Goal: Information Seeking & Learning: Compare options

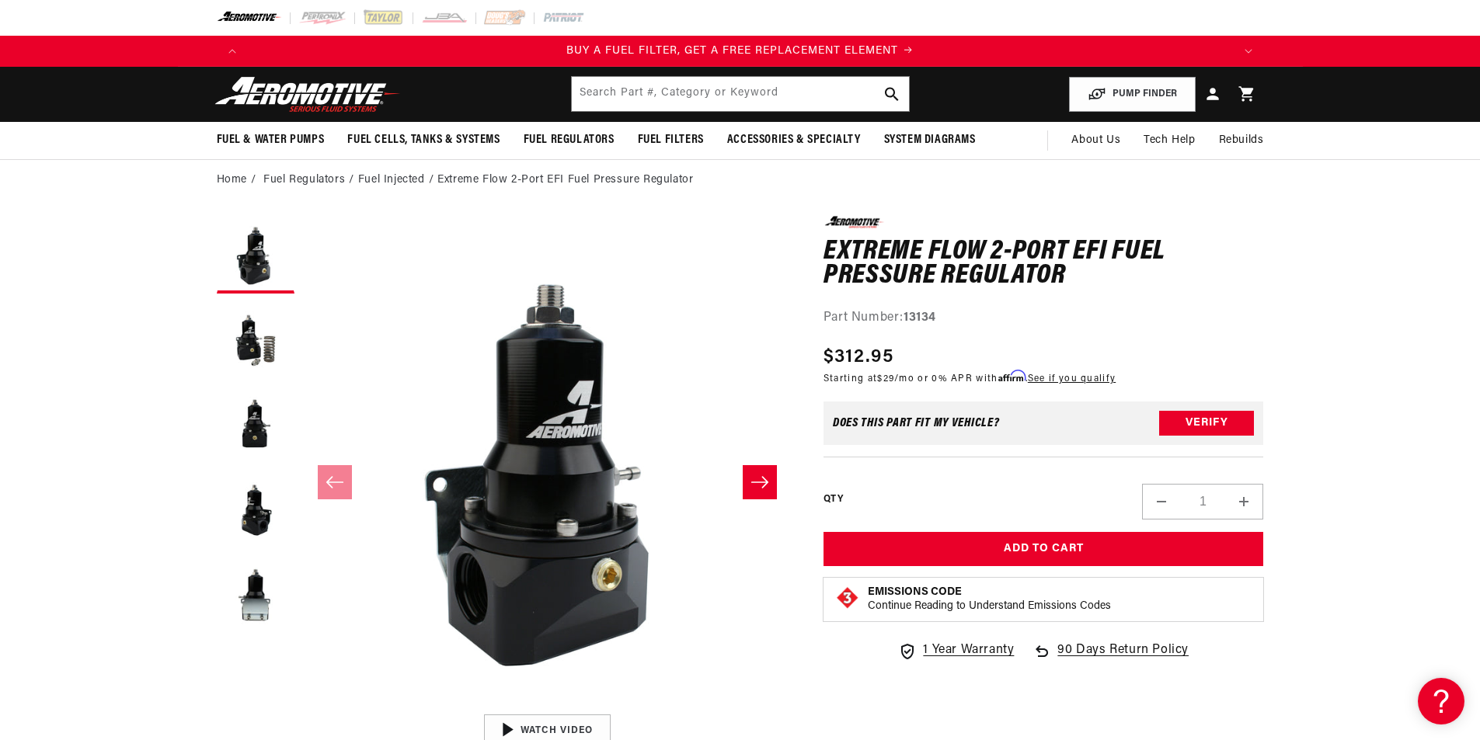
click at [296, 182] on li "Fuel Regulators" at bounding box center [310, 180] width 95 height 17
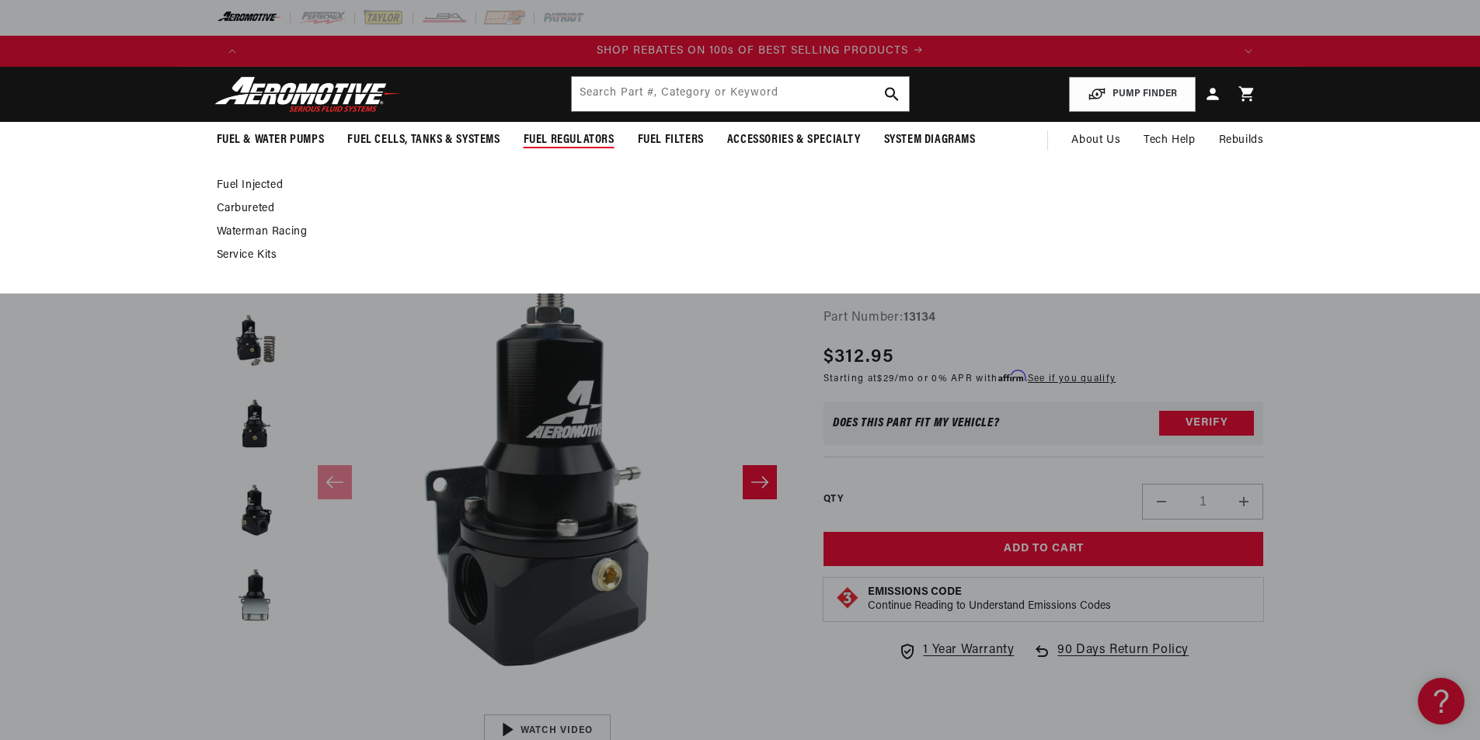
click at [263, 183] on link "Fuel Injected" at bounding box center [732, 186] width 1031 height 14
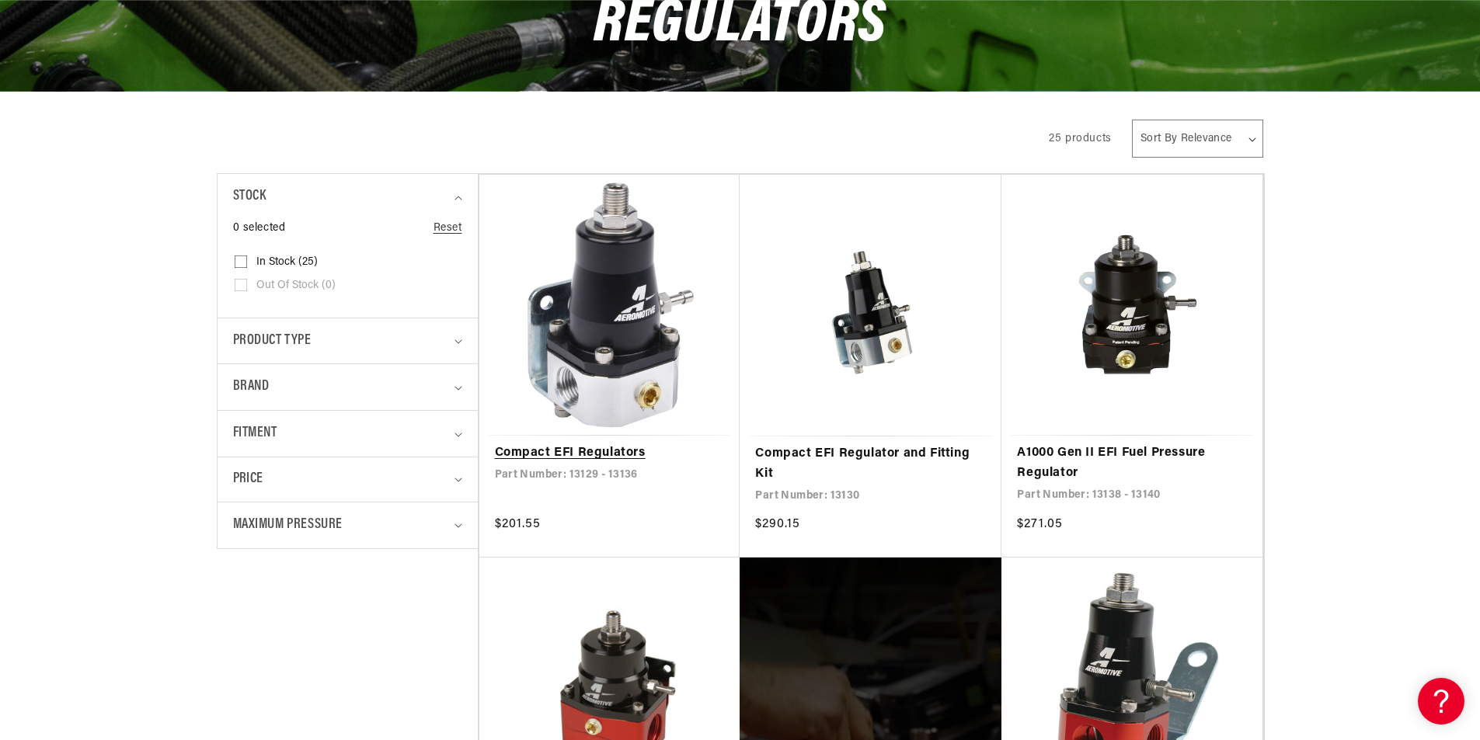
scroll to position [0, 985]
click at [579, 451] on link "Compact EFI Regulators" at bounding box center [610, 453] width 230 height 20
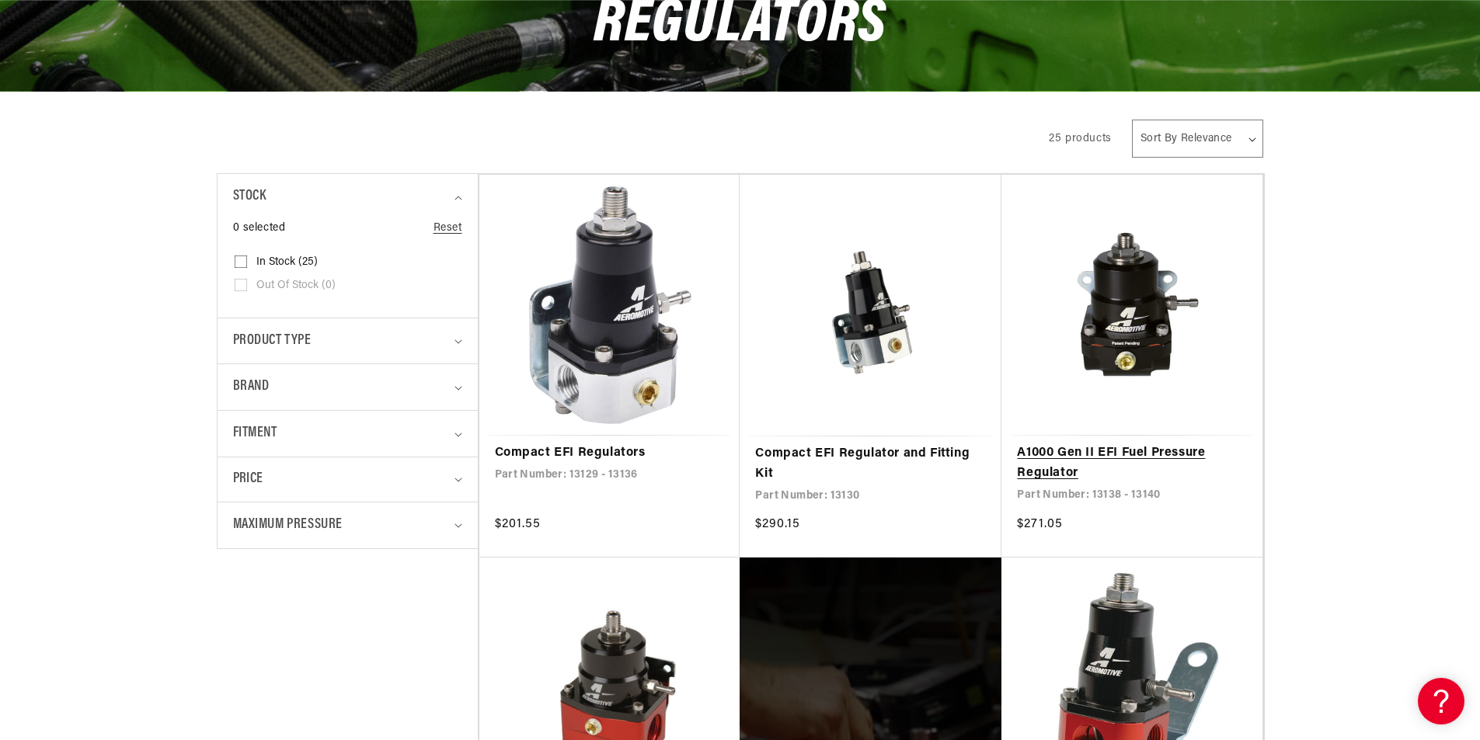
scroll to position [0, 0]
click at [1038, 454] on link "A1000 Gen II EFI Fuel Pressure Regulator" at bounding box center [1132, 463] width 230 height 40
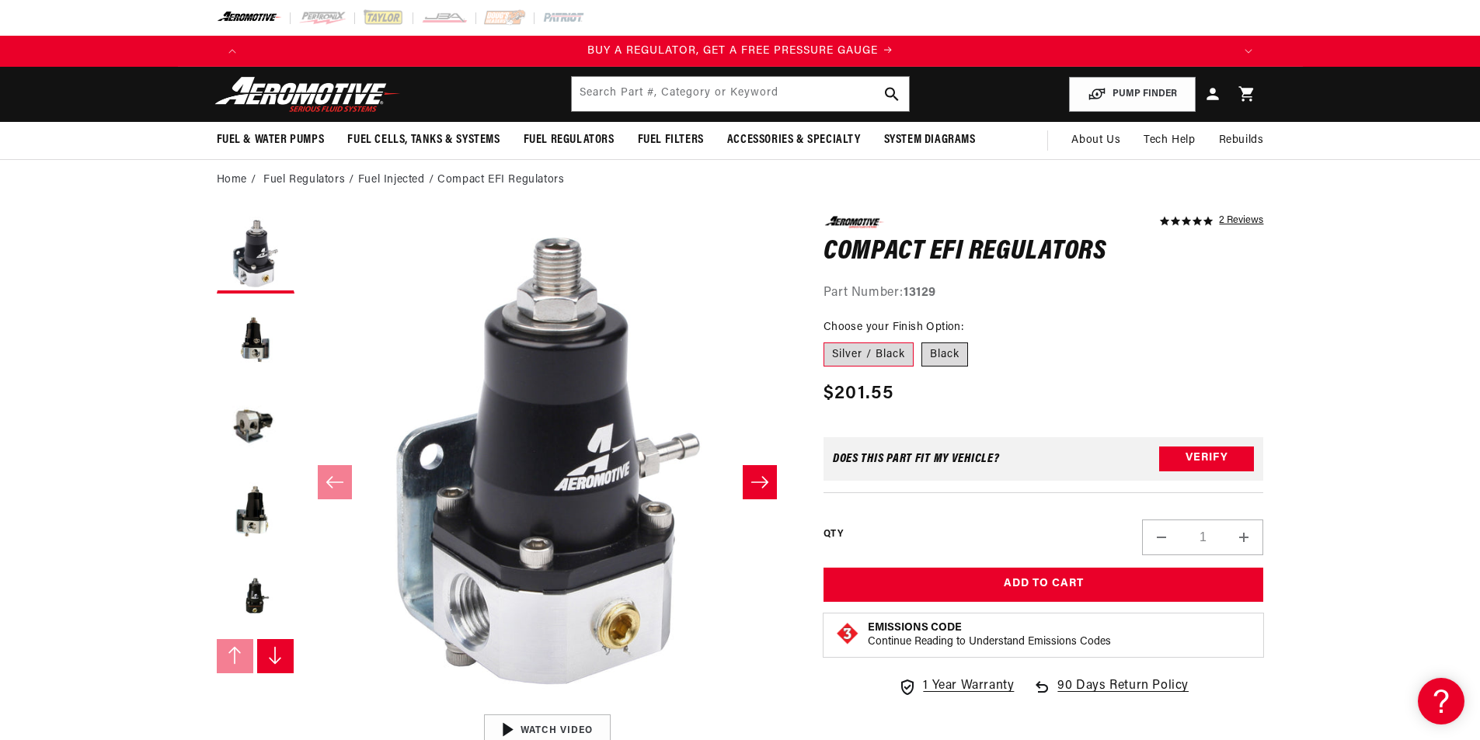
click at [947, 353] on label "Black" at bounding box center [944, 355] width 47 height 25
click at [922, 340] on input "Black" at bounding box center [921, 339] width 1 height 1
radio input "true"
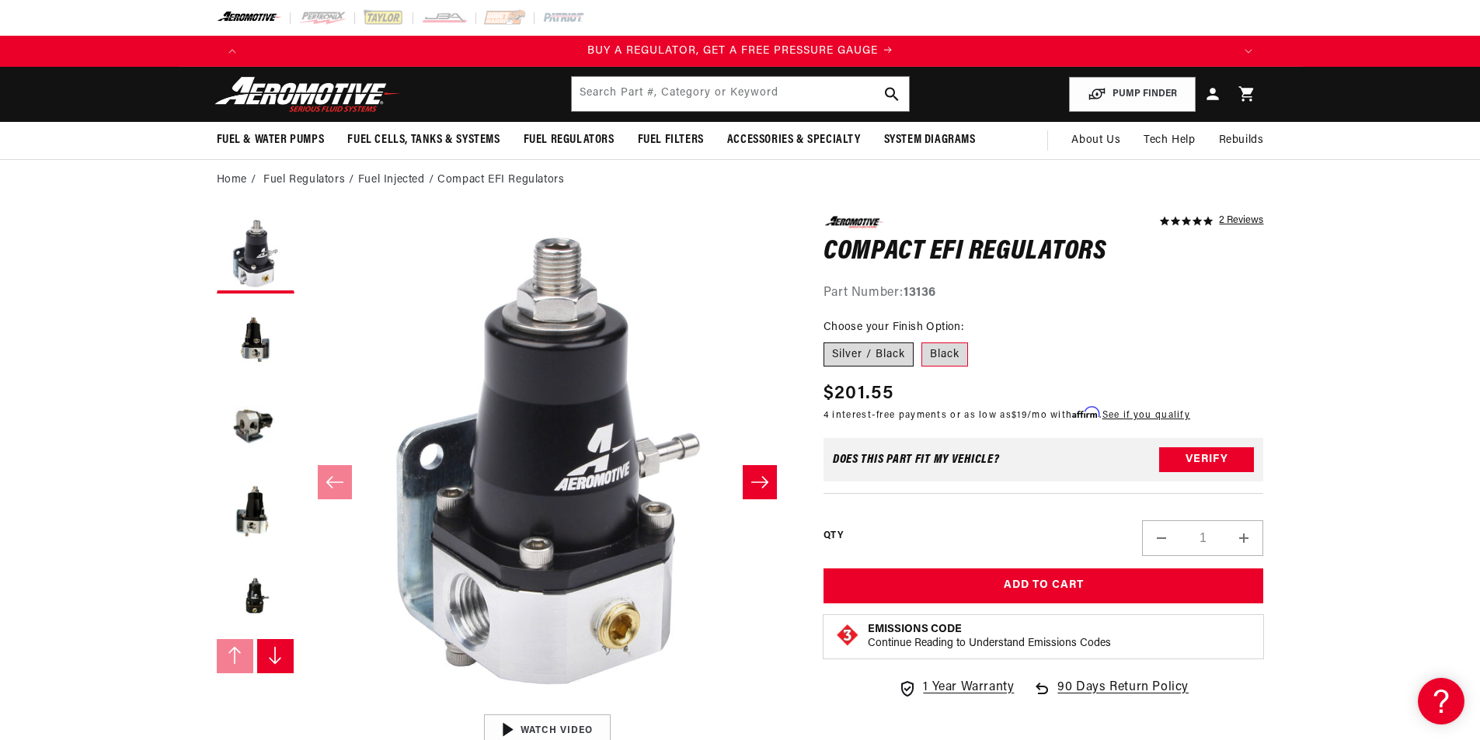
click at [860, 350] on label "Silver / Black" at bounding box center [868, 355] width 90 height 25
click at [828, 340] on input "Silver / Black" at bounding box center [827, 339] width 1 height 1
radio input "true"
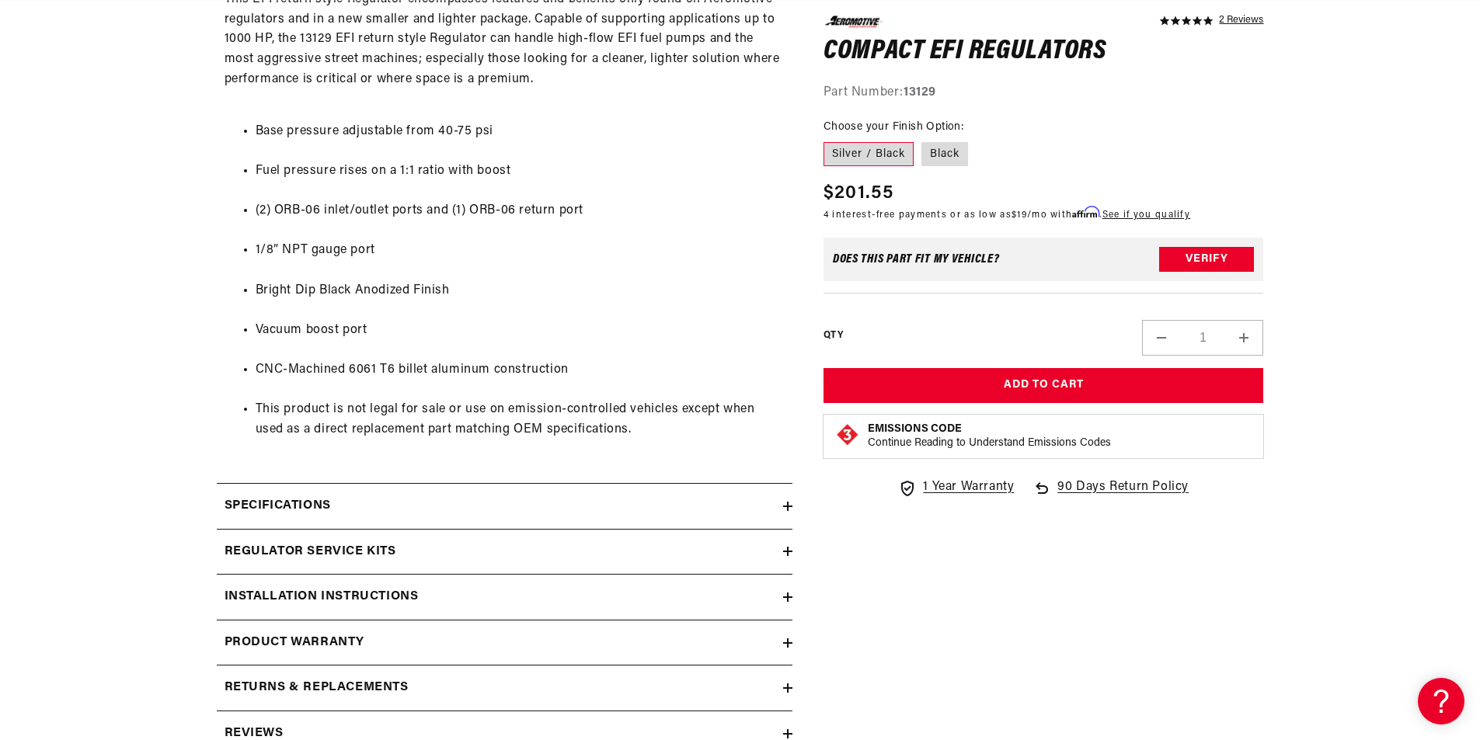
scroll to position [0, 2955]
click at [584, 510] on div "Specifications" at bounding box center [500, 506] width 566 height 20
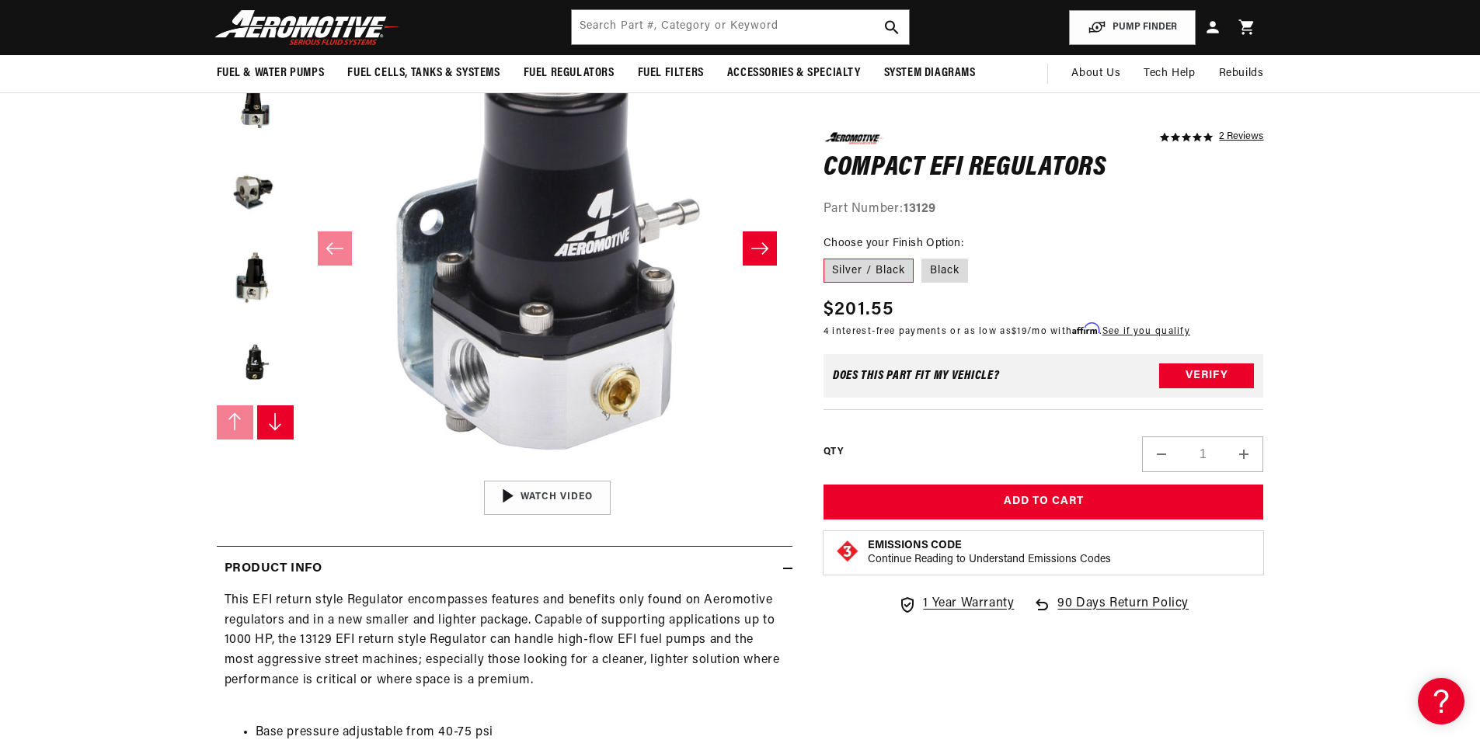
scroll to position [233, 0]
click at [937, 274] on label "Black" at bounding box center [944, 270] width 47 height 25
click at [922, 256] on input "Black" at bounding box center [921, 255] width 1 height 1
radio input "true"
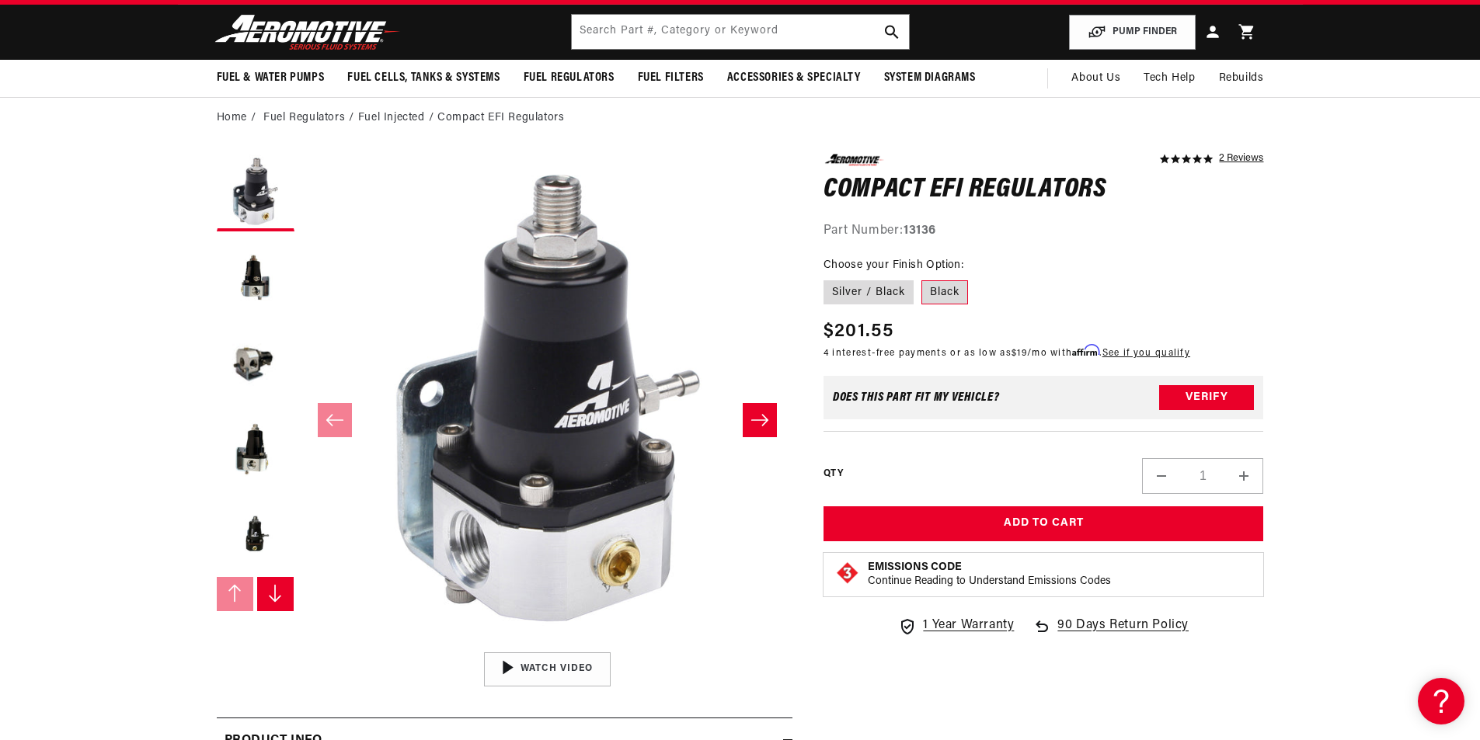
scroll to position [39, 0]
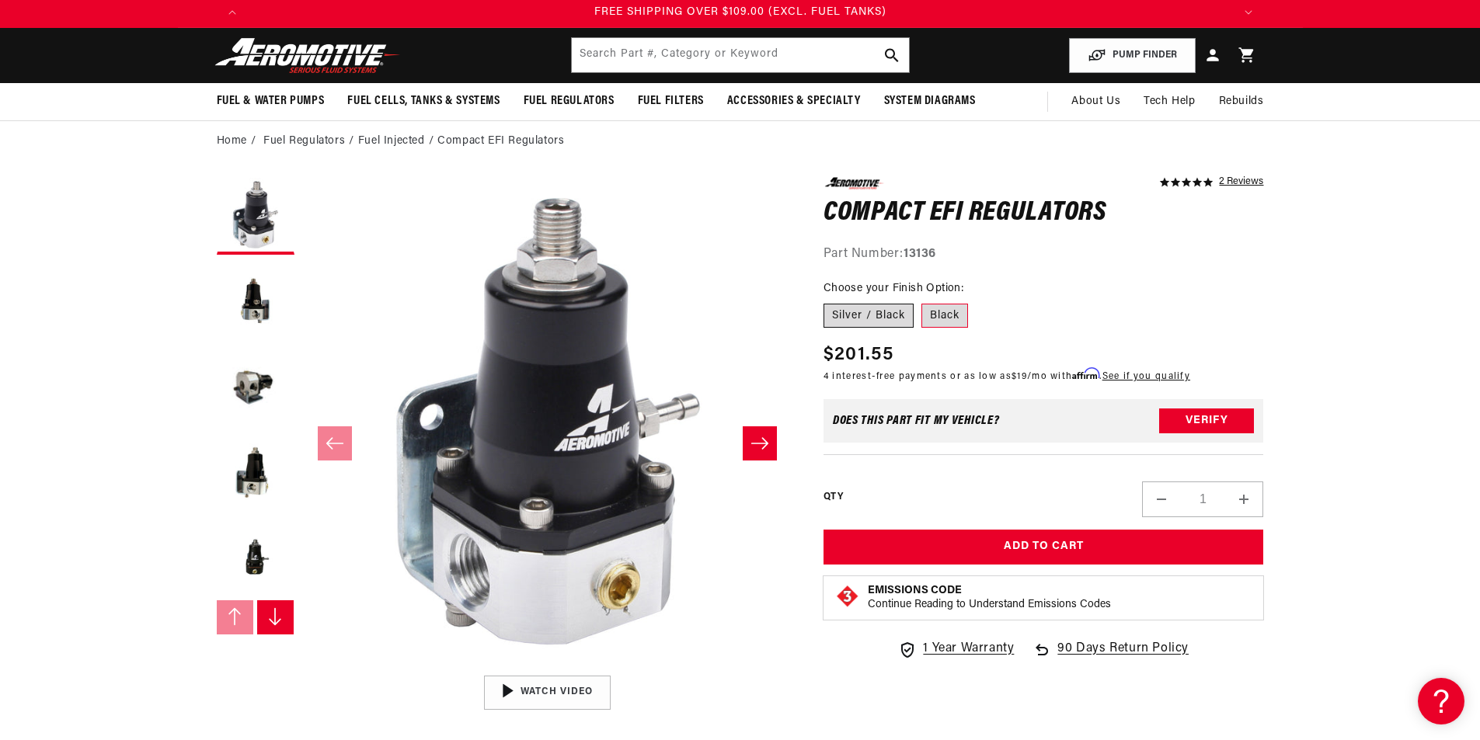
click at [854, 311] on label "Silver / Black" at bounding box center [868, 316] width 90 height 25
click at [828, 301] on input "Silver / Black" at bounding box center [827, 301] width 1 height 1
radio input "true"
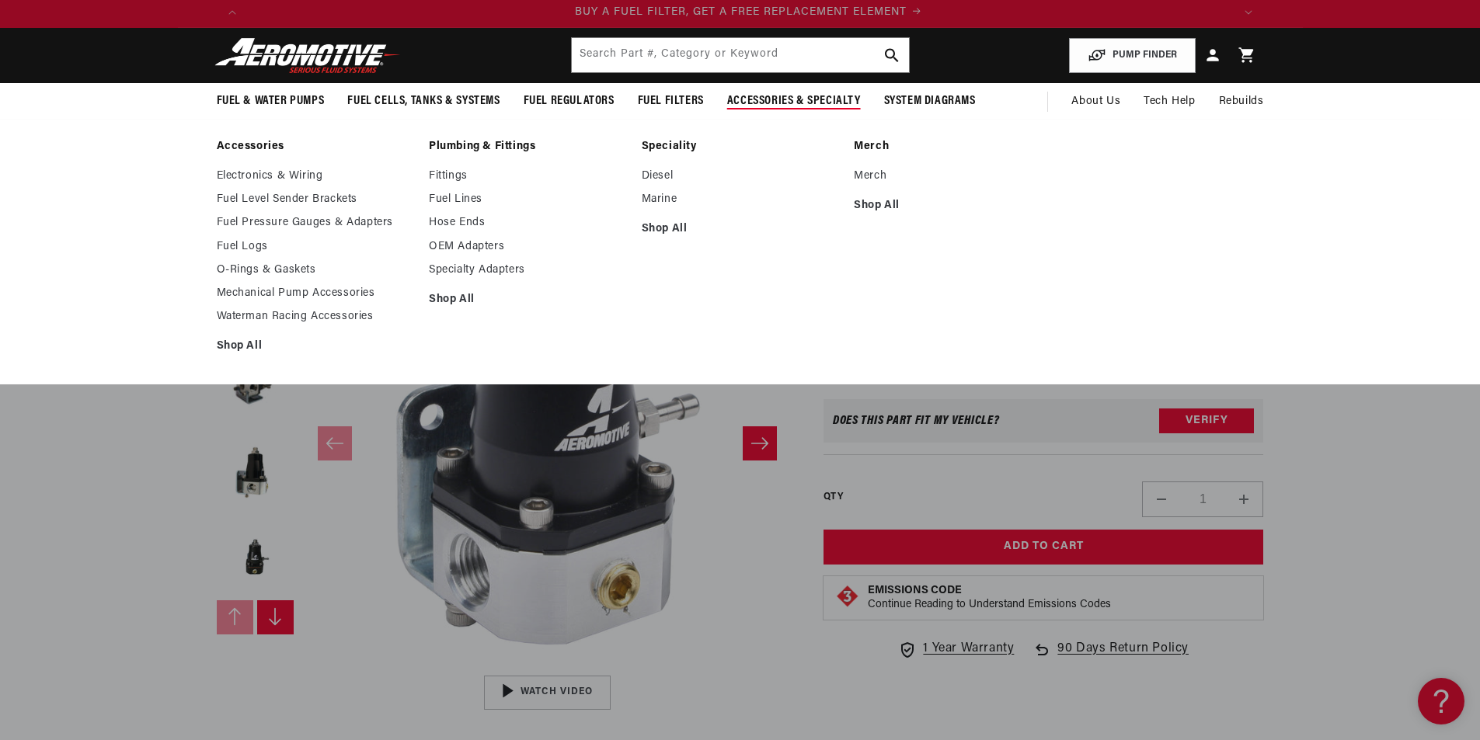
scroll to position [0, 985]
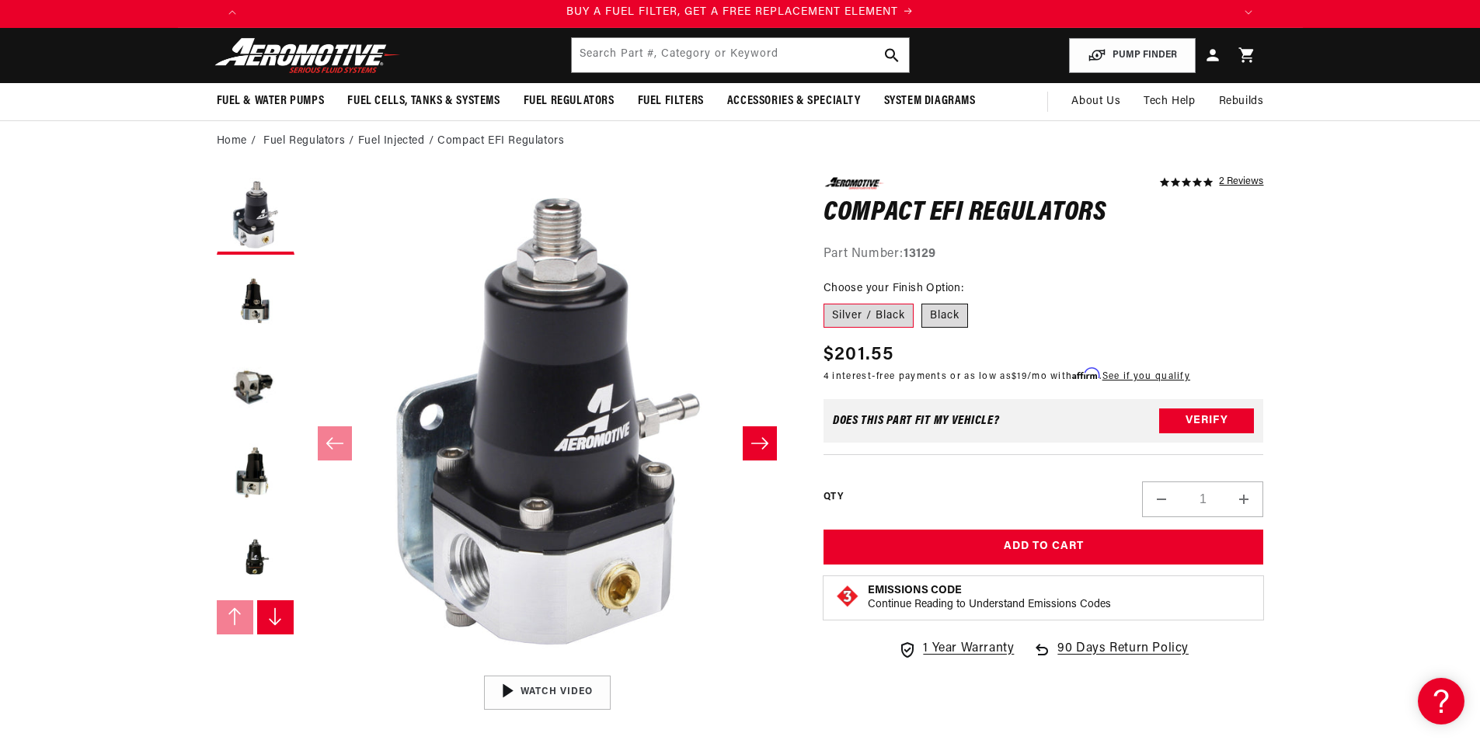
click at [955, 319] on label "Black" at bounding box center [944, 316] width 47 height 25
click at [922, 301] on input "Black" at bounding box center [921, 301] width 1 height 1
radio input "true"
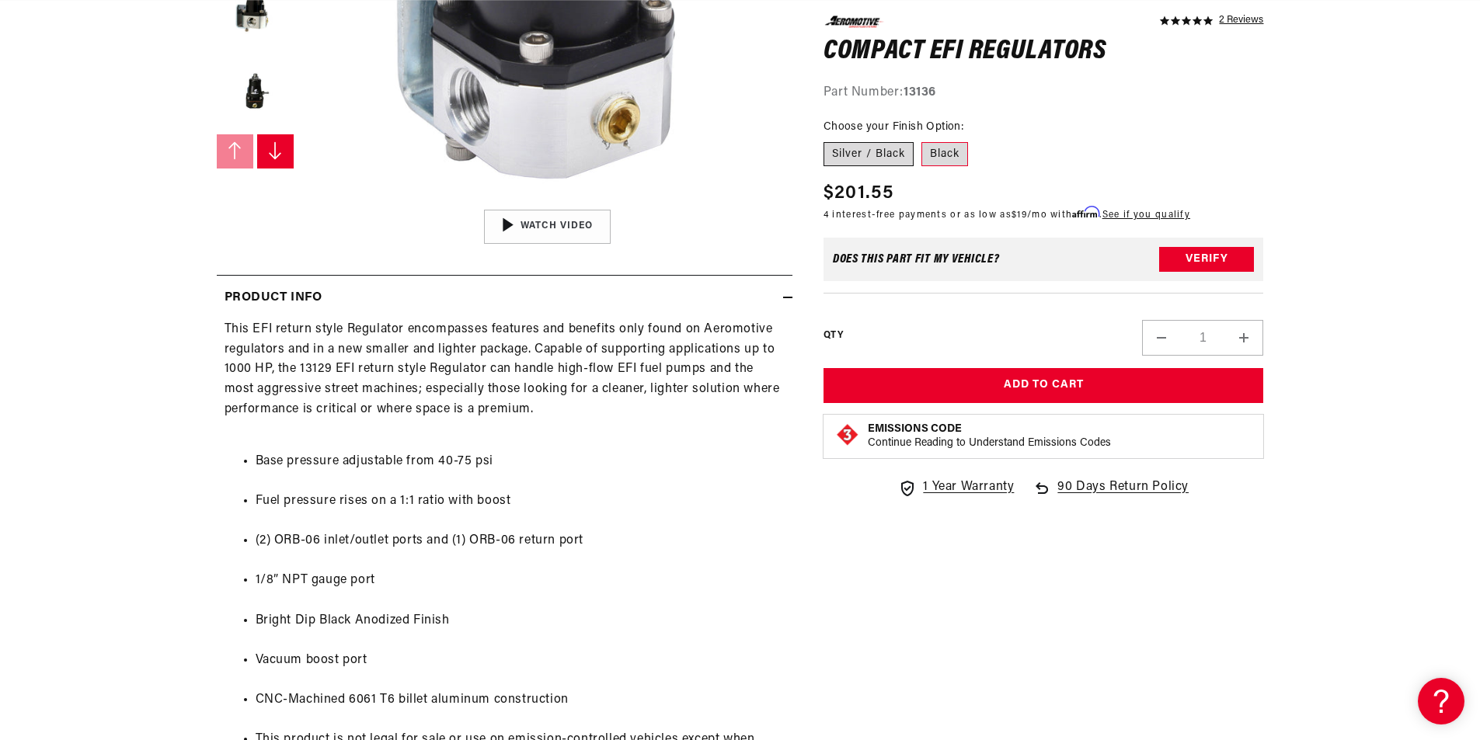
click at [890, 152] on label "Silver / Black" at bounding box center [868, 153] width 90 height 25
click at [828, 139] on input "Silver / Black" at bounding box center [827, 138] width 1 height 1
radio input "true"
click at [934, 147] on label "Black" at bounding box center [944, 153] width 47 height 25
click at [922, 139] on input "Black" at bounding box center [921, 138] width 1 height 1
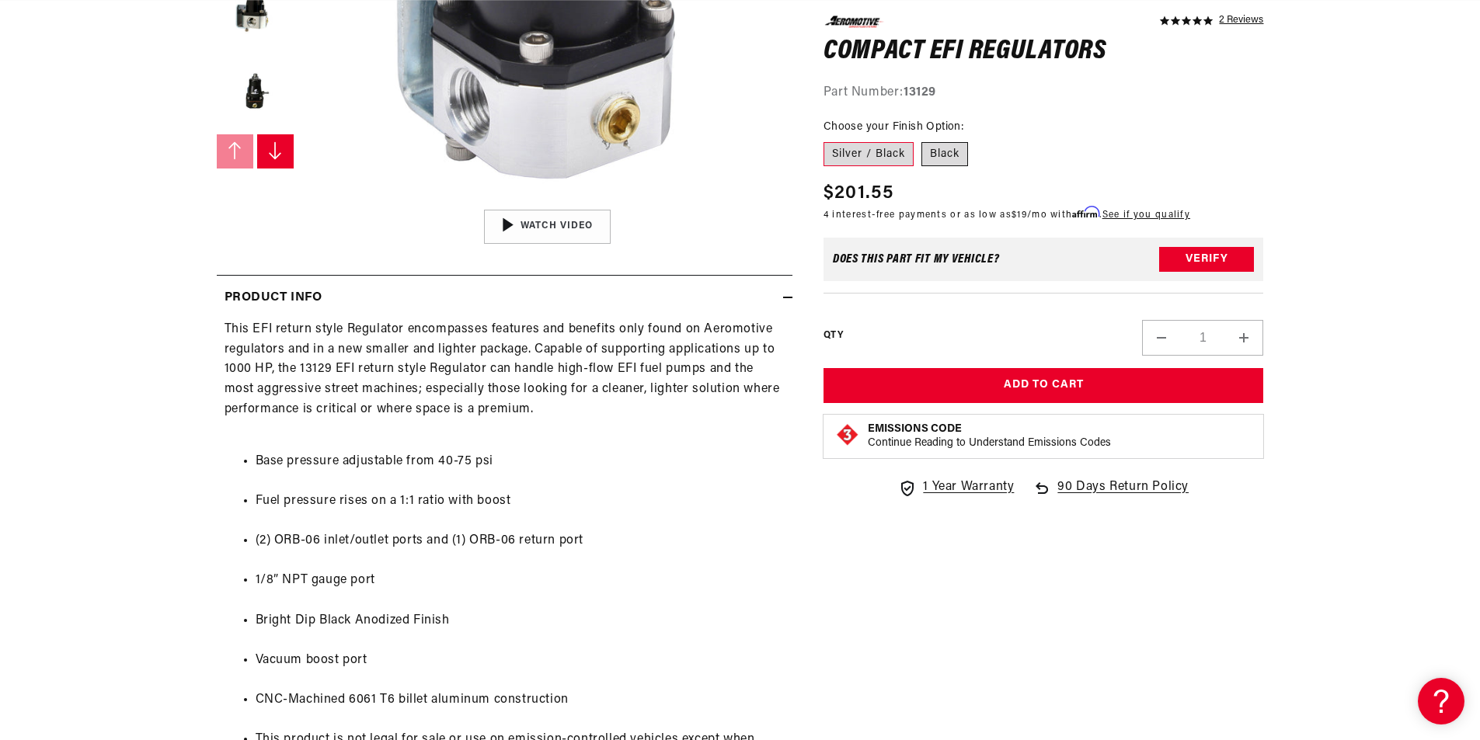
radio input "true"
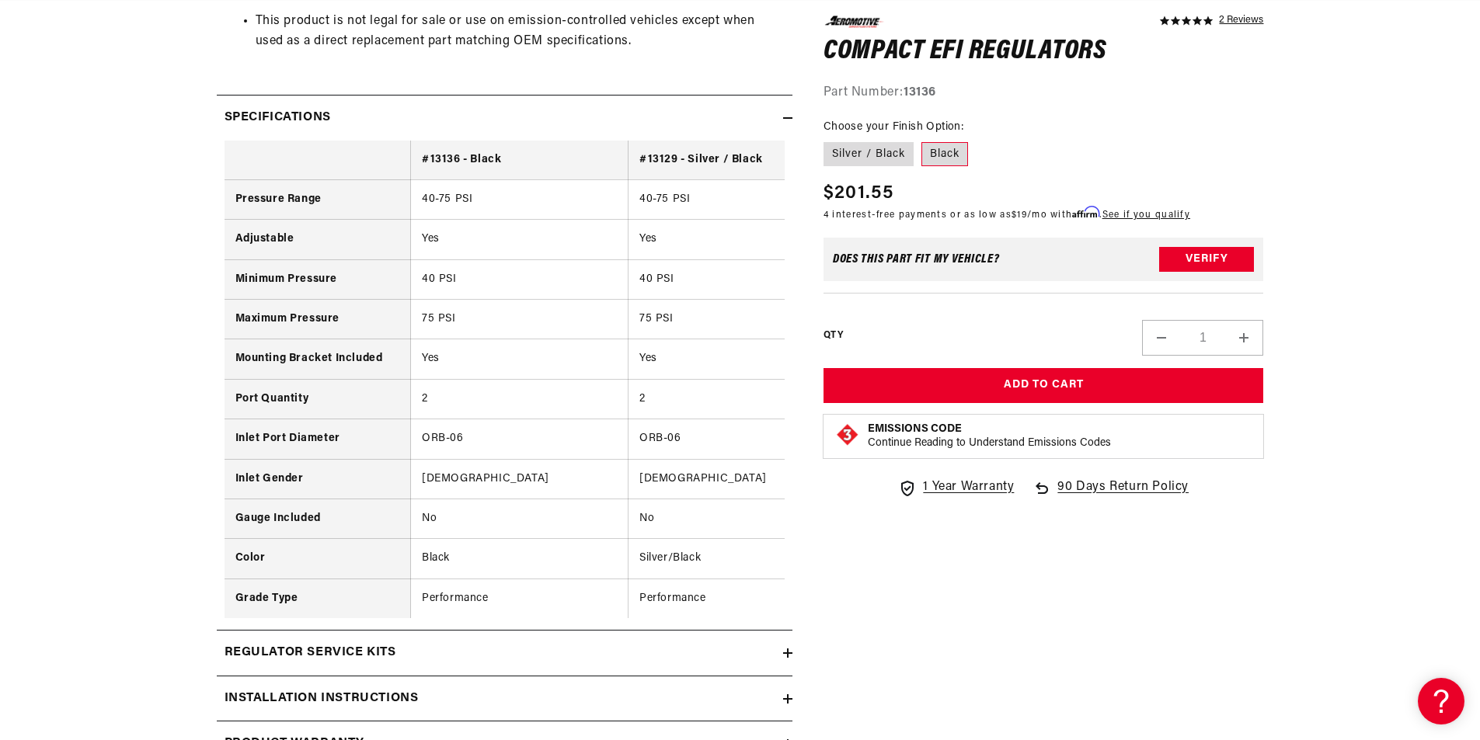
scroll to position [0, 952]
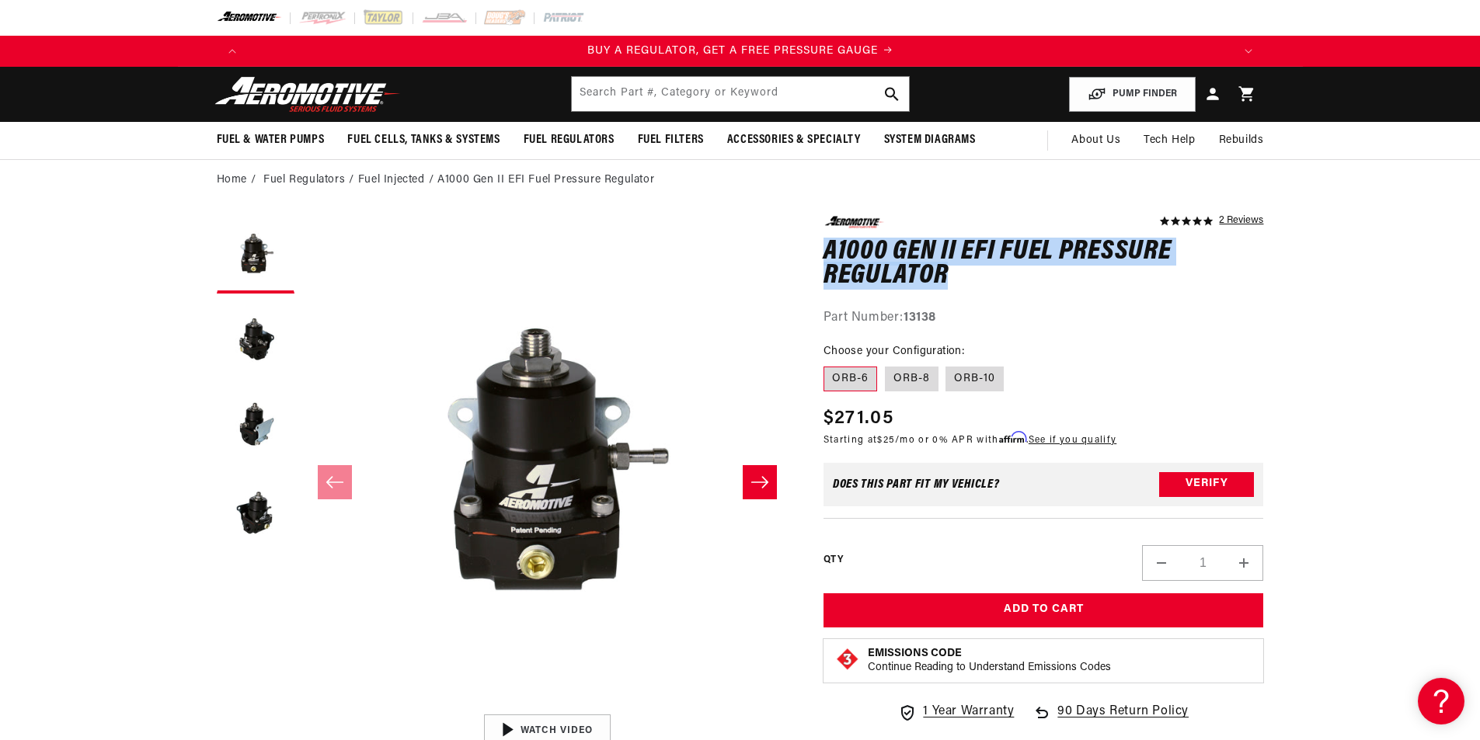
drag, startPoint x: 828, startPoint y: 252, endPoint x: 944, endPoint y: 266, distance: 116.6
click at [944, 266] on h1 "A1000 Gen II EFI Fuel Pressure Regulator" at bounding box center [1043, 264] width 440 height 49
copy h1 "A1000 Gen II EFI Fuel Pressure Regulator"
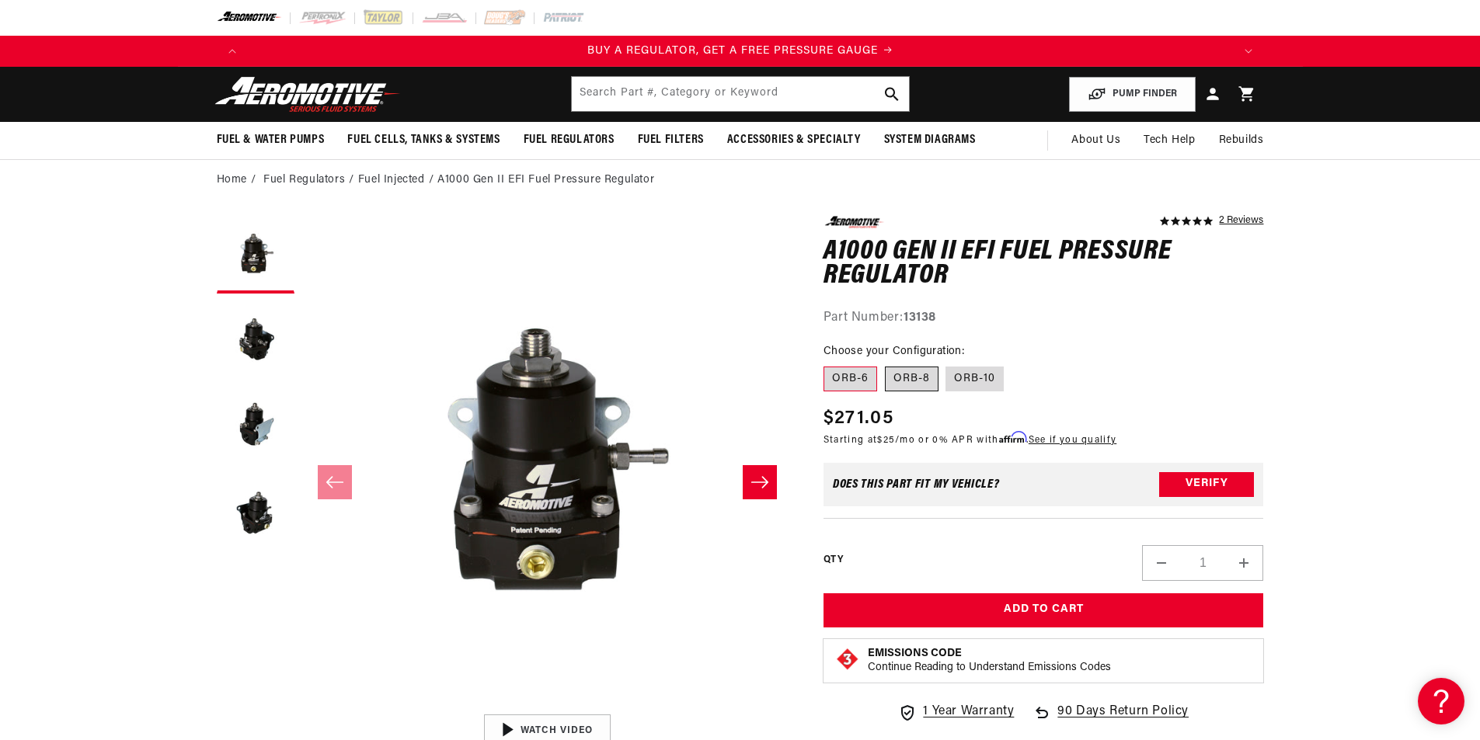
click at [906, 381] on label "ORB-8" at bounding box center [912, 379] width 54 height 25
click at [885, 364] on input "ORB-8" at bounding box center [885, 363] width 1 height 1
radio input "true"
click at [958, 377] on label "ORB-10" at bounding box center [974, 379] width 58 height 25
click at [947, 364] on input "ORB-10" at bounding box center [946, 363] width 1 height 1
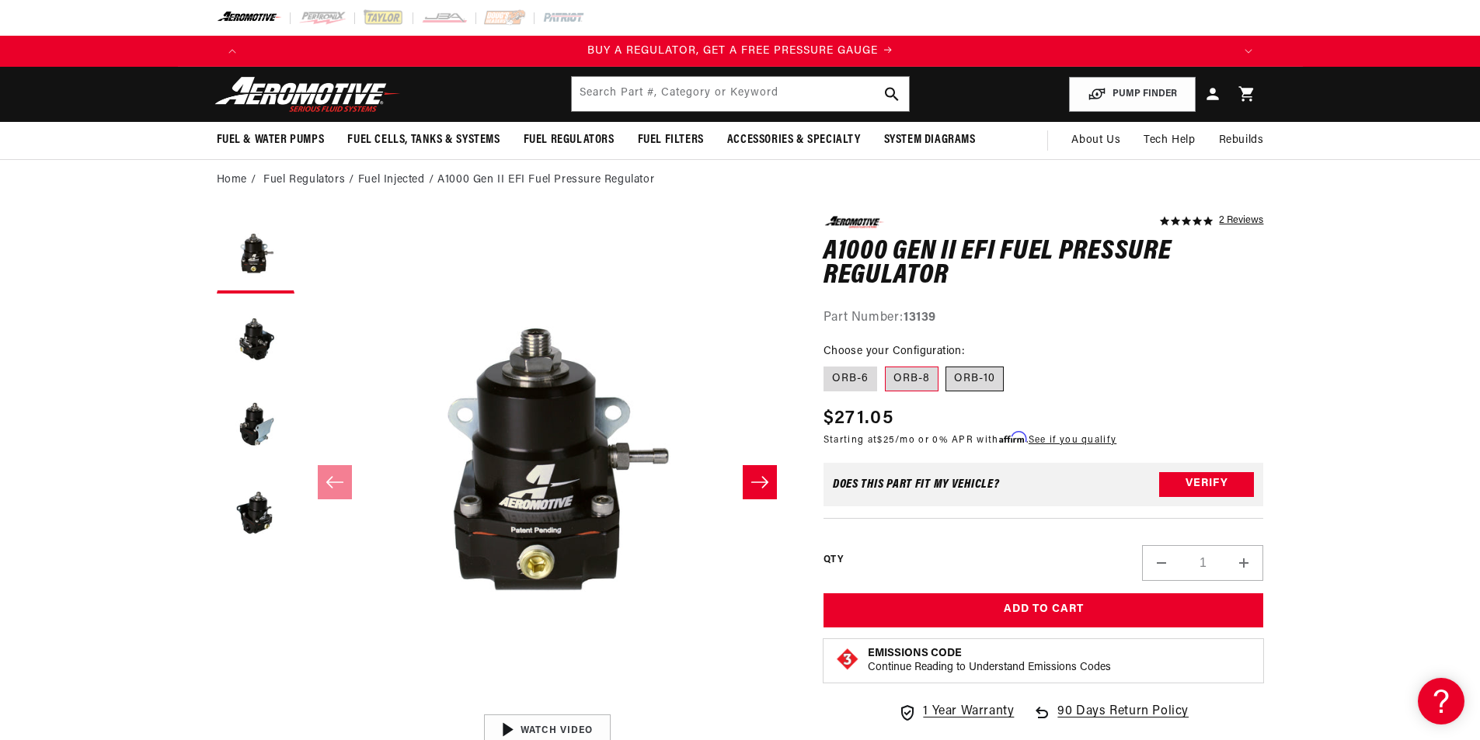
radio input "true"
click at [864, 382] on label "ORB-6" at bounding box center [850, 379] width 54 height 25
click at [828, 364] on input "ORB-6" at bounding box center [827, 363] width 1 height 1
radio input "true"
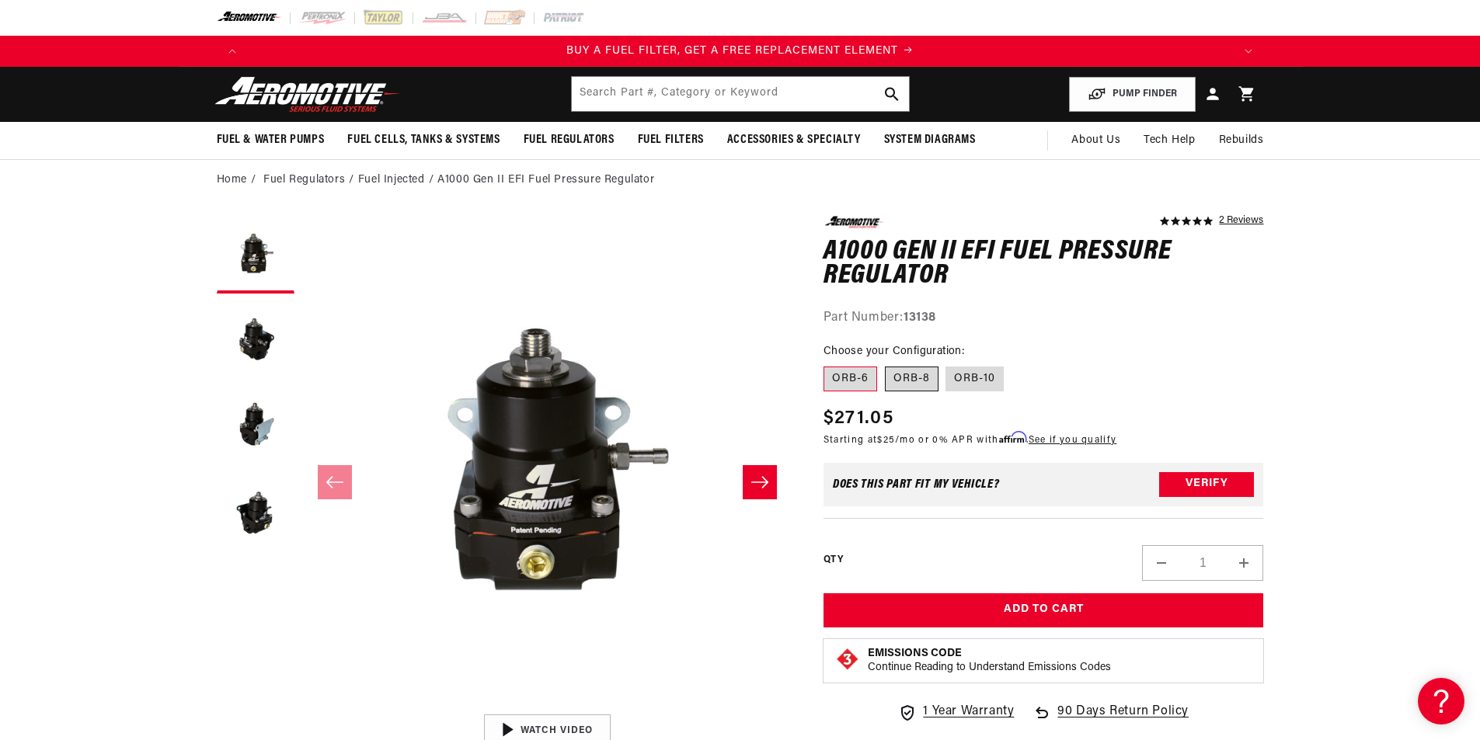
click at [907, 382] on label "ORB-8" at bounding box center [912, 379] width 54 height 25
click at [885, 364] on input "ORB-8" at bounding box center [885, 363] width 1 height 1
radio input "true"
click at [858, 376] on label "ORB-6" at bounding box center [850, 379] width 54 height 25
click at [828, 364] on input "ORB-6" at bounding box center [827, 363] width 1 height 1
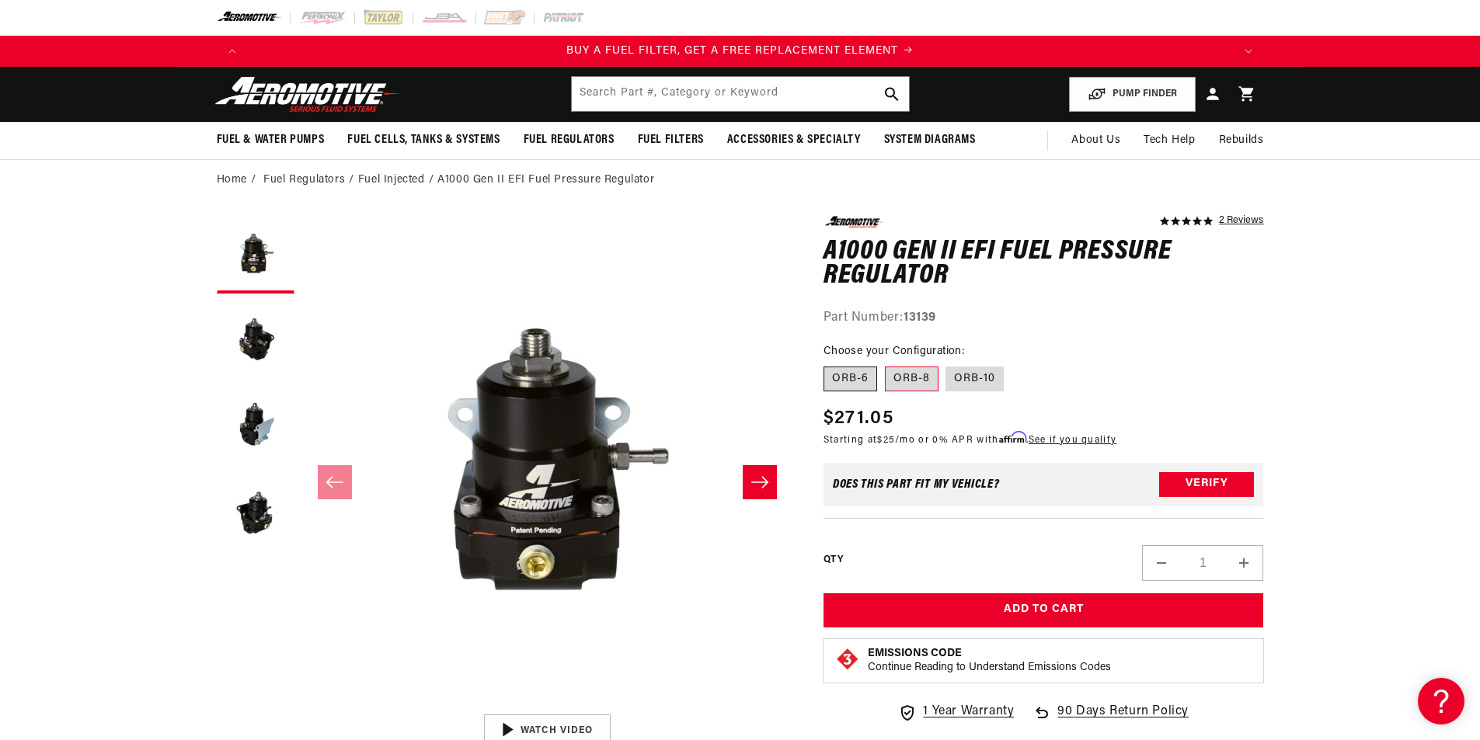
radio input "true"
click at [899, 374] on label "ORB-8" at bounding box center [912, 379] width 54 height 25
click at [885, 364] on input "ORB-8" at bounding box center [885, 363] width 1 height 1
radio input "true"
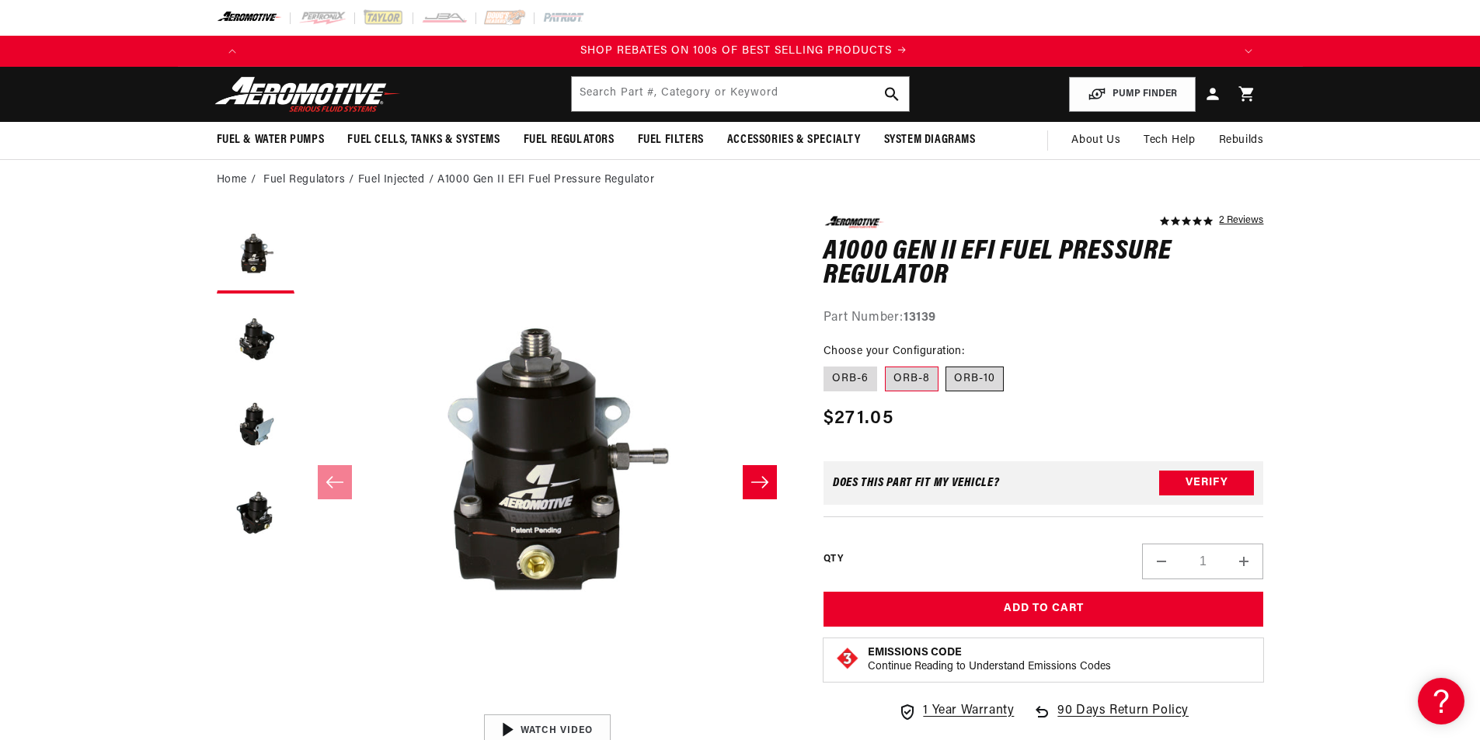
scroll to position [0, 1970]
click at [965, 375] on label "ORB-10" at bounding box center [974, 379] width 58 height 25
click at [947, 364] on input "ORB-10" at bounding box center [946, 363] width 1 height 1
radio input "true"
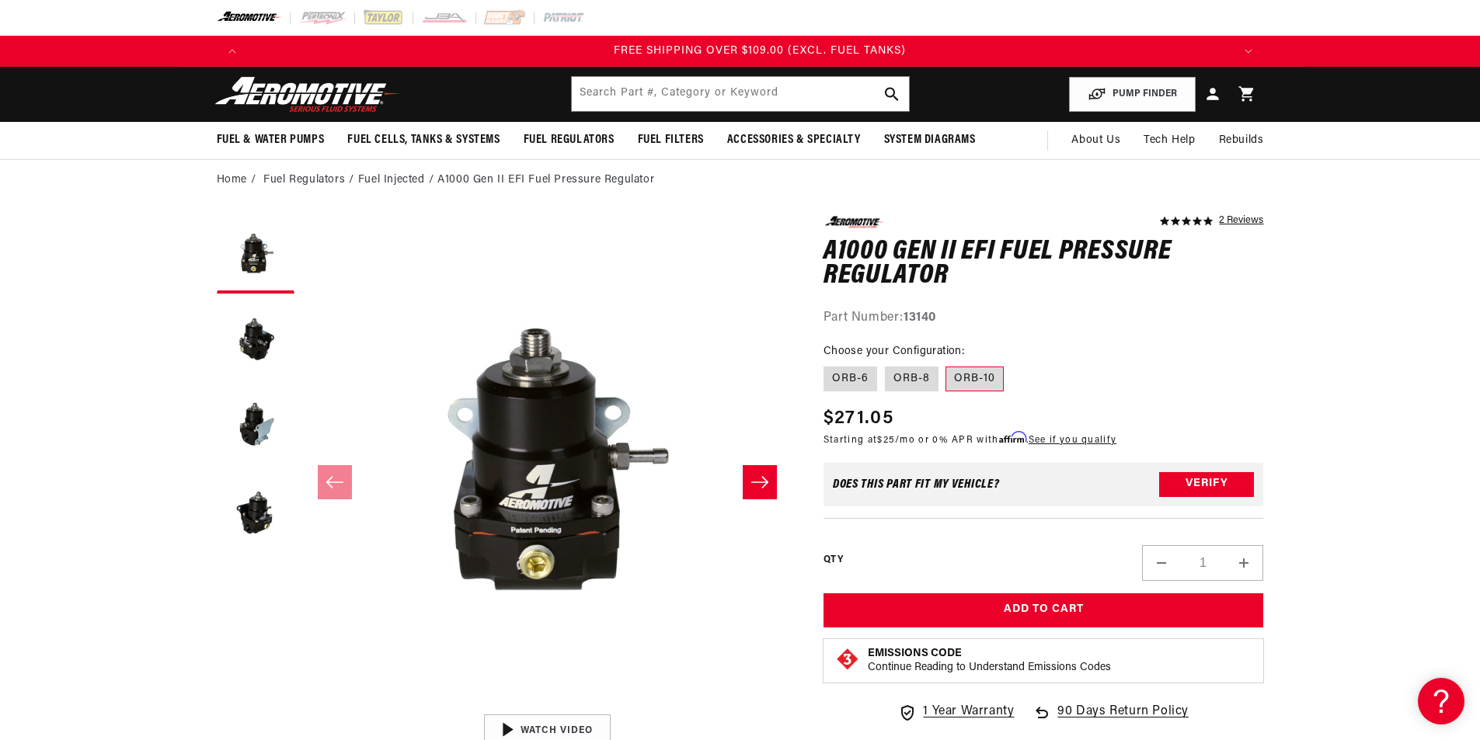
scroll to position [0, 2955]
click at [862, 381] on label "ORB-6" at bounding box center [850, 379] width 54 height 25
click at [828, 364] on input "ORB-6" at bounding box center [827, 363] width 1 height 1
radio input "true"
click at [918, 376] on label "ORB-8" at bounding box center [912, 379] width 54 height 25
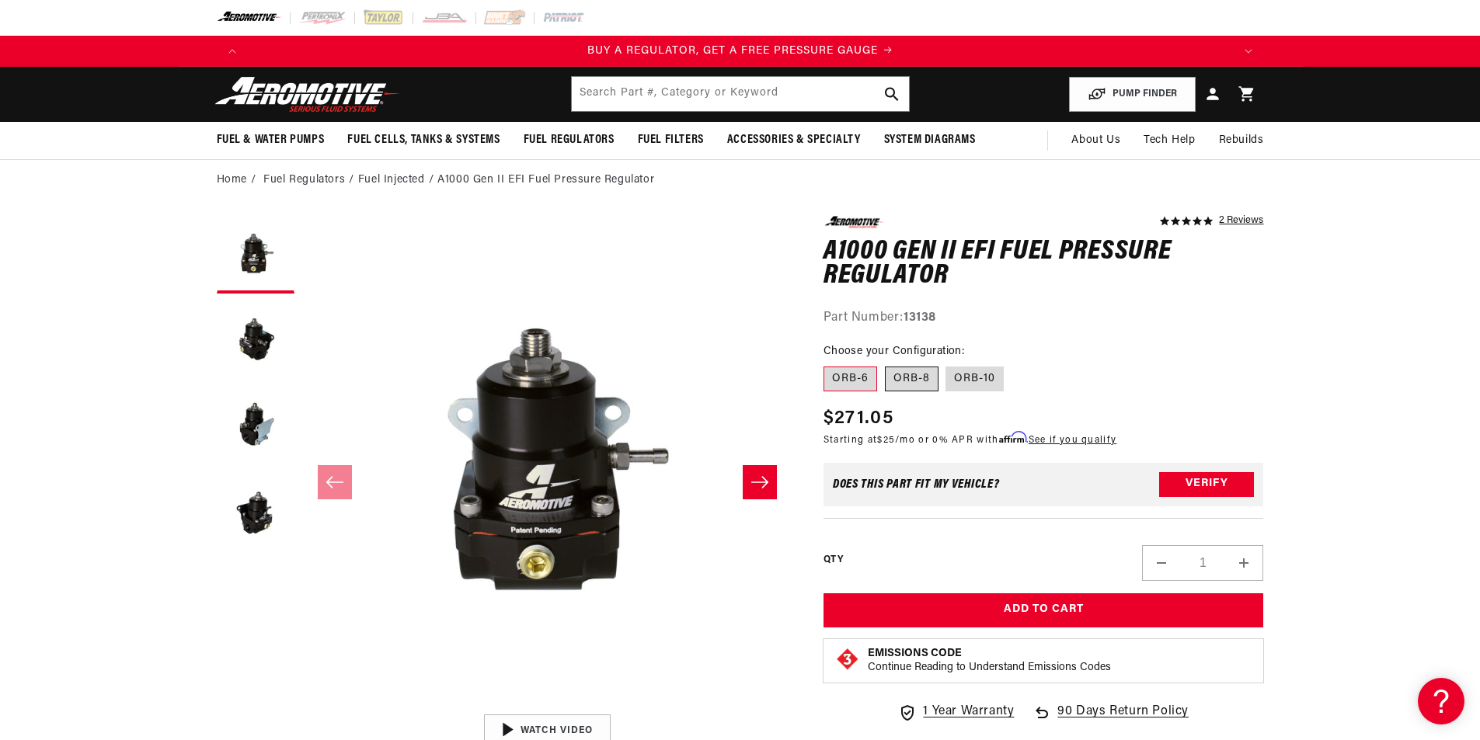
click at [885, 364] on input "ORB-8" at bounding box center [885, 363] width 1 height 1
radio input "true"
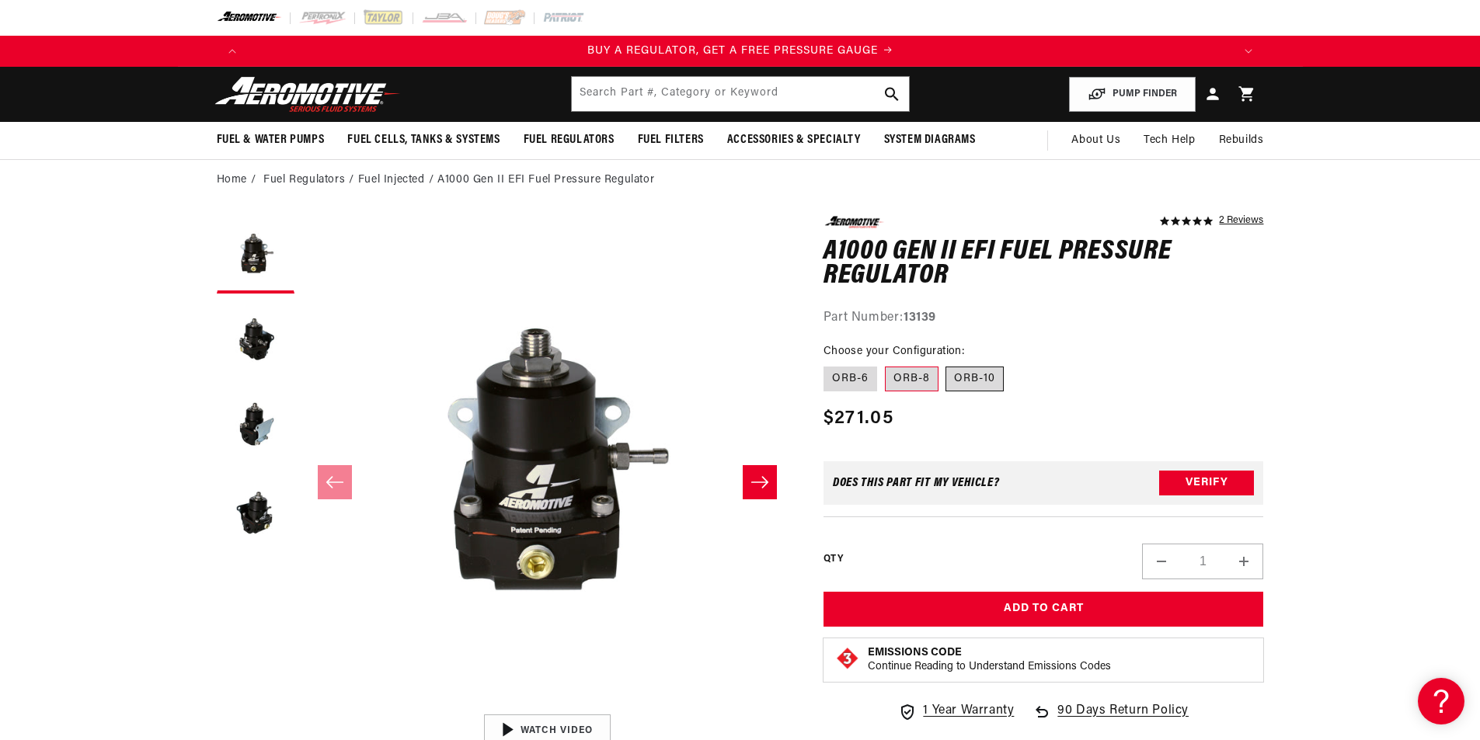
click at [970, 374] on label "ORB-10" at bounding box center [974, 379] width 58 height 25
click at [947, 364] on input "ORB-10" at bounding box center [946, 363] width 1 height 1
radio input "true"
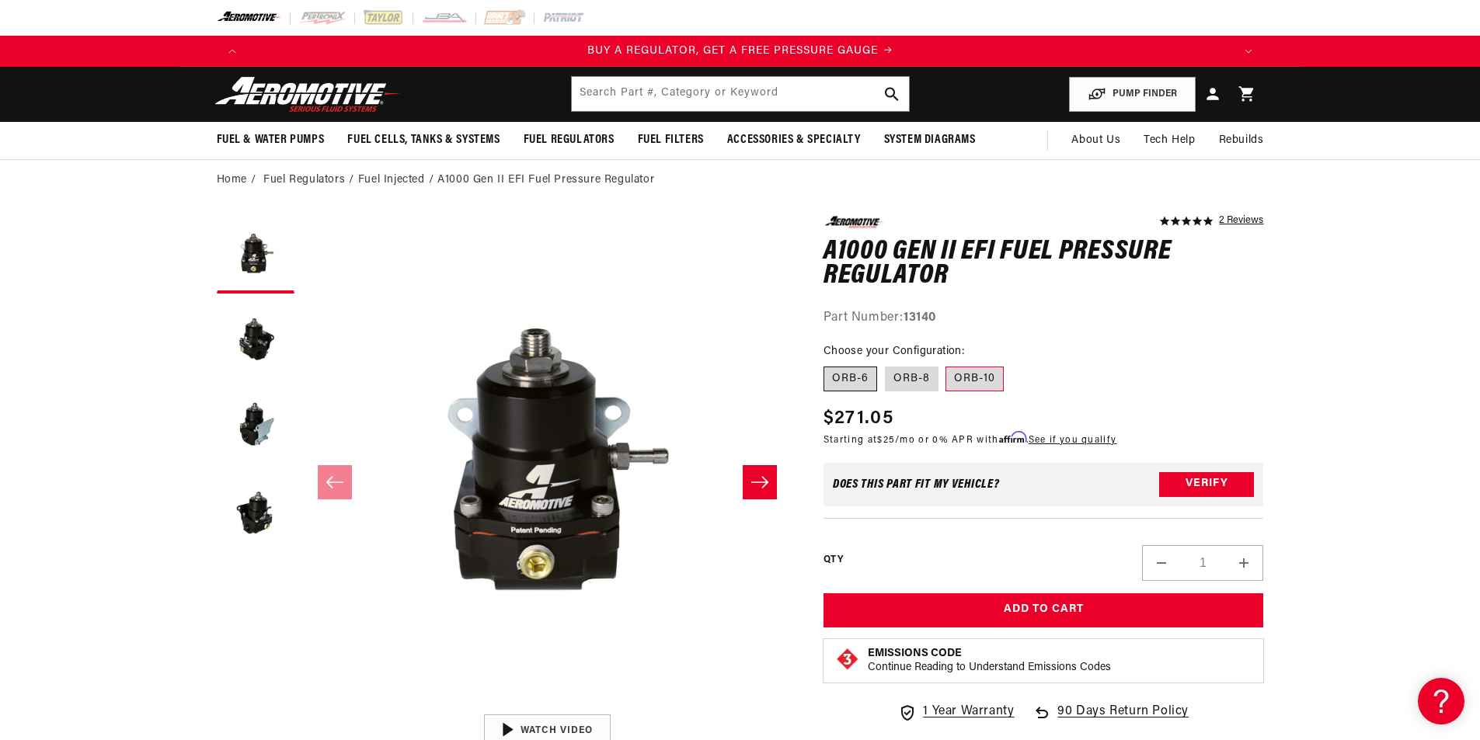
click at [854, 381] on label "ORB-6" at bounding box center [850, 379] width 54 height 25
click at [828, 364] on input "ORB-6" at bounding box center [827, 363] width 1 height 1
radio input "true"
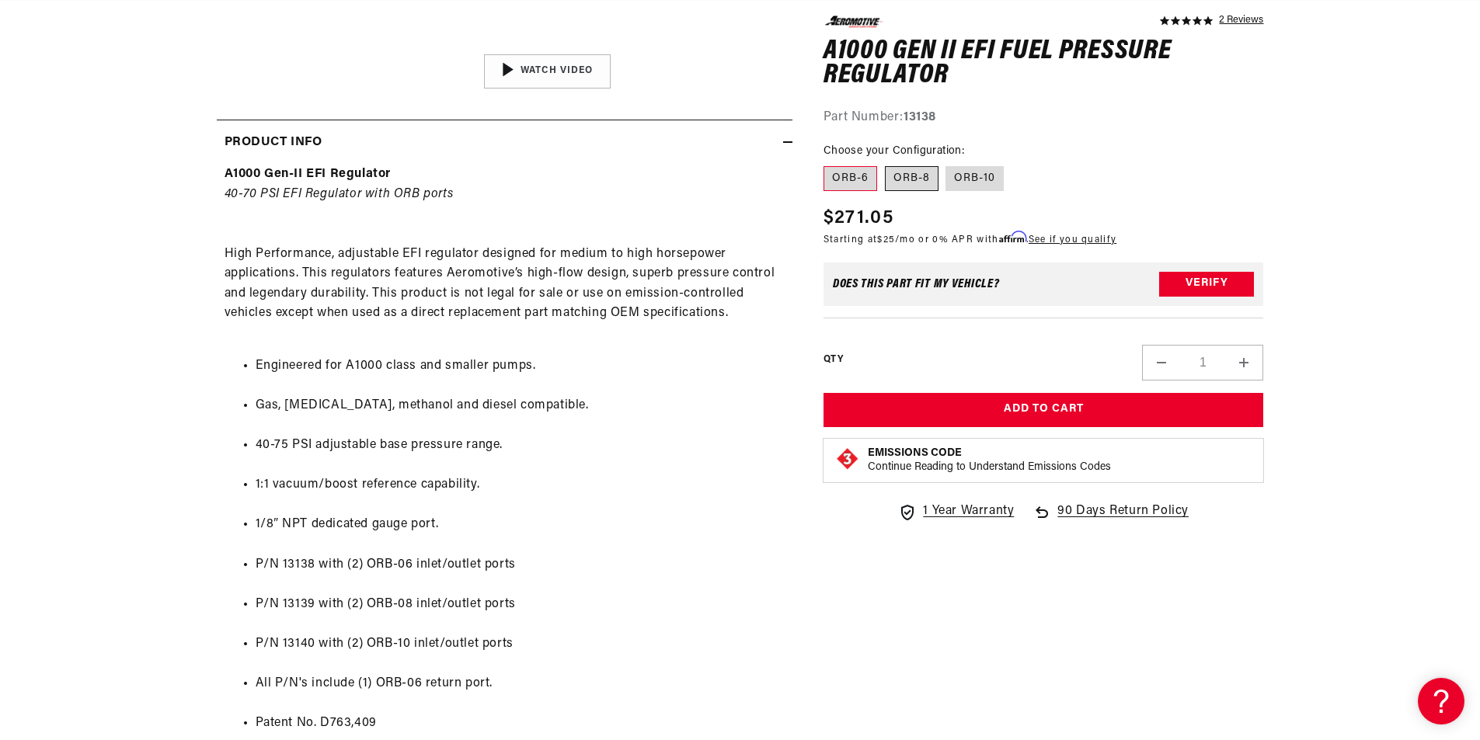
click at [907, 182] on label "ORB-8" at bounding box center [912, 178] width 54 height 25
click at [885, 164] on input "ORB-8" at bounding box center [885, 163] width 1 height 1
radio input "true"
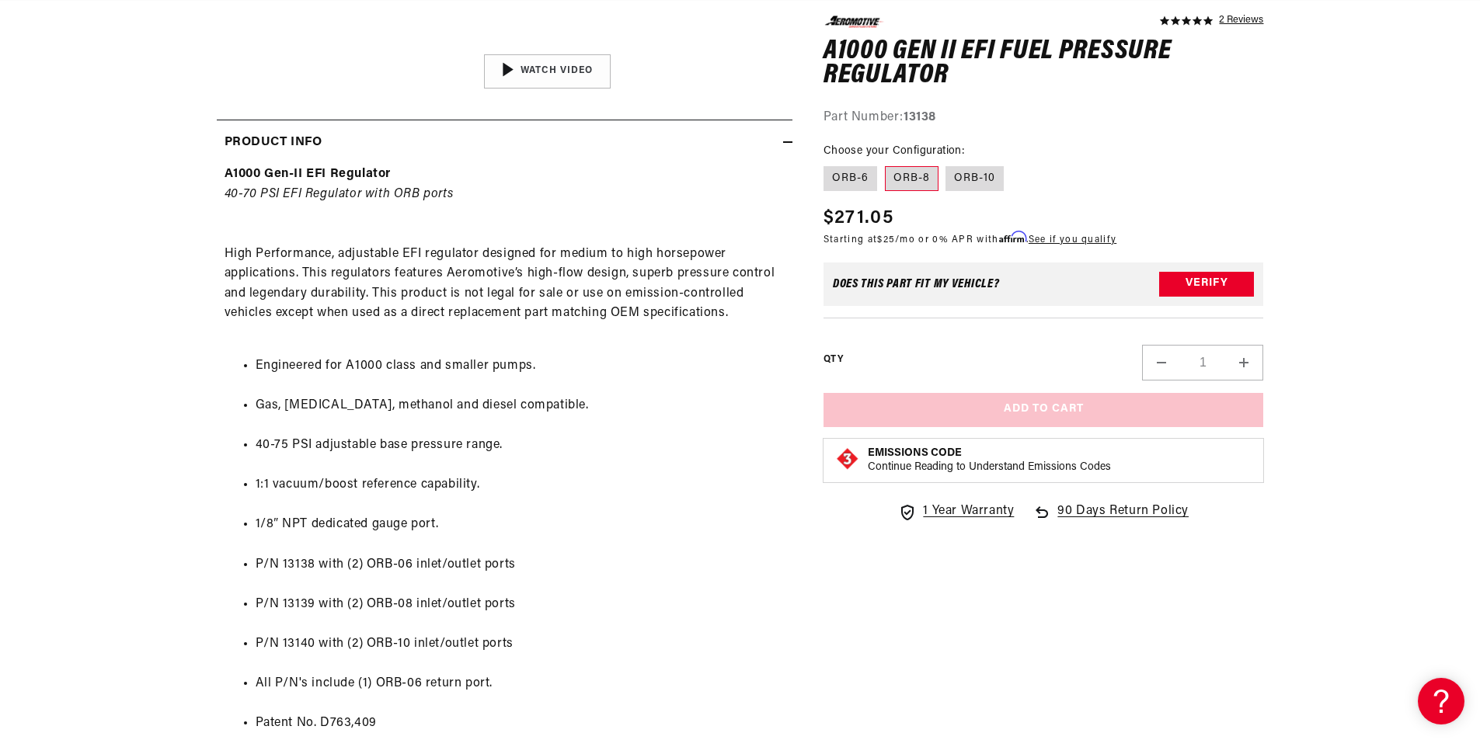
scroll to position [0, 985]
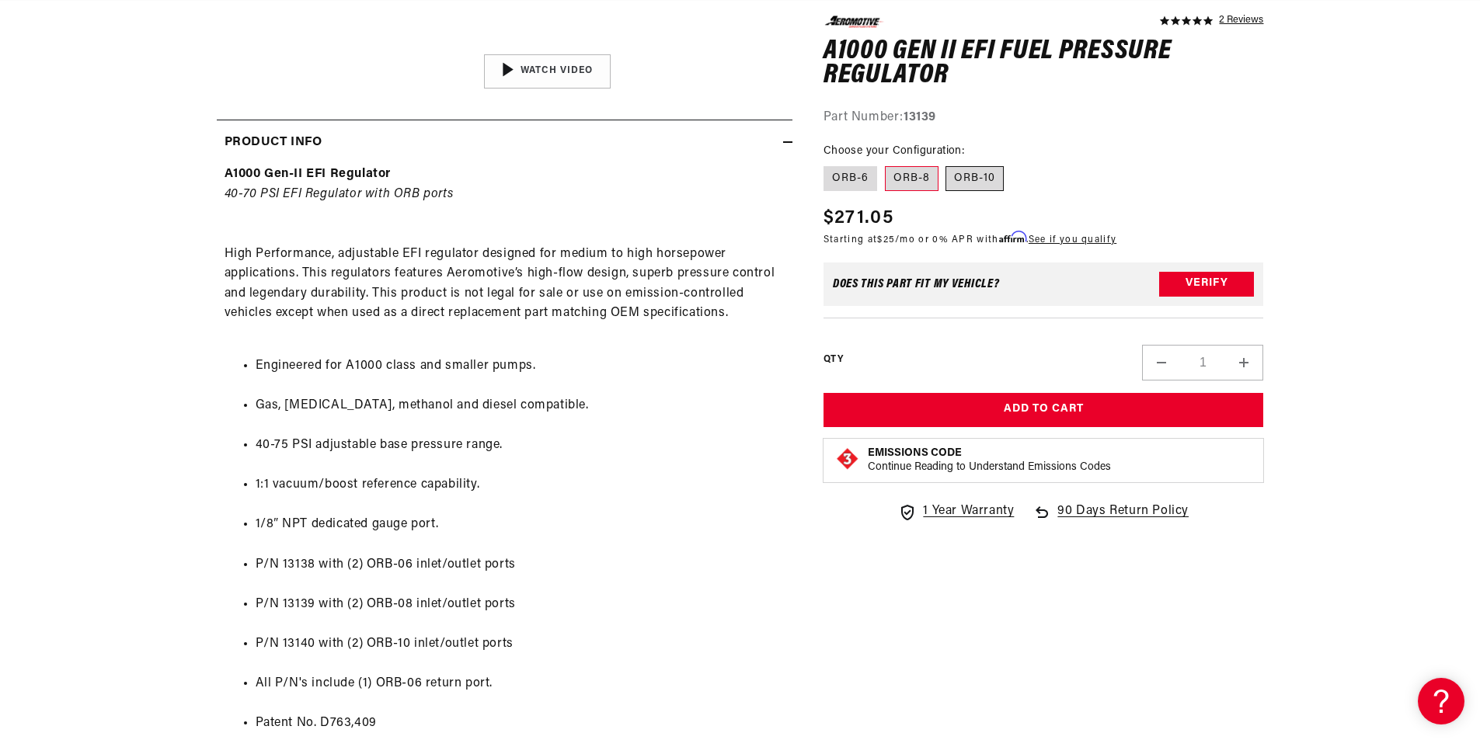
click at [973, 179] on label "ORB-10" at bounding box center [974, 178] width 58 height 25
click at [947, 164] on input "ORB-10" at bounding box center [946, 163] width 1 height 1
radio input "true"
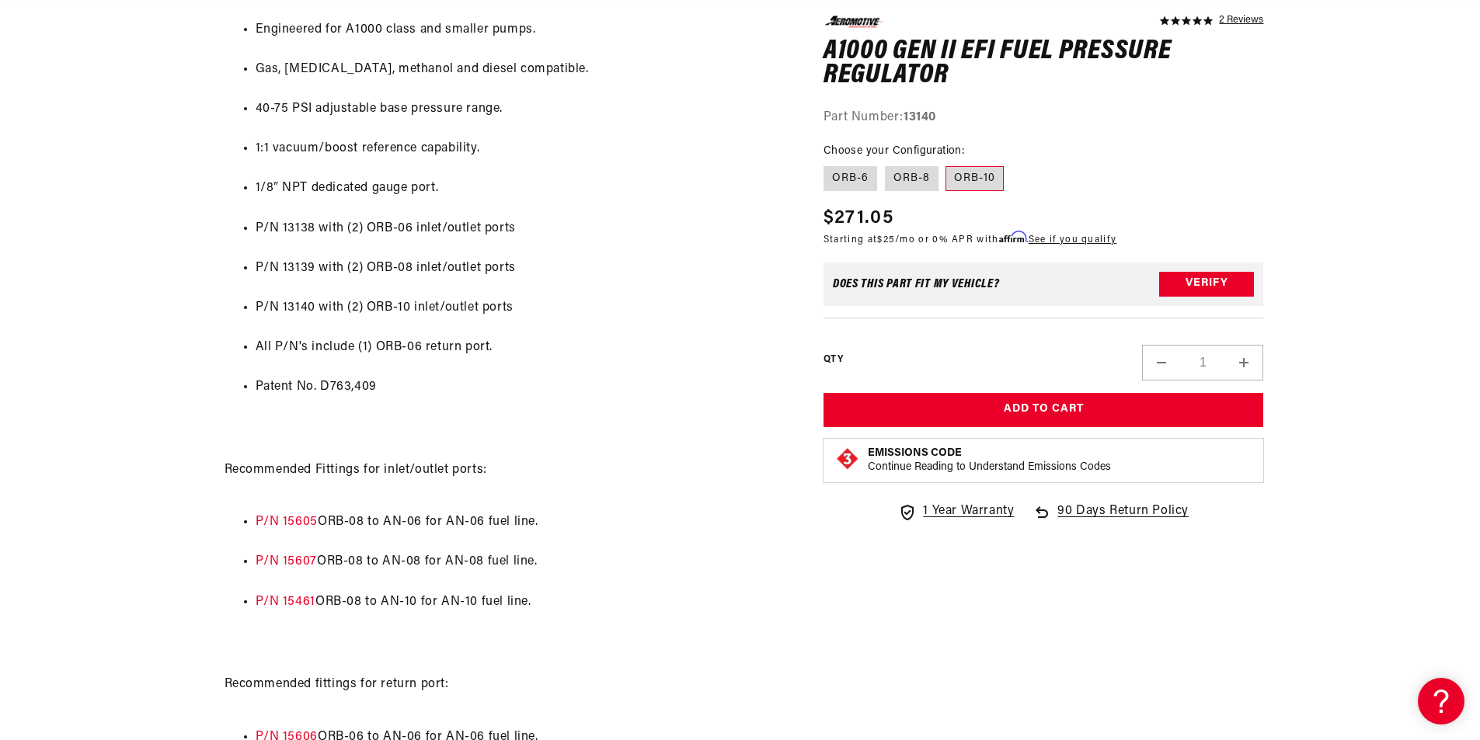
scroll to position [1010, 0]
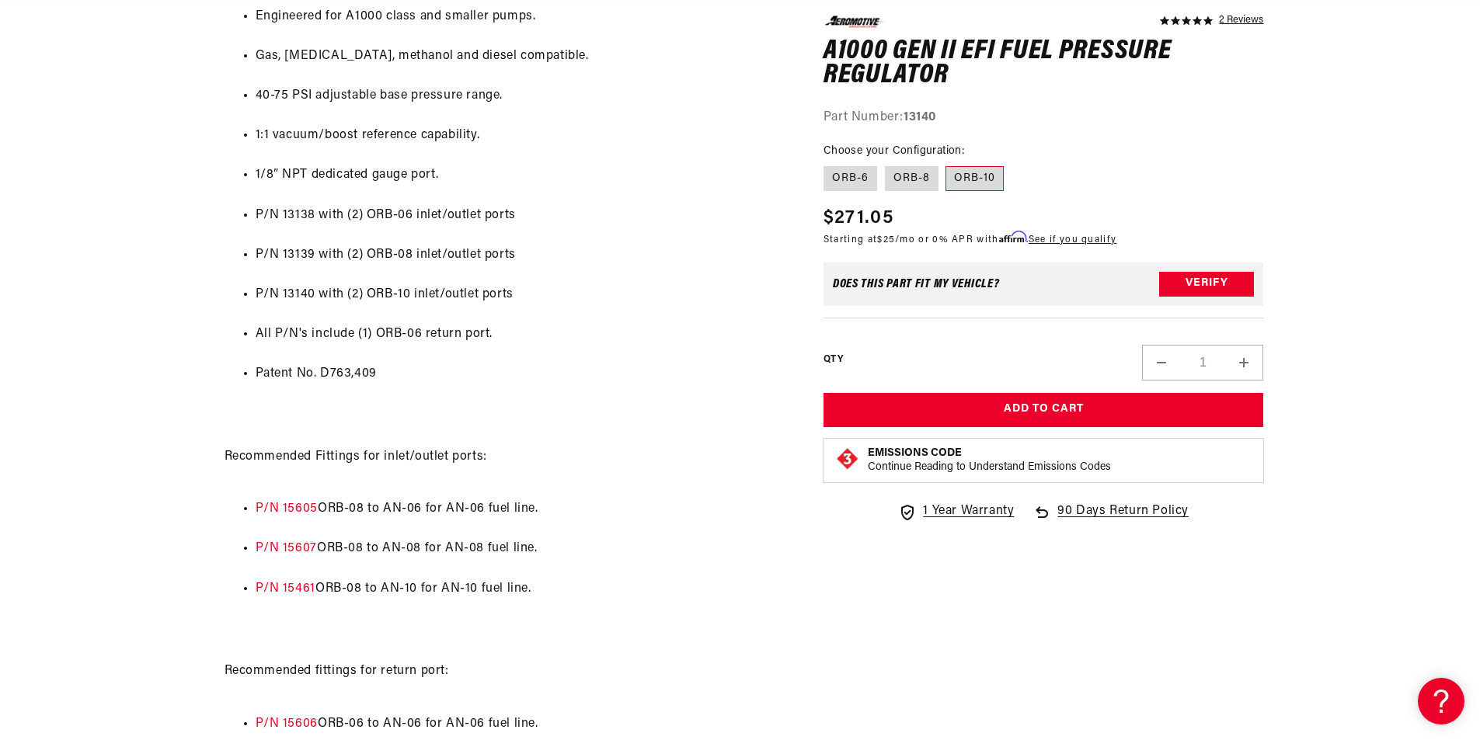
click at [366, 374] on li "Patent No. D763,409" at bounding box center [520, 374] width 529 height 20
click at [367, 371] on li "Patent No. D763,409" at bounding box center [520, 374] width 529 height 20
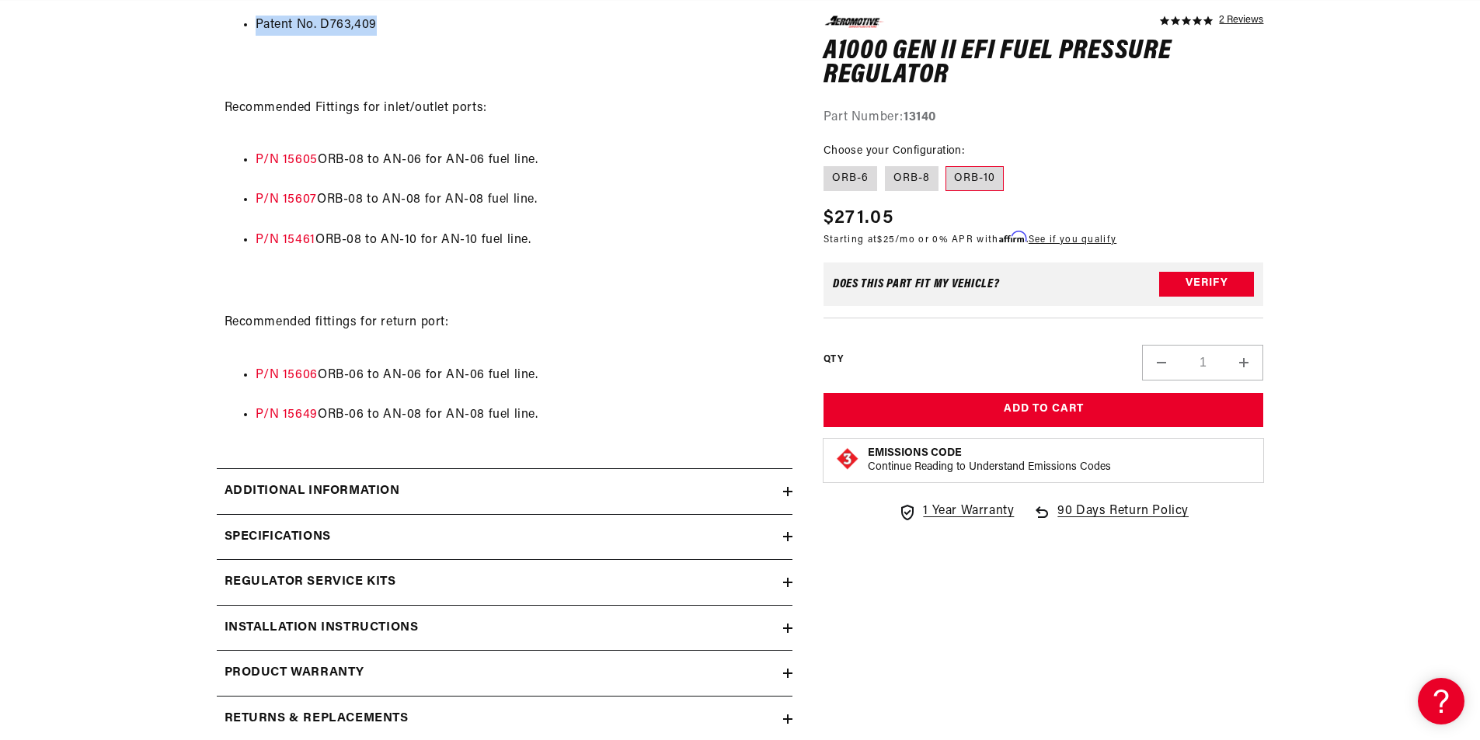
scroll to position [0, 0]
click at [386, 484] on h2 "Additional information" at bounding box center [312, 491] width 176 height 20
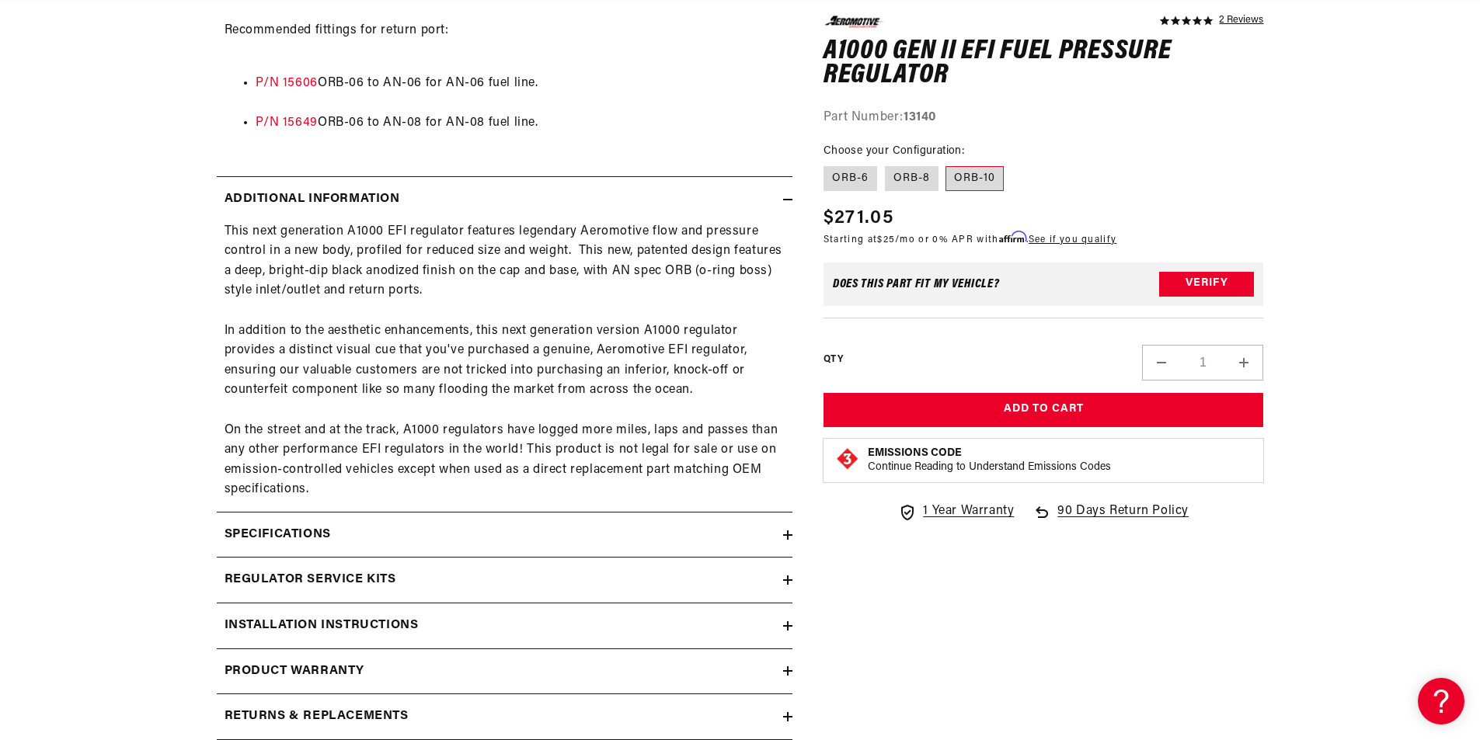
scroll to position [0, 985]
click at [517, 527] on div "Specifications" at bounding box center [500, 535] width 566 height 20
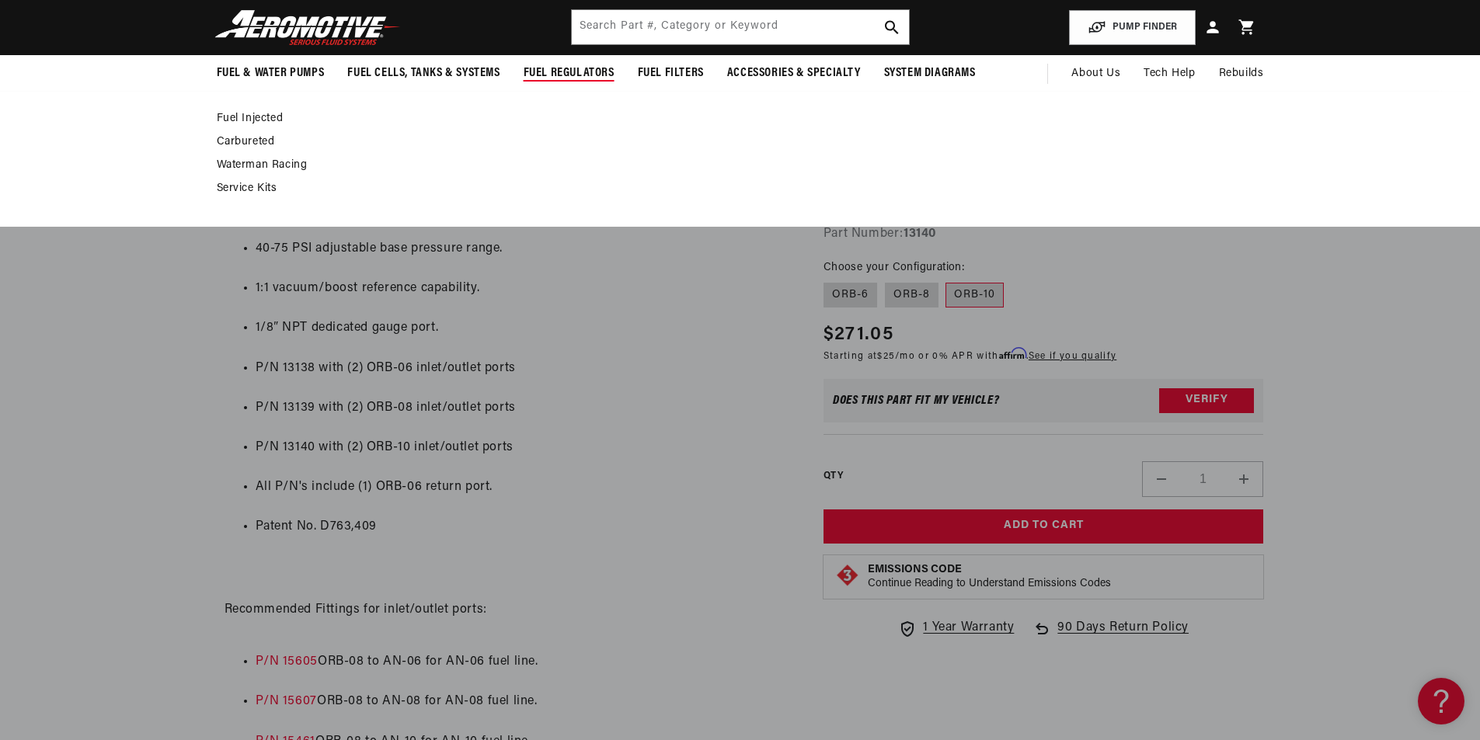
scroll to position [854, 0]
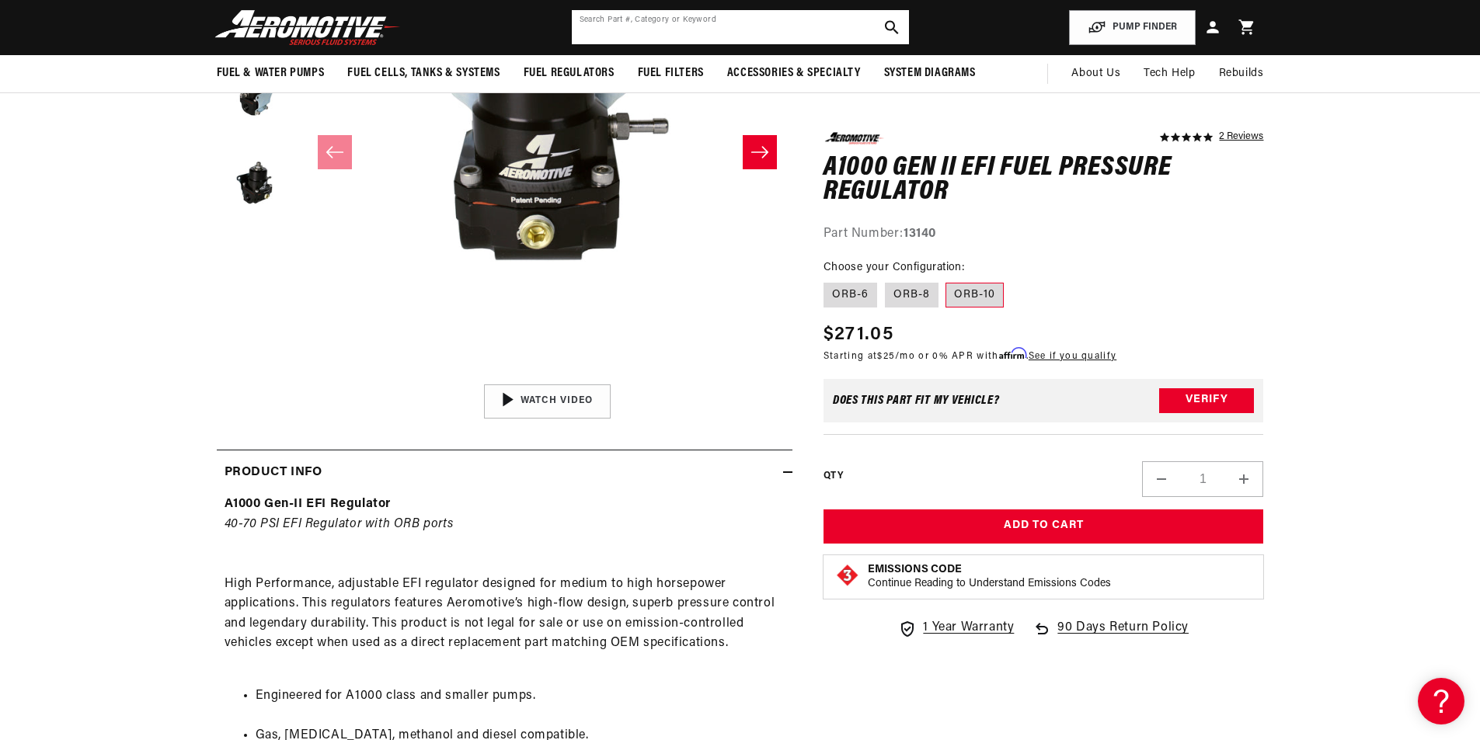
click at [610, 23] on input "text" at bounding box center [740, 27] width 337 height 34
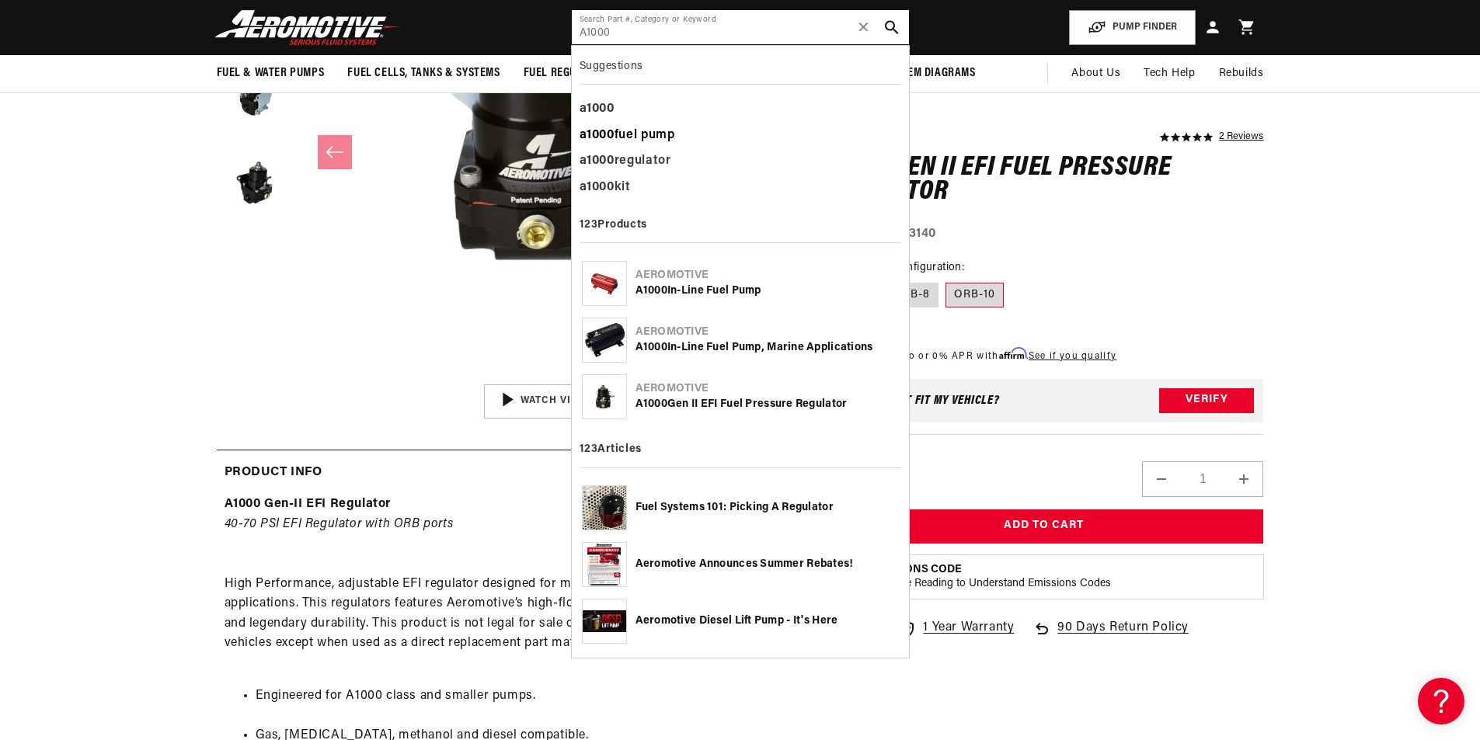
type input "A1000"
click at [639, 129] on div "a1000 fuel pump" at bounding box center [740, 136] width 322 height 26
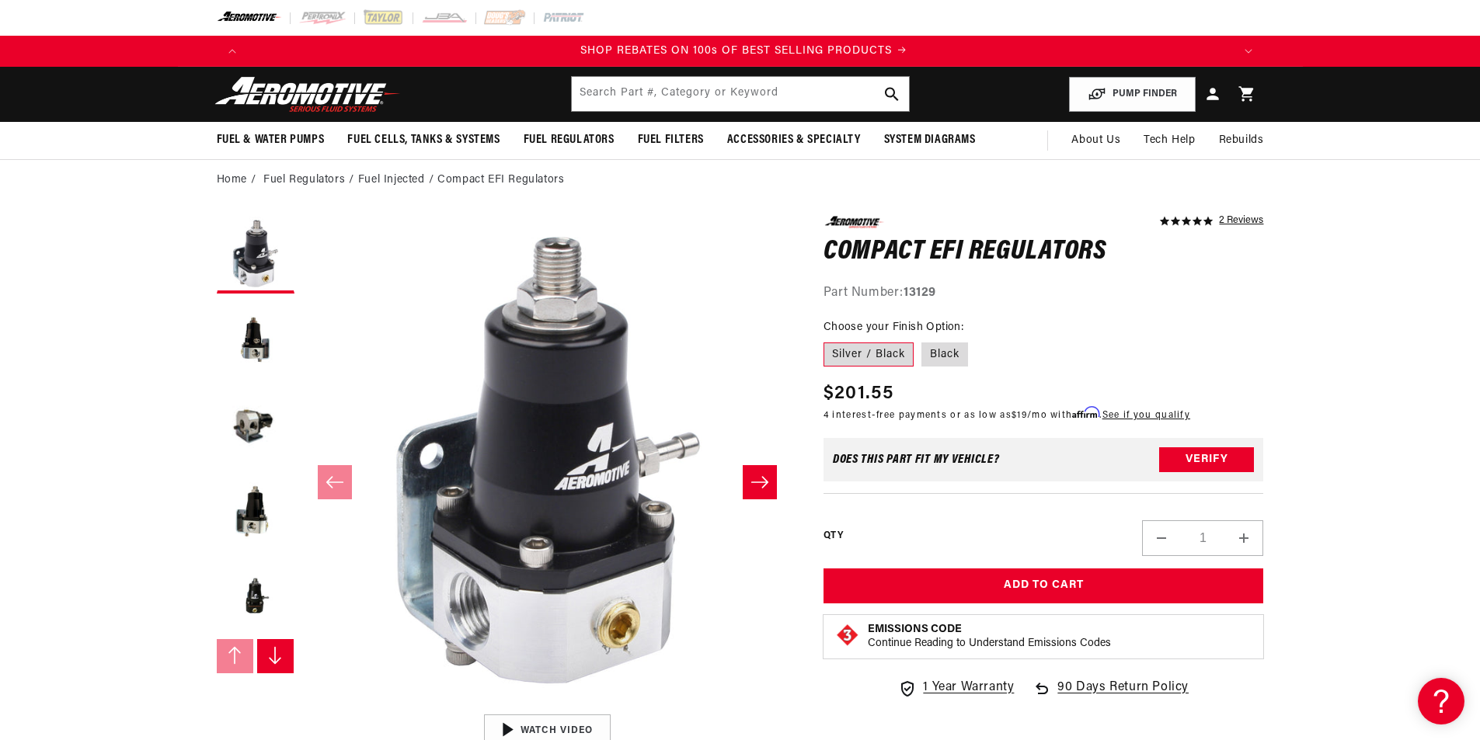
scroll to position [0, 1970]
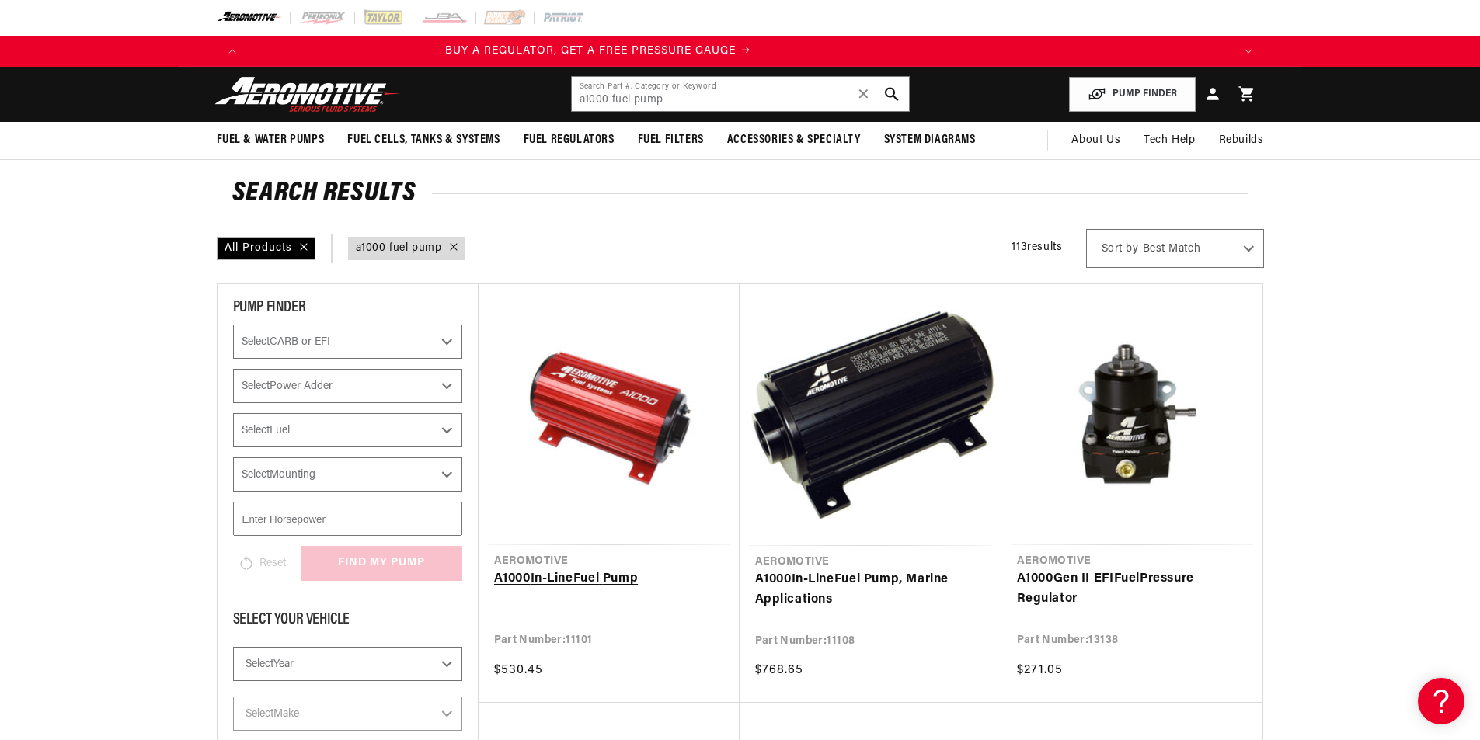
click at [602, 582] on link "A1000 In-Line Fuel Pump" at bounding box center [609, 579] width 230 height 20
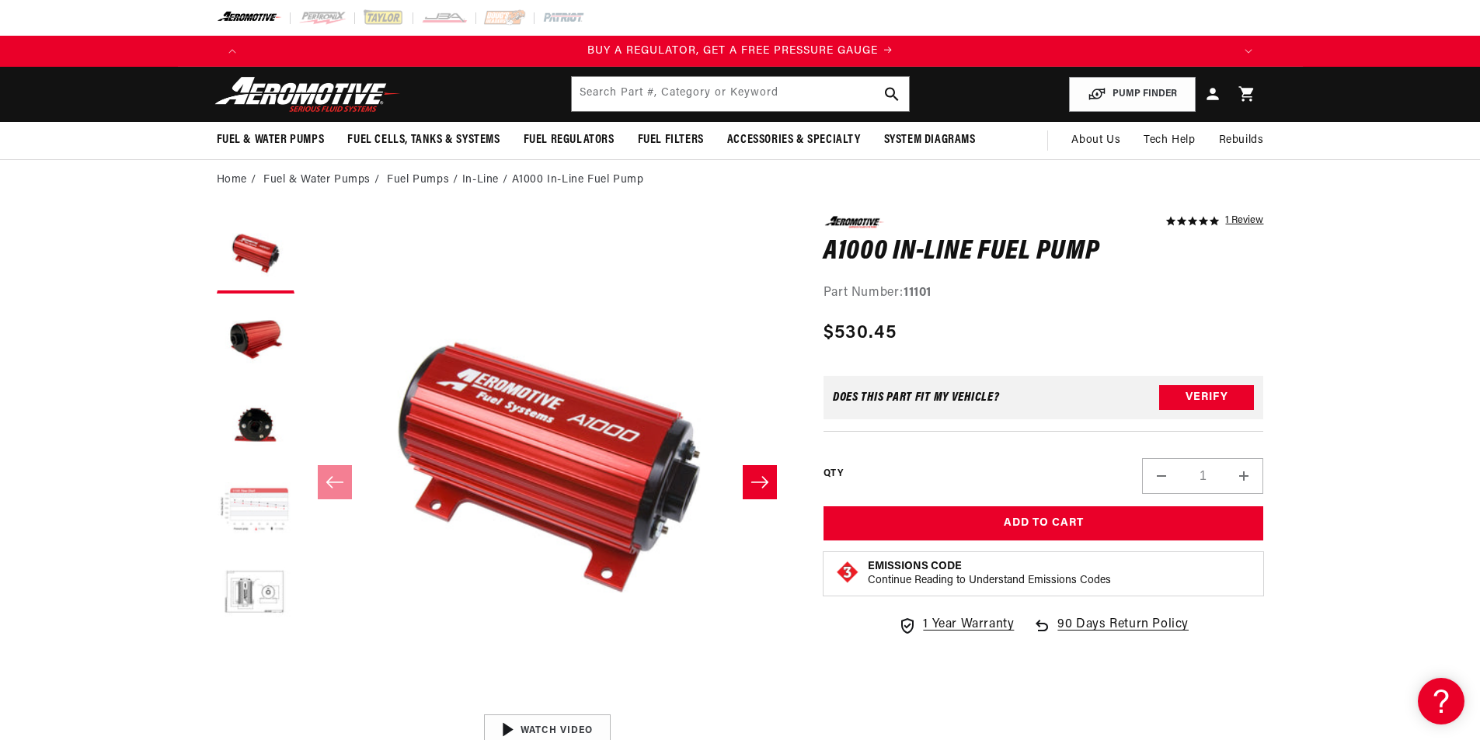
click at [244, 510] on button "Load image 4 in gallery view" at bounding box center [256, 511] width 78 height 78
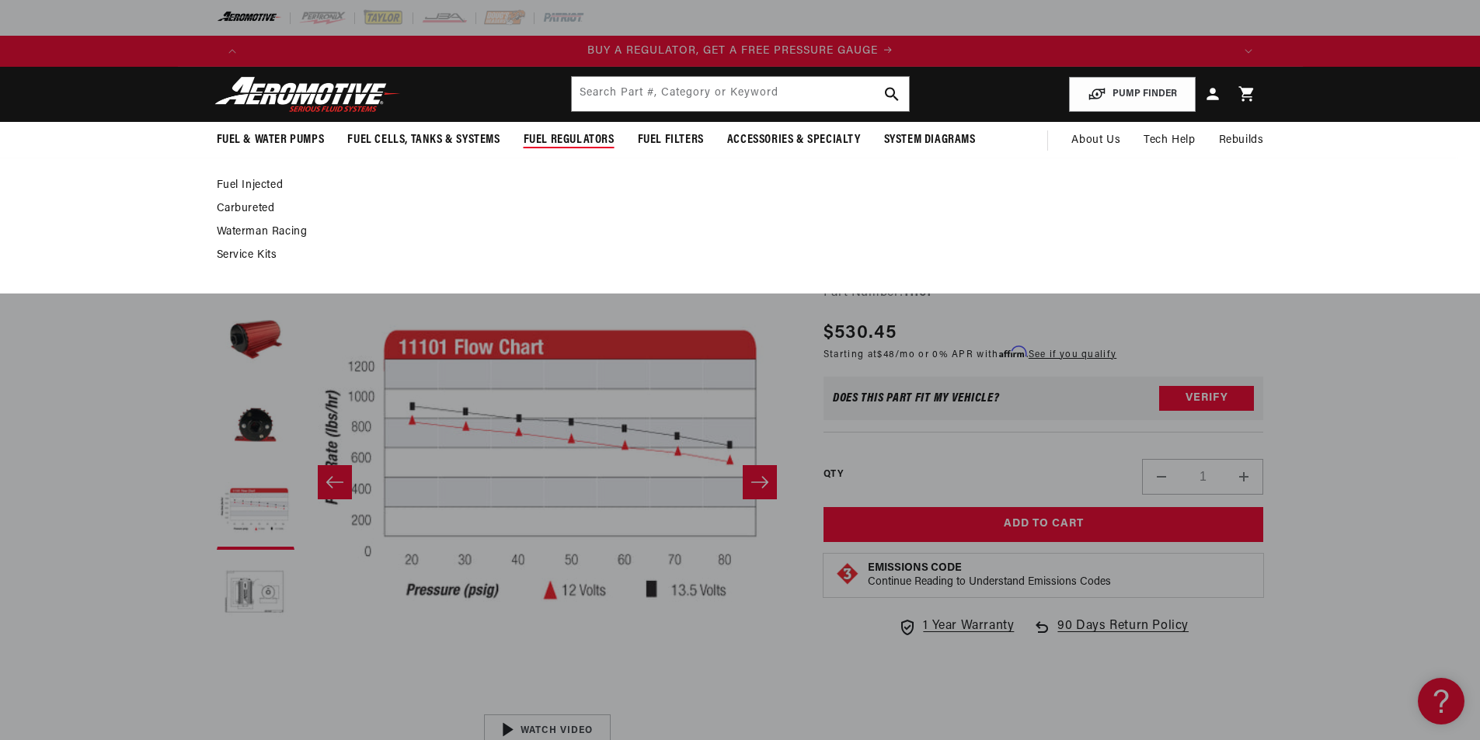
click at [269, 180] on link "Fuel Injected" at bounding box center [732, 186] width 1031 height 14
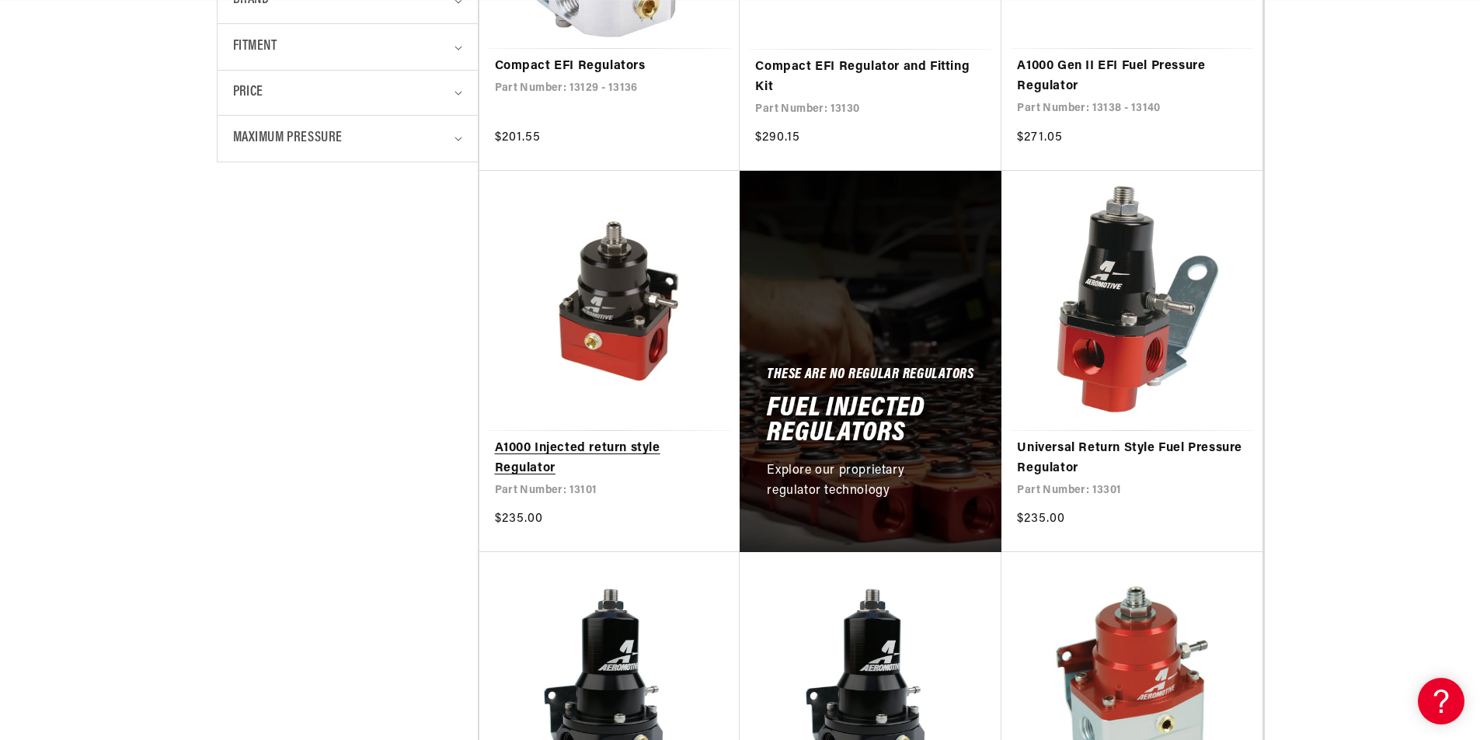
scroll to position [641, 0]
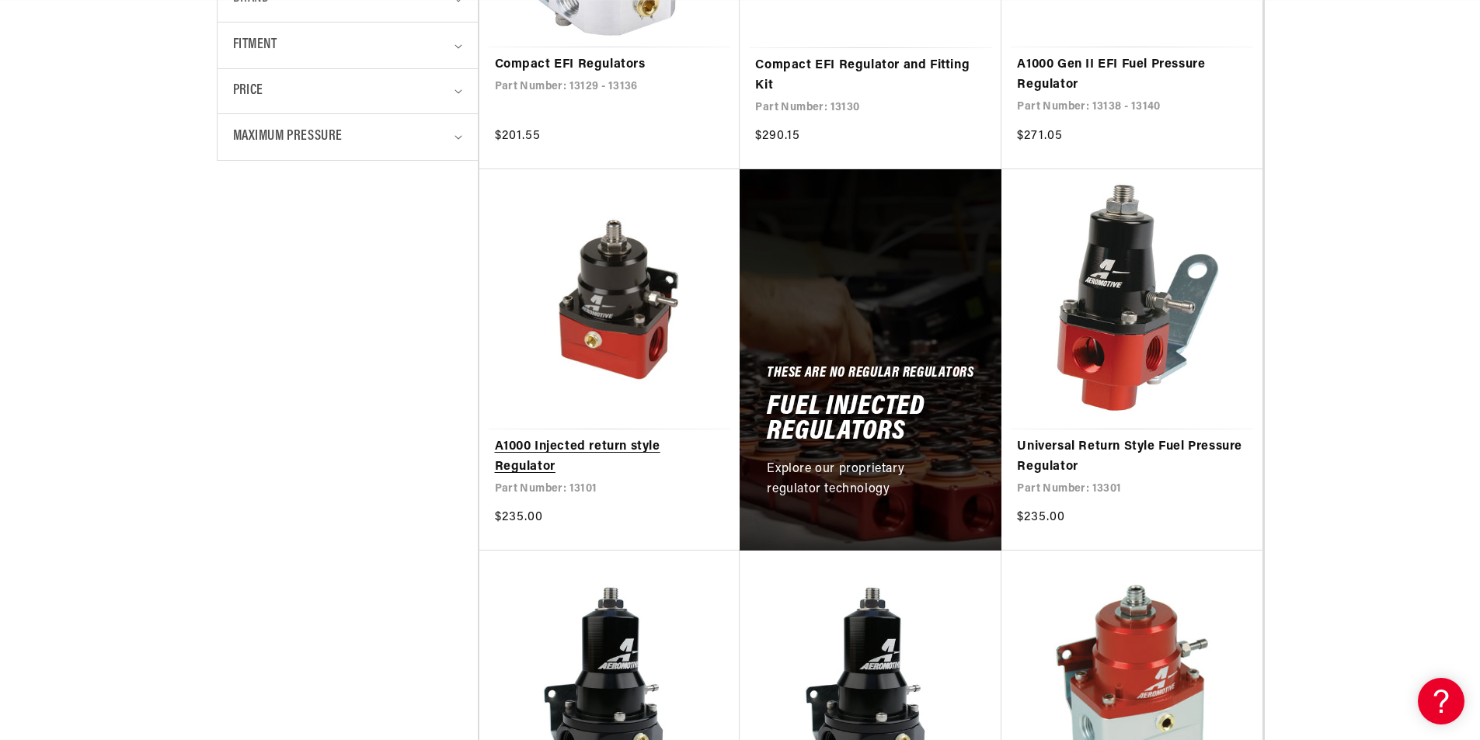
click at [527, 464] on link "A1000 Injected return style Regulator" at bounding box center [610, 457] width 230 height 40
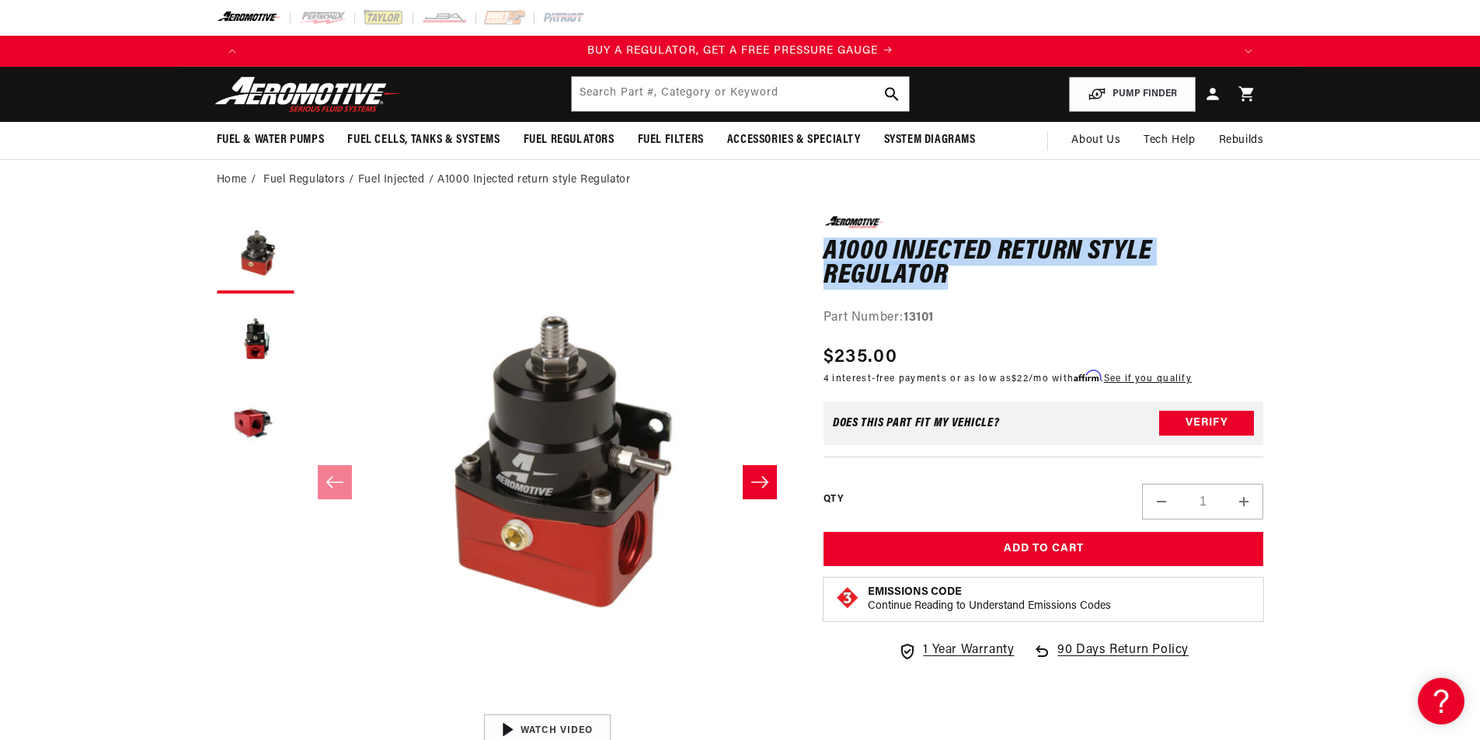
drag, startPoint x: 824, startPoint y: 245, endPoint x: 976, endPoint y: 280, distance: 155.3
click at [976, 280] on h1 "A1000 Injected return style Regulator" at bounding box center [1043, 264] width 440 height 49
copy h1 "A1000 Injected return style Regulator"
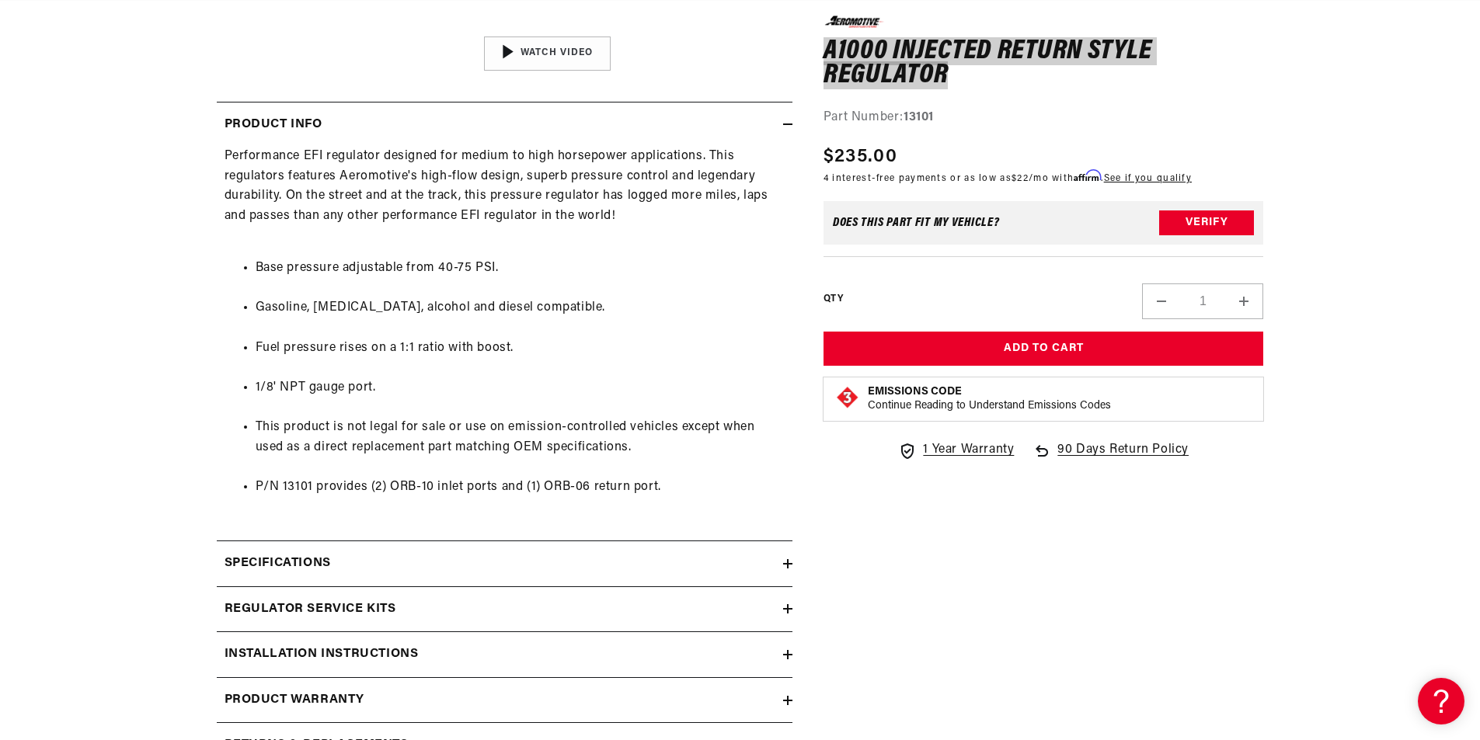
scroll to position [680, 0]
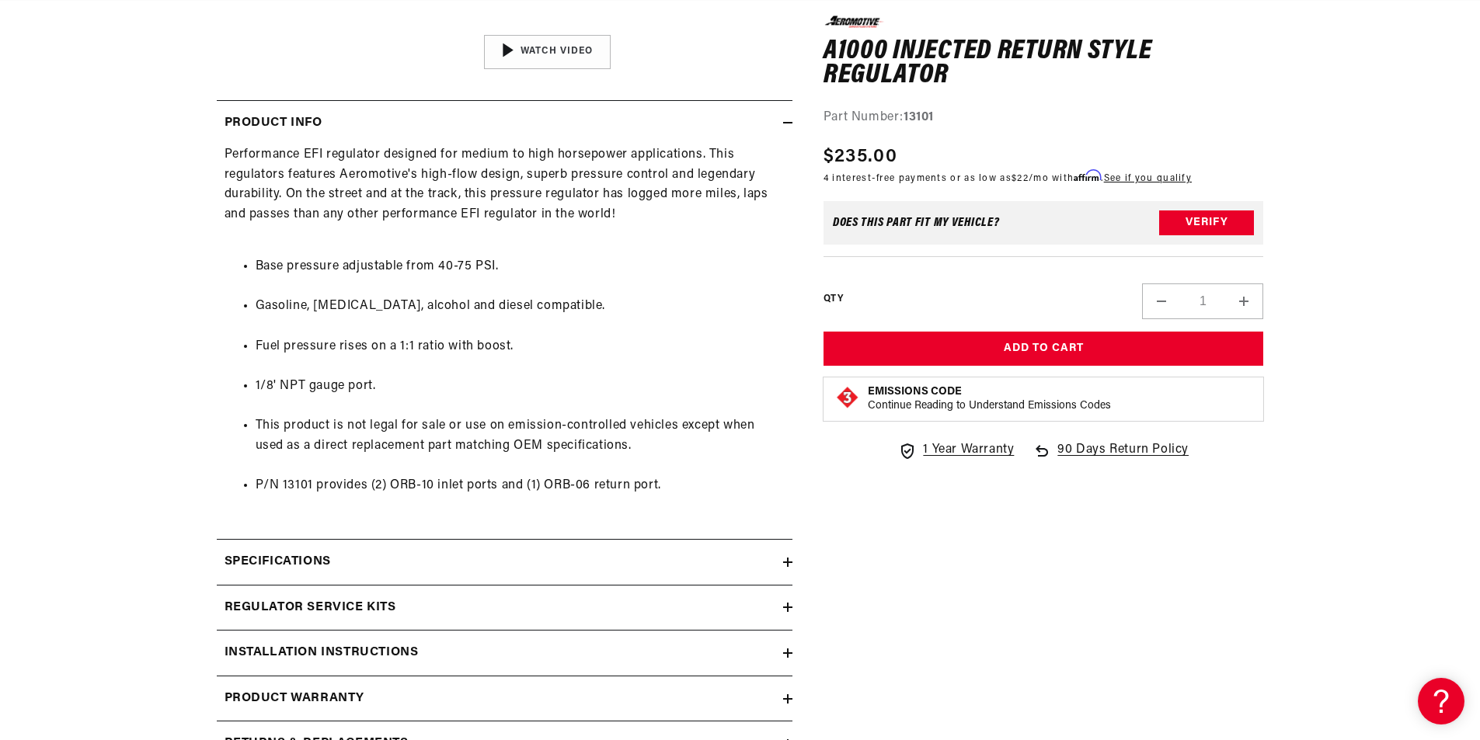
click at [395, 559] on div "Specifications" at bounding box center [500, 562] width 566 height 20
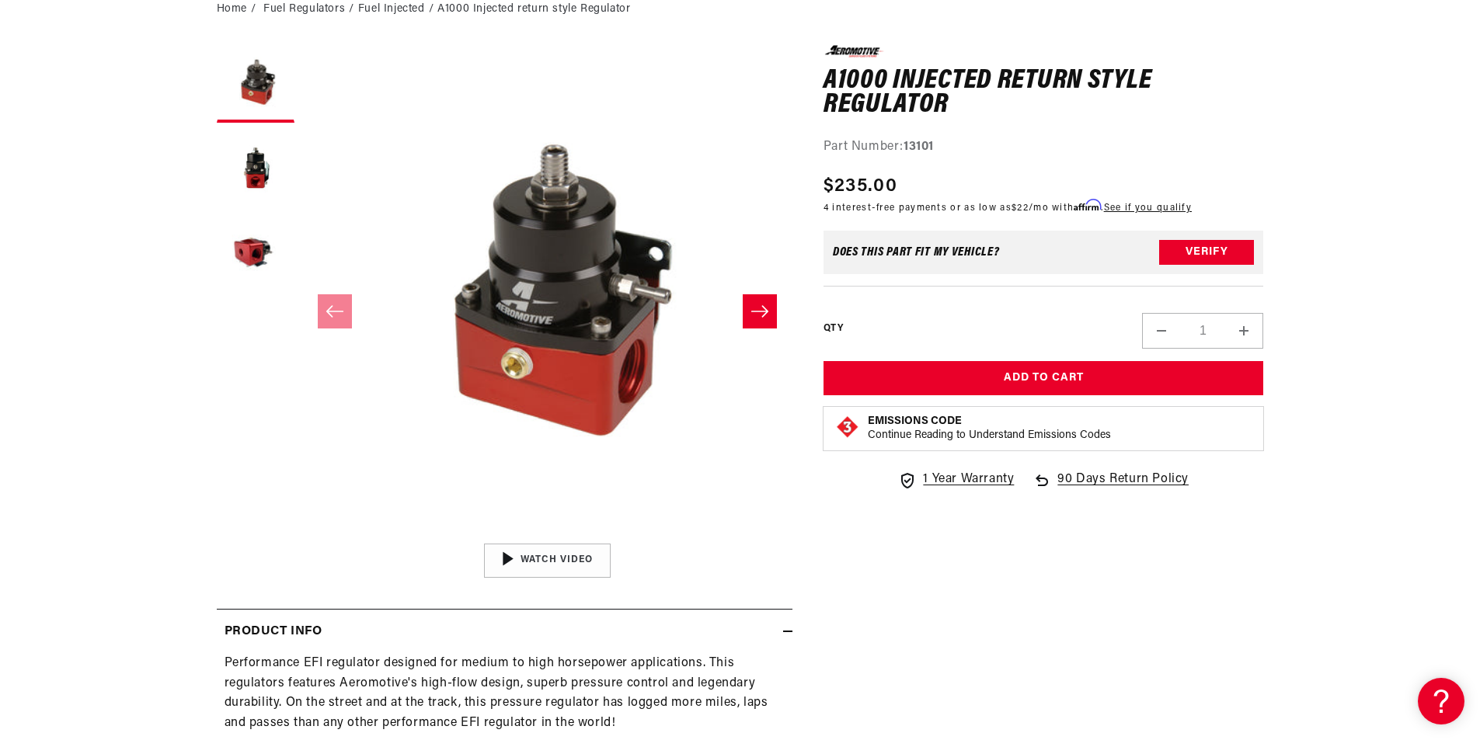
scroll to position [0, 0]
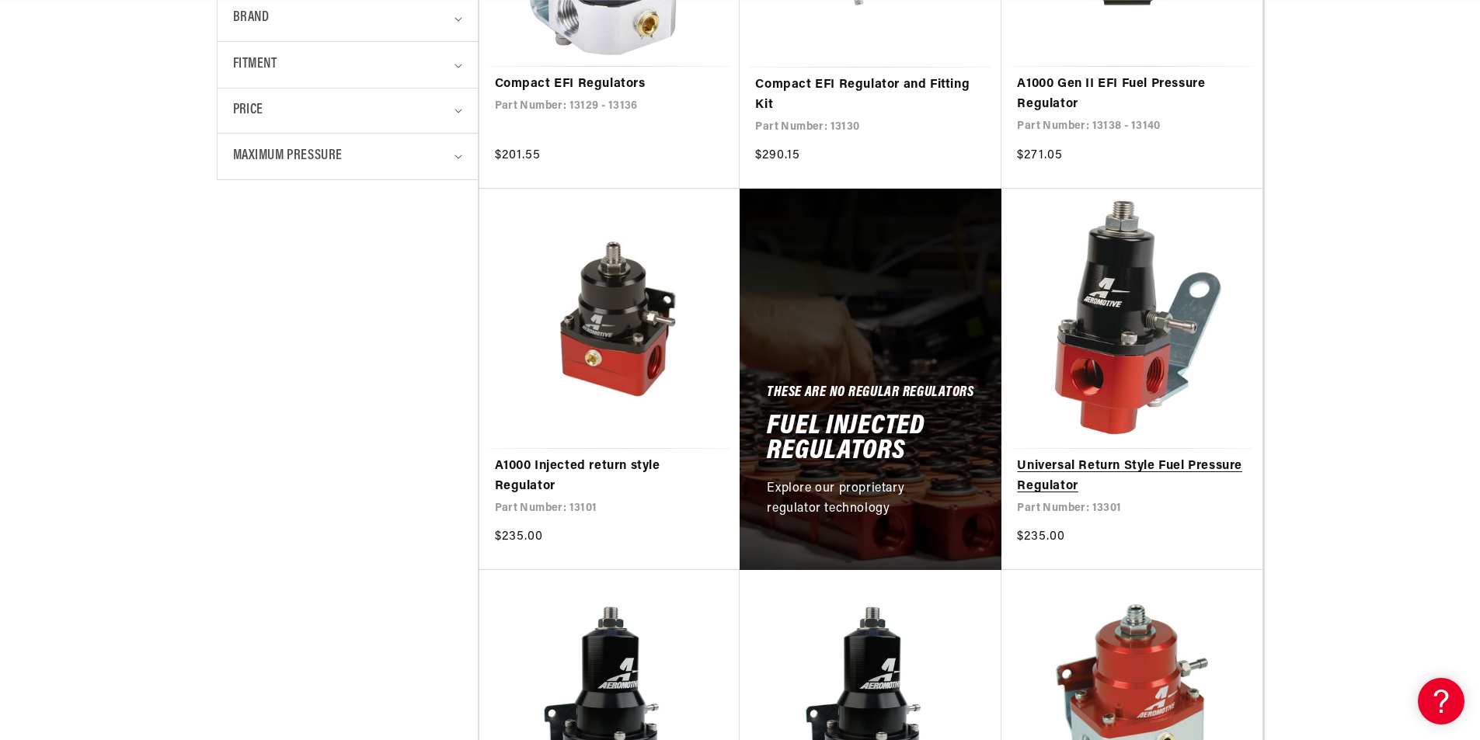
scroll to position [0, 5]
click at [1178, 496] on link "Universal Return Style Fuel Pressure Regulator" at bounding box center [1132, 477] width 230 height 40
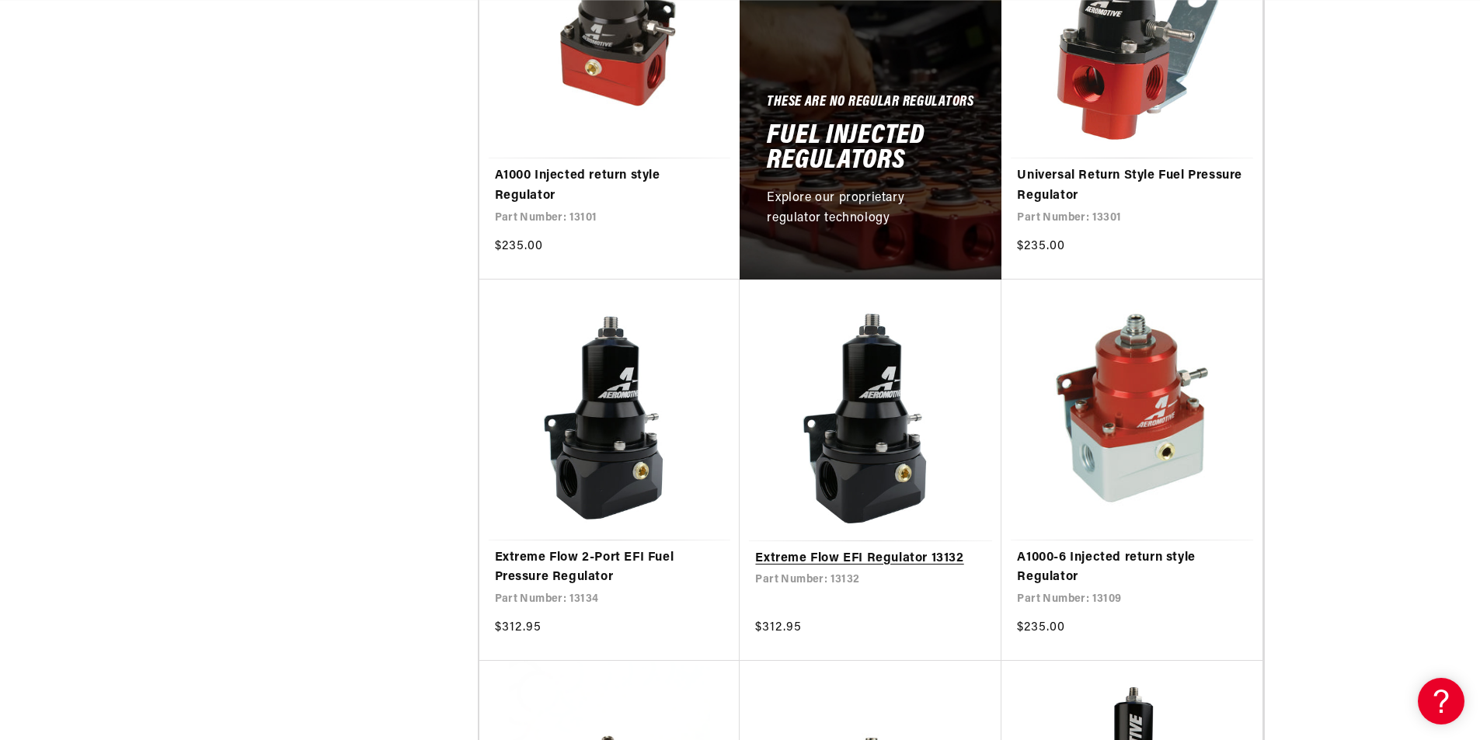
scroll to position [913, 0]
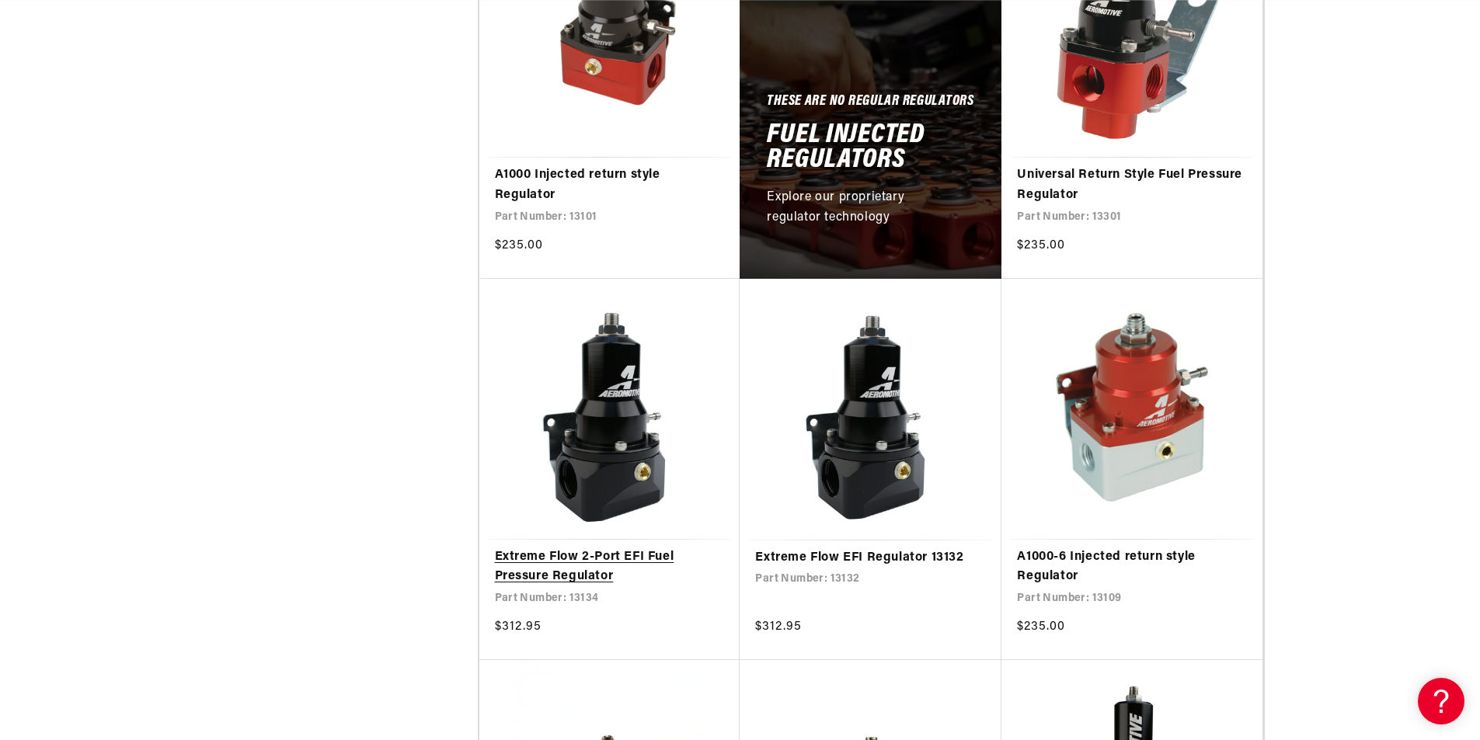
click at [594, 566] on link "Extreme Flow 2-Port EFI Fuel Pressure Regulator" at bounding box center [610, 568] width 230 height 40
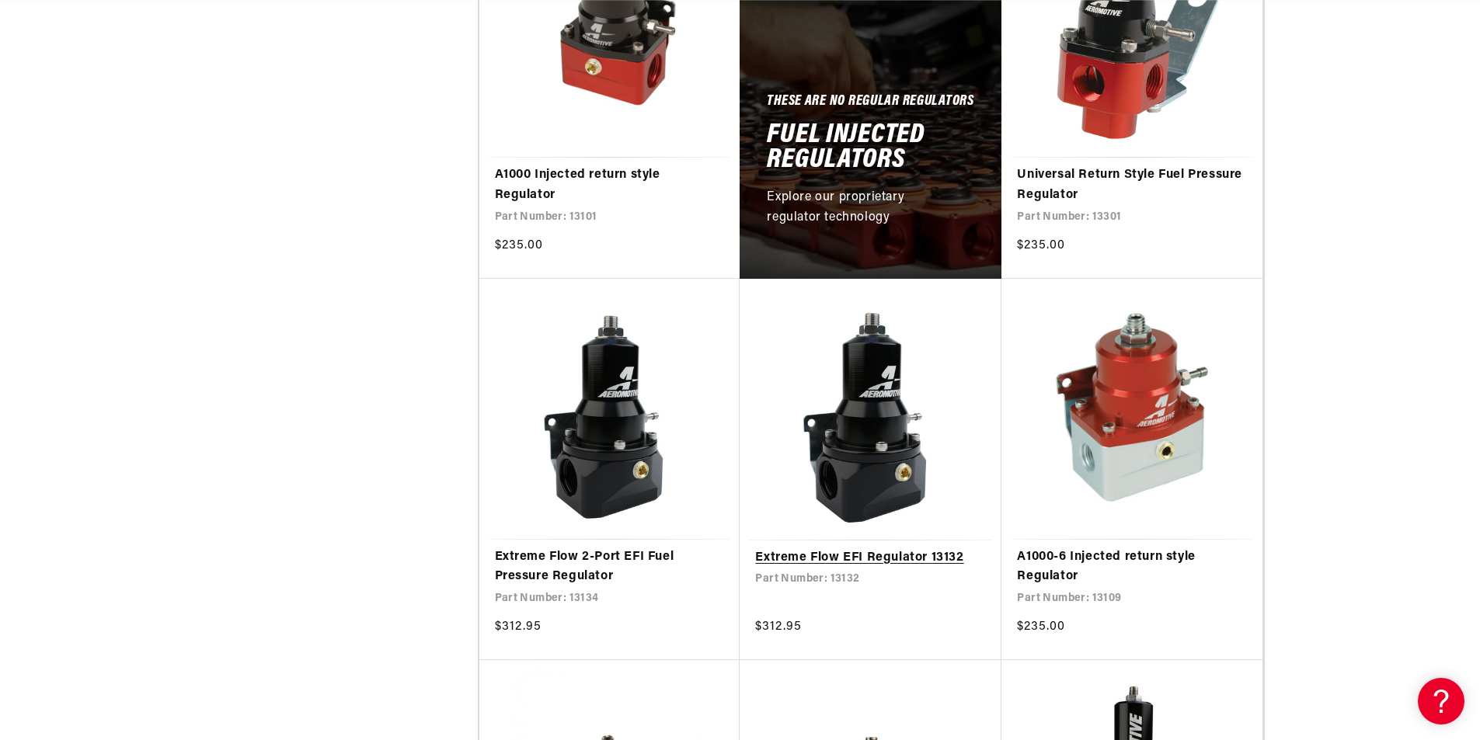
scroll to position [0, 2955]
click at [885, 558] on link "Extreme Flow EFI Regulator 13132" at bounding box center [870, 558] width 231 height 20
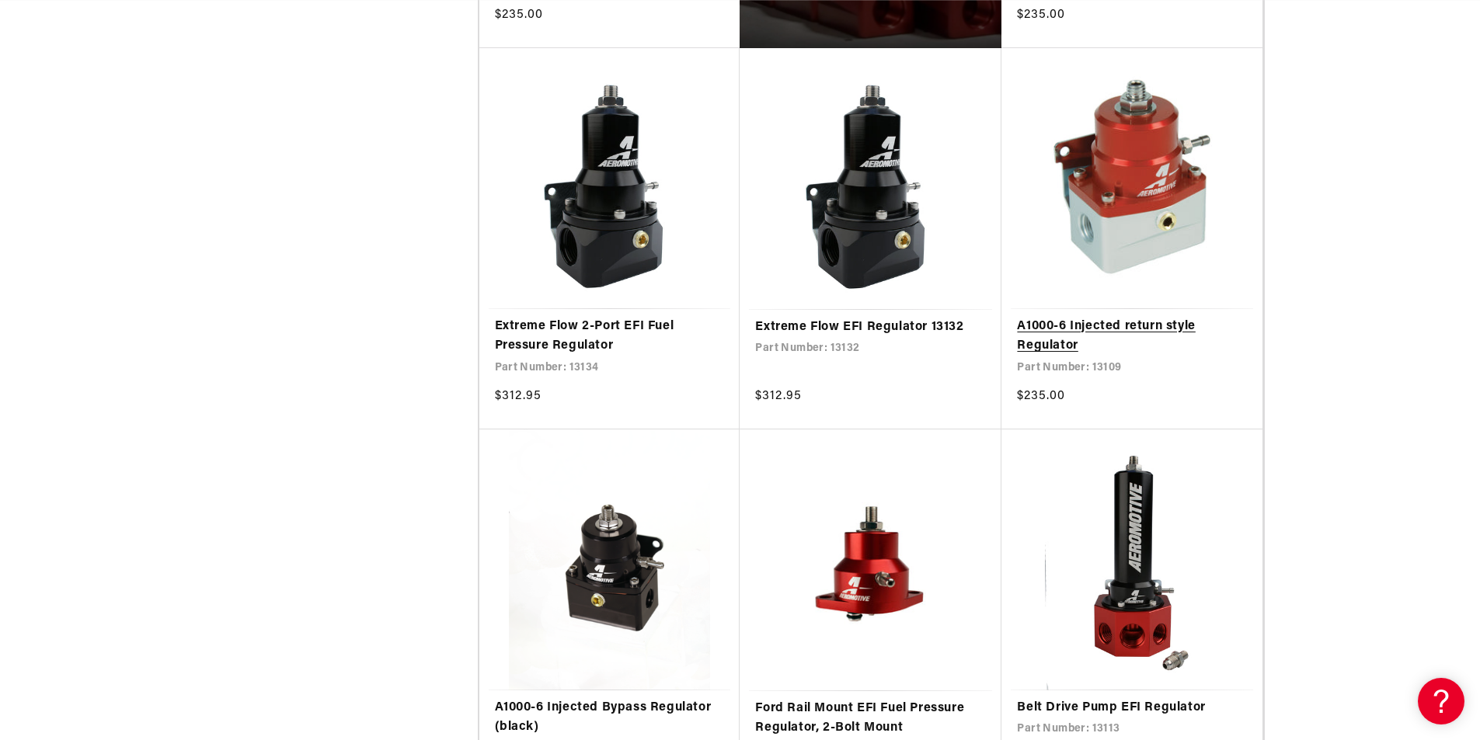
scroll to position [1165, 0]
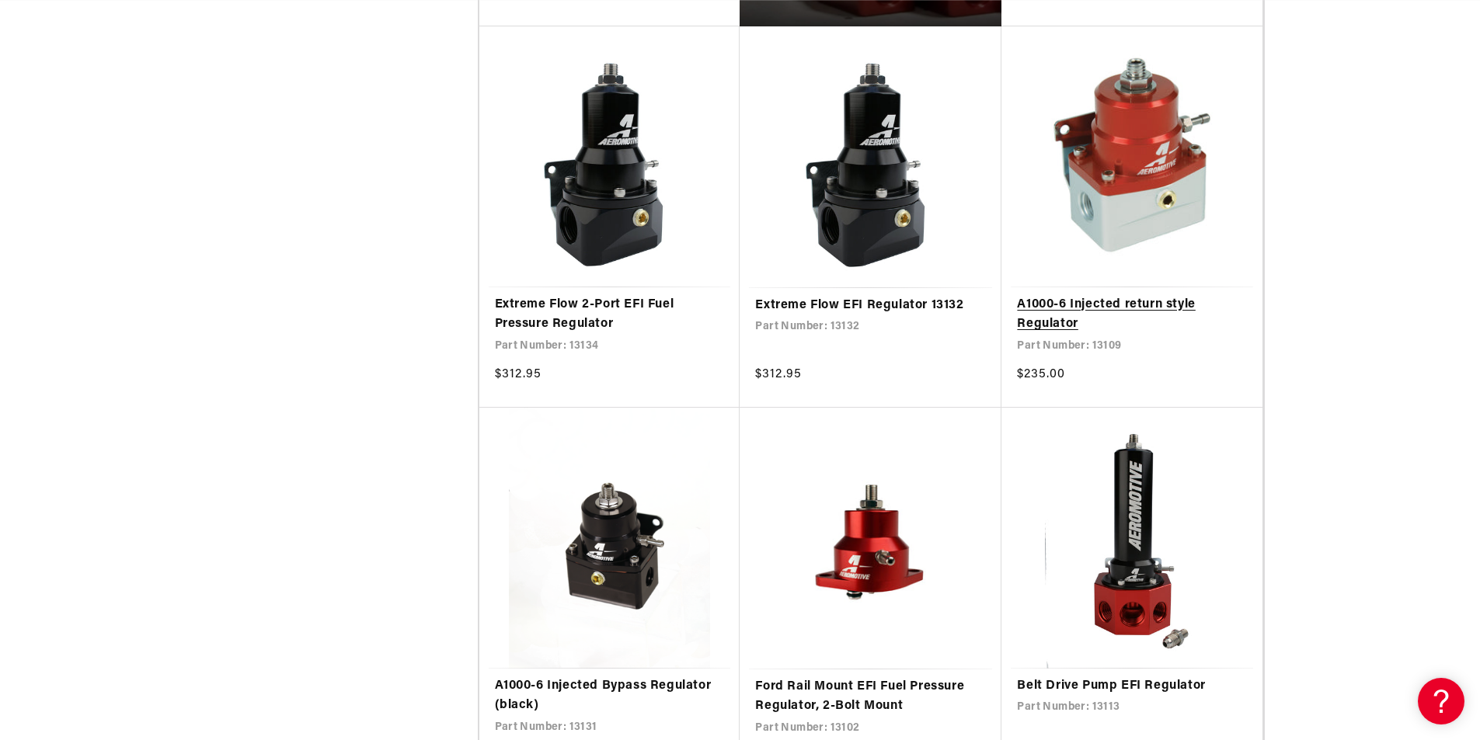
click at [1052, 315] on link "A1000-6 Injected return style Regulator" at bounding box center [1132, 315] width 230 height 40
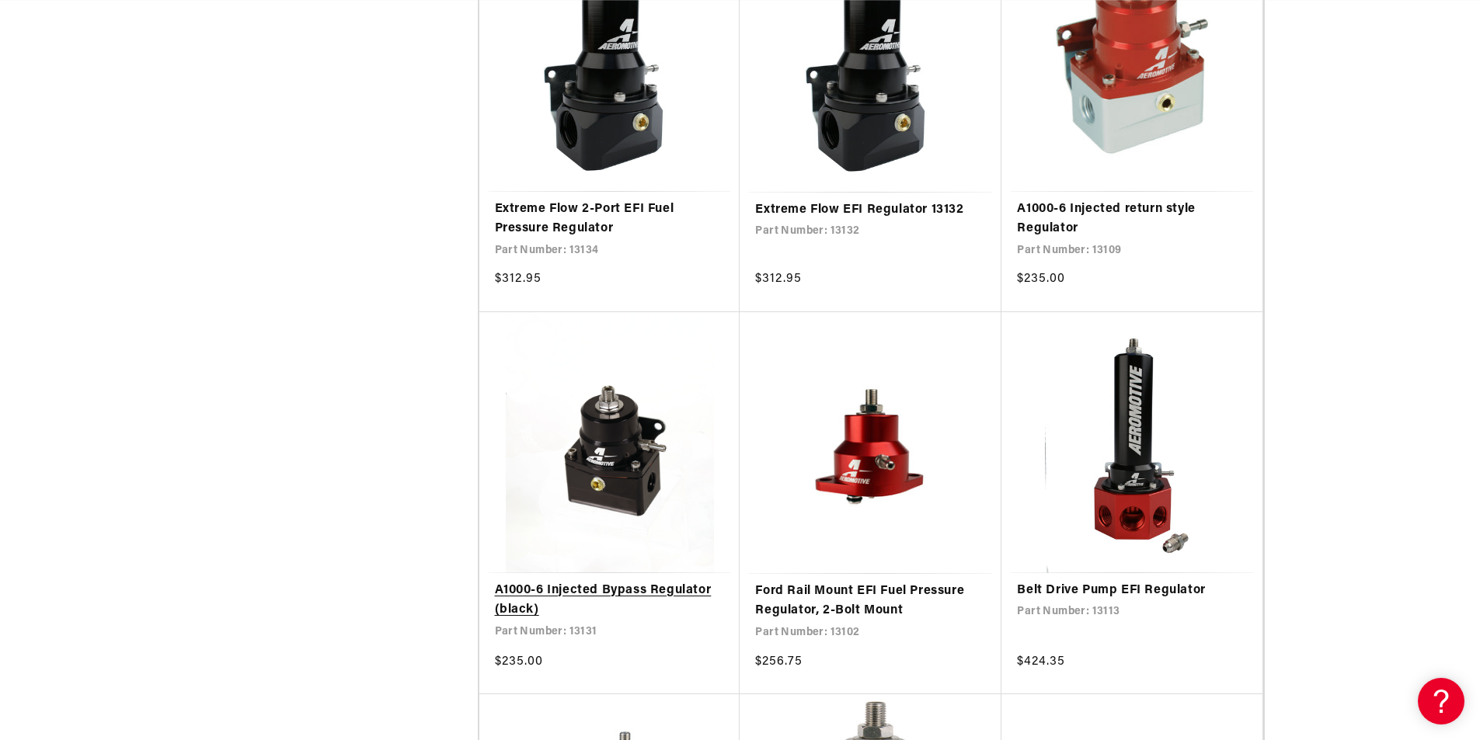
scroll to position [1340, 0]
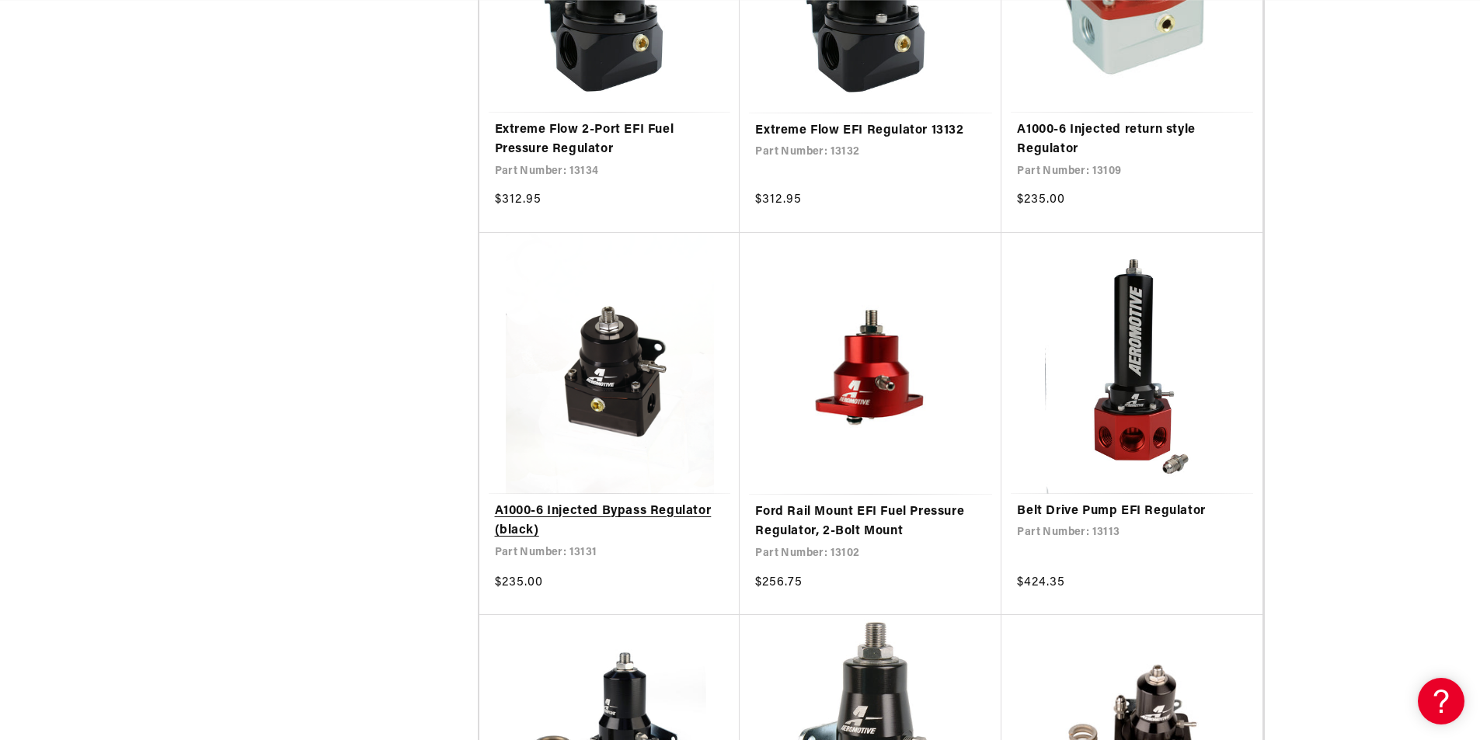
click at [584, 511] on link "A1000-6 Injected Bypass Regulator (black)" at bounding box center [610, 522] width 230 height 40
click at [1055, 512] on link "Belt Drive Pump EFI Regulator" at bounding box center [1132, 512] width 230 height 20
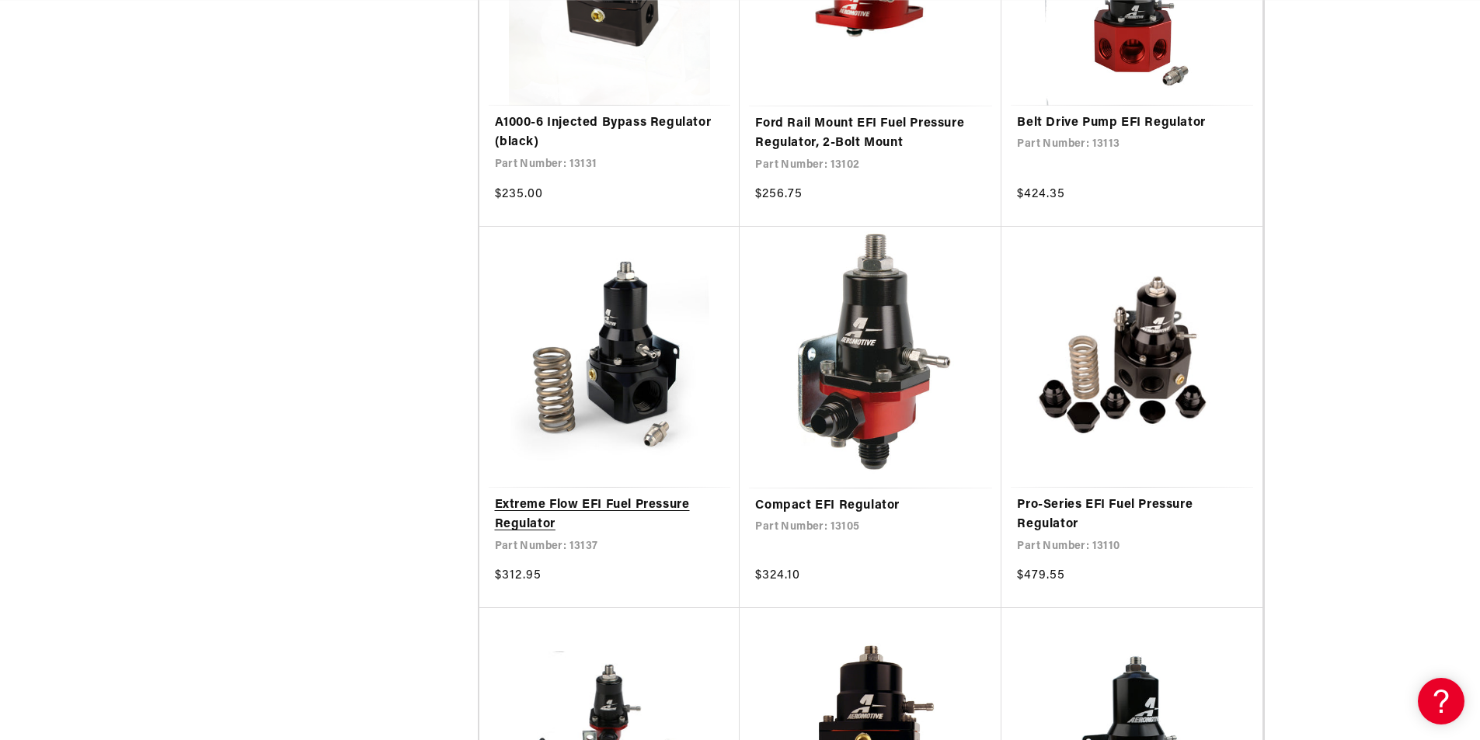
scroll to position [0, 0]
click at [528, 519] on link "Extreme Flow EFI Fuel Pressure Regulator" at bounding box center [610, 516] width 230 height 40
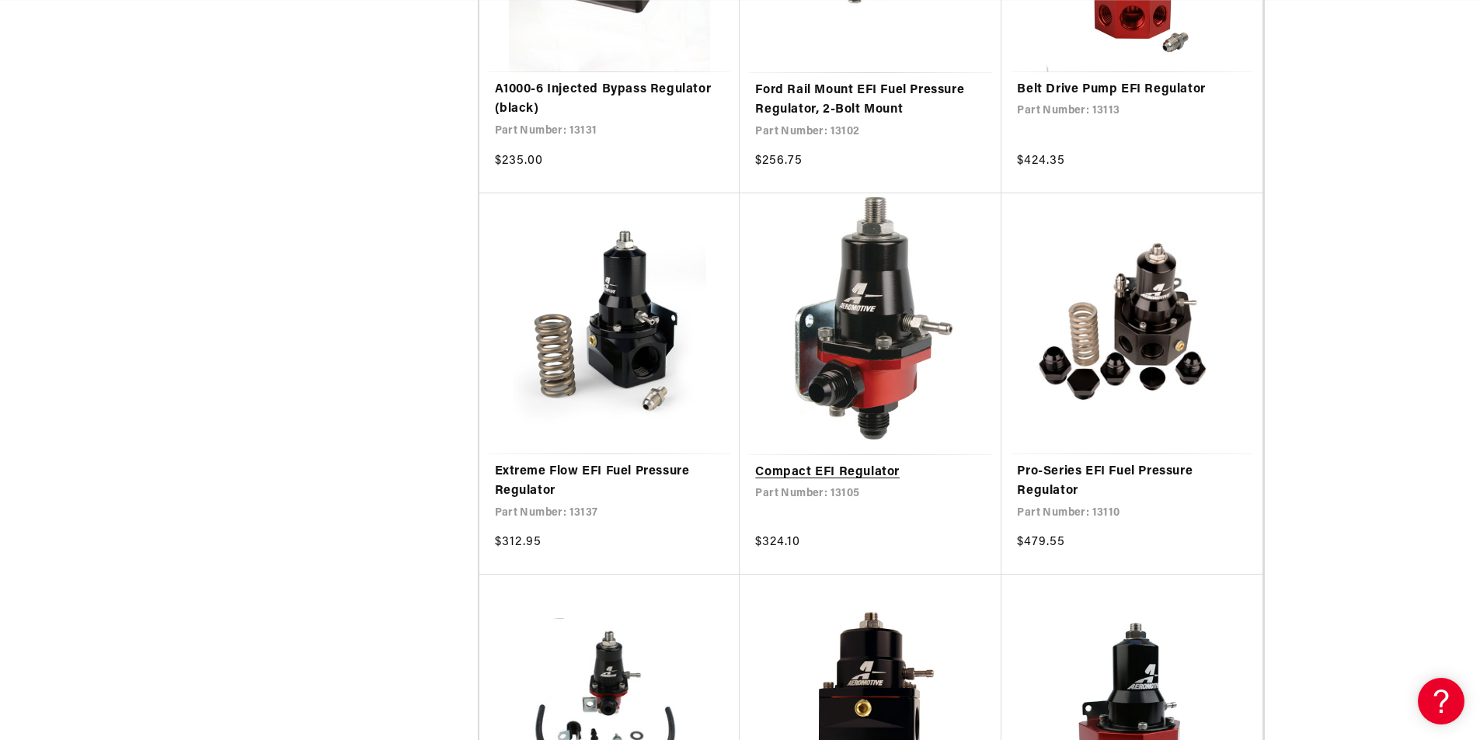
scroll to position [1767, 0]
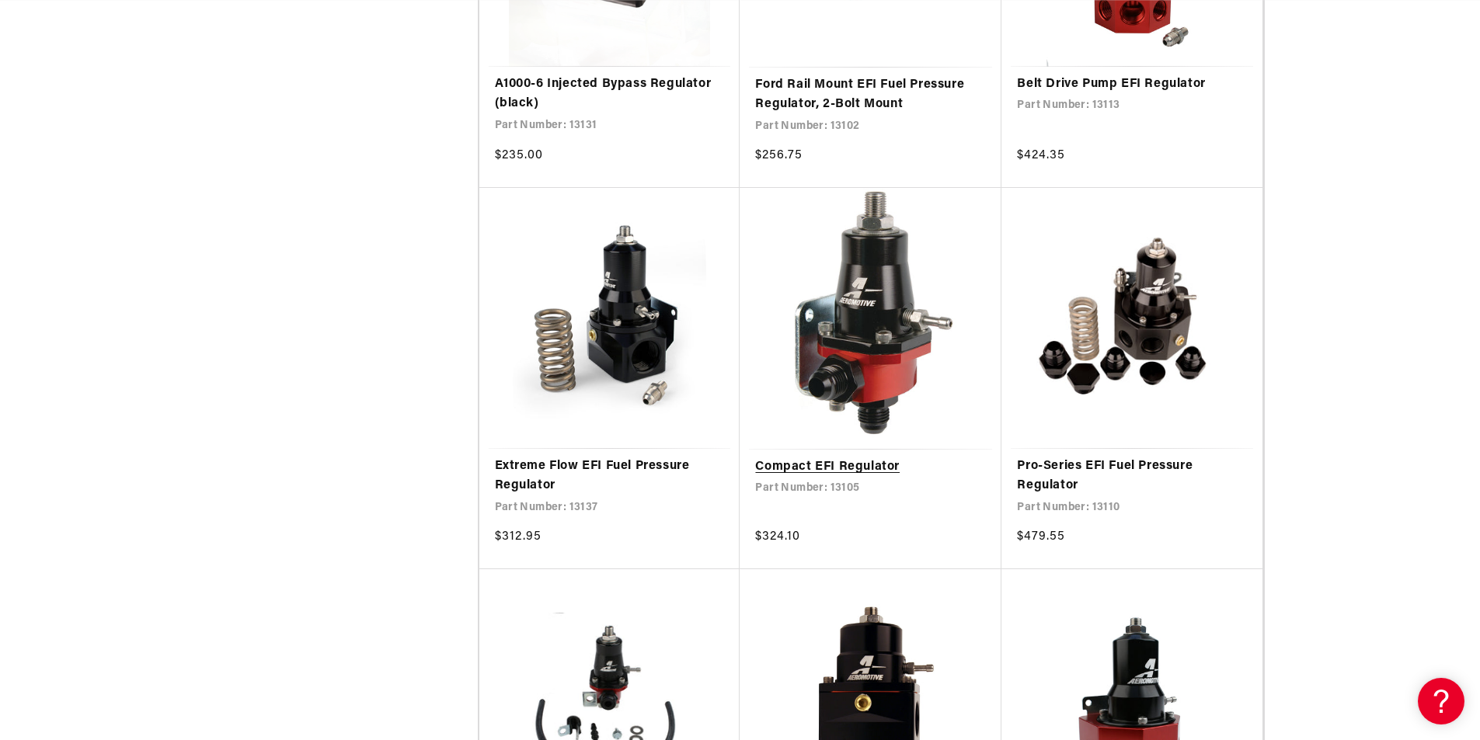
click at [869, 467] on link "Compact EFI Regulator" at bounding box center [870, 467] width 231 height 20
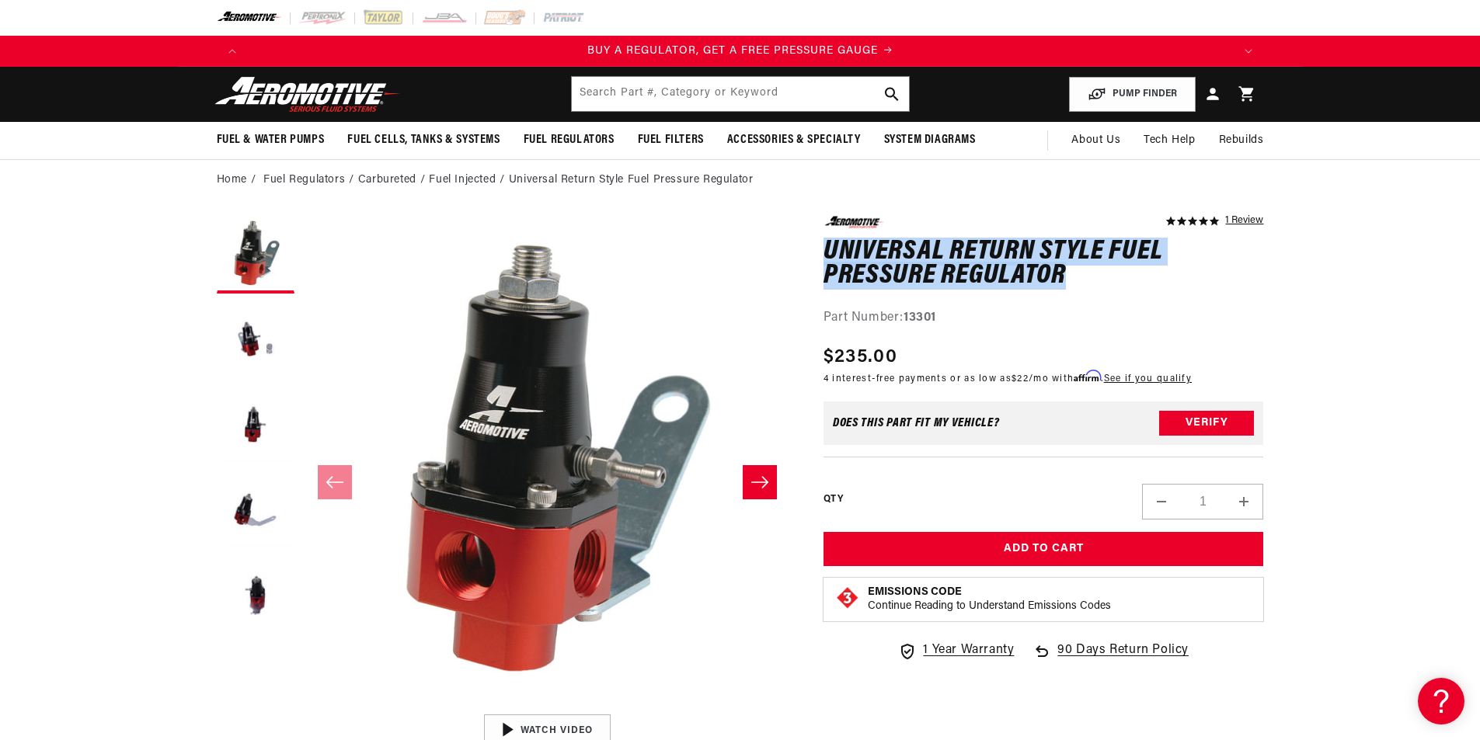
drag, startPoint x: 828, startPoint y: 242, endPoint x: 1062, endPoint y: 273, distance: 235.8
click at [1062, 273] on h1 "Universal Return Style Fuel Pressure Regulator" at bounding box center [1043, 264] width 440 height 49
copy h1 "Universal Return Style Fuel Pressure Regulator"
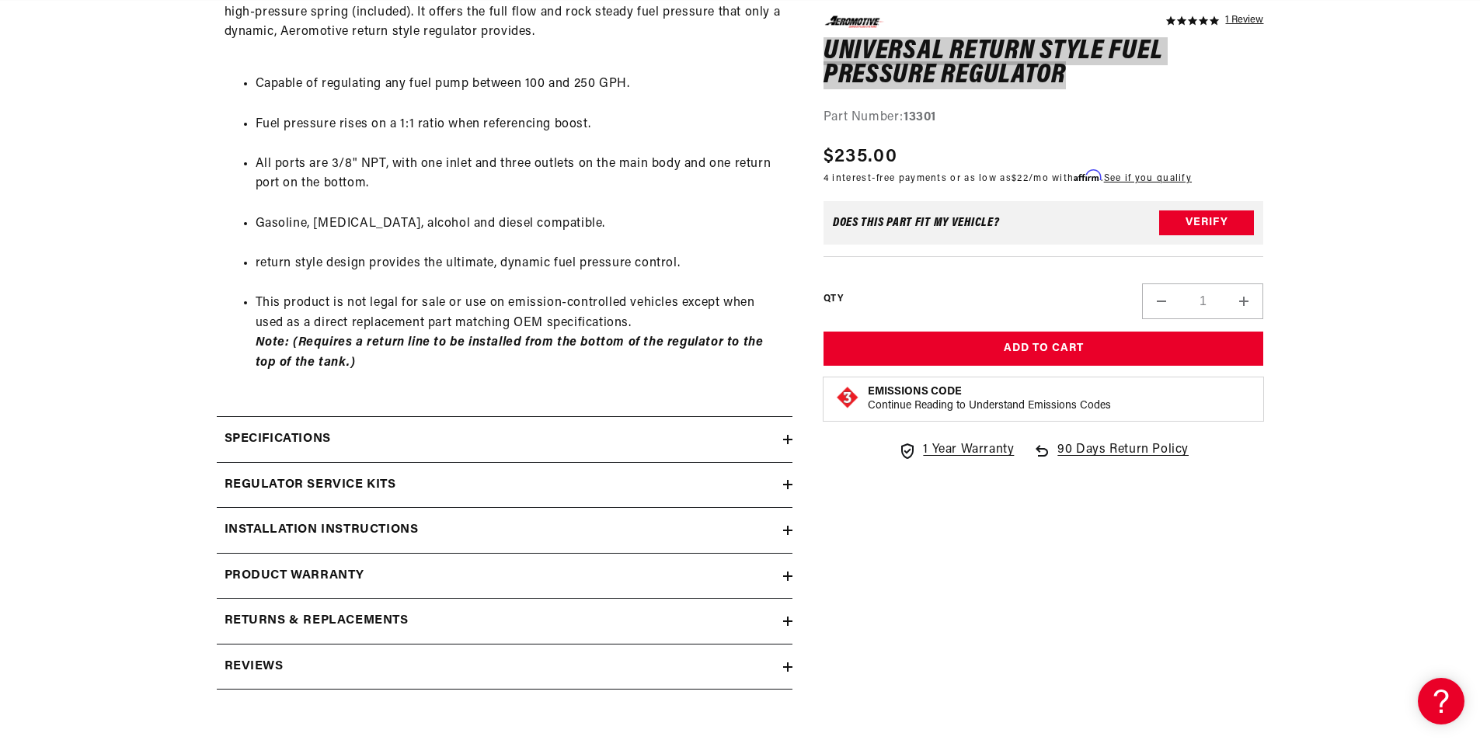
scroll to position [932, 0]
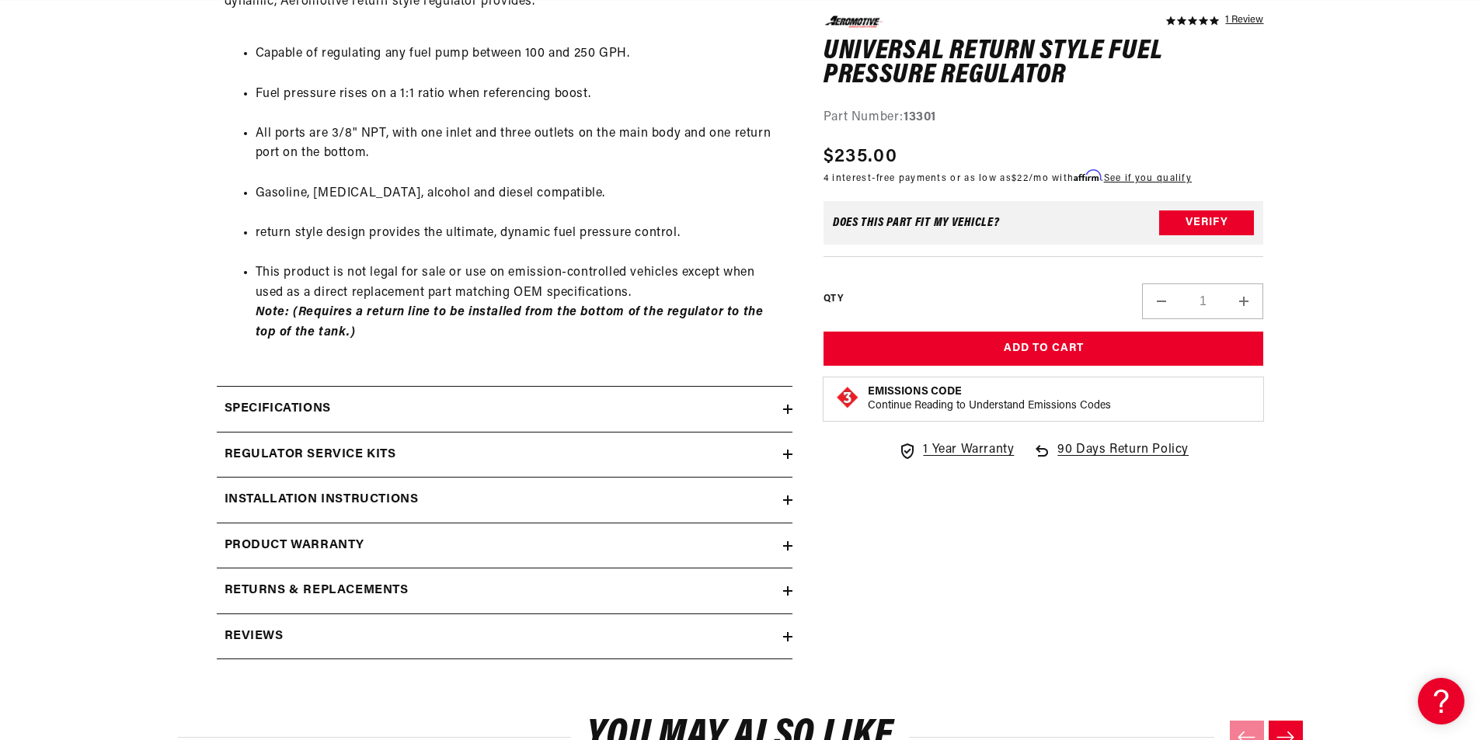
click at [568, 419] on div "Specifications" at bounding box center [500, 409] width 566 height 20
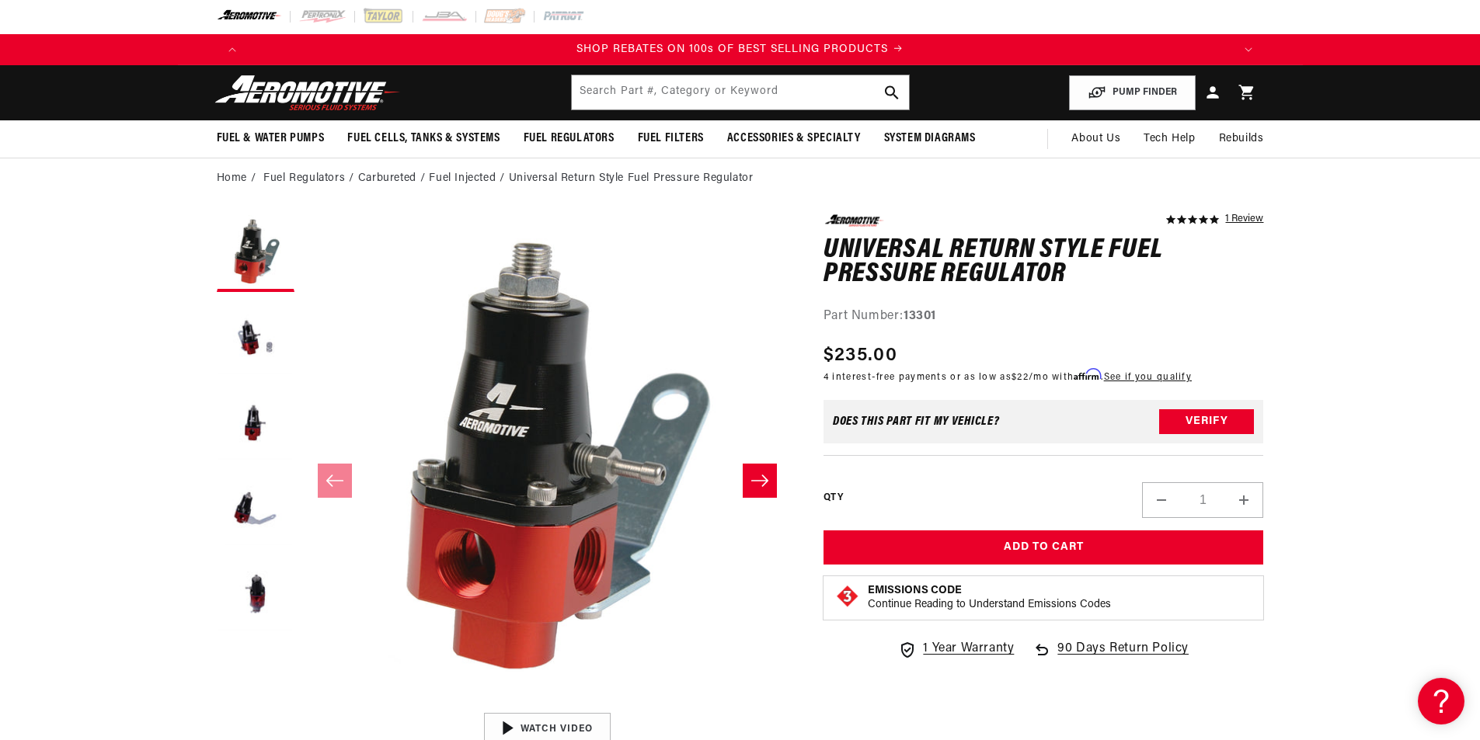
scroll to position [0, 0]
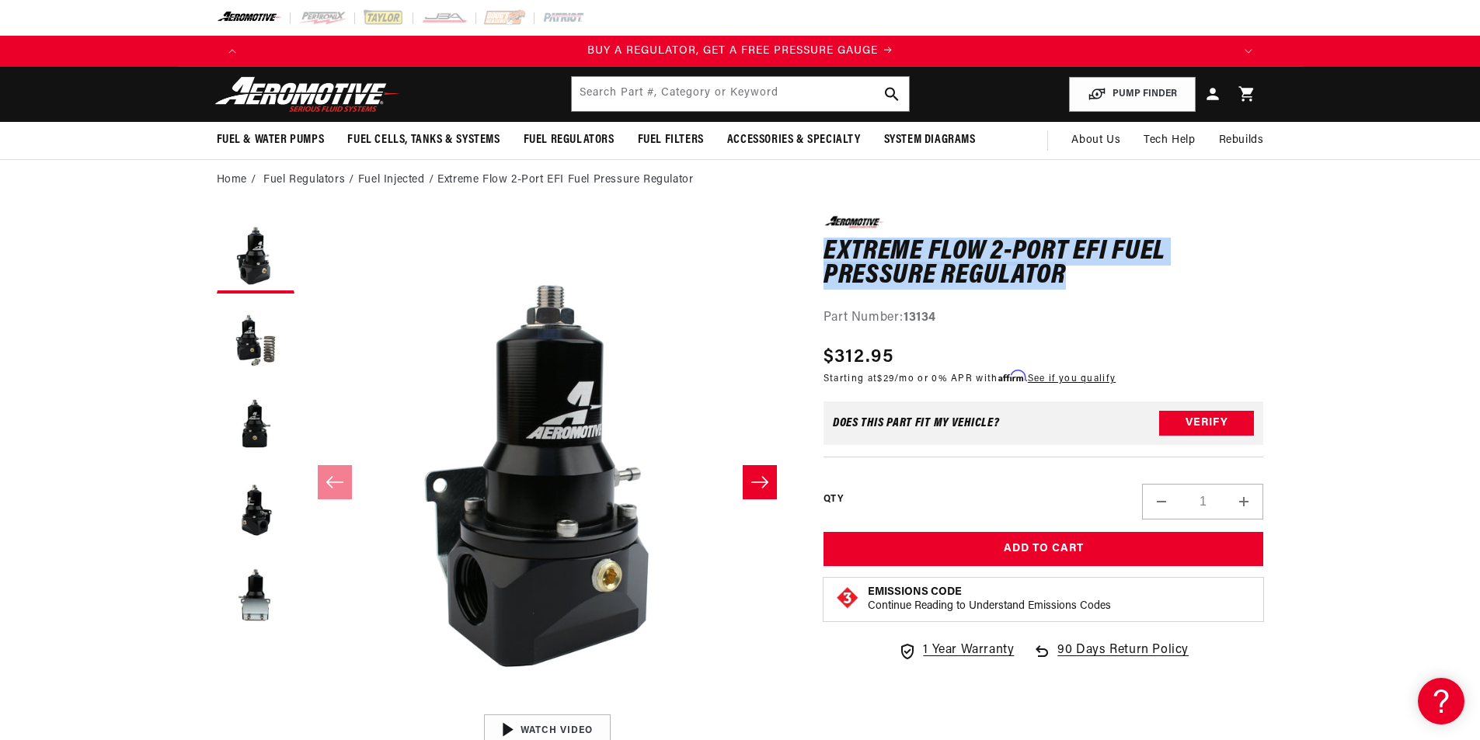
drag, startPoint x: 823, startPoint y: 250, endPoint x: 1066, endPoint y: 270, distance: 243.9
click at [1066, 270] on h1 "Extreme Flow 2-Port EFI Fuel Pressure Regulator" at bounding box center [1043, 264] width 440 height 49
copy h1 "Extreme Flow 2-Port EFI Fuel Pressure Regulator"
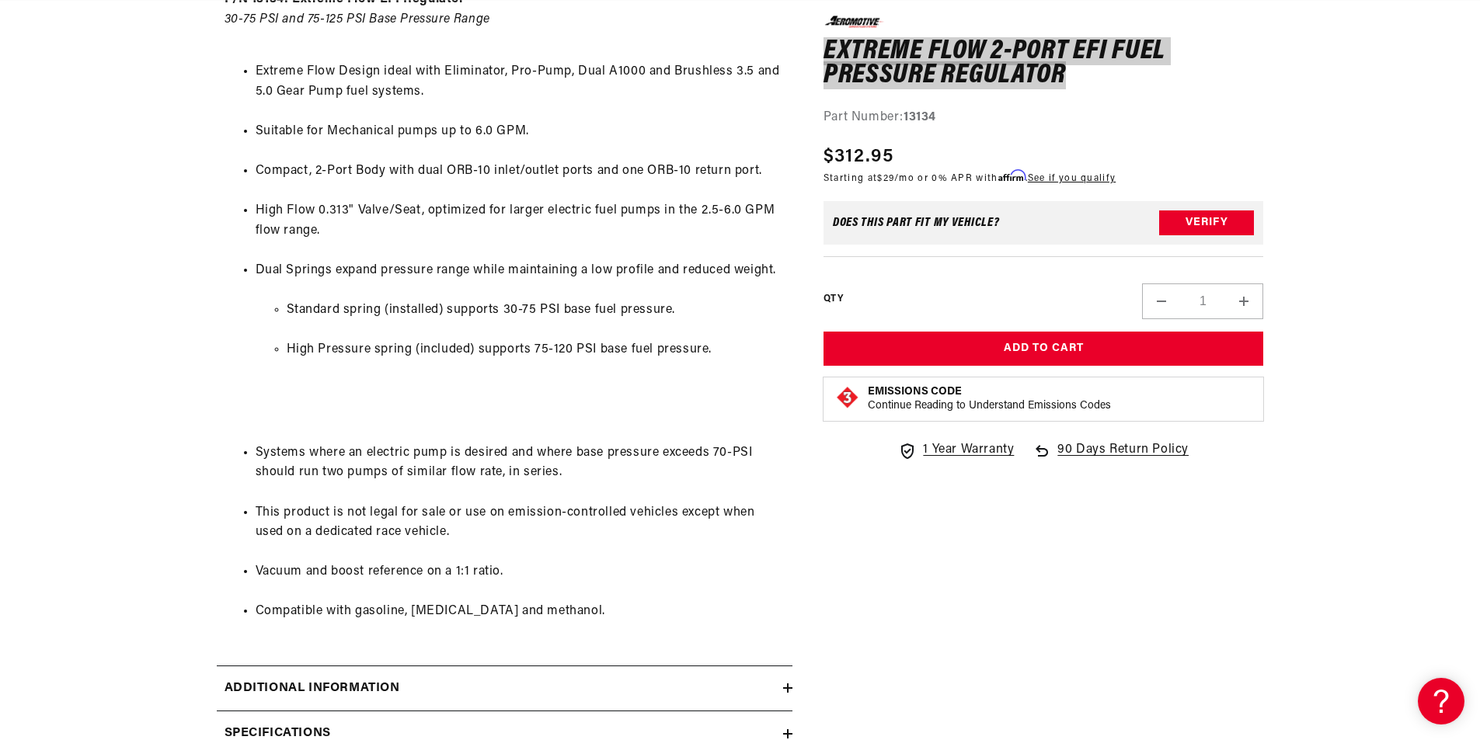
scroll to position [0, 2955]
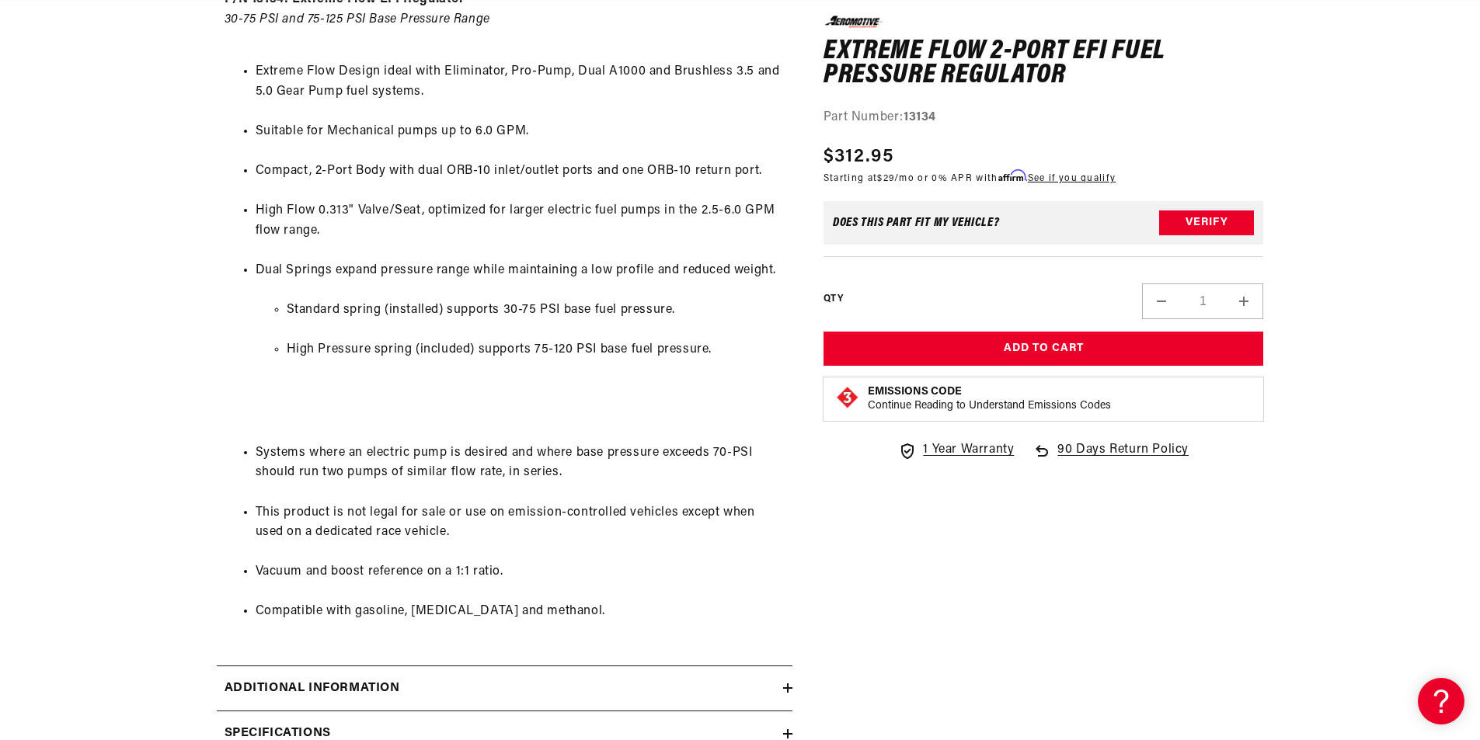
click at [820, 565] on div "0.0 star rating Write a review Extreme Flow 2-Port EFI Fuel Pressure Regulator …" at bounding box center [1027, 168] width 471 height 1574
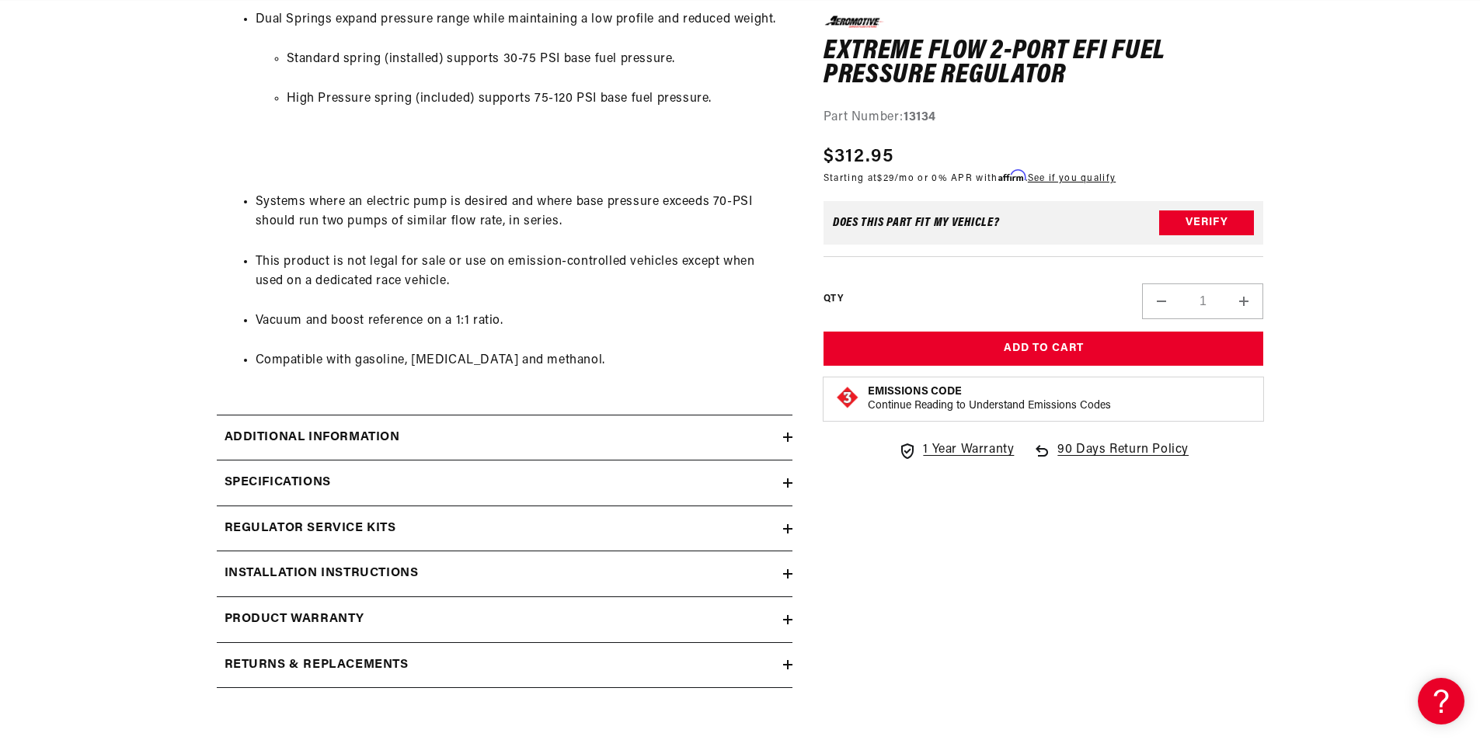
scroll to position [1087, 0]
click at [423, 432] on div "Additional information" at bounding box center [500, 436] width 566 height 20
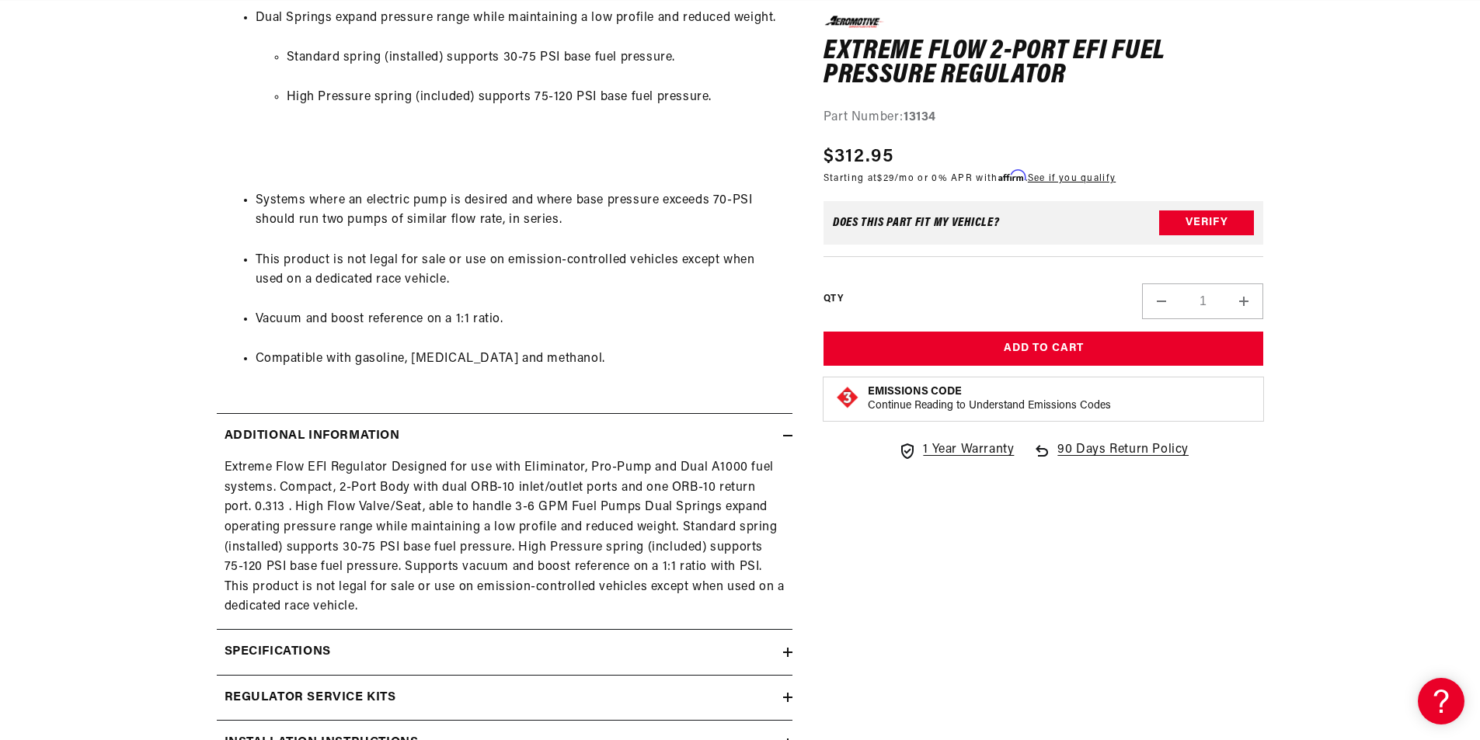
scroll to position [0, 0]
click at [867, 576] on div "0.0 star rating Write a review Extreme Flow 2-Port EFI Fuel Pressure Regulator …" at bounding box center [1027, 1] width 471 height 1744
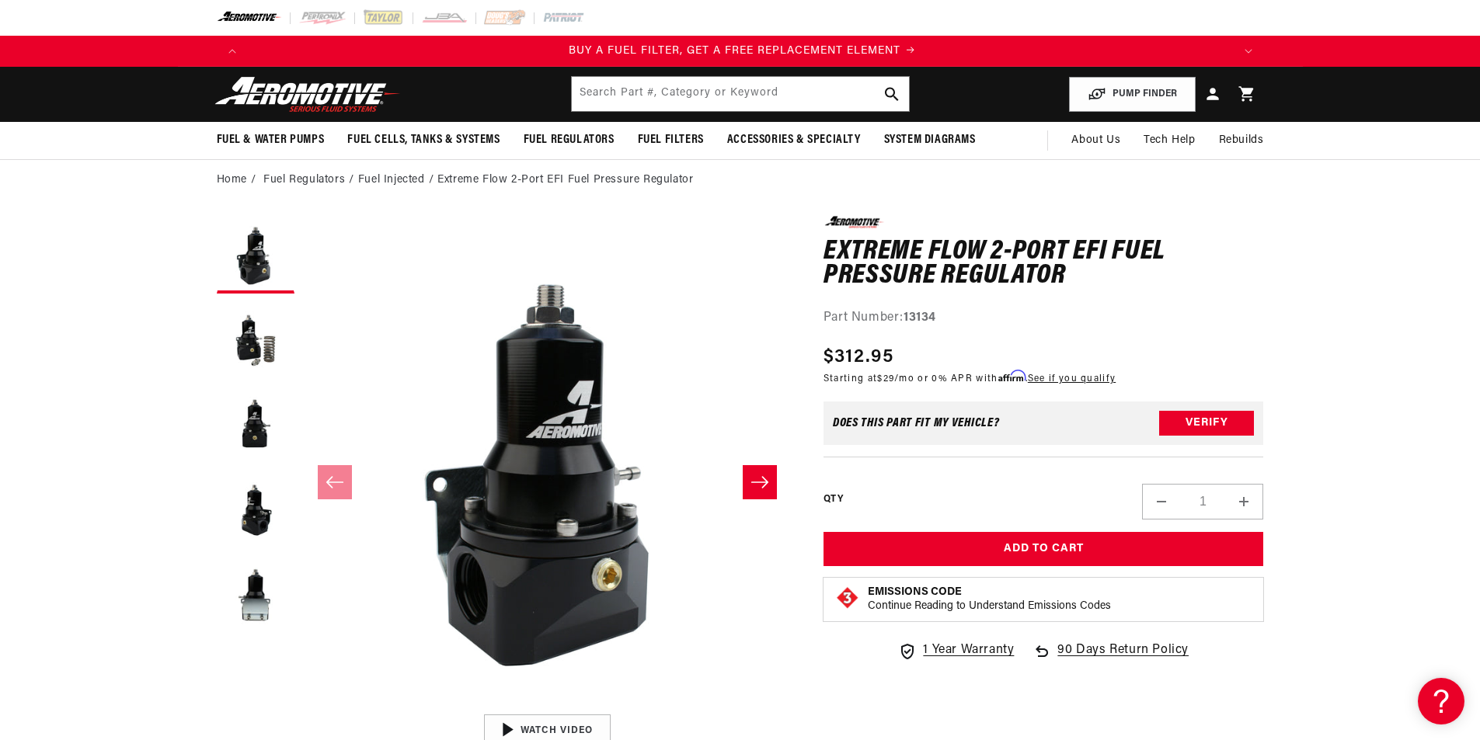
scroll to position [0, 985]
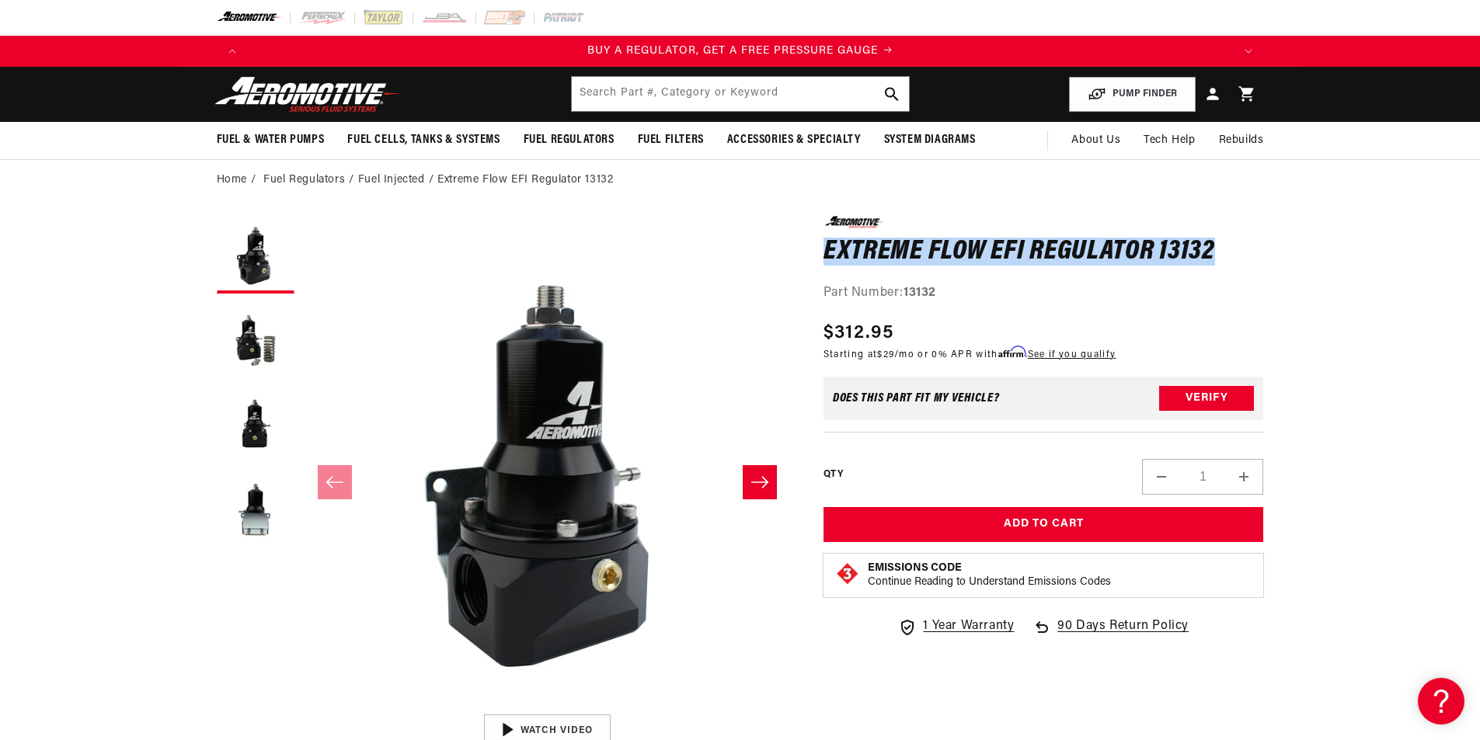
drag, startPoint x: 825, startPoint y: 251, endPoint x: 1214, endPoint y: 249, distance: 389.1
click at [1214, 249] on h1 "Extreme Flow EFI Regulator 13132" at bounding box center [1043, 252] width 440 height 25
copy h1 "Extreme Flow EFI Regulator 13132"
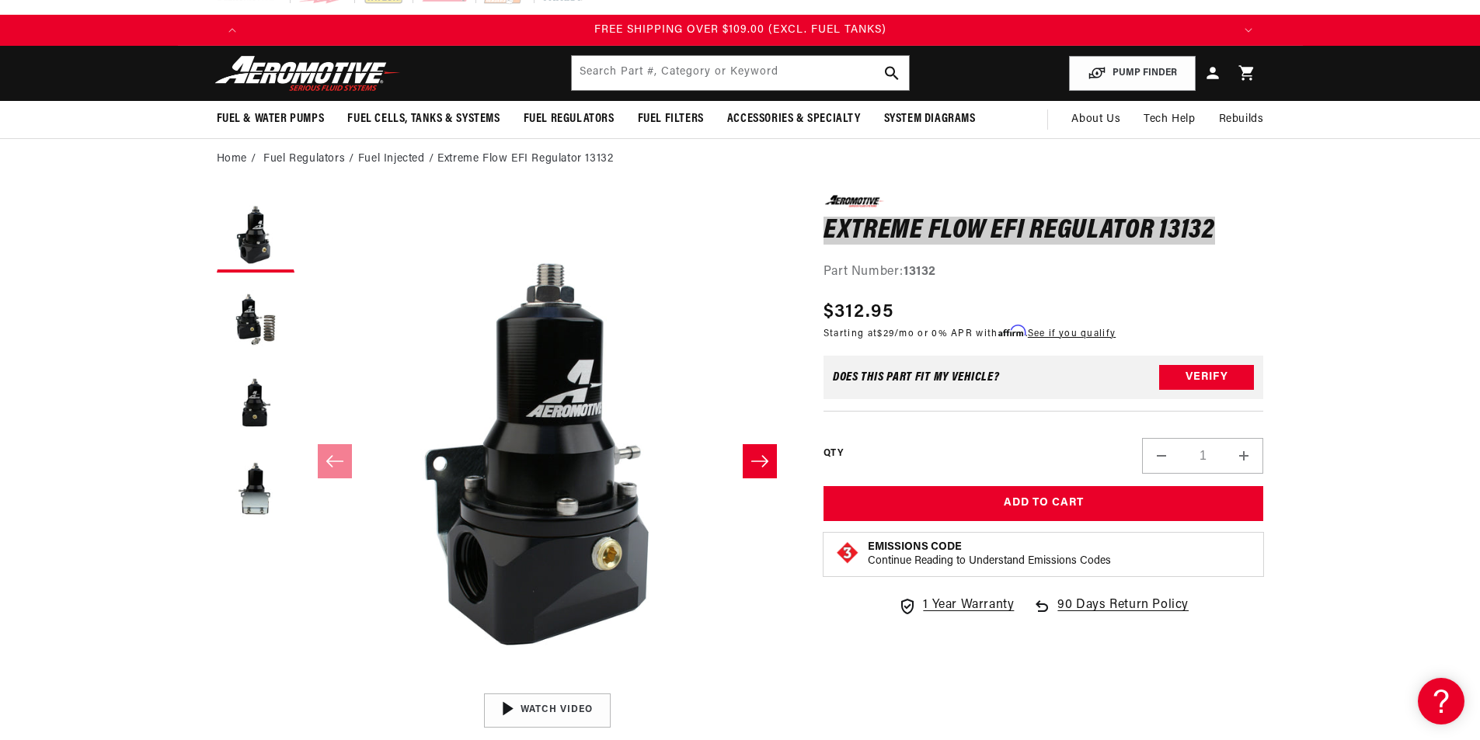
scroll to position [19, 0]
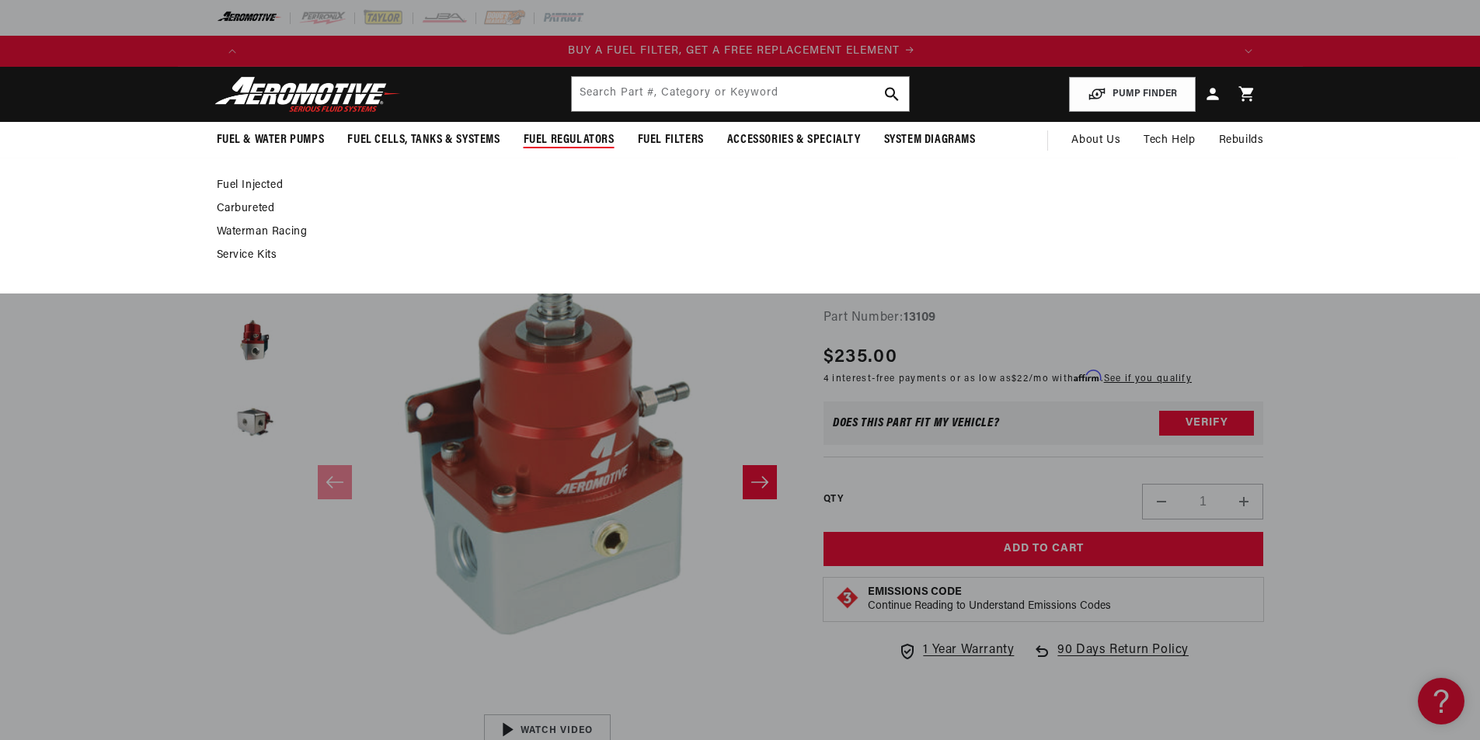
scroll to position [0, 985]
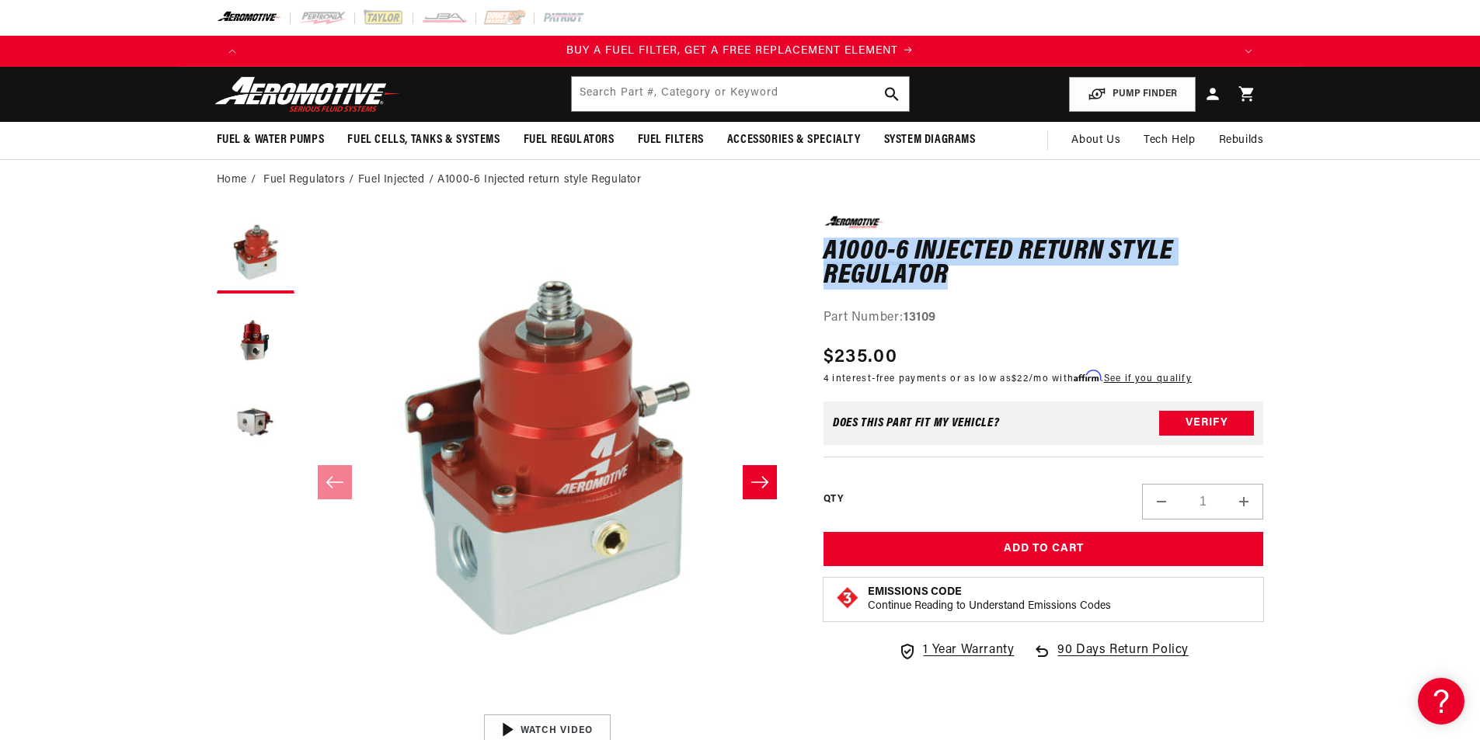
drag, startPoint x: 827, startPoint y: 249, endPoint x: 962, endPoint y: 281, distance: 138.8
click at [962, 281] on h1 "A1000-6 Injected return style Regulator" at bounding box center [1043, 264] width 440 height 49
copy h1 "A1000-6 Injected return style Regulator"
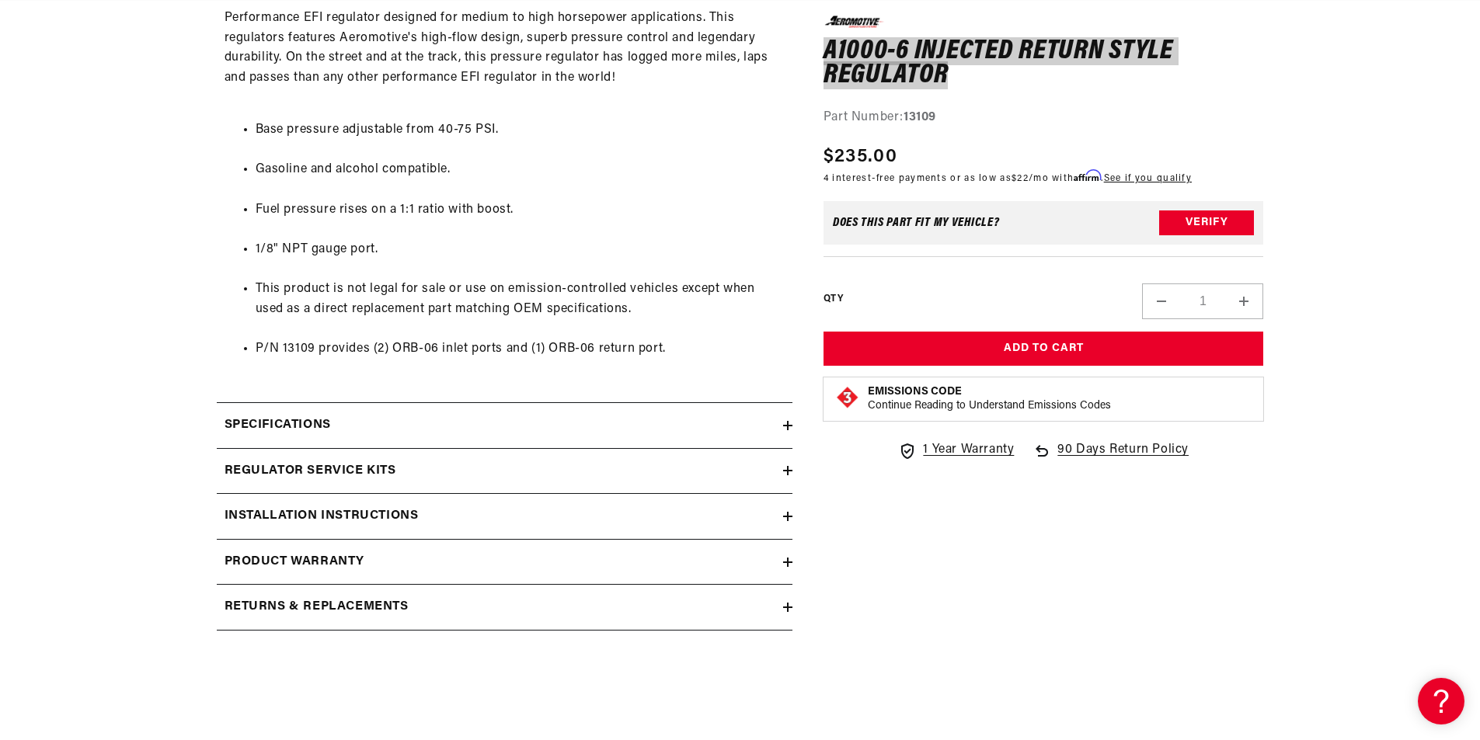
scroll to position [835, 0]
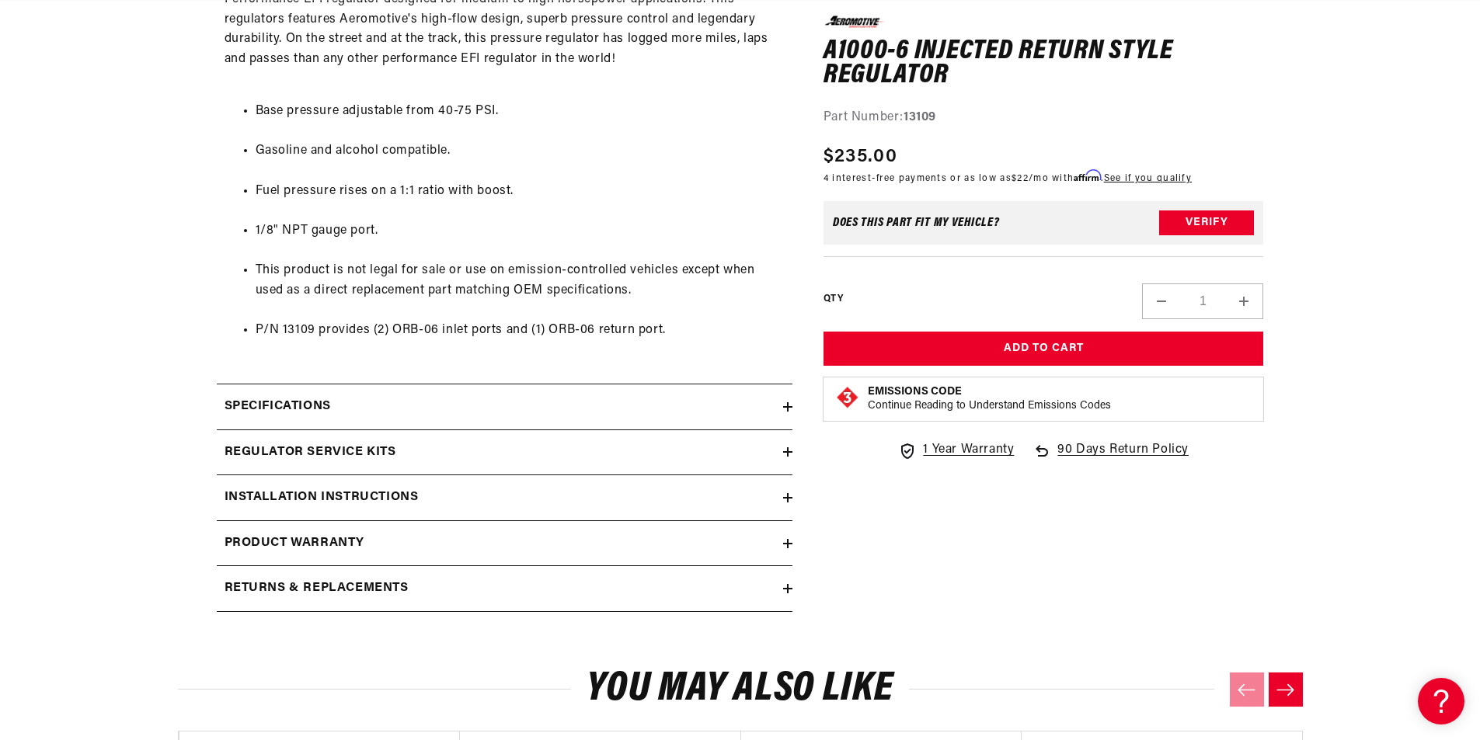
click at [478, 412] on div "Specifications" at bounding box center [500, 407] width 566 height 20
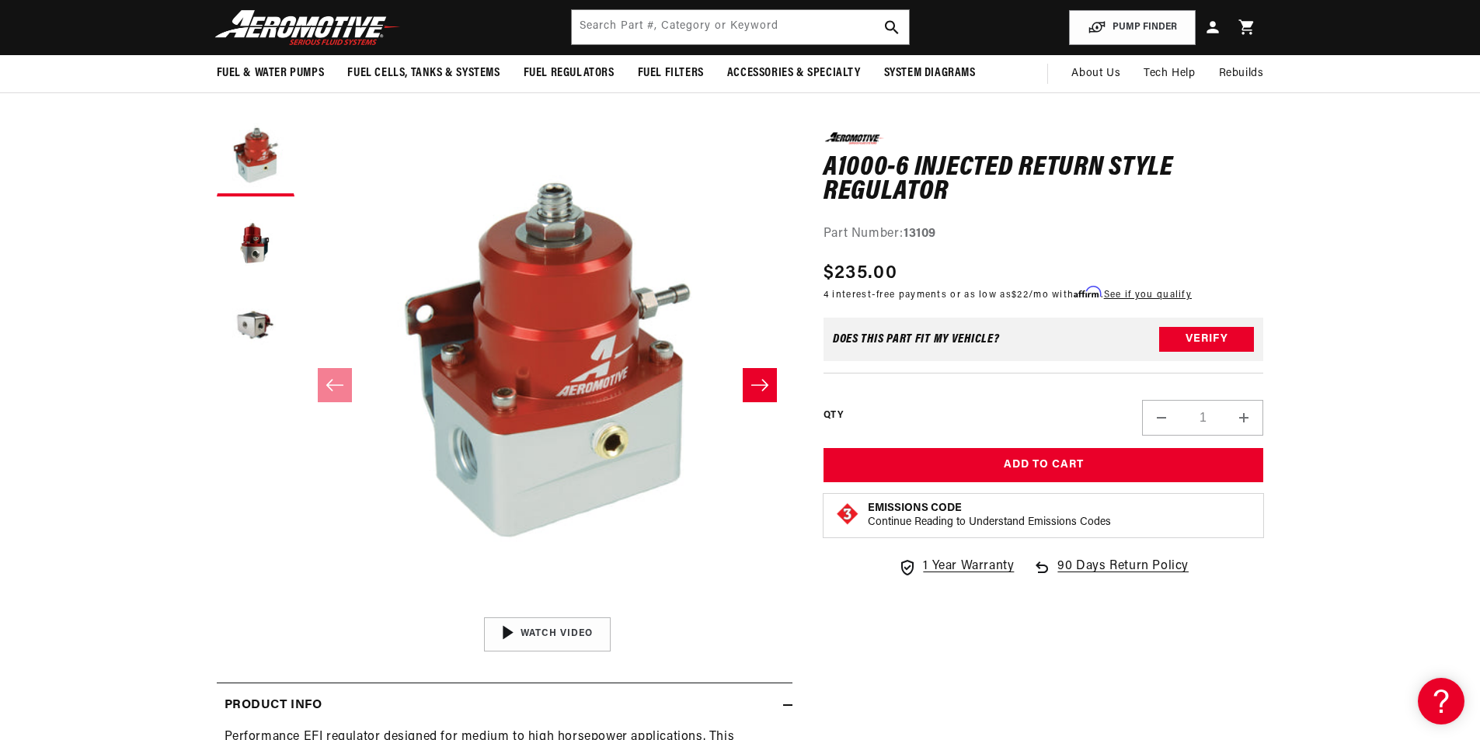
scroll to position [0, 0]
click at [252, 249] on button "Load image 2 in gallery view" at bounding box center [256, 243] width 78 height 78
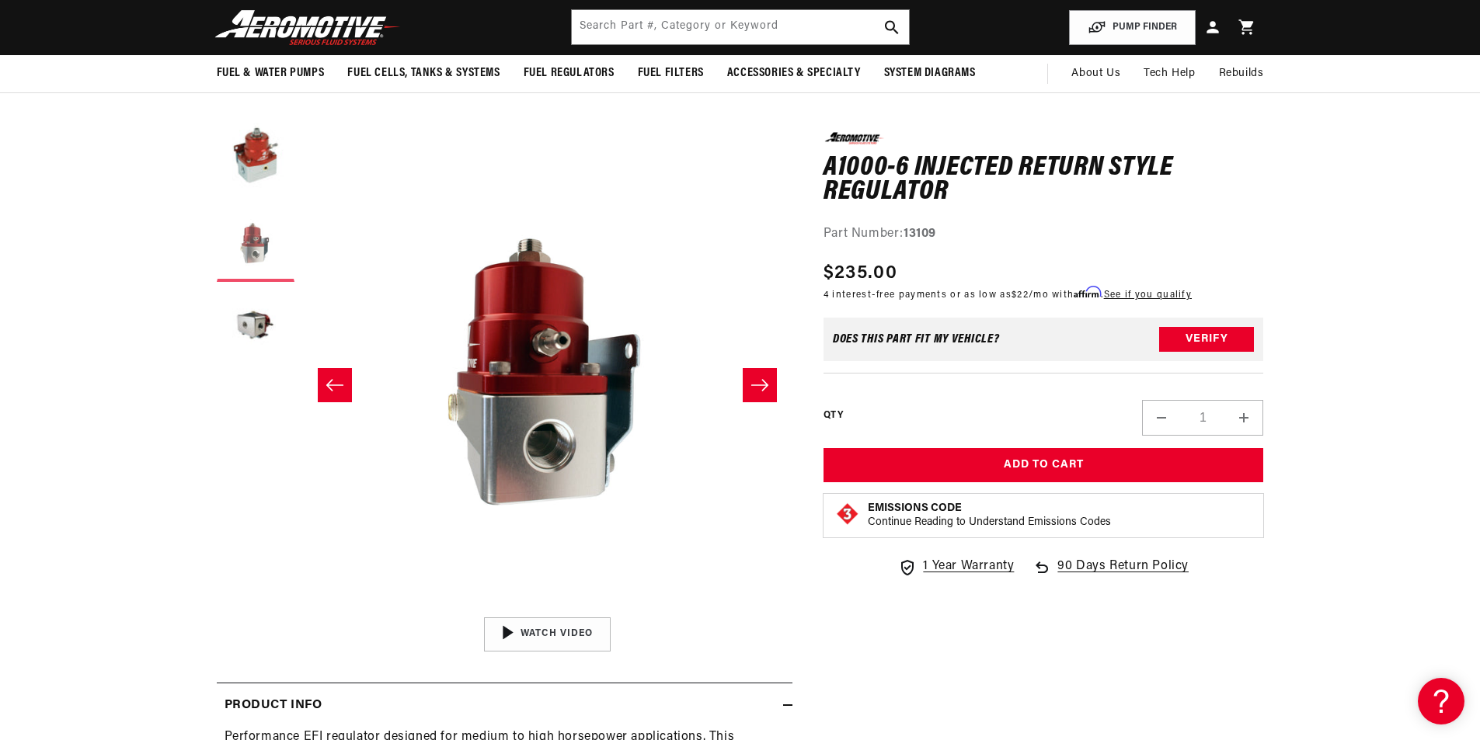
scroll to position [0, 985]
click at [261, 324] on button "Load image 3 in gallery view" at bounding box center [256, 329] width 78 height 78
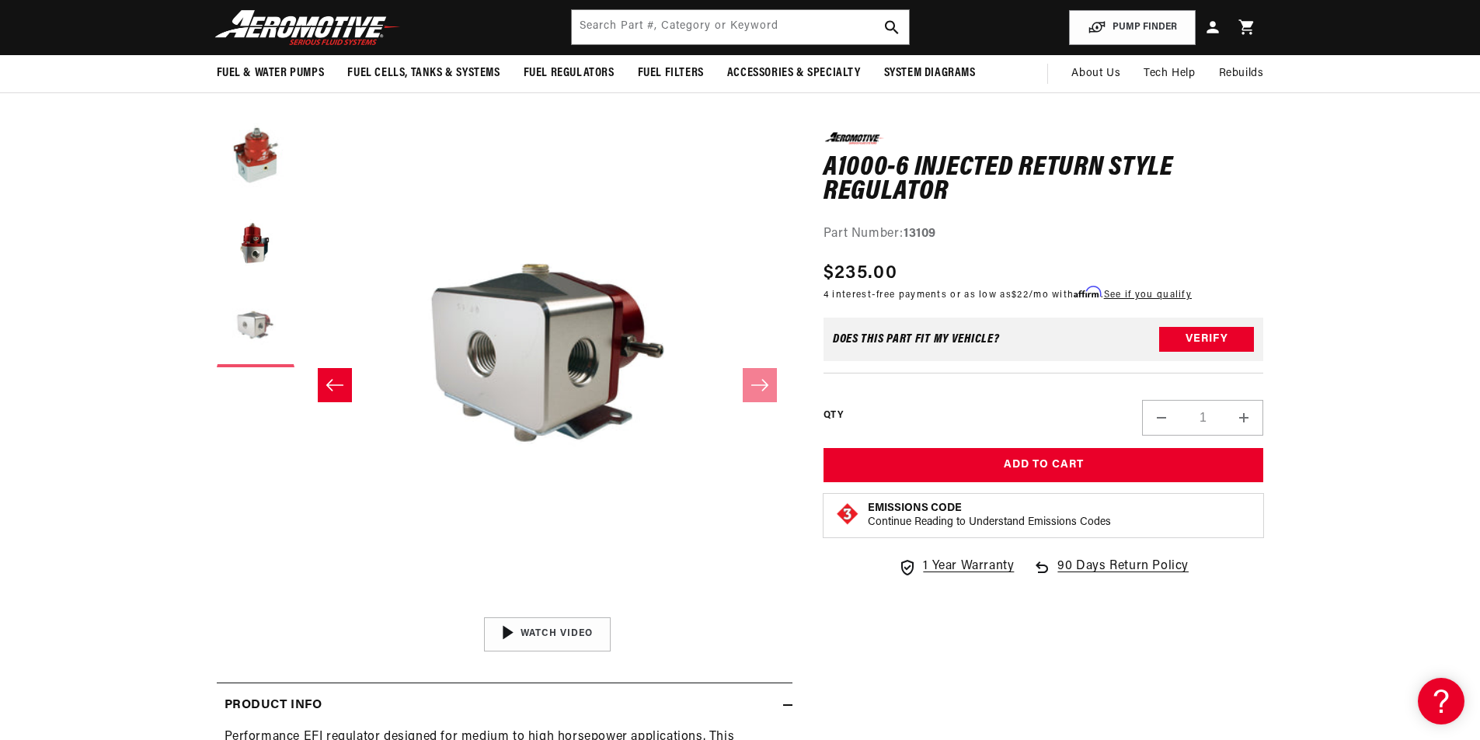
scroll to position [1, 981]
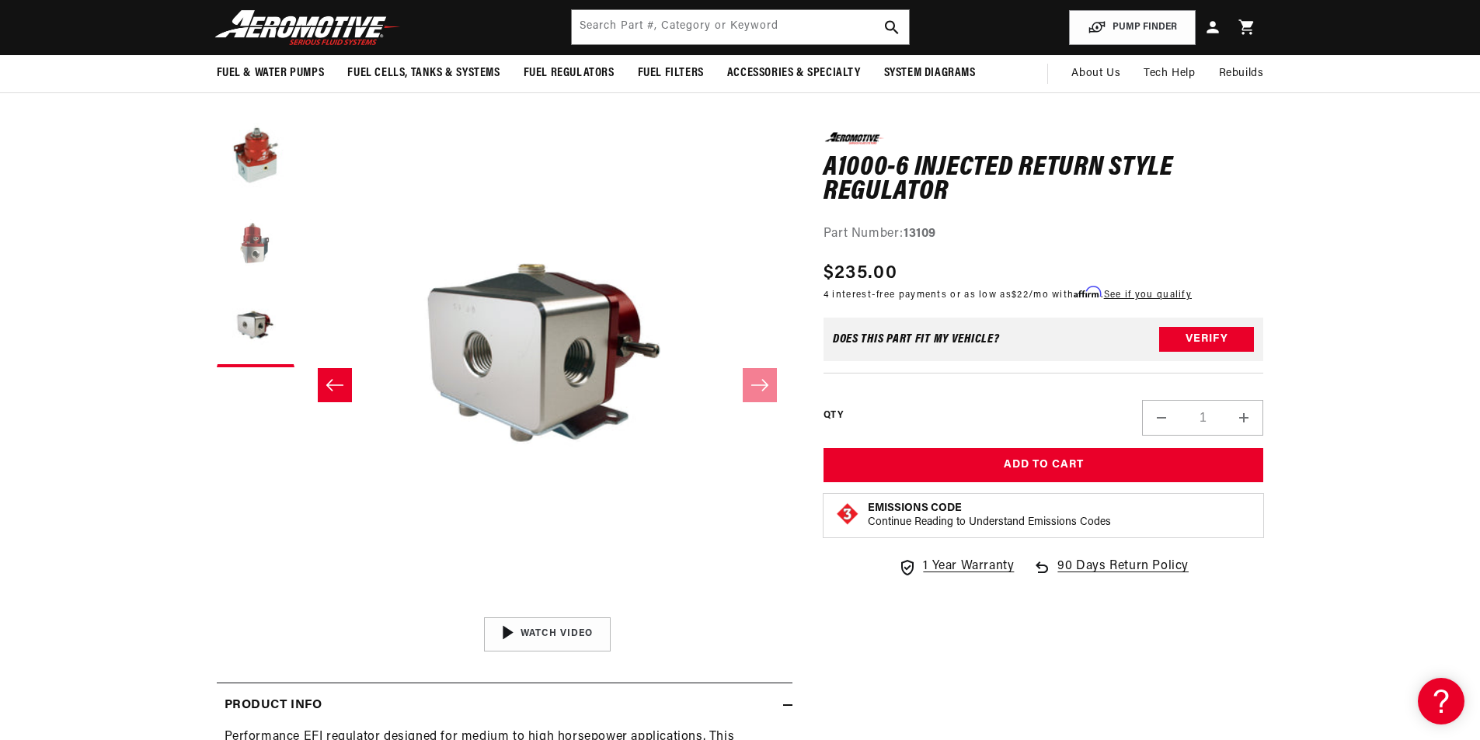
click at [247, 253] on button "Load image 2 in gallery view" at bounding box center [256, 243] width 78 height 78
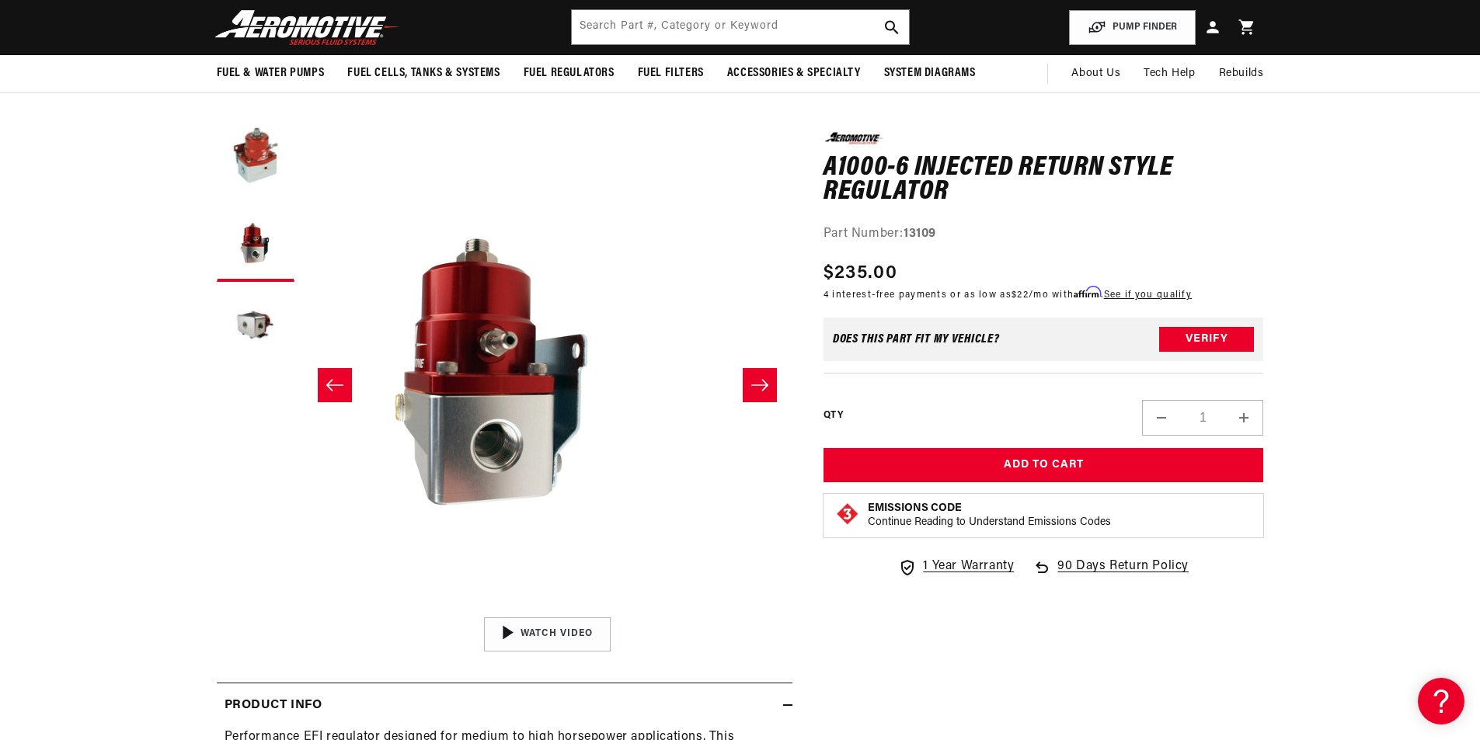
scroll to position [0, 0]
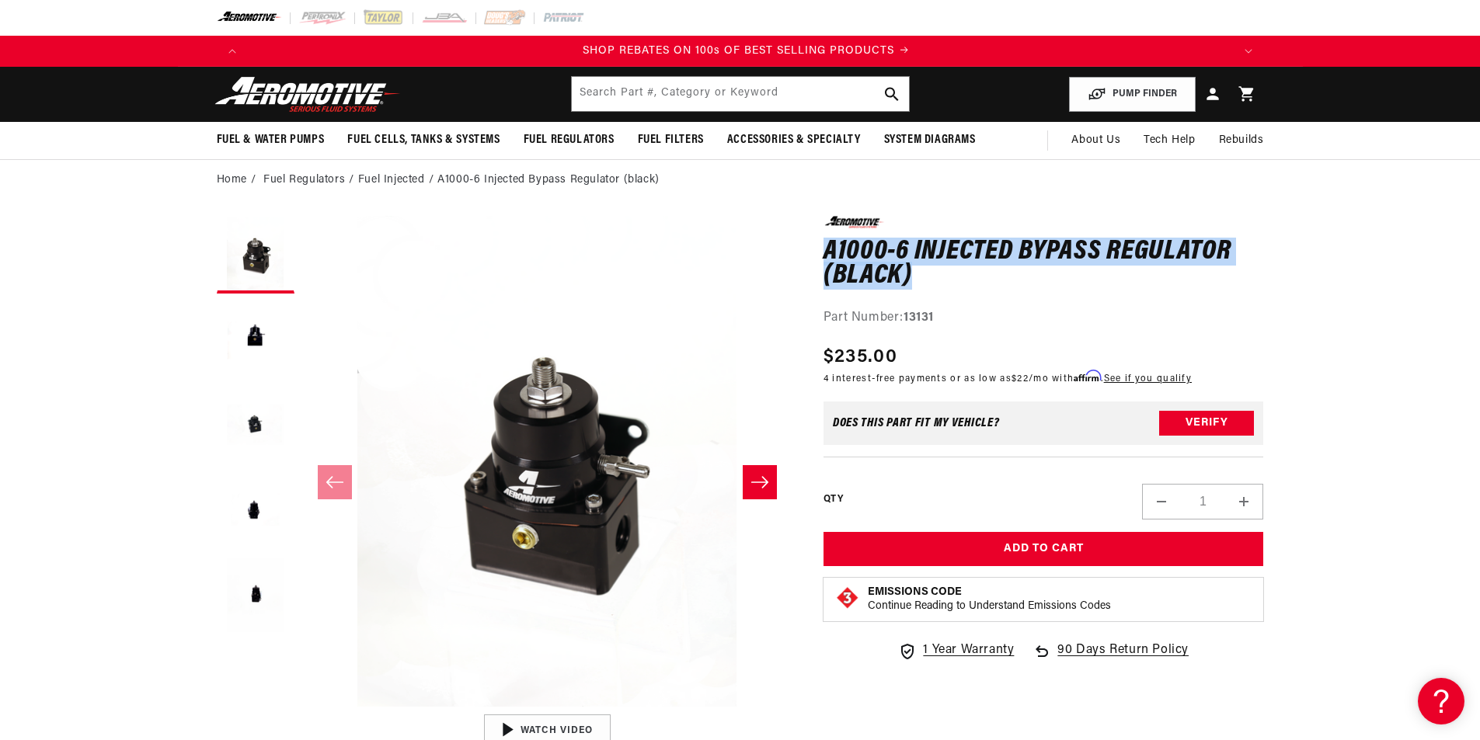
scroll to position [0, 1970]
drag, startPoint x: 826, startPoint y: 250, endPoint x: 923, endPoint y: 272, distance: 98.7
click at [923, 272] on h1 "A1000-6 Injected Bypass Regulator (black)" at bounding box center [1043, 264] width 440 height 49
copy h1 "A1000-6 Injected Bypass Regulator (black)"
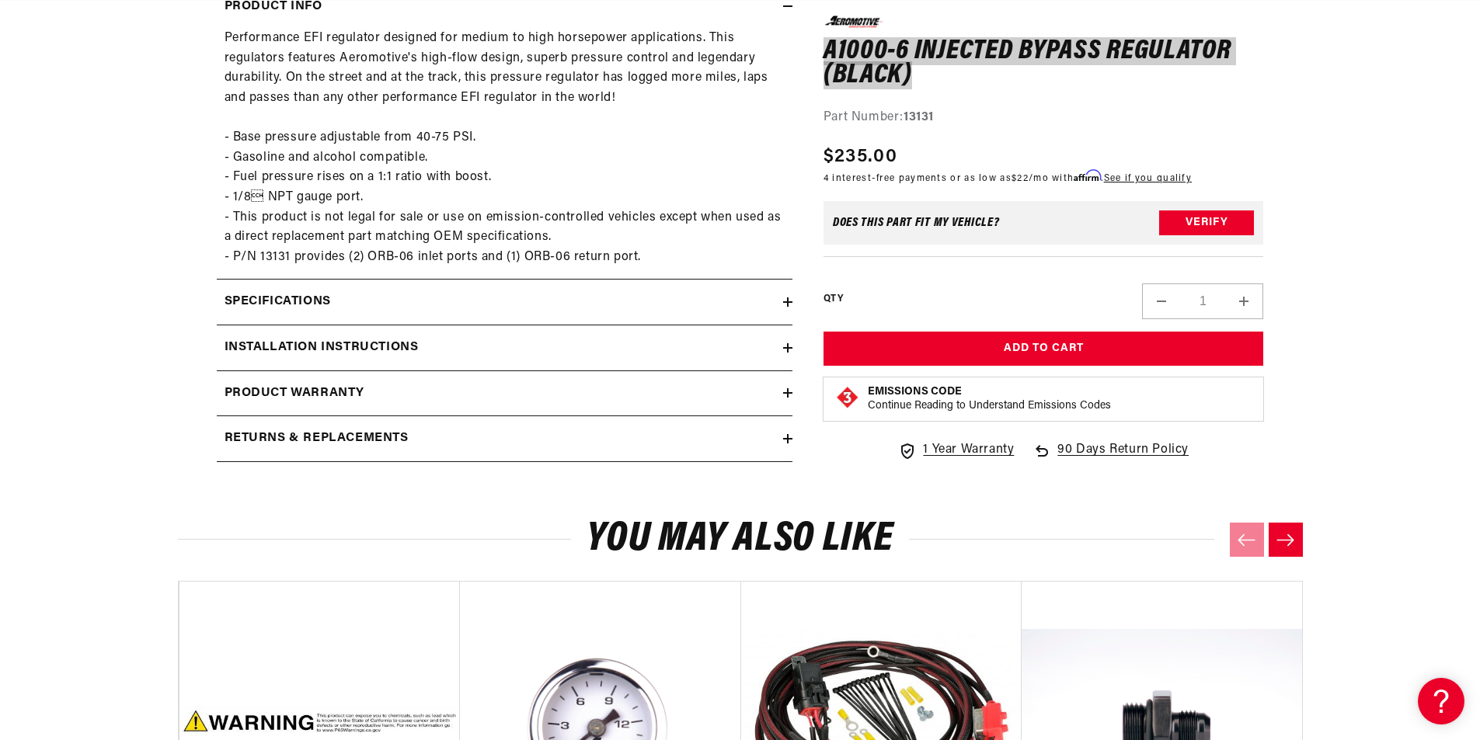
scroll to position [971, 0]
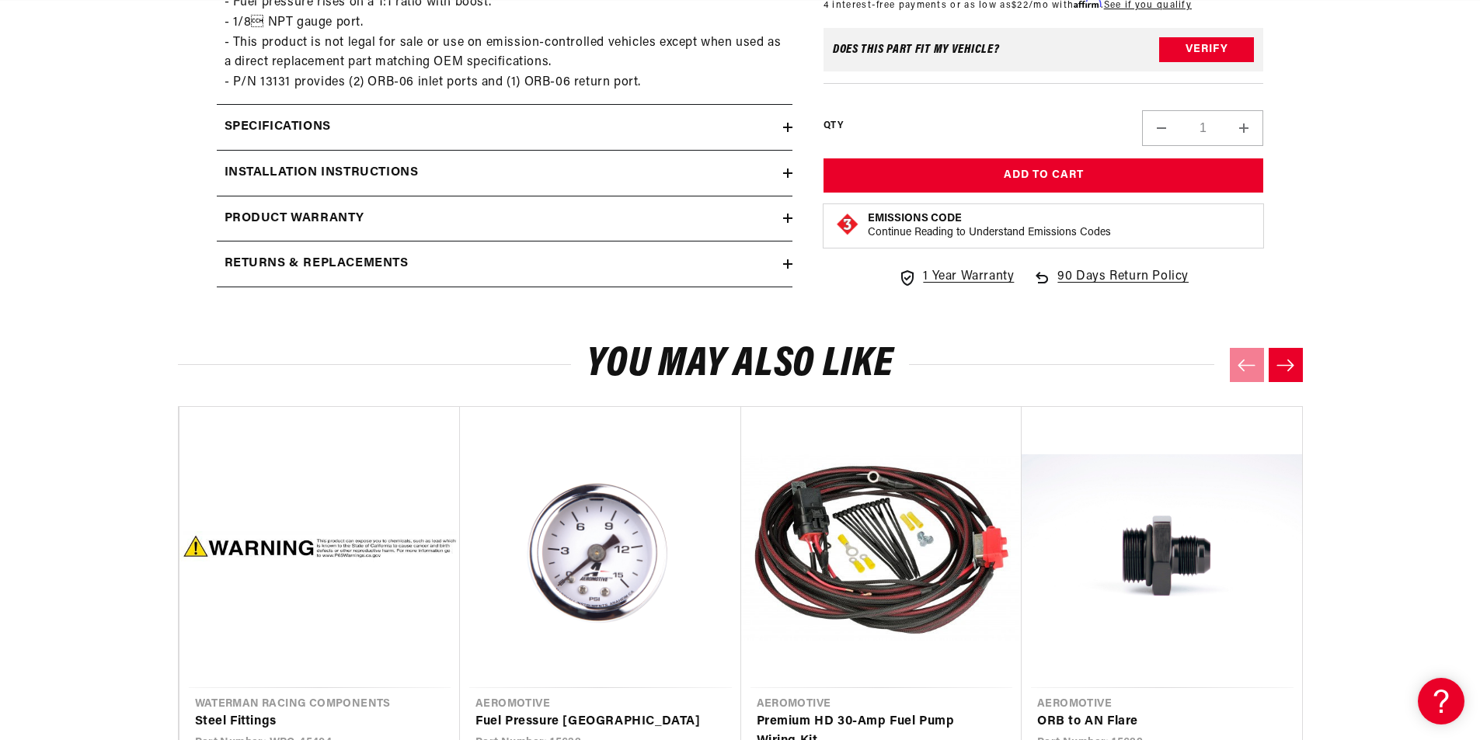
click at [273, 120] on h2 "Specifications" at bounding box center [277, 127] width 106 height 20
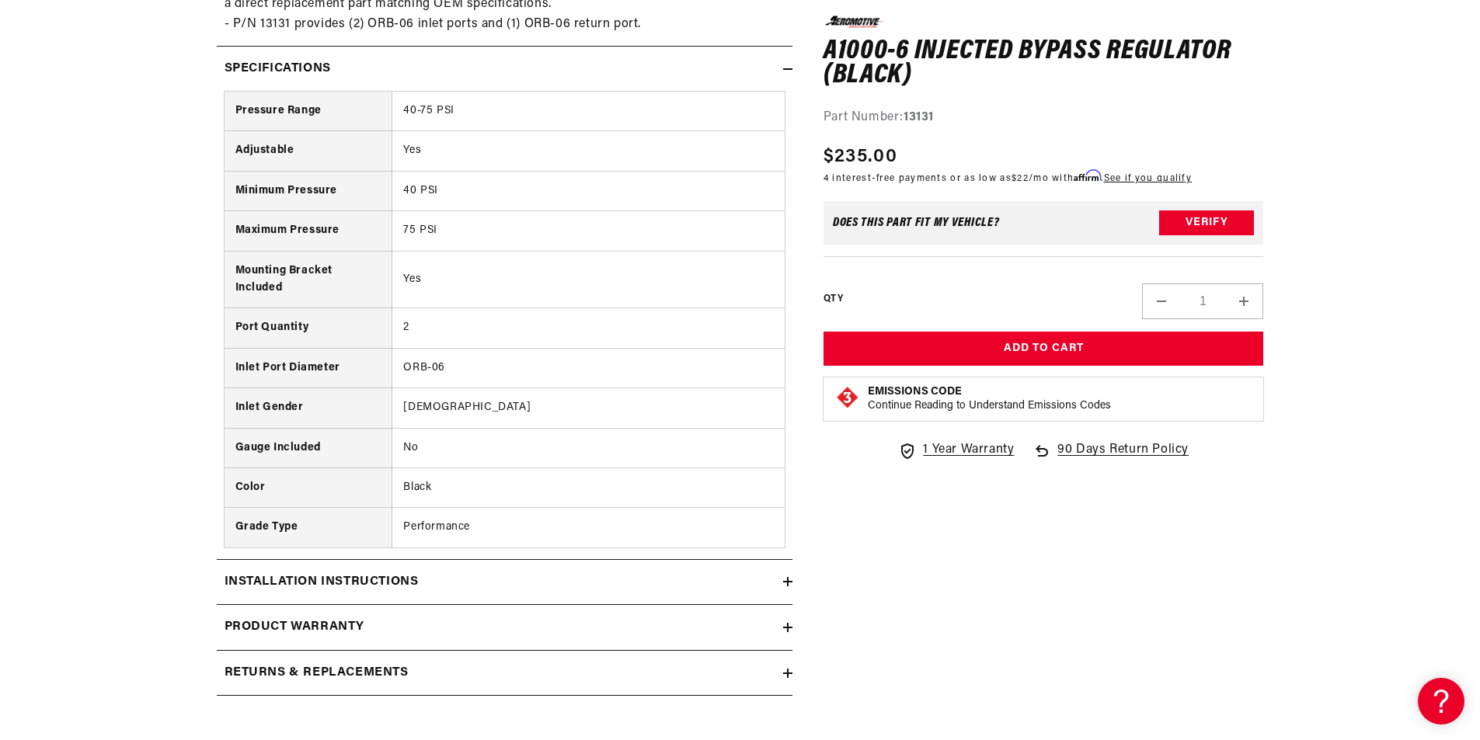
scroll to position [0, 2955]
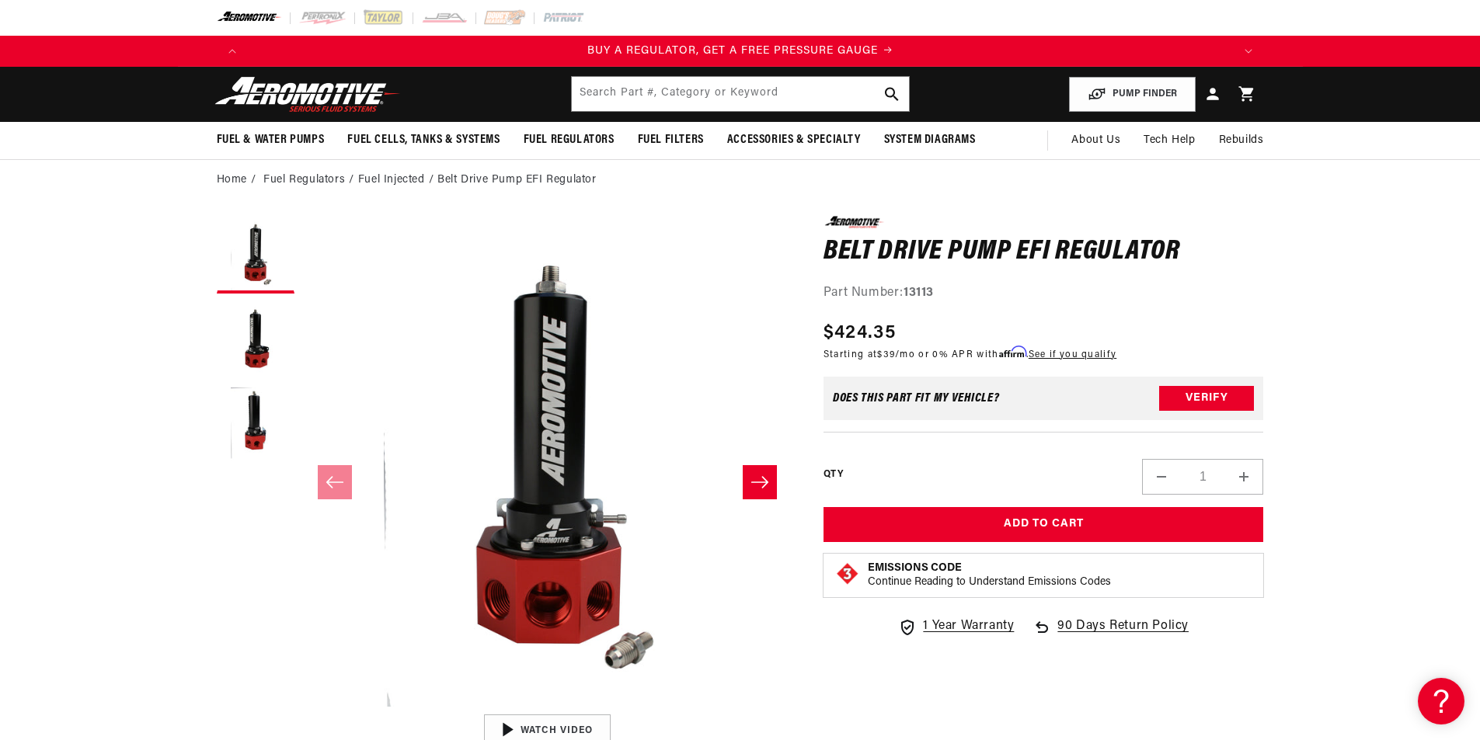
click at [874, 253] on h1 "Belt Drive Pump EFI Regulator" at bounding box center [1043, 252] width 440 height 25
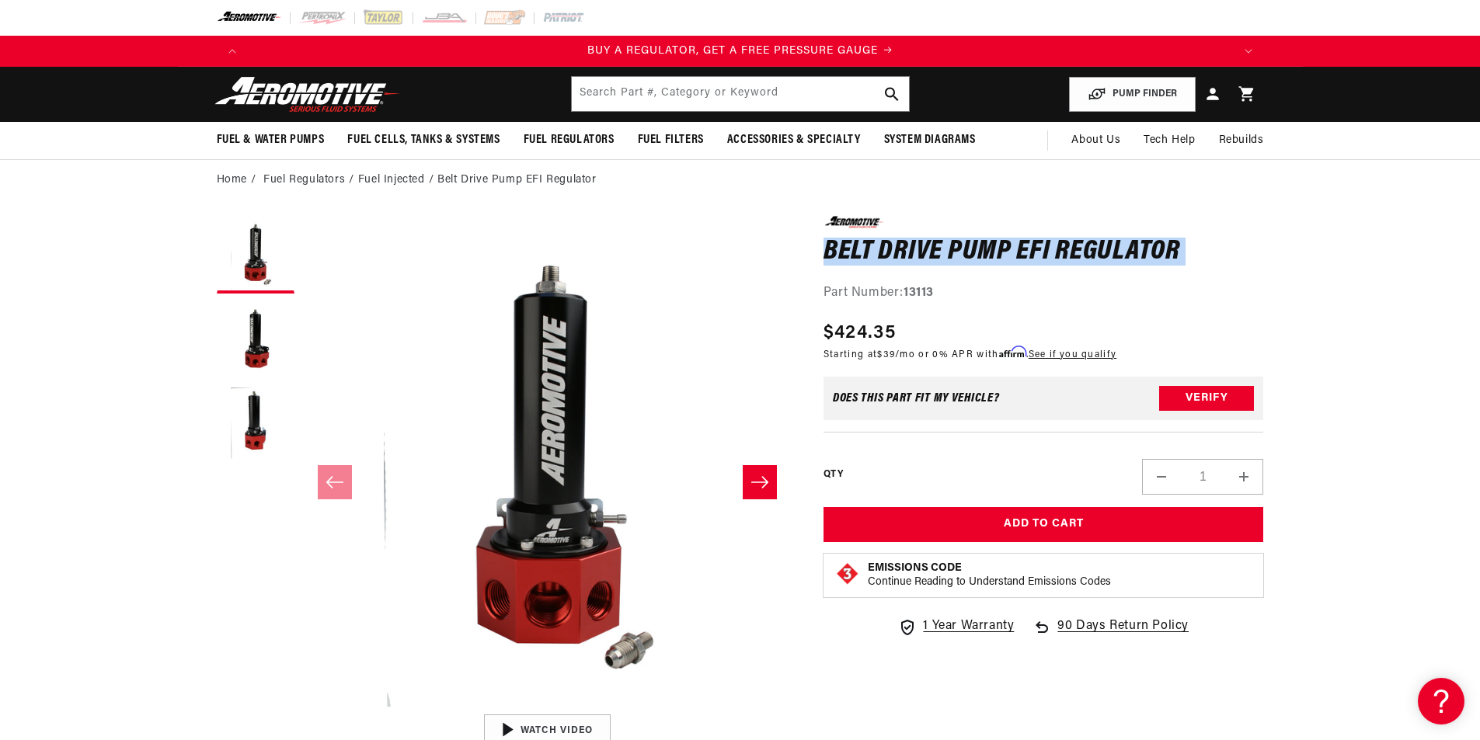
click at [874, 253] on h1 "Belt Drive Pump EFI Regulator" at bounding box center [1043, 252] width 440 height 25
copy div "Belt Drive Pump EFI Regulator Belt Drive Pump EFI Regulator 0.0 star rating Wri…"
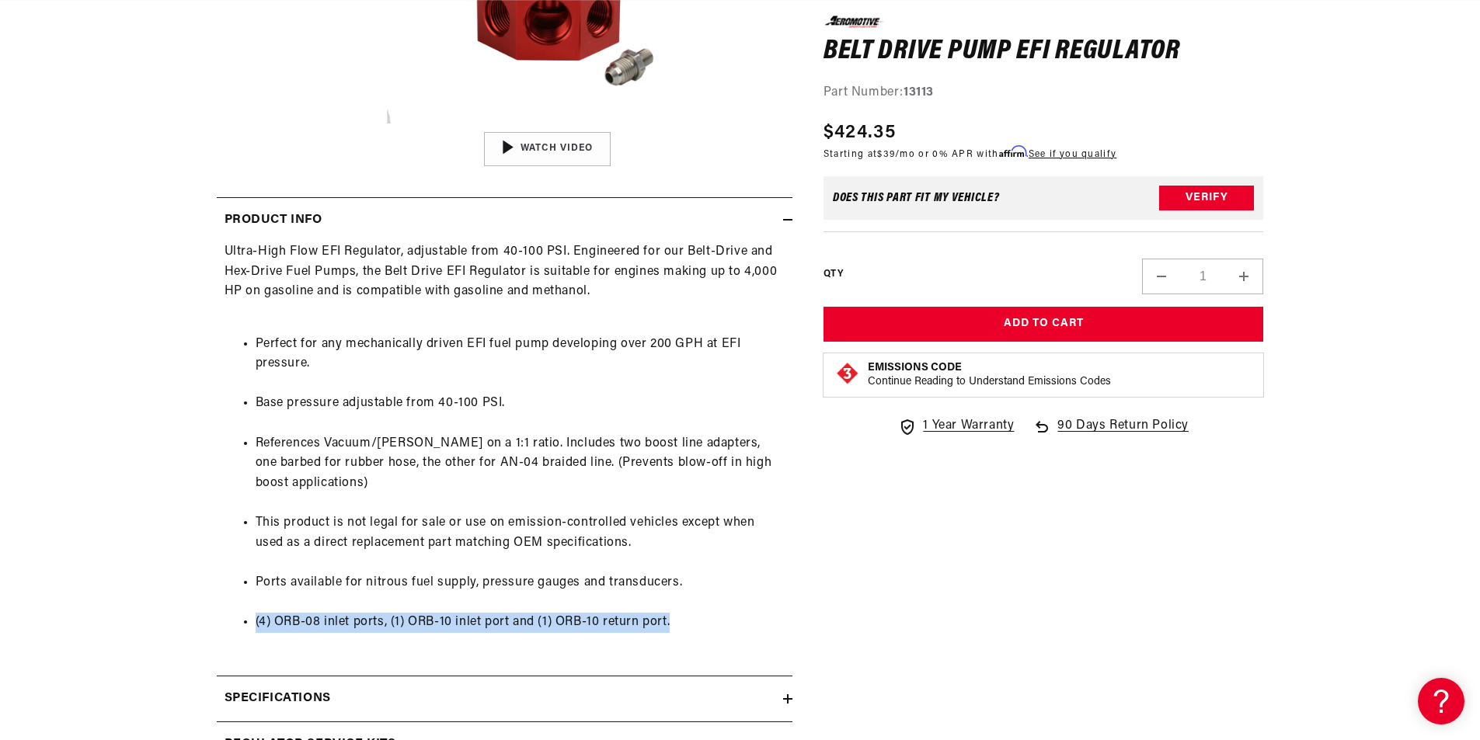
scroll to position [0, 2955]
drag, startPoint x: 256, startPoint y: 622, endPoint x: 670, endPoint y: 618, distance: 414.8
click at [670, 618] on li "(4) ORB-08 inlet ports, (1) ORB-10 inlet port and (1) ORB-10 return port." at bounding box center [520, 623] width 529 height 20
copy li "(4) ORB-08 inlet ports, (1) ORB-10 inlet port and (1) ORB-10 return port"
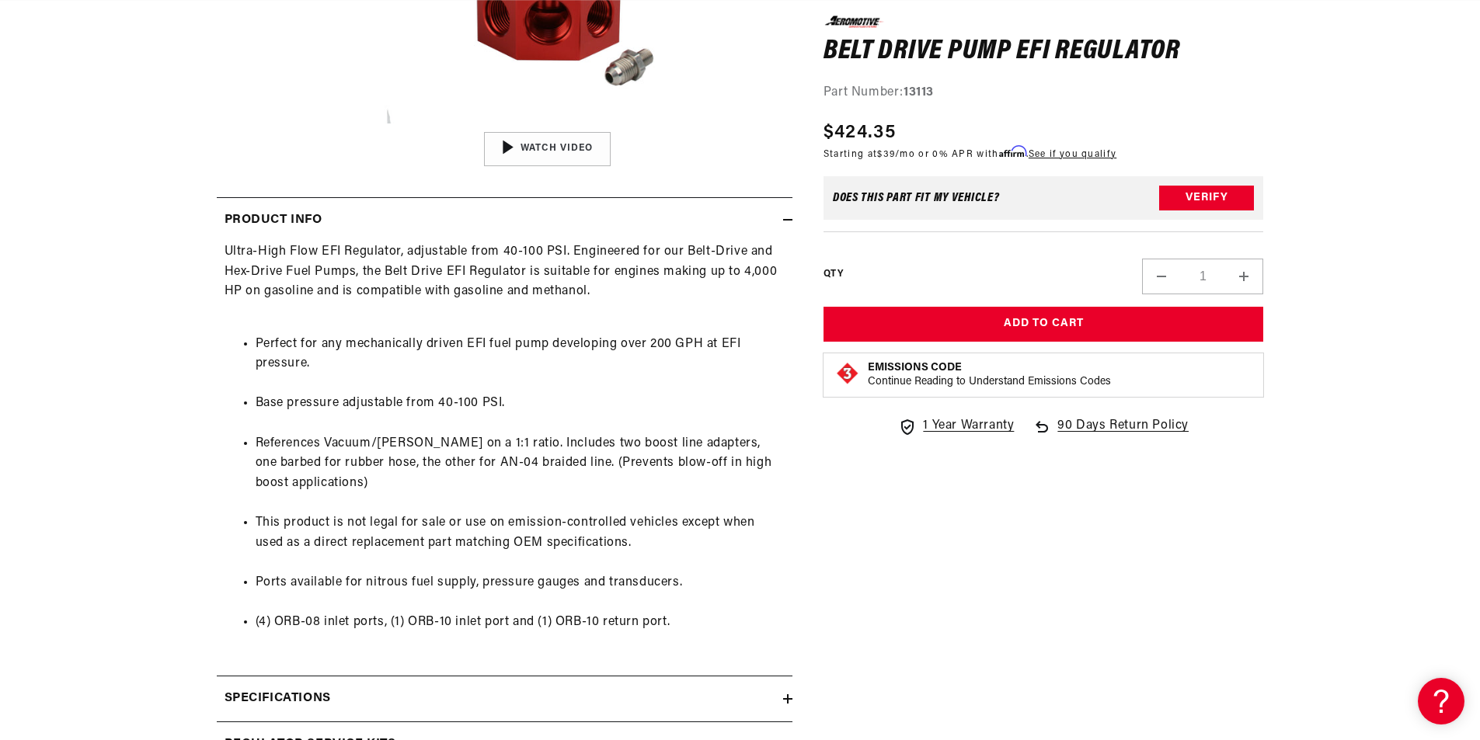
click at [878, 594] on div "0.0 star rating Write a review Belt Drive Pump EFI Regulator Belt Drive Pump EF…" at bounding box center [1027, 276] width 471 height 1286
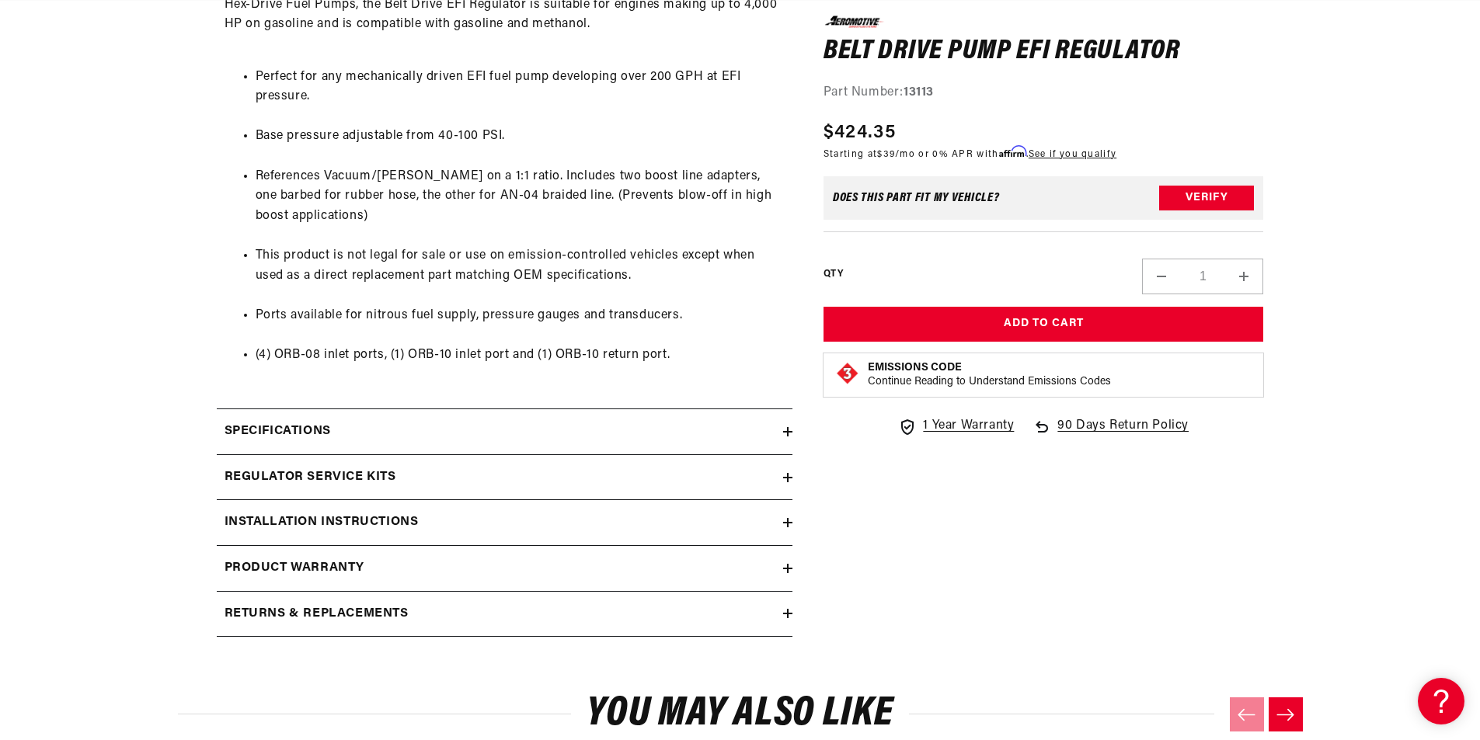
scroll to position [854, 0]
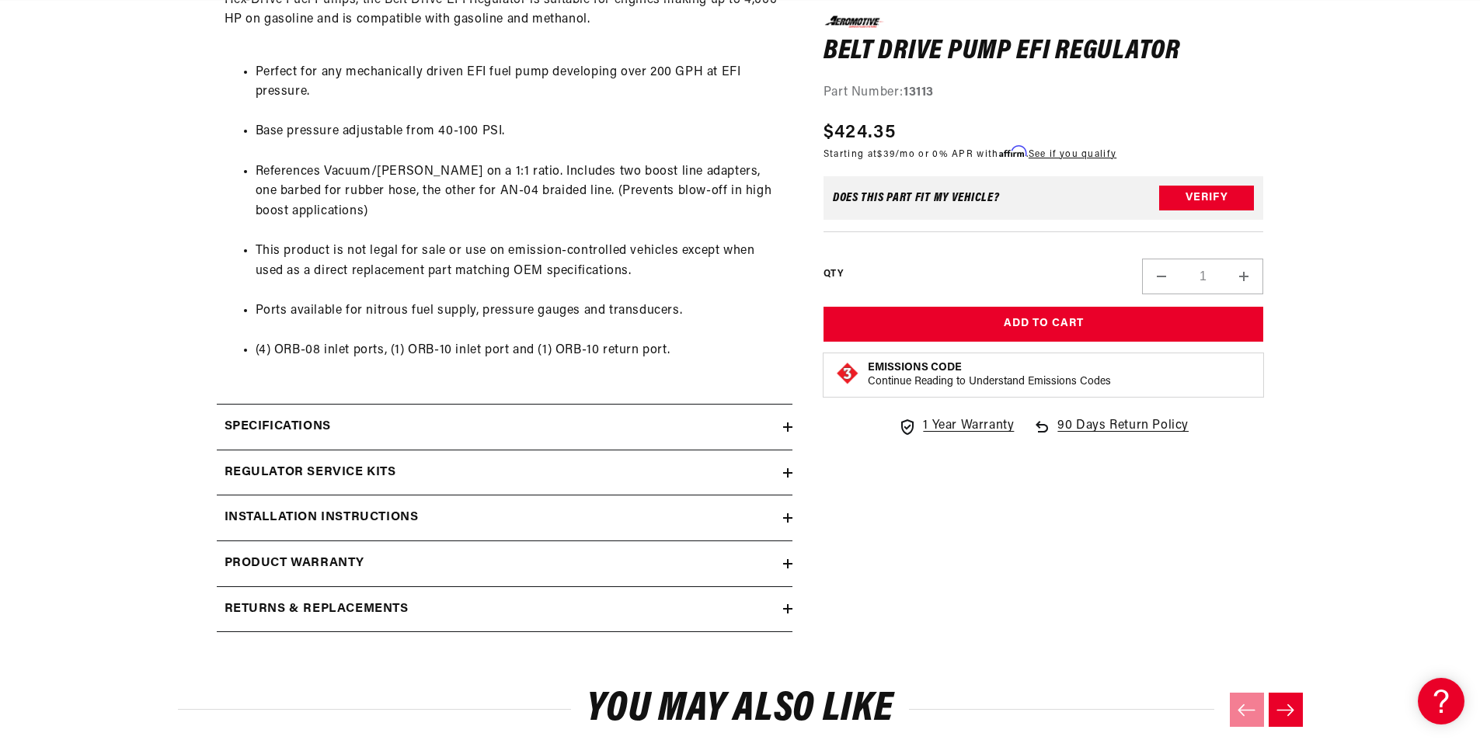
click at [475, 423] on div "Specifications" at bounding box center [500, 427] width 566 height 20
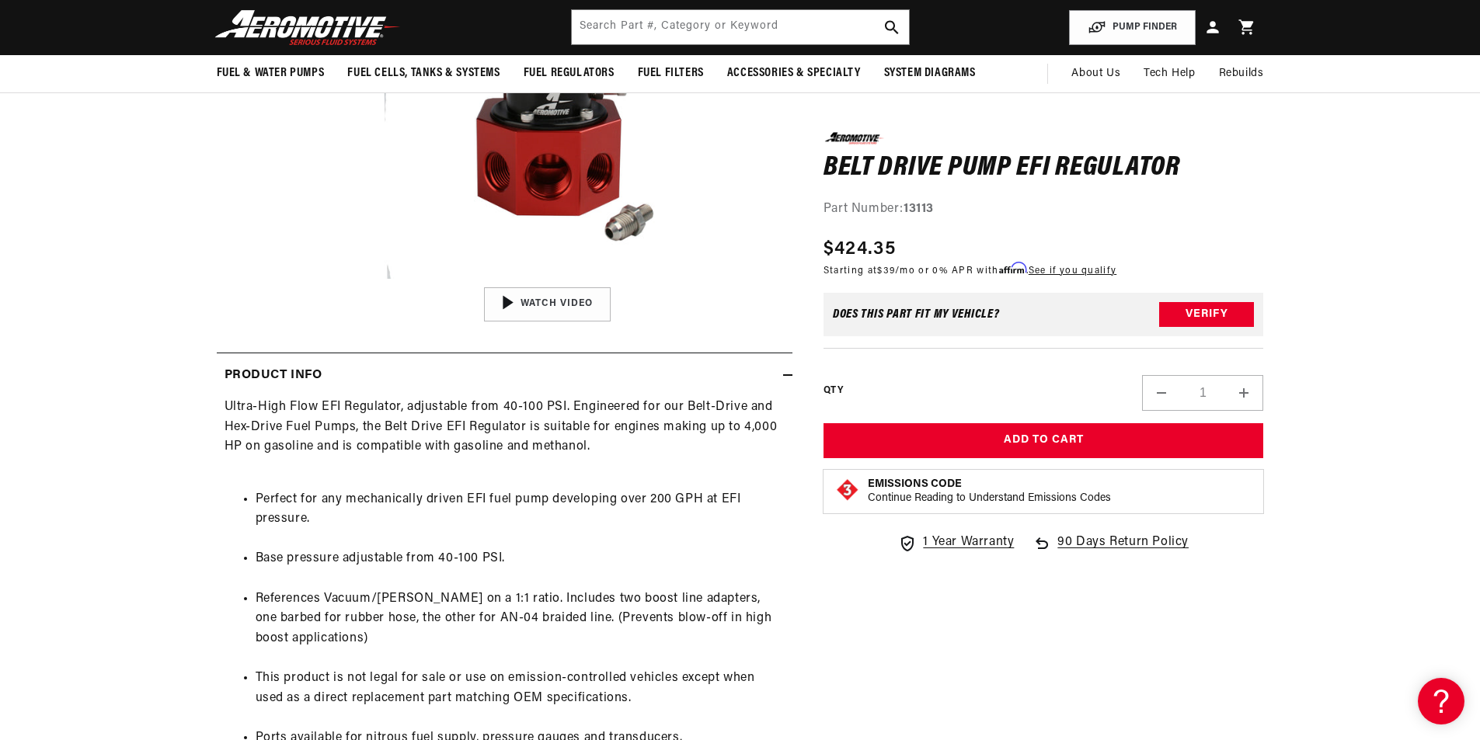
scroll to position [0, 2955]
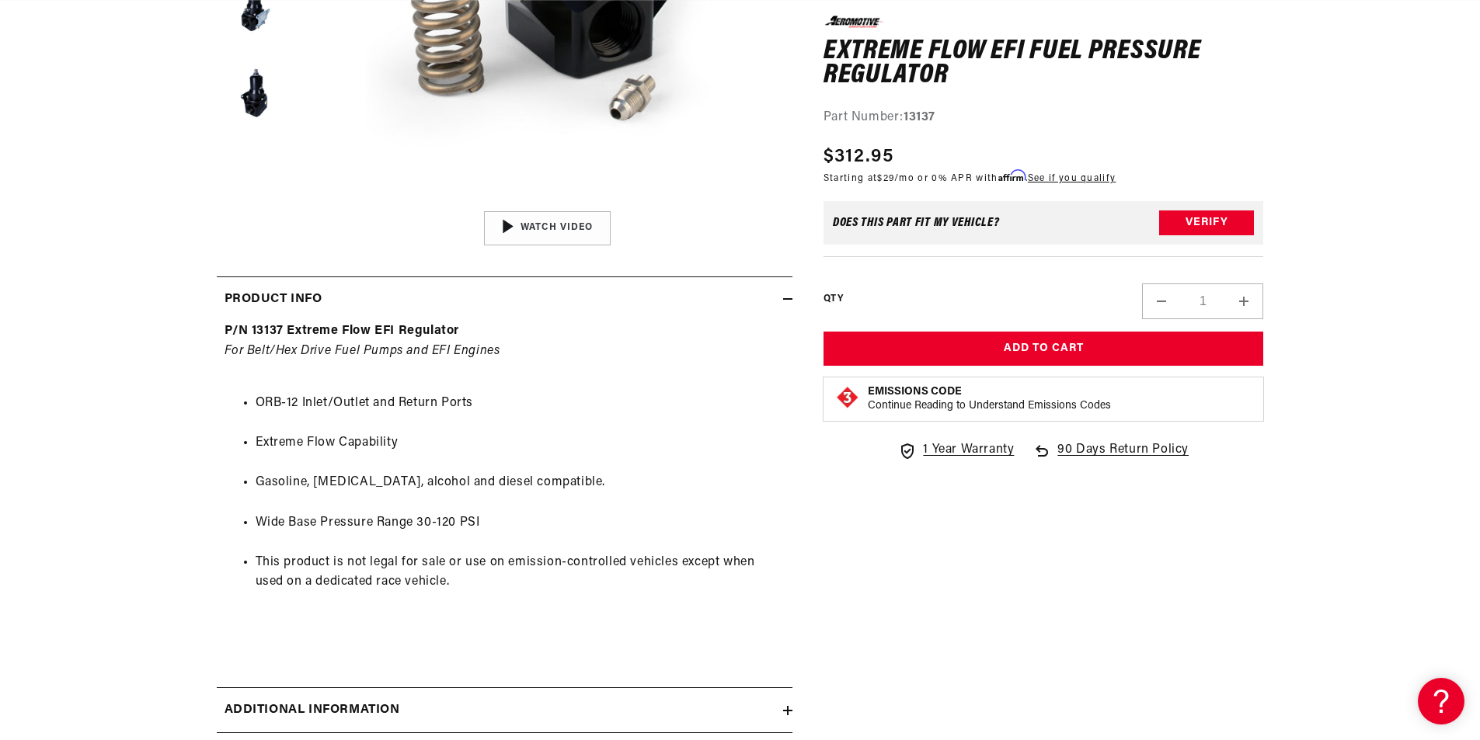
scroll to position [680, 0]
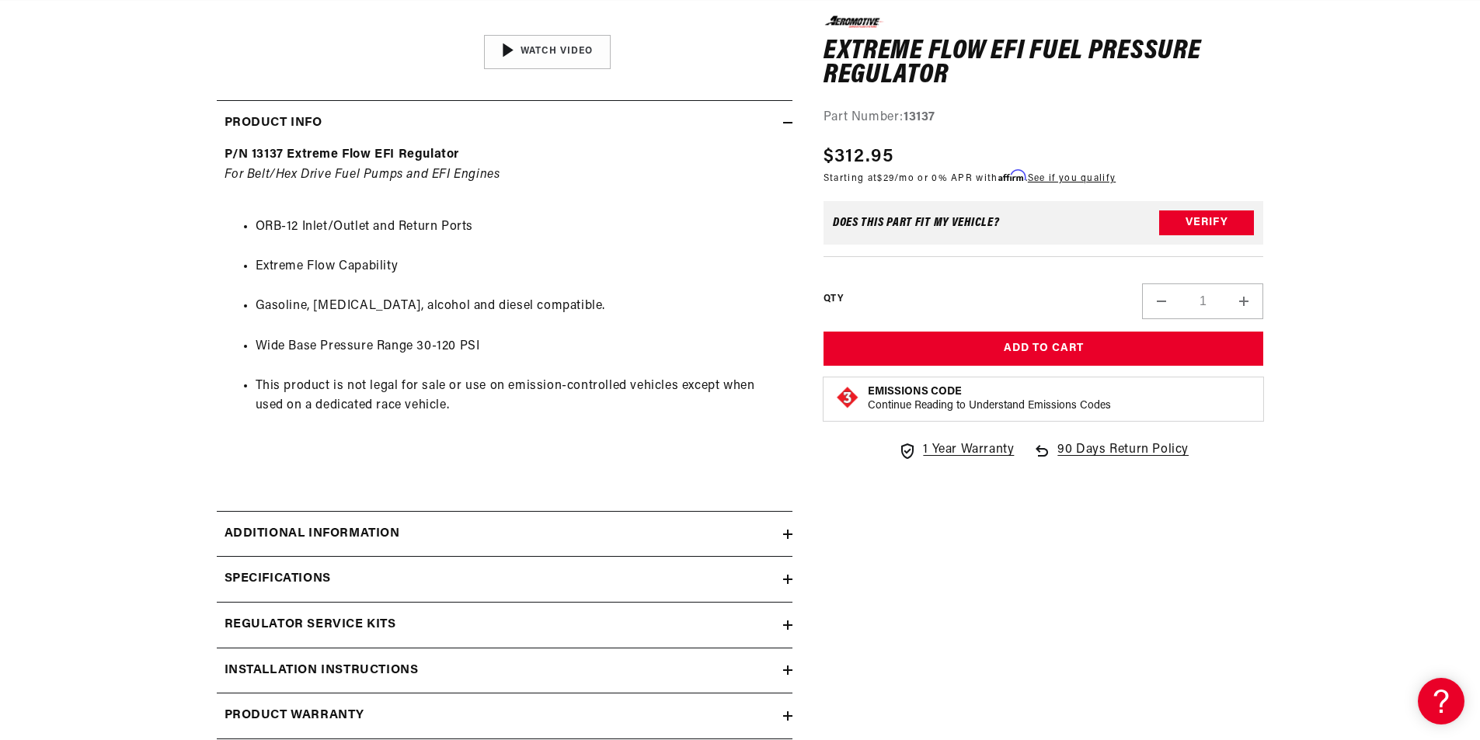
click at [502, 527] on div "Additional information" at bounding box center [500, 534] width 566 height 20
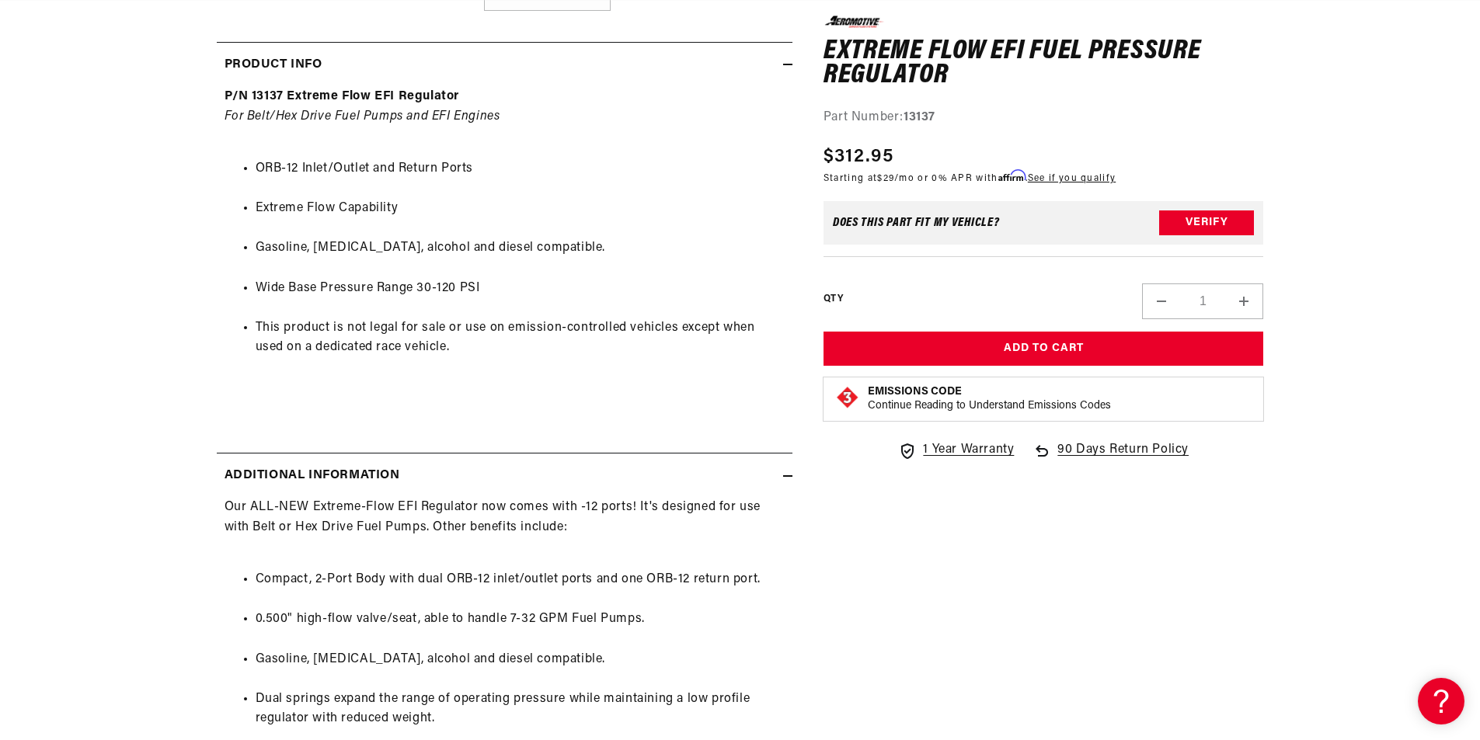
scroll to position [0, 1970]
click at [840, 46] on h1 "Extreme Flow EFI Fuel Pressure Regulator" at bounding box center [1043, 63] width 440 height 49
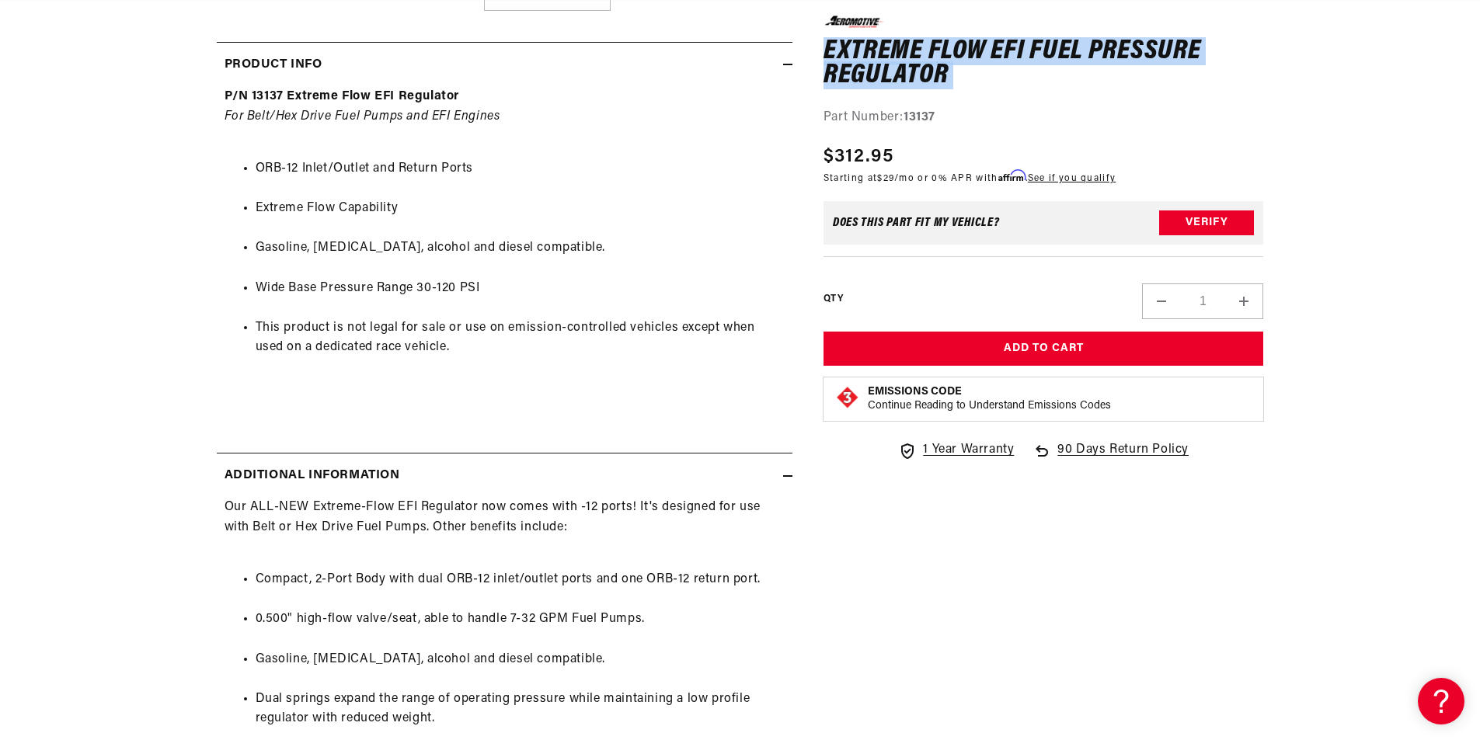
click at [840, 46] on h1 "Extreme Flow EFI Fuel Pressure Regulator" at bounding box center [1043, 63] width 440 height 49
copy div "Extreme Flow EFI Fuel Pressure Regulator Extreme Flow EFI Fuel Pressure Regulat…"
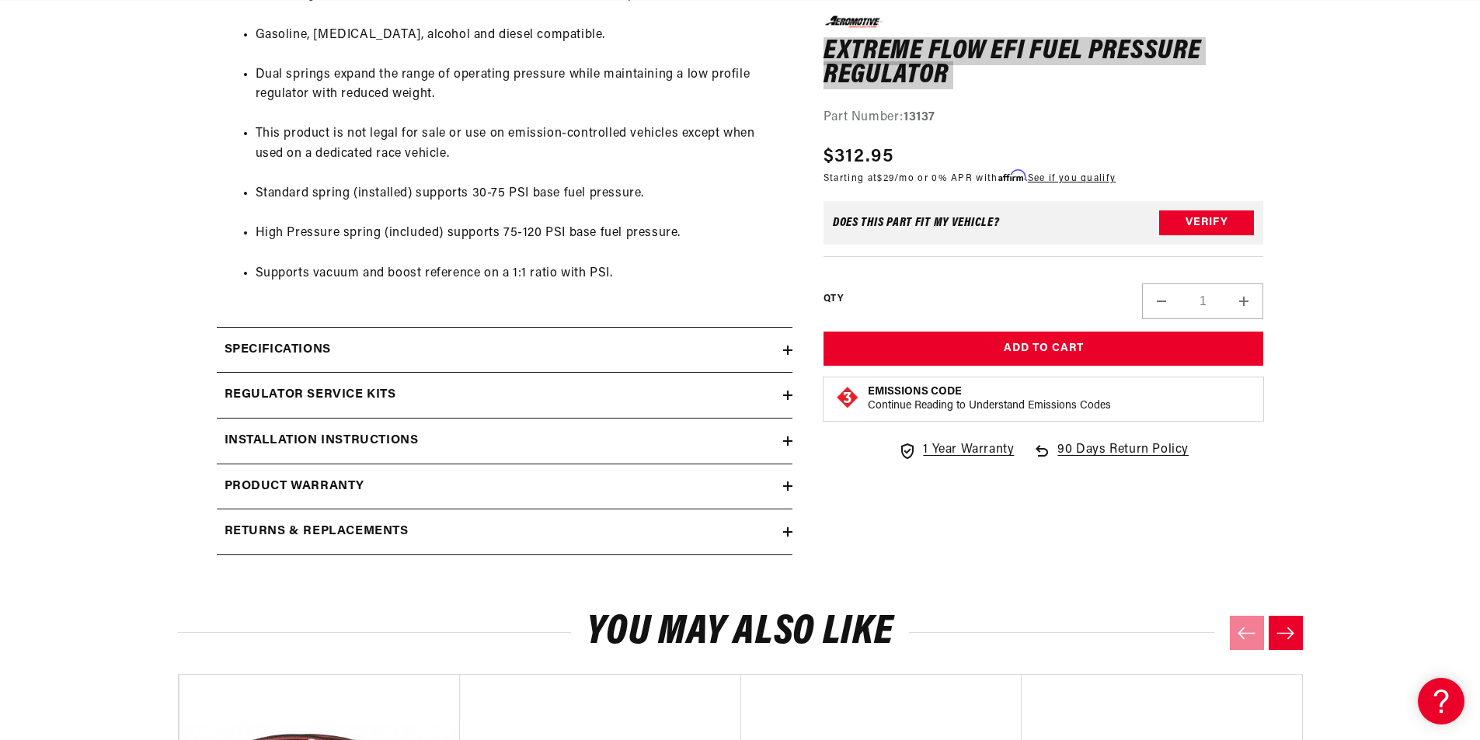
scroll to position [1379, 0]
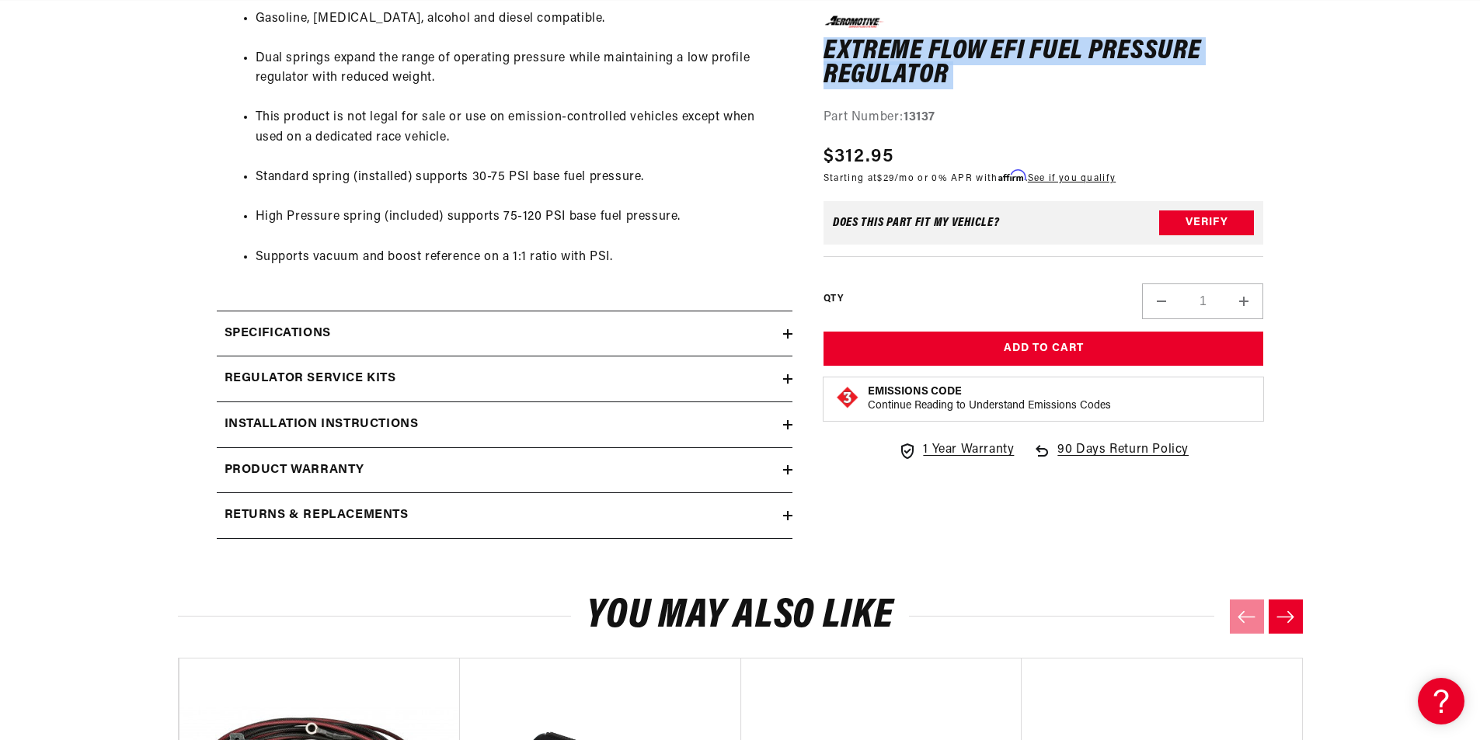
click at [369, 325] on div "Specifications" at bounding box center [500, 334] width 566 height 20
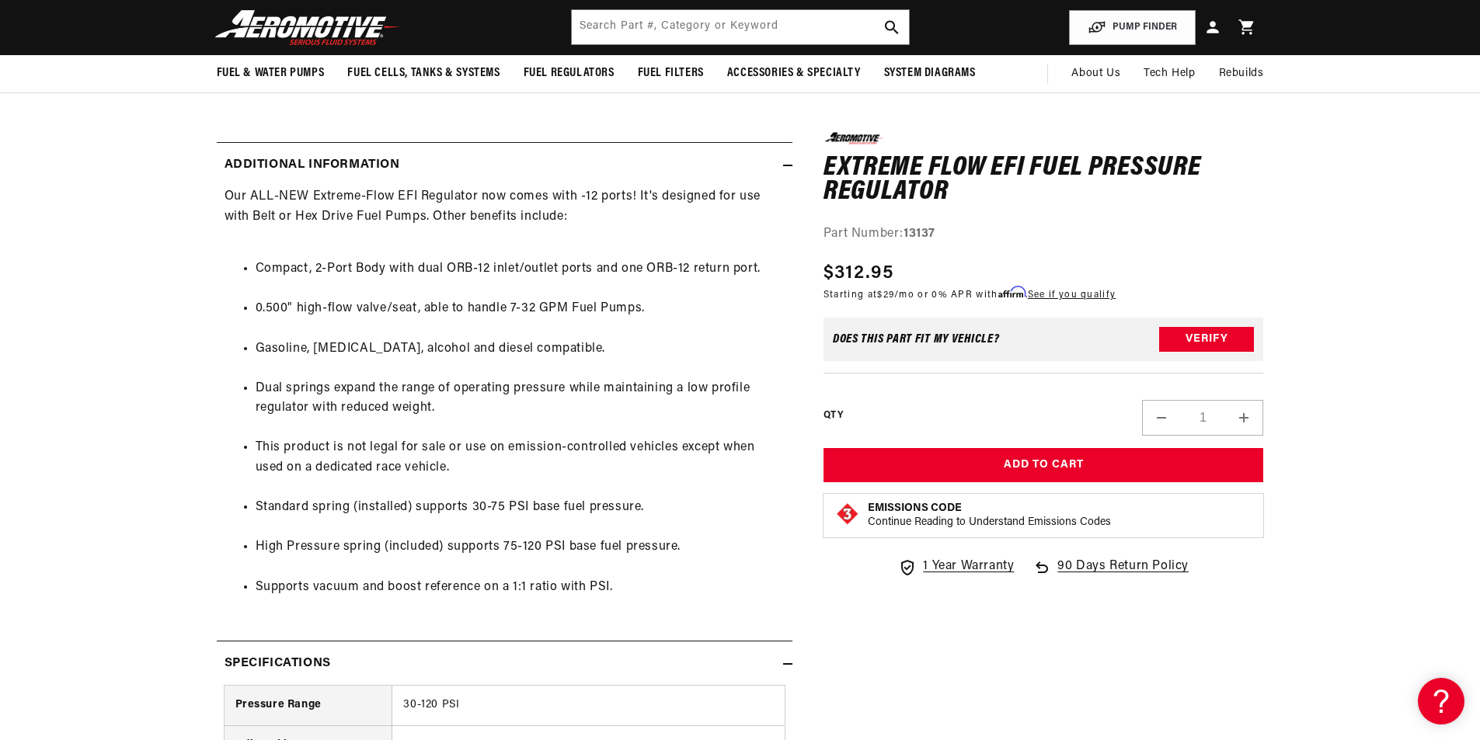
scroll to position [0, 0]
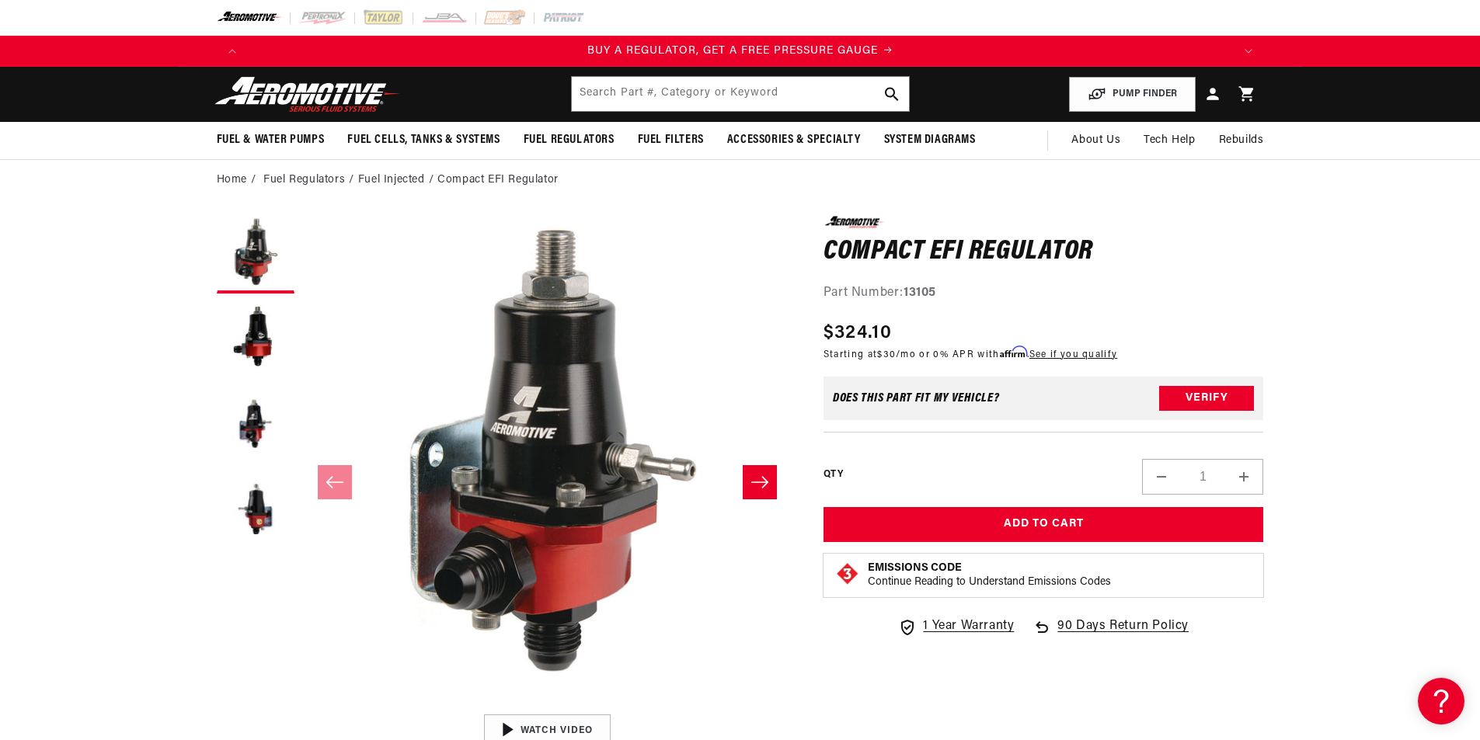
click at [913, 254] on h1 "Compact EFI Regulator" at bounding box center [1043, 252] width 440 height 25
copy div "Compact EFI Regulator Compact EFI Regulator 0.0 star rating Write a review"
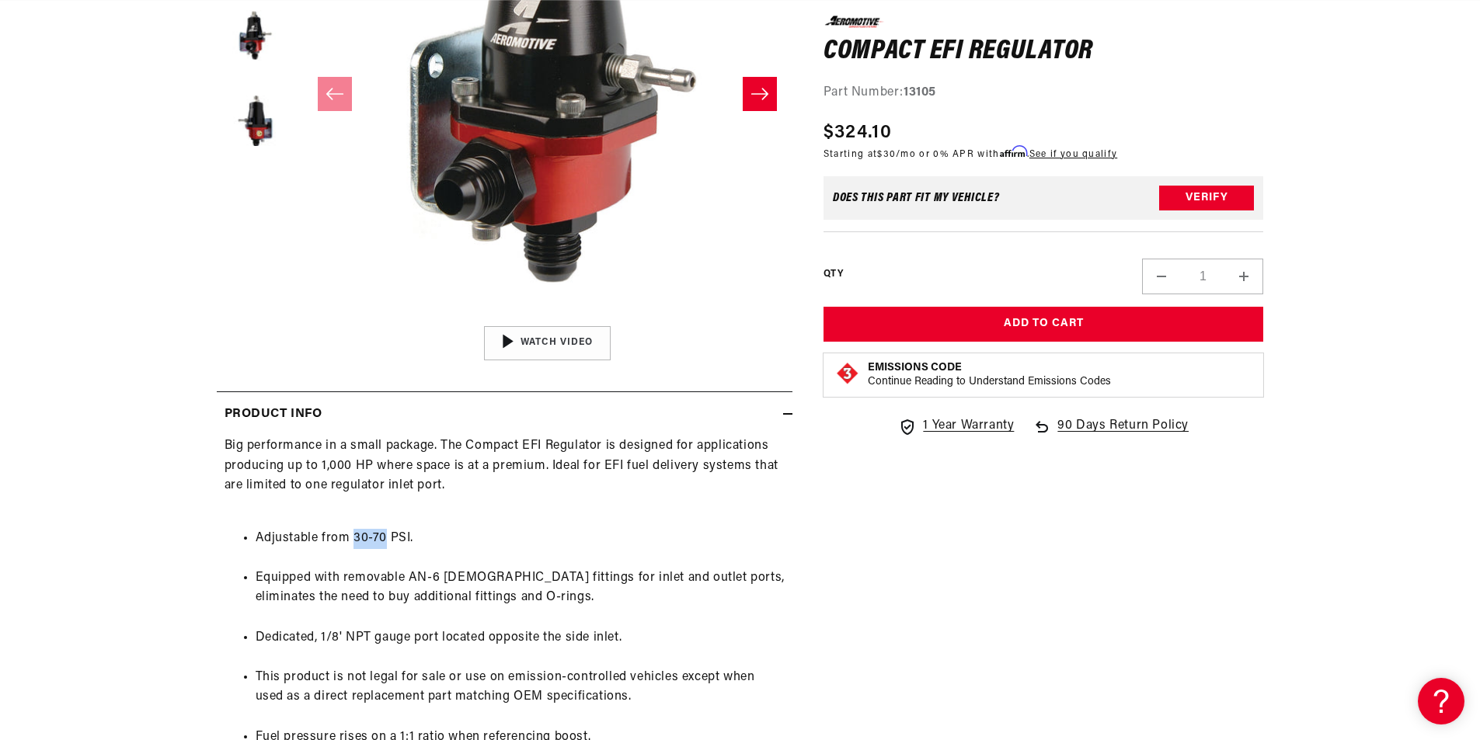
drag, startPoint x: 353, startPoint y: 537, endPoint x: 383, endPoint y: 537, distance: 29.5
click at [383, 537] on li "Adjustable from 30-70 PSI." at bounding box center [520, 539] width 529 height 20
click at [746, 614] on ul "Adjustable from 30-70 PSI. Equipped with removable AN-6 male fittings for inlet…" at bounding box center [504, 638] width 560 height 259
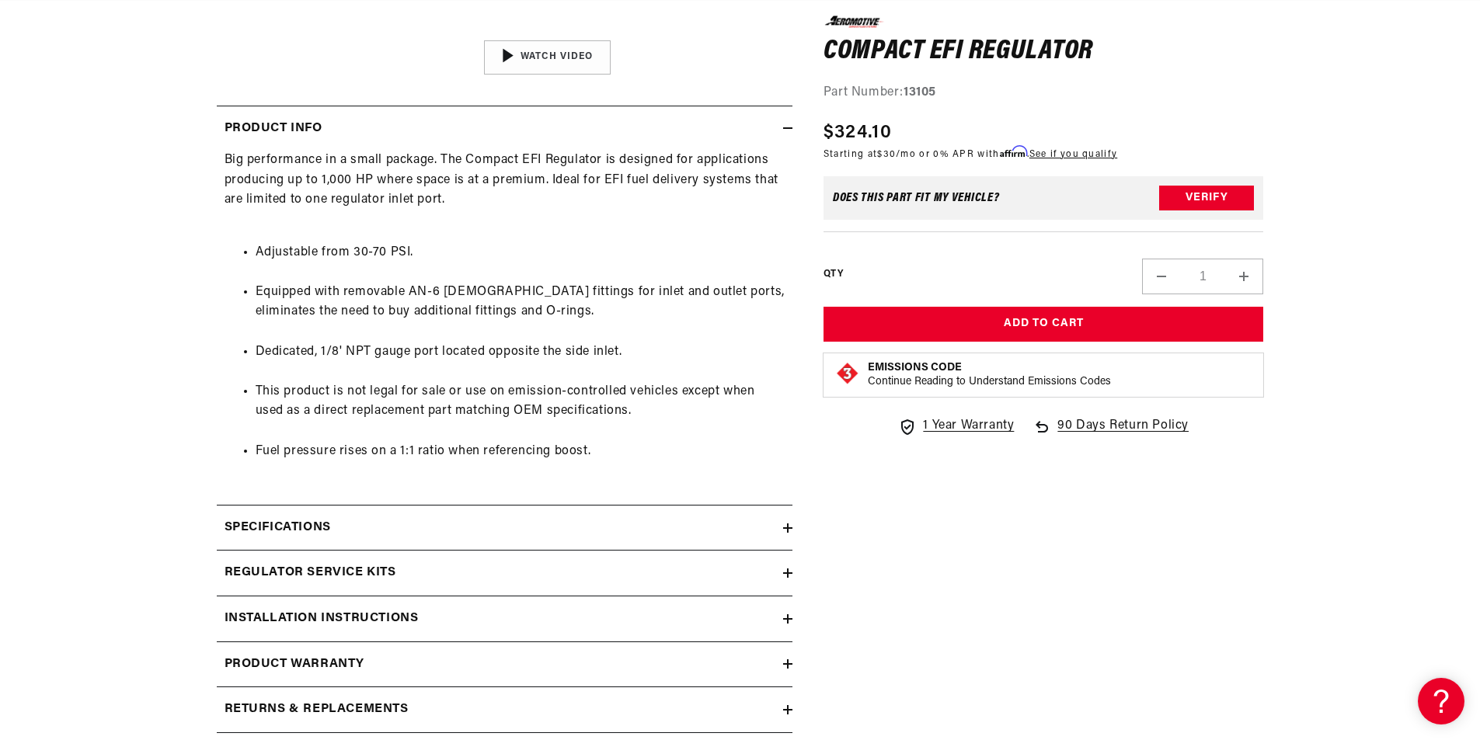
scroll to position [699, 0]
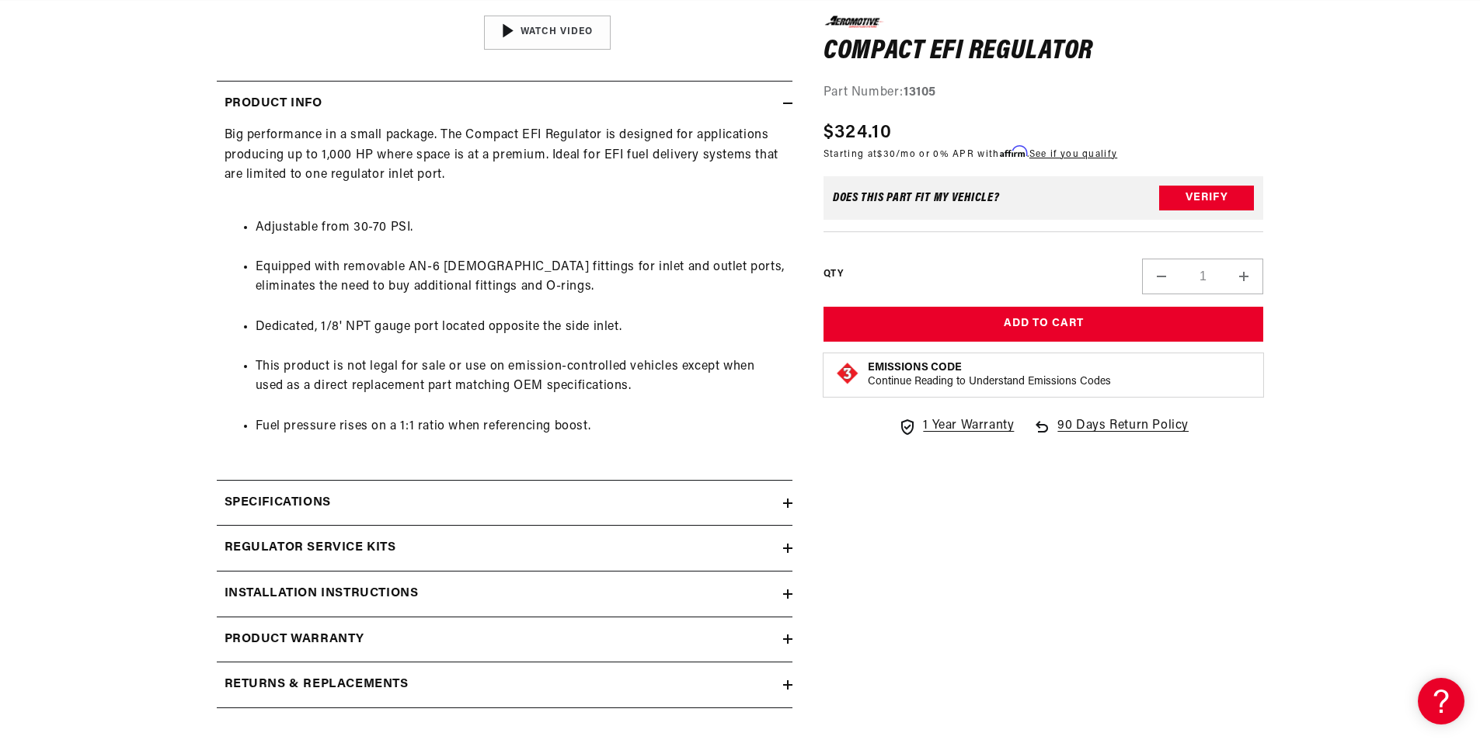
click at [542, 513] on summary "Specifications" at bounding box center [505, 503] width 576 height 45
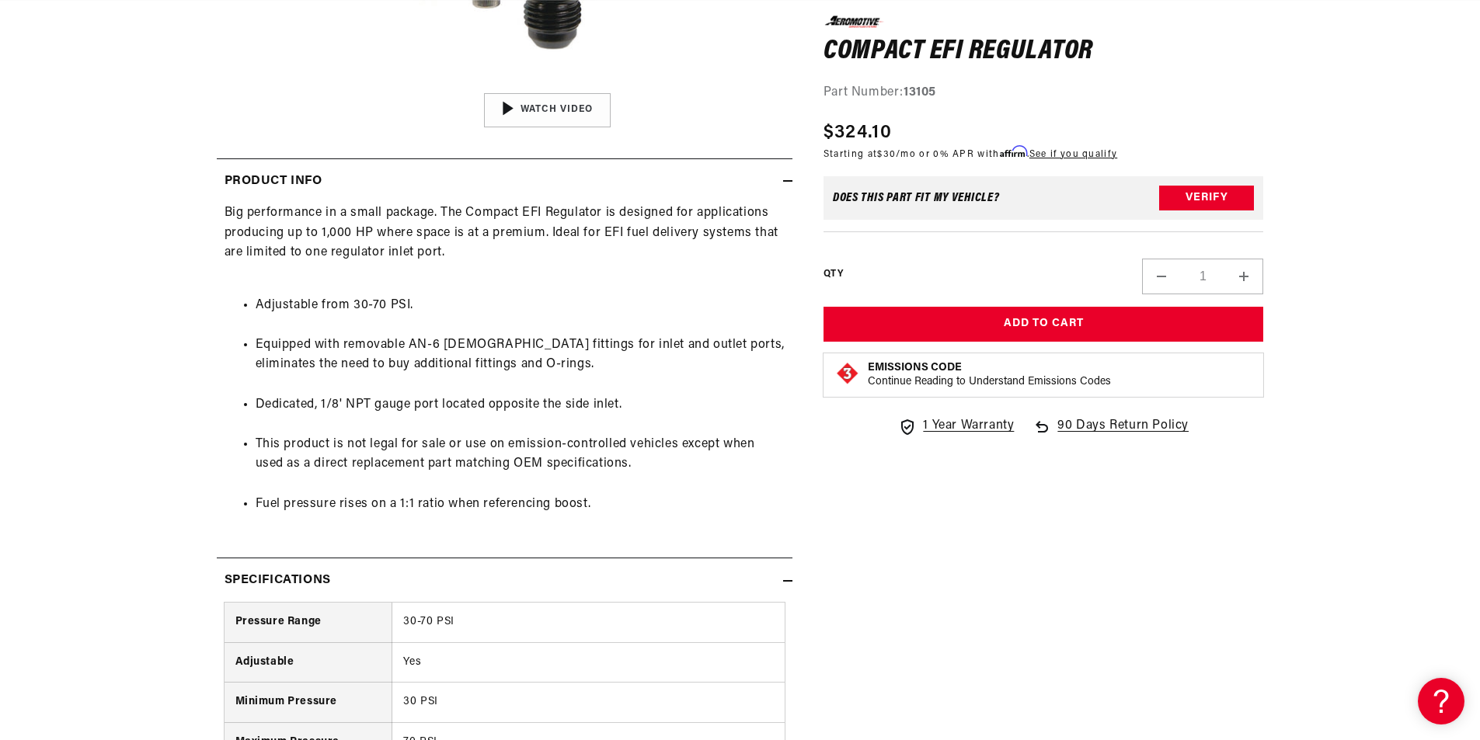
scroll to position [0, 1970]
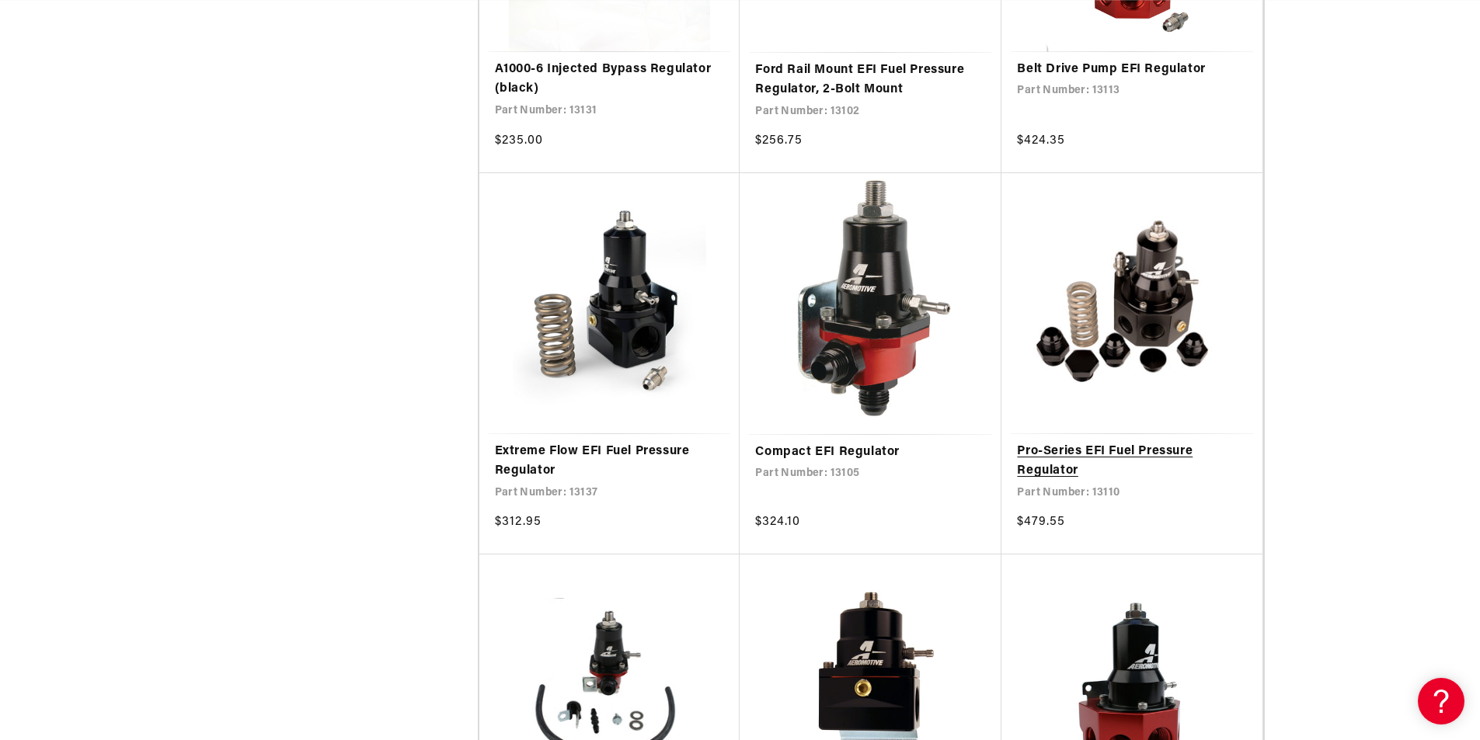
scroll to position [0, 985]
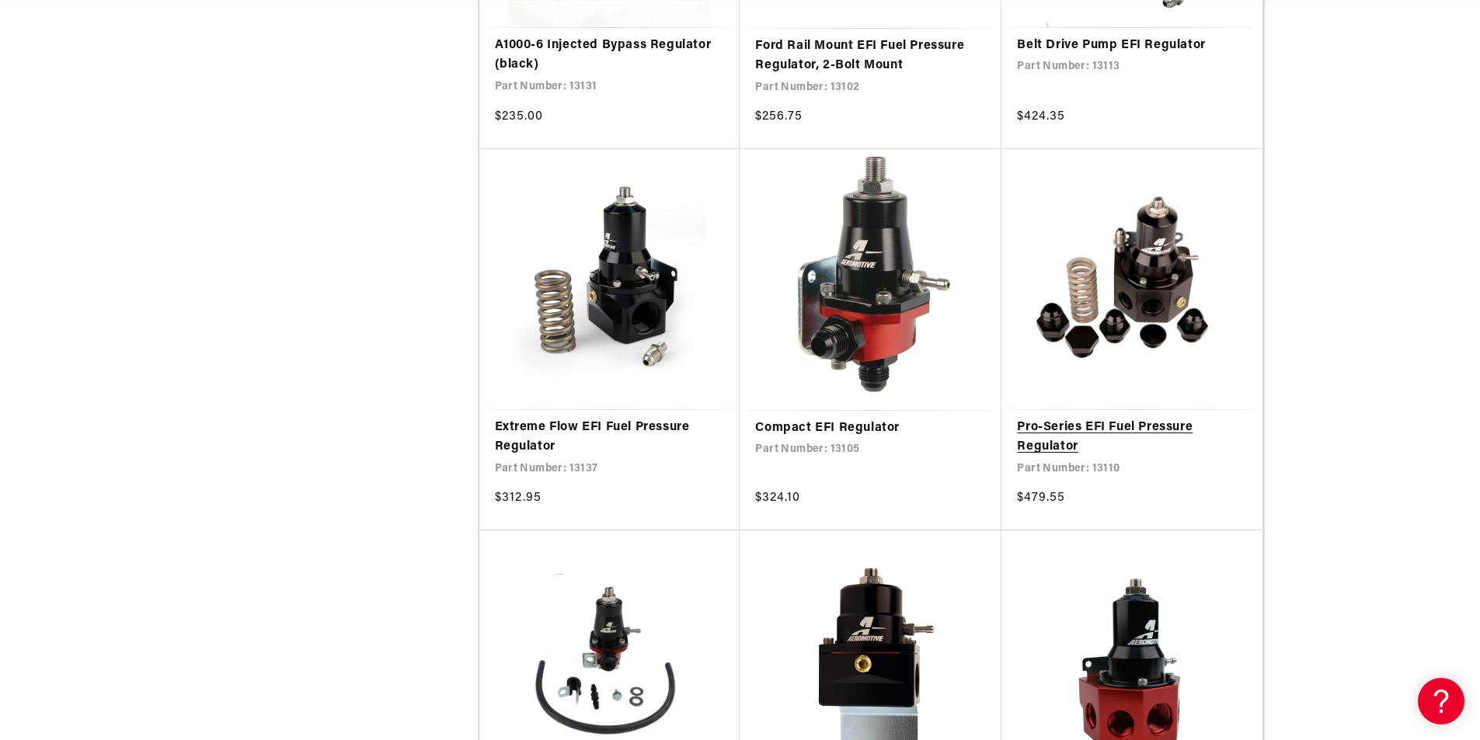
click at [1059, 437] on link "Pro-Series EFI Fuel Pressure Regulator" at bounding box center [1132, 438] width 230 height 40
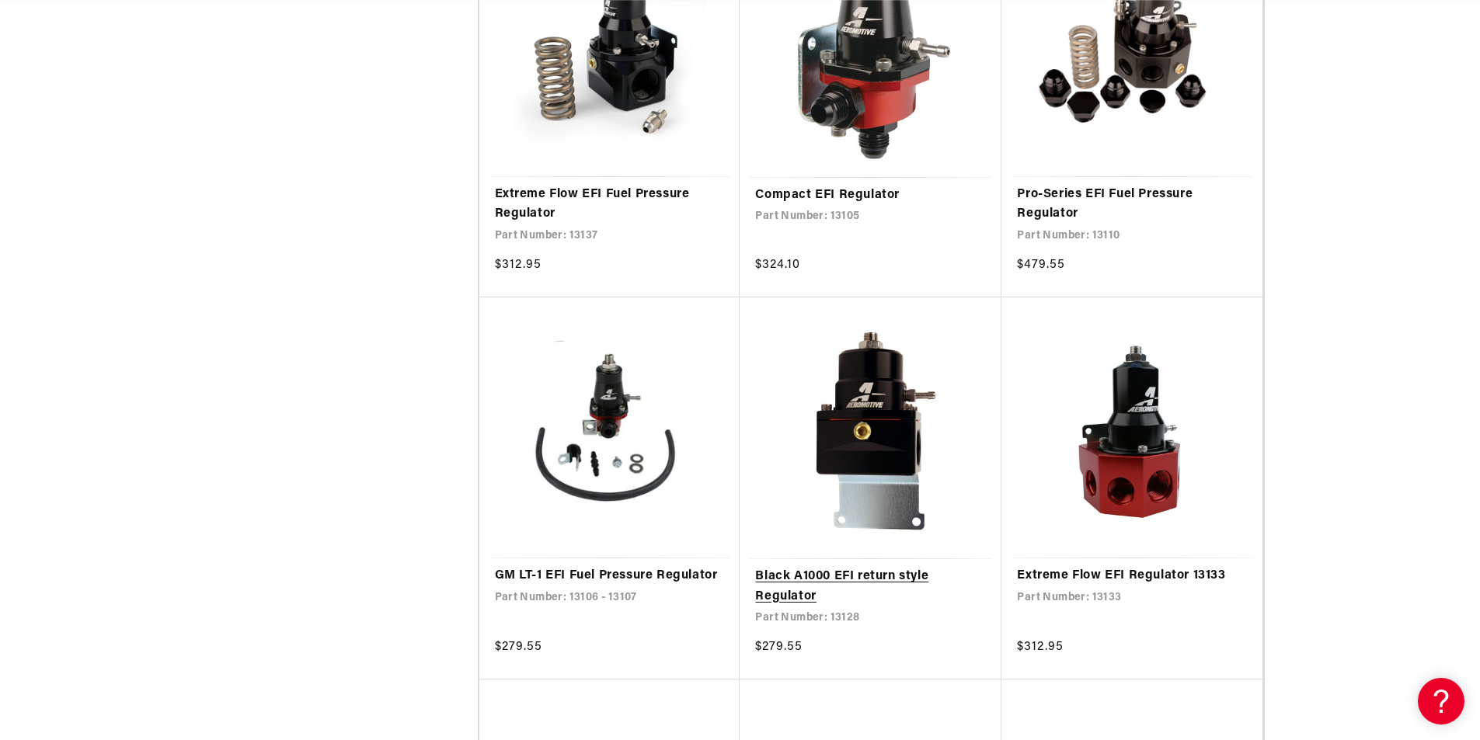
scroll to position [0, 2955]
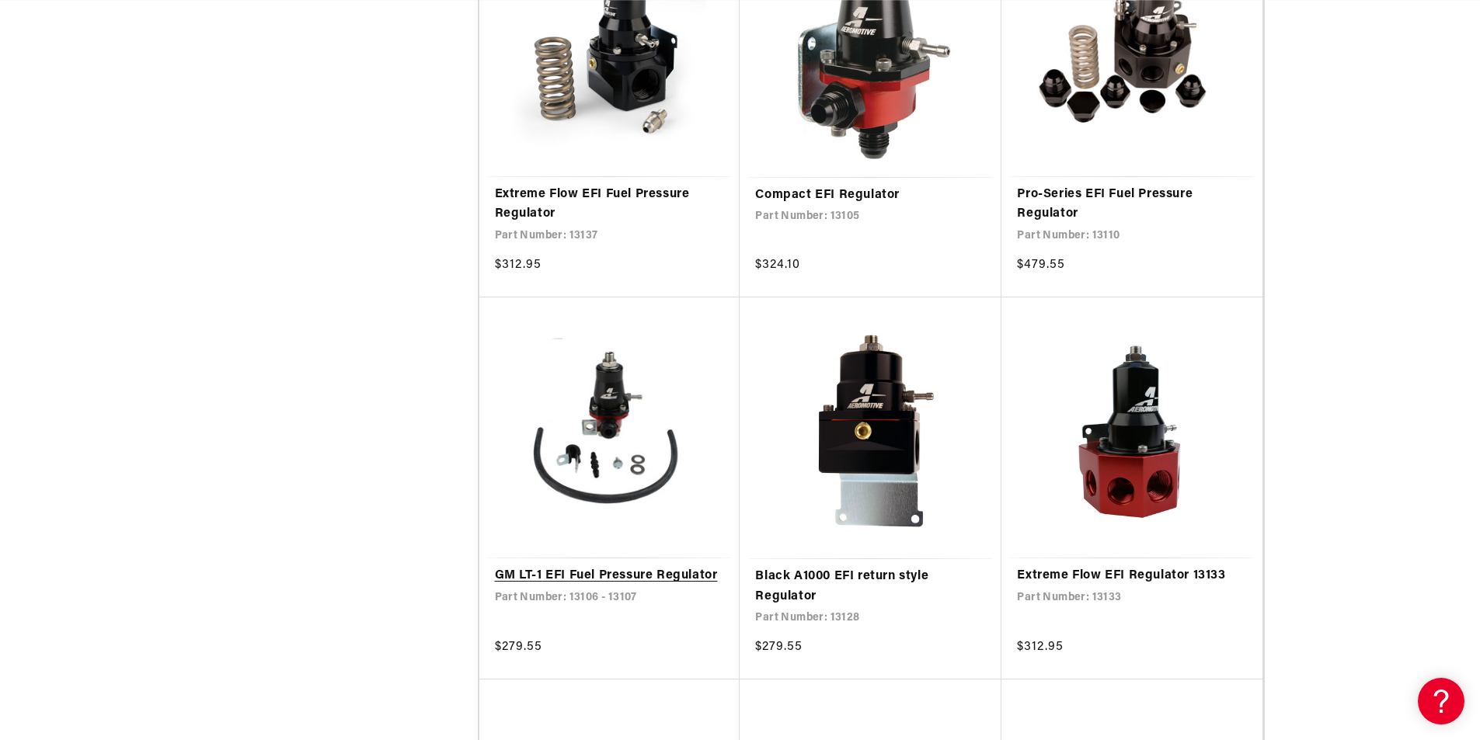
click at [658, 566] on link "GM LT-1 EFI Fuel Pressure Regulator" at bounding box center [610, 576] width 230 height 20
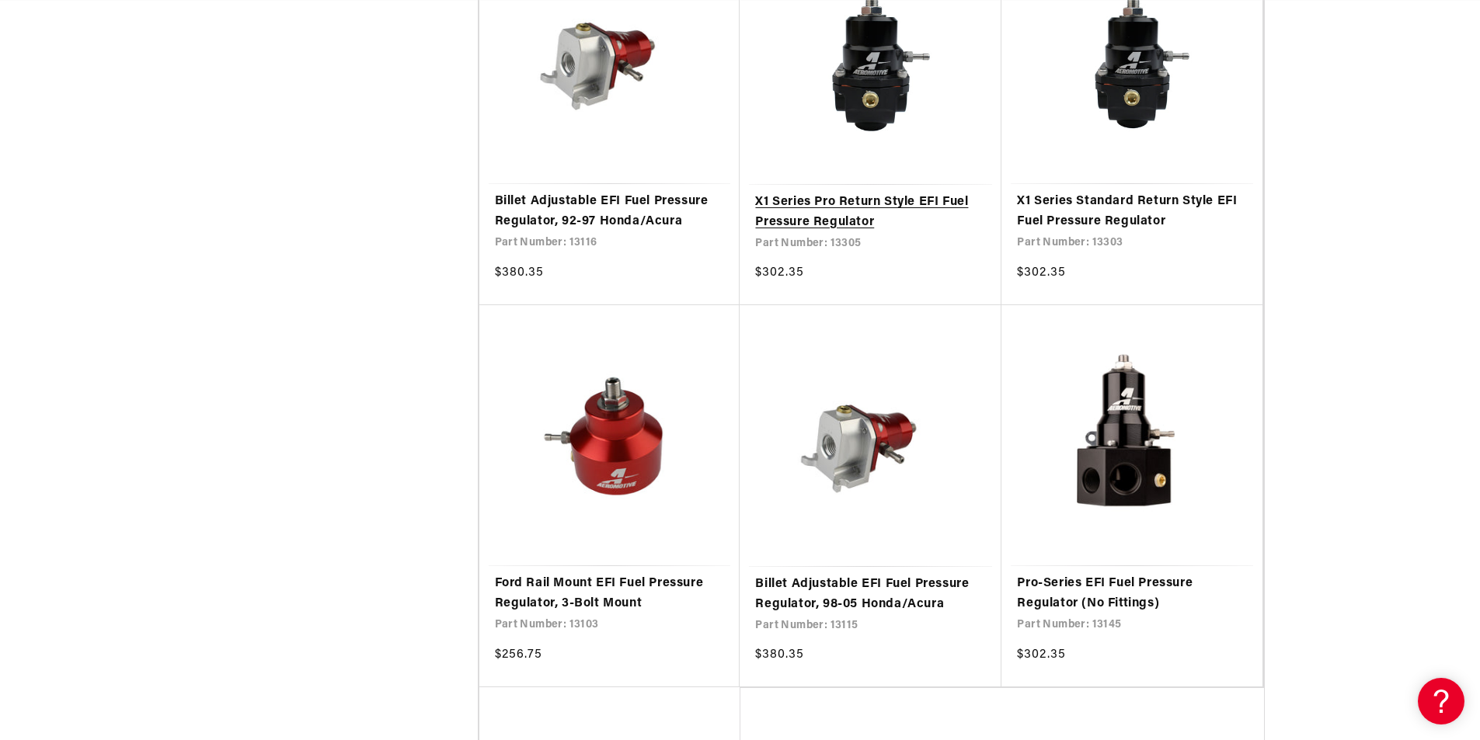
scroll to position [0, 0]
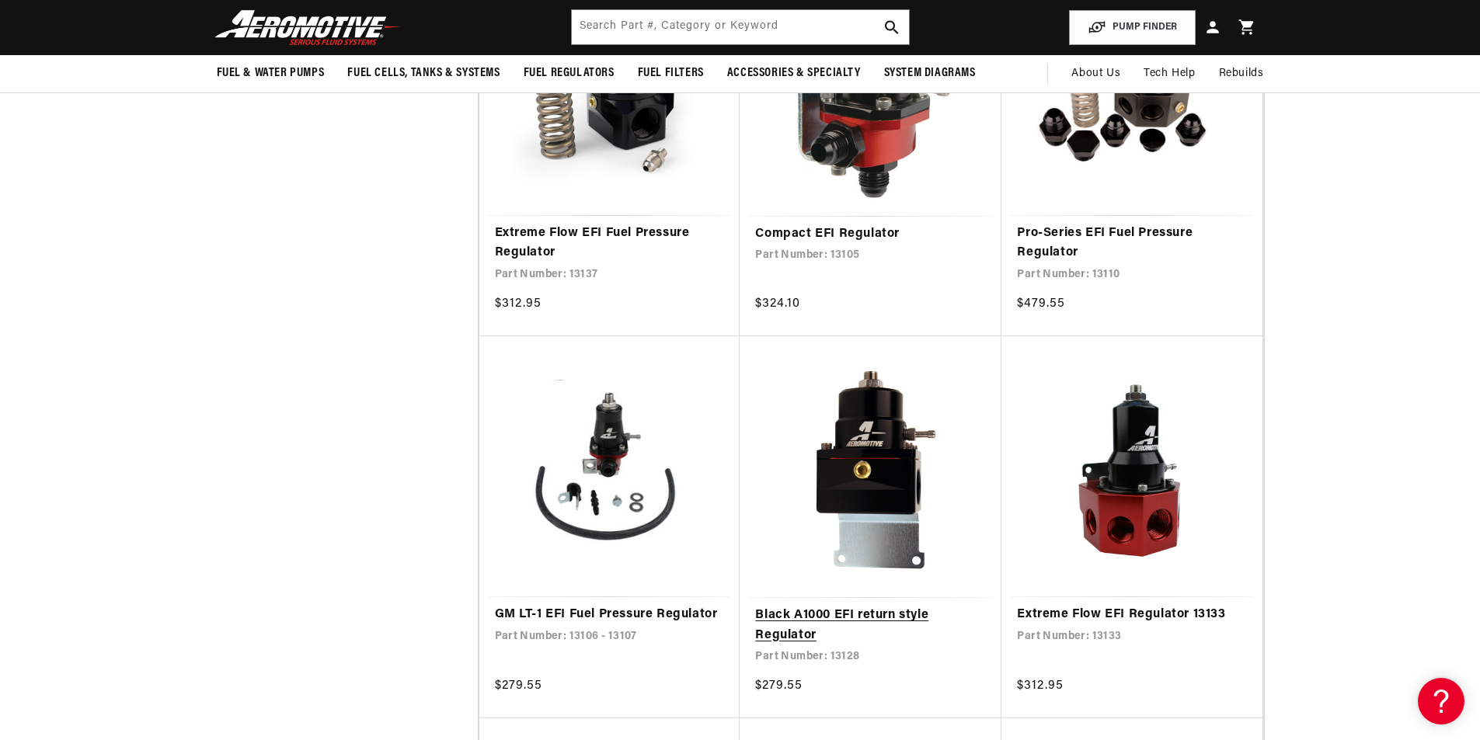
scroll to position [0, 985]
click at [901, 610] on link "Black A1000 EFI return style Regulator" at bounding box center [870, 626] width 231 height 40
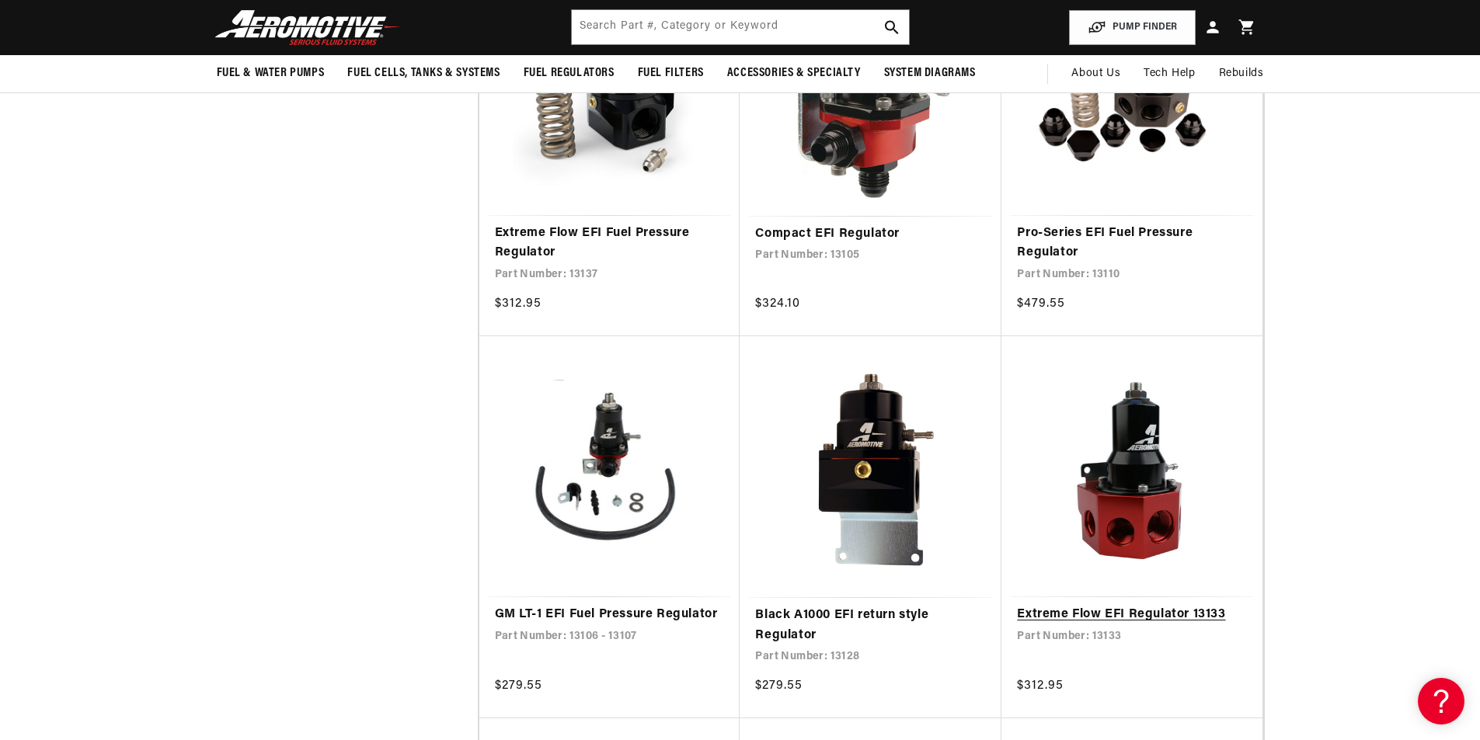
click at [1083, 611] on link "Extreme Flow EFI Regulator 13133" at bounding box center [1132, 615] width 230 height 20
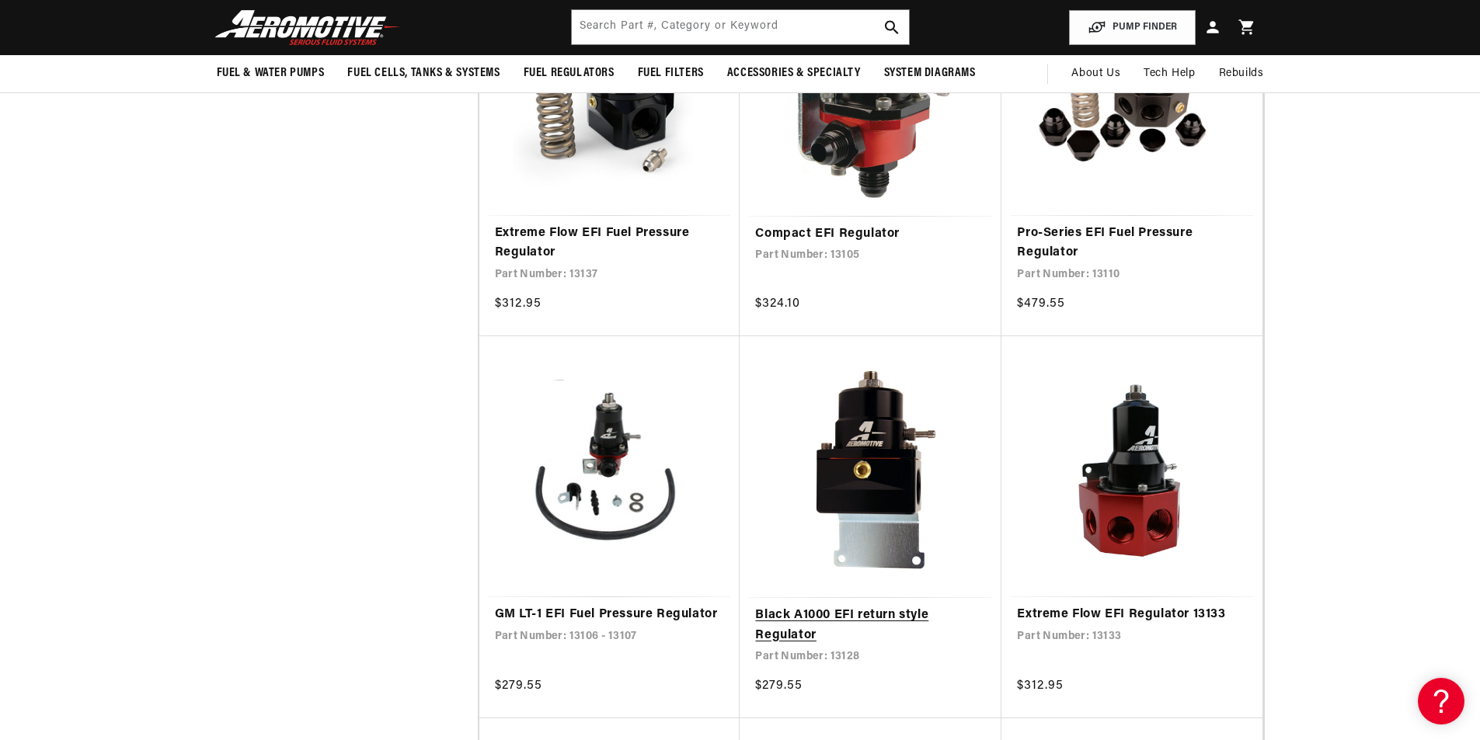
click at [819, 621] on link "Black A1000 EFI return style Regulator" at bounding box center [870, 626] width 231 height 40
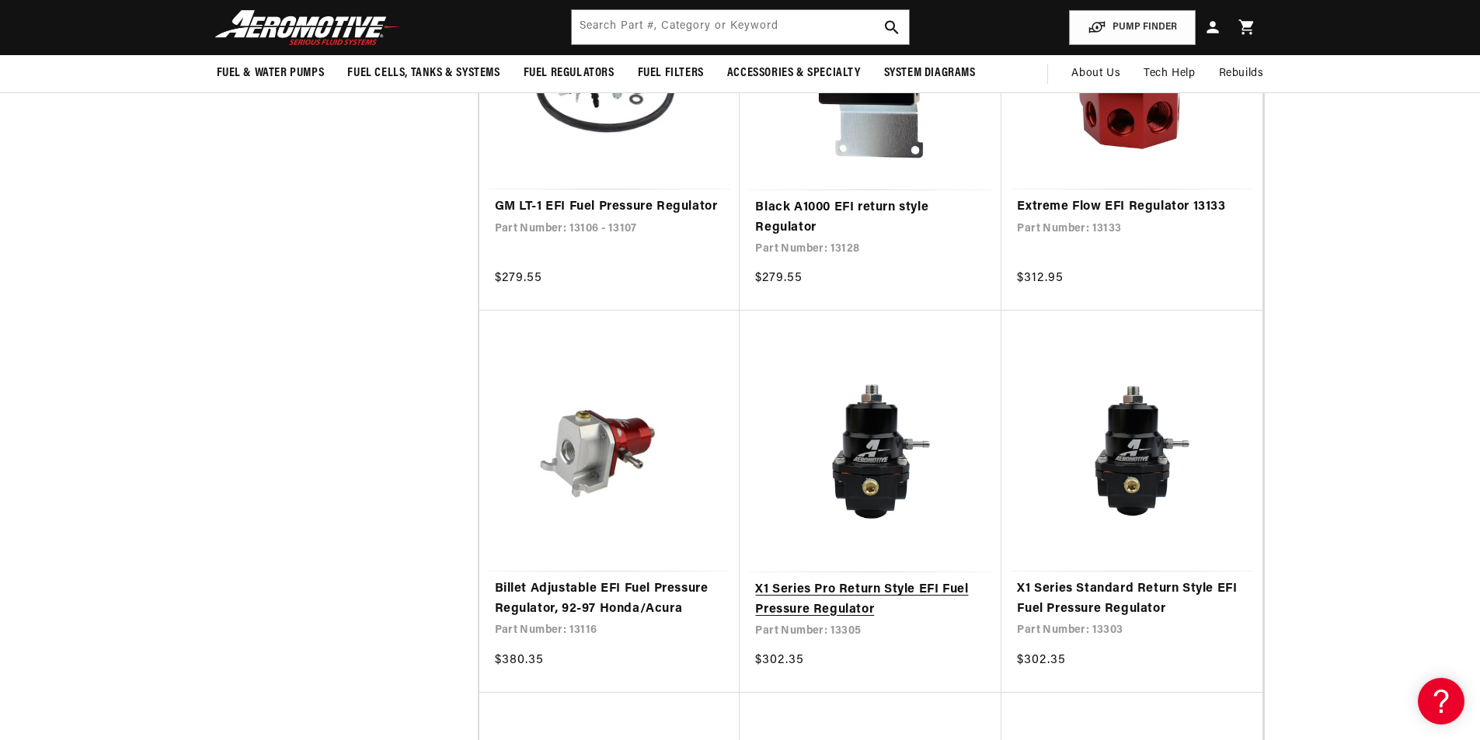
scroll to position [0, 1970]
click at [844, 603] on link "X1 Series Pro Return Style EFI Fuel Pressure Regulator" at bounding box center [870, 600] width 231 height 40
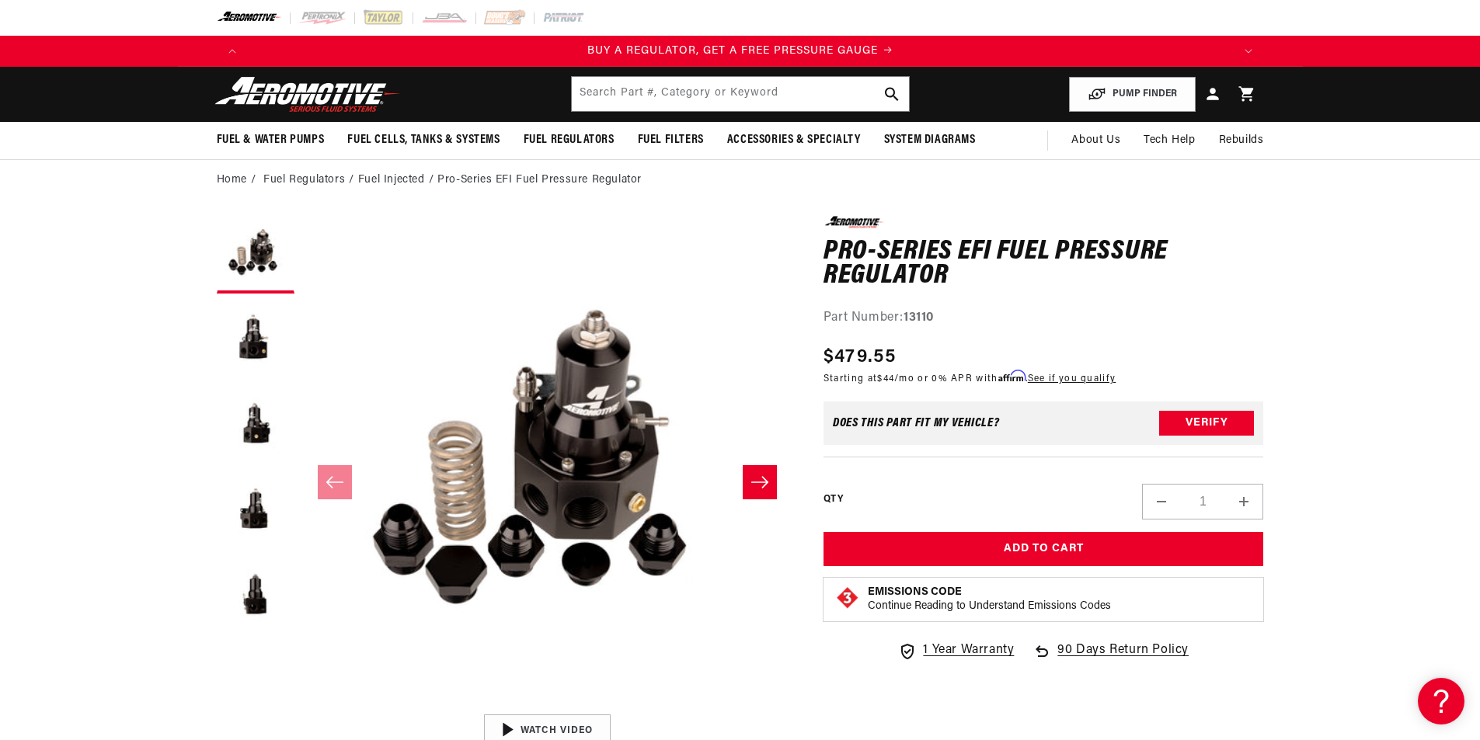
click at [865, 256] on h1 "Pro-Series EFI Fuel Pressure Regulator" at bounding box center [1043, 264] width 440 height 49
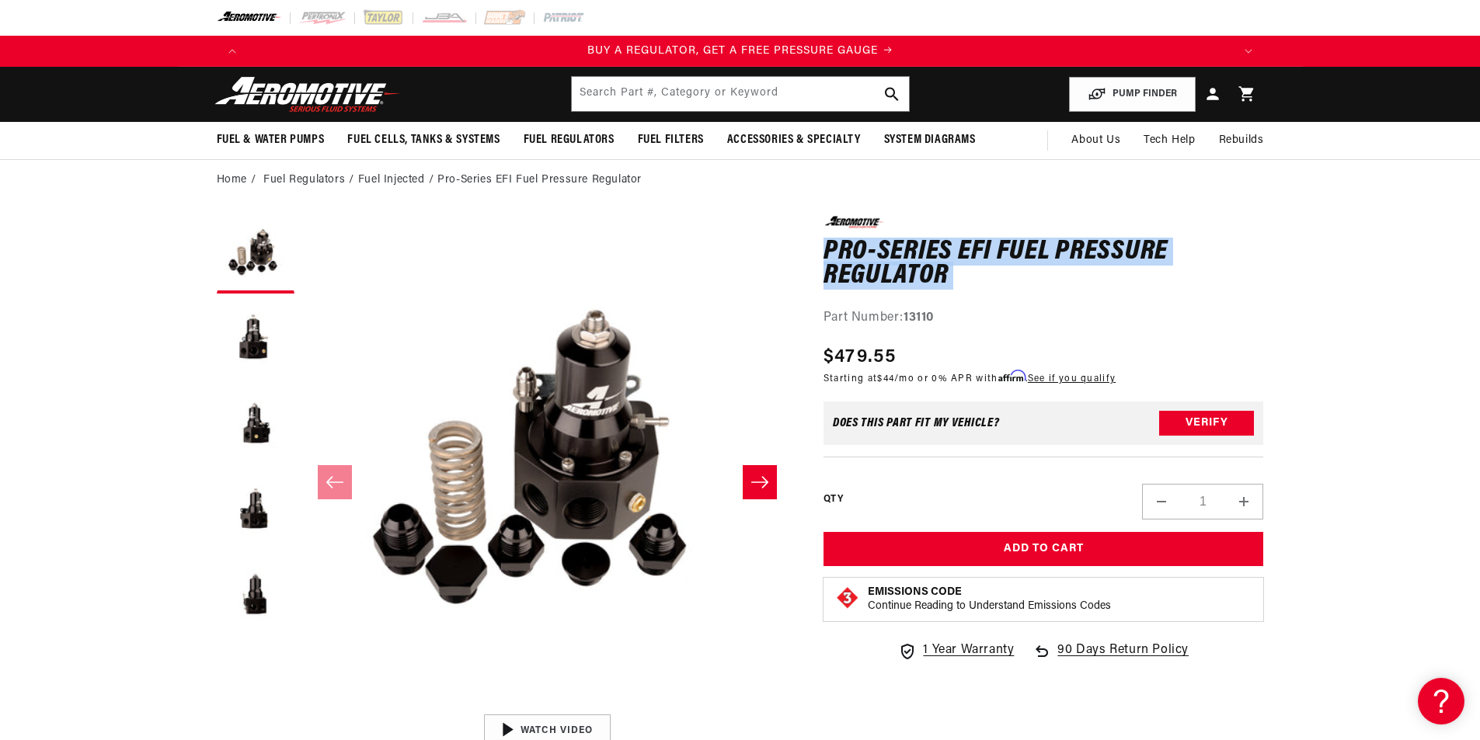
click at [865, 256] on h1 "Pro-Series EFI Fuel Pressure Regulator" at bounding box center [1043, 264] width 440 height 49
copy div "Pro-Series EFI Fuel Pressure Regulator Pro-Series EFI Fuel Pressure Regulator"
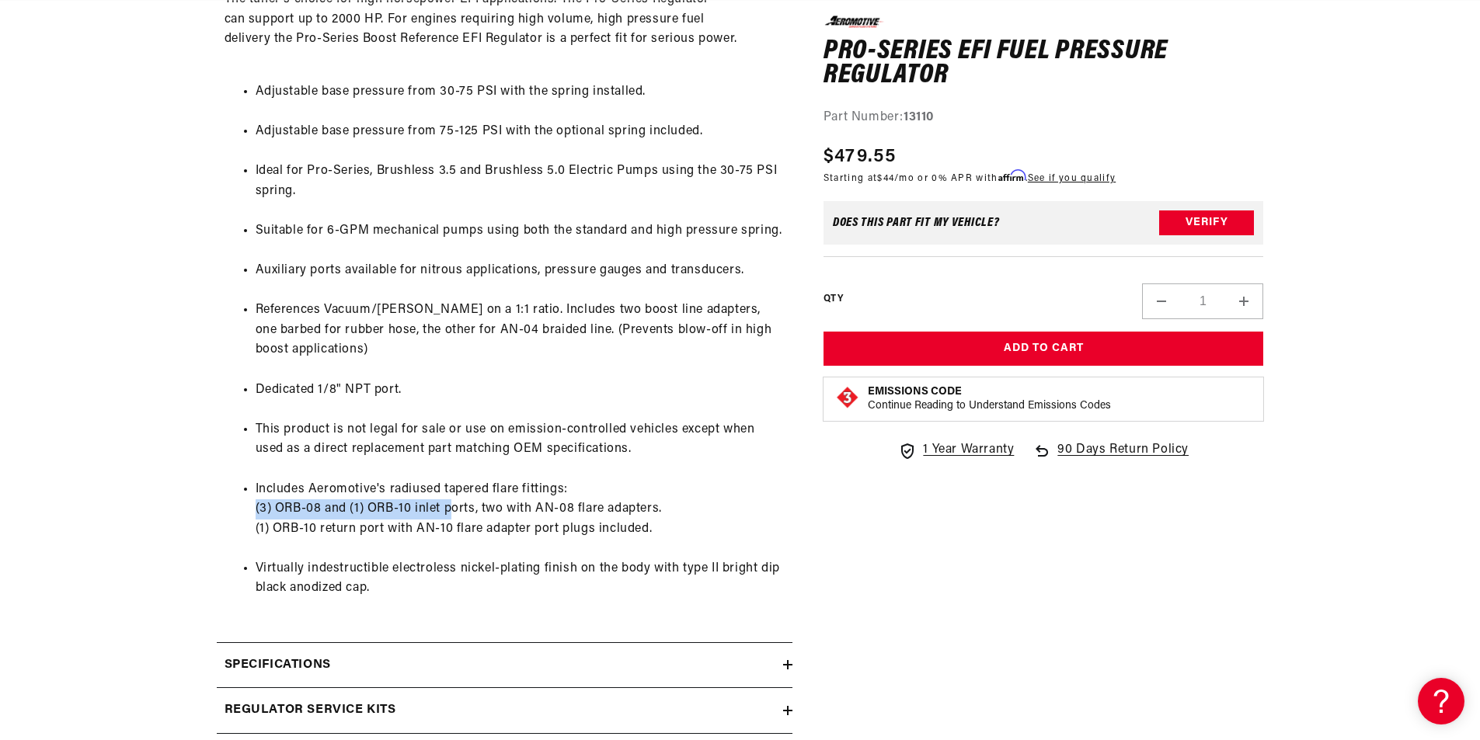
scroll to position [0, 985]
drag, startPoint x: 256, startPoint y: 507, endPoint x: 454, endPoint y: 505, distance: 197.3
click at [454, 505] on li "Includes Aeromotive's radiused tapered flare fittings: (3) ORB-08 and (1) ORB-1…" at bounding box center [520, 510] width 529 height 60
click at [753, 537] on li "Includes Aeromotive's radiused tapered flare fittings: (3) ORB-08 and (1) ORB-1…" at bounding box center [520, 510] width 529 height 60
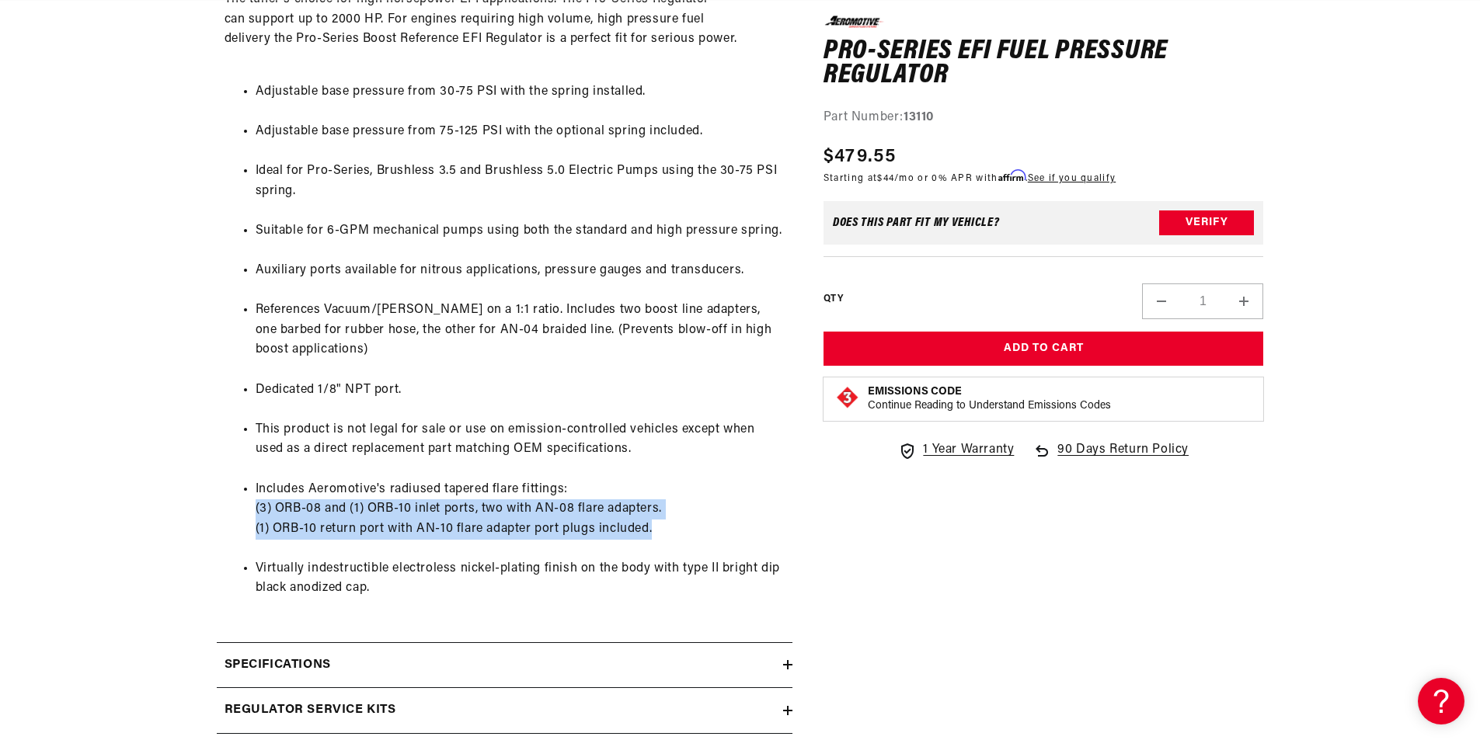
scroll to position [0, 0]
drag, startPoint x: 258, startPoint y: 504, endPoint x: 659, endPoint y: 527, distance: 401.4
click at [659, 527] on li "Includes Aeromotive's radiused tapered flare fittings: (3) ORB-08 and (1) ORB-1…" at bounding box center [520, 510] width 529 height 60
copy li "(3) ORB-08 and (1) ORB-10 inlet ports, two with AN-08 flare adapters. (1) ORB-1…"
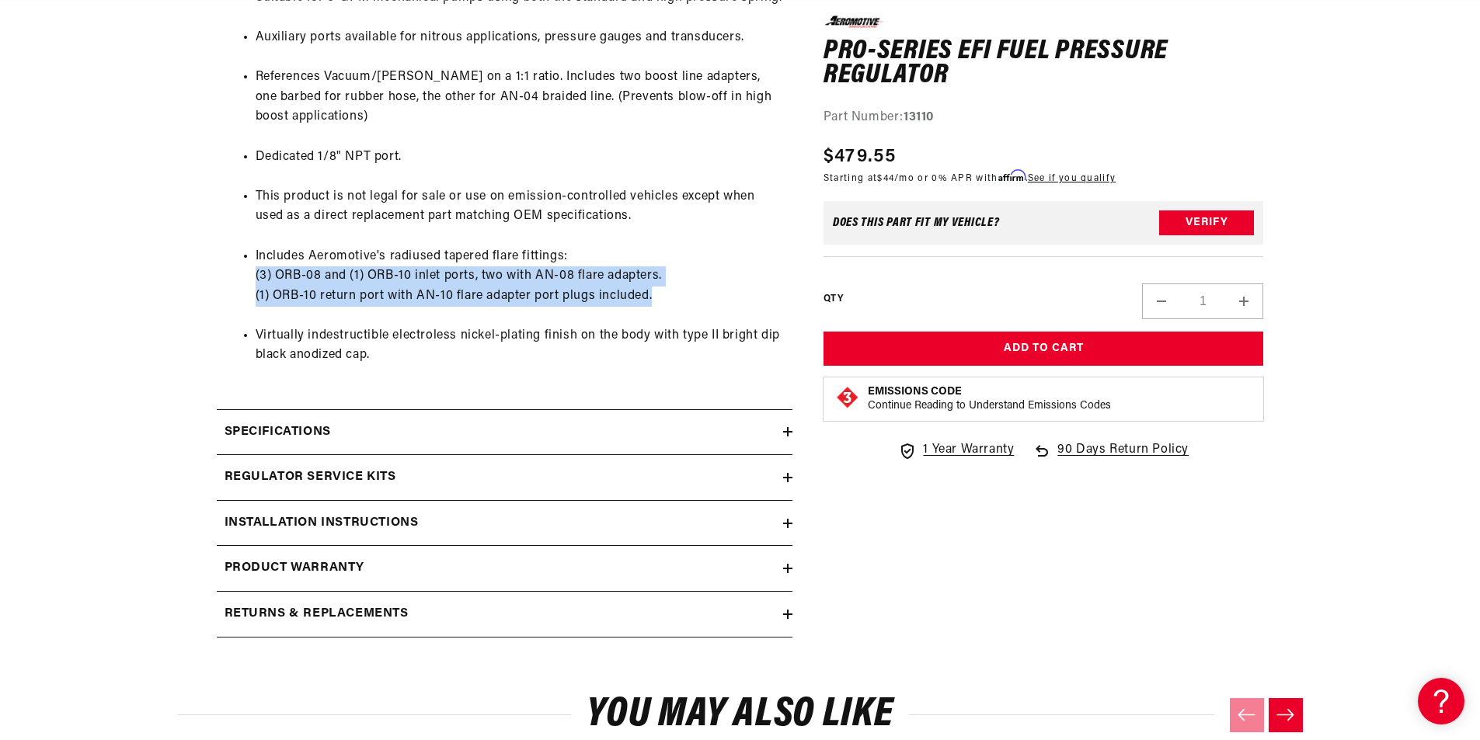
scroll to position [0, 2955]
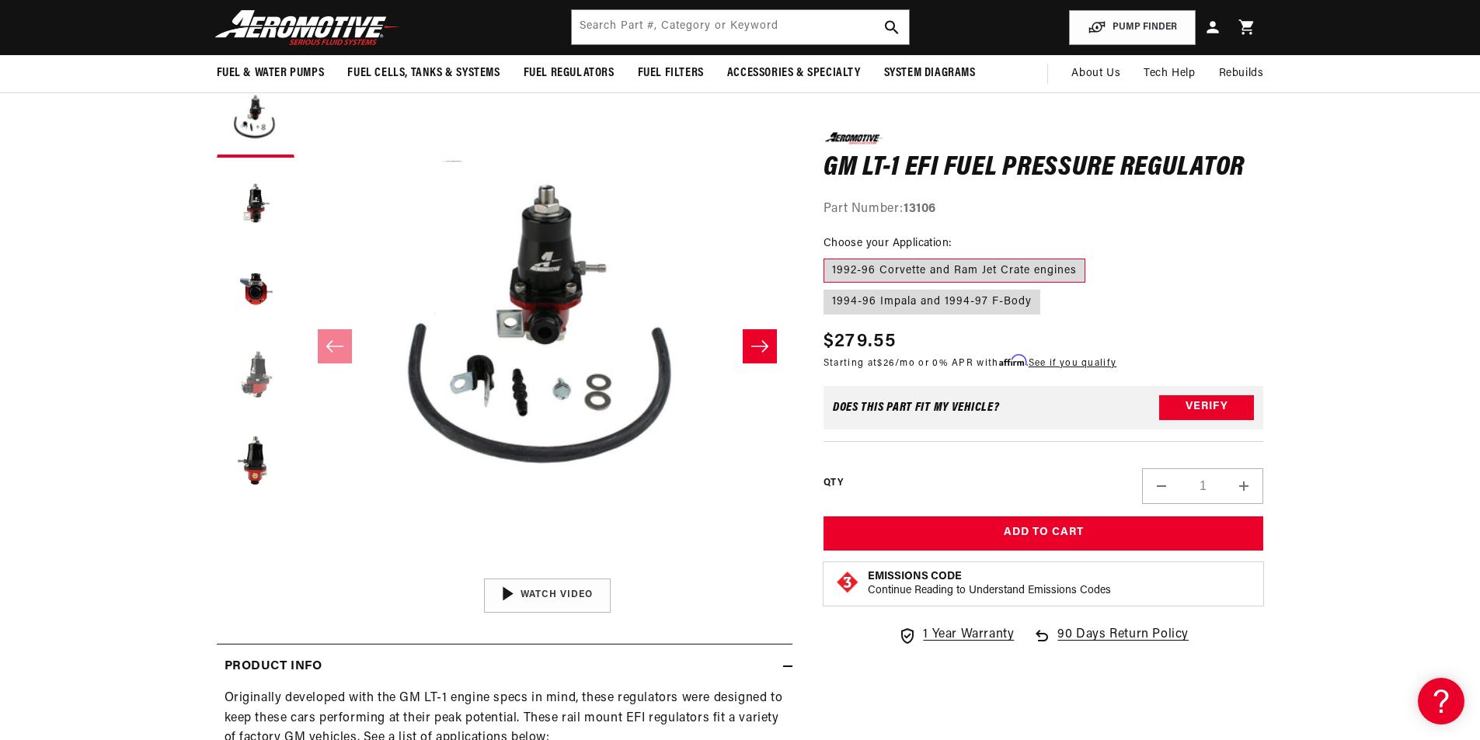
scroll to position [0, 985]
click at [256, 375] on button "Load image 4 in gallery view" at bounding box center [256, 375] width 78 height 78
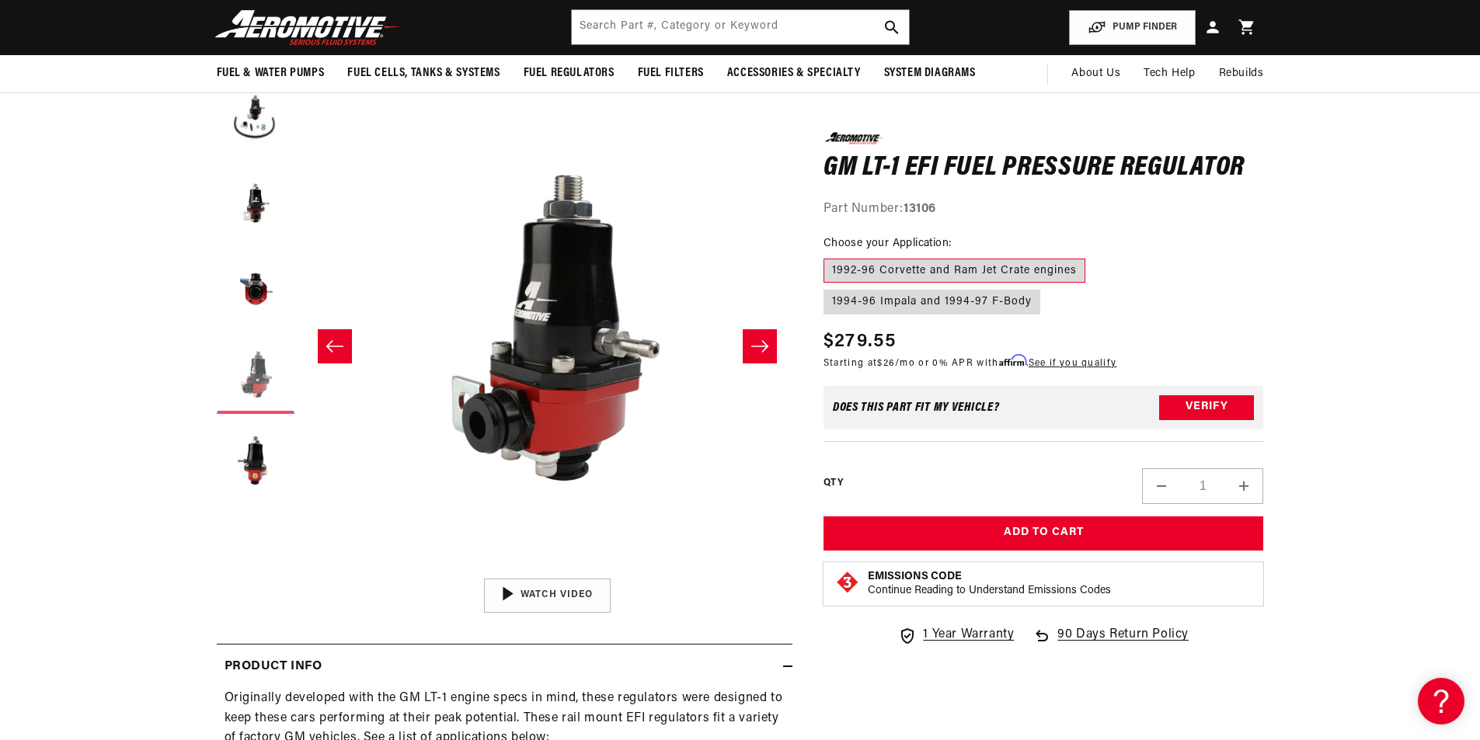
scroll to position [0, 1970]
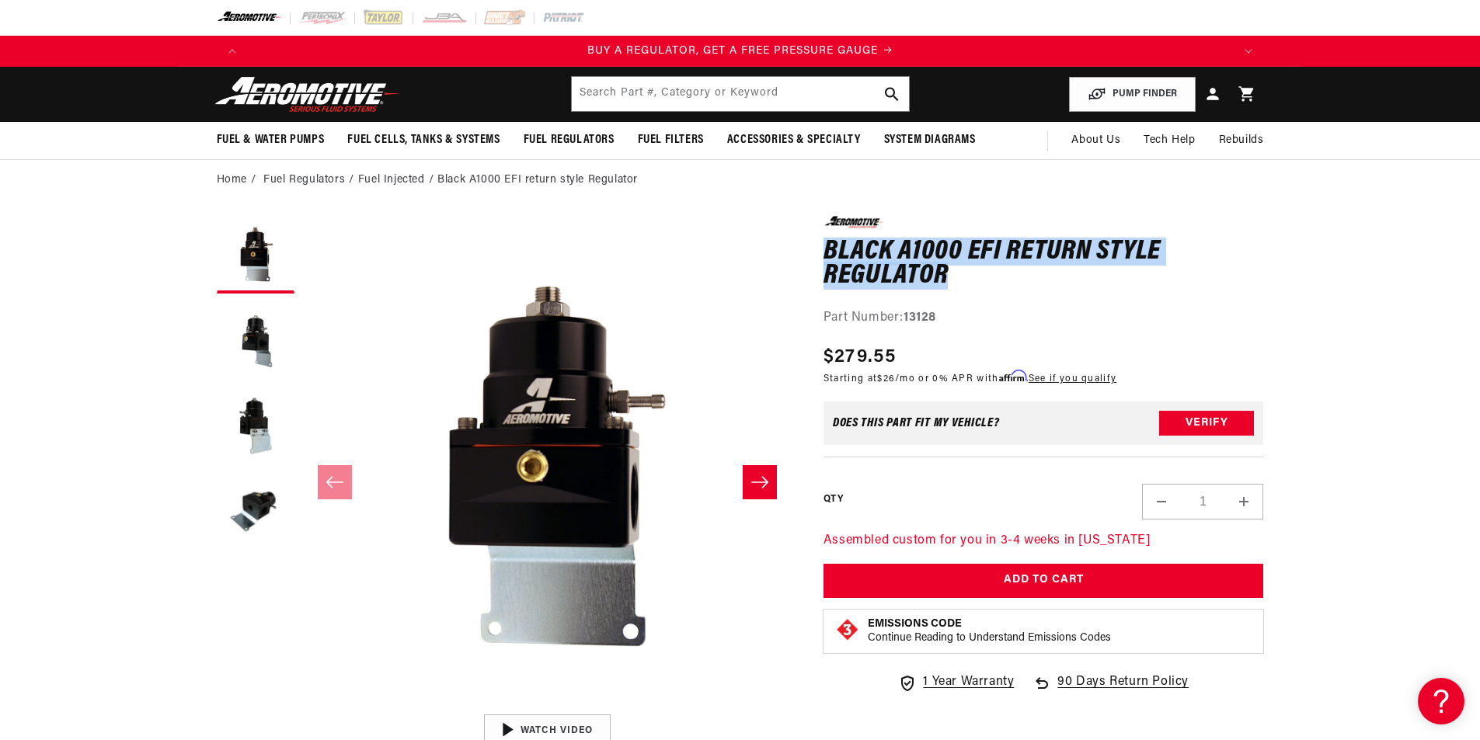
drag, startPoint x: 829, startPoint y: 249, endPoint x: 962, endPoint y: 274, distance: 135.1
click at [962, 274] on h1 "Black A1000 EFI return style Regulator" at bounding box center [1043, 264] width 440 height 49
copy h1 "Black A1000 EFI return style Regulator"
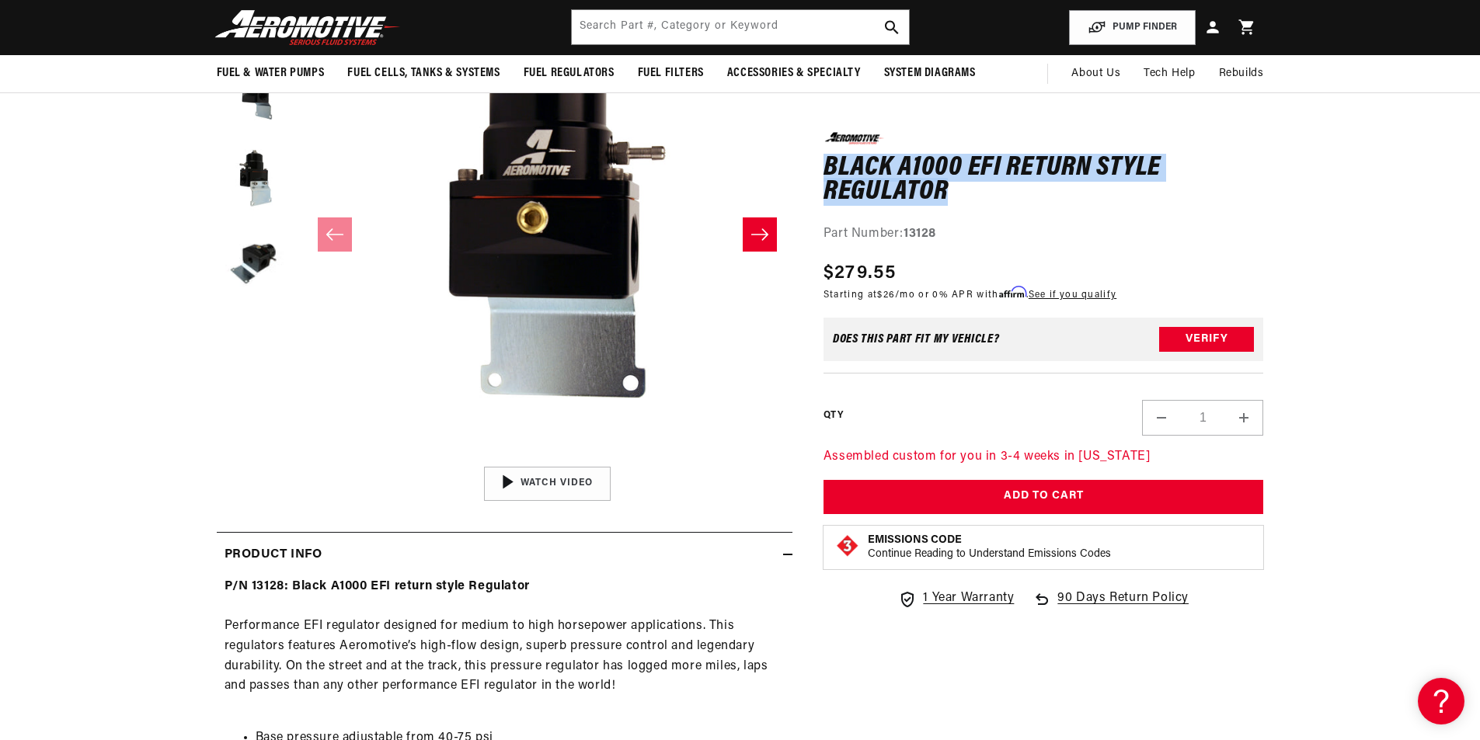
scroll to position [214, 0]
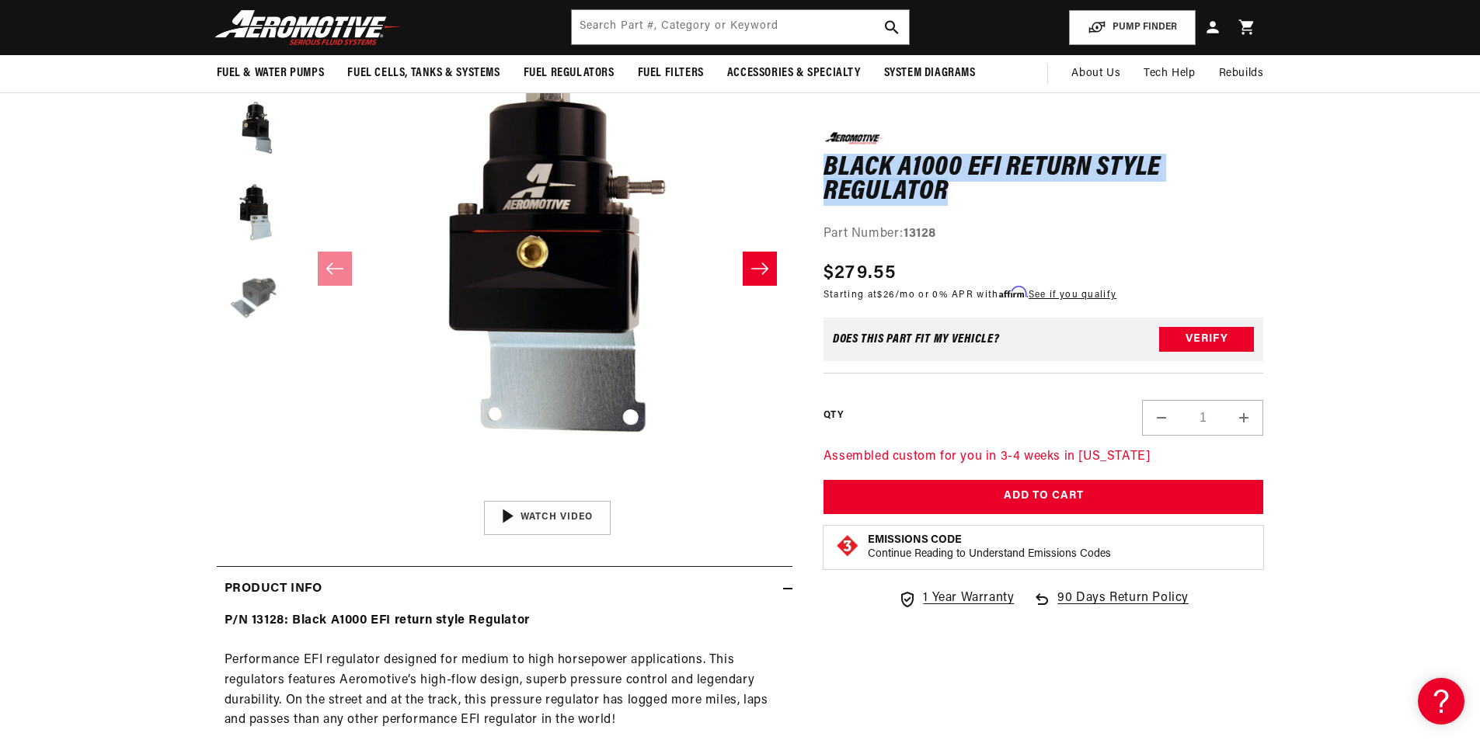
click at [271, 302] on button "Load image 4 in gallery view" at bounding box center [256, 298] width 78 height 78
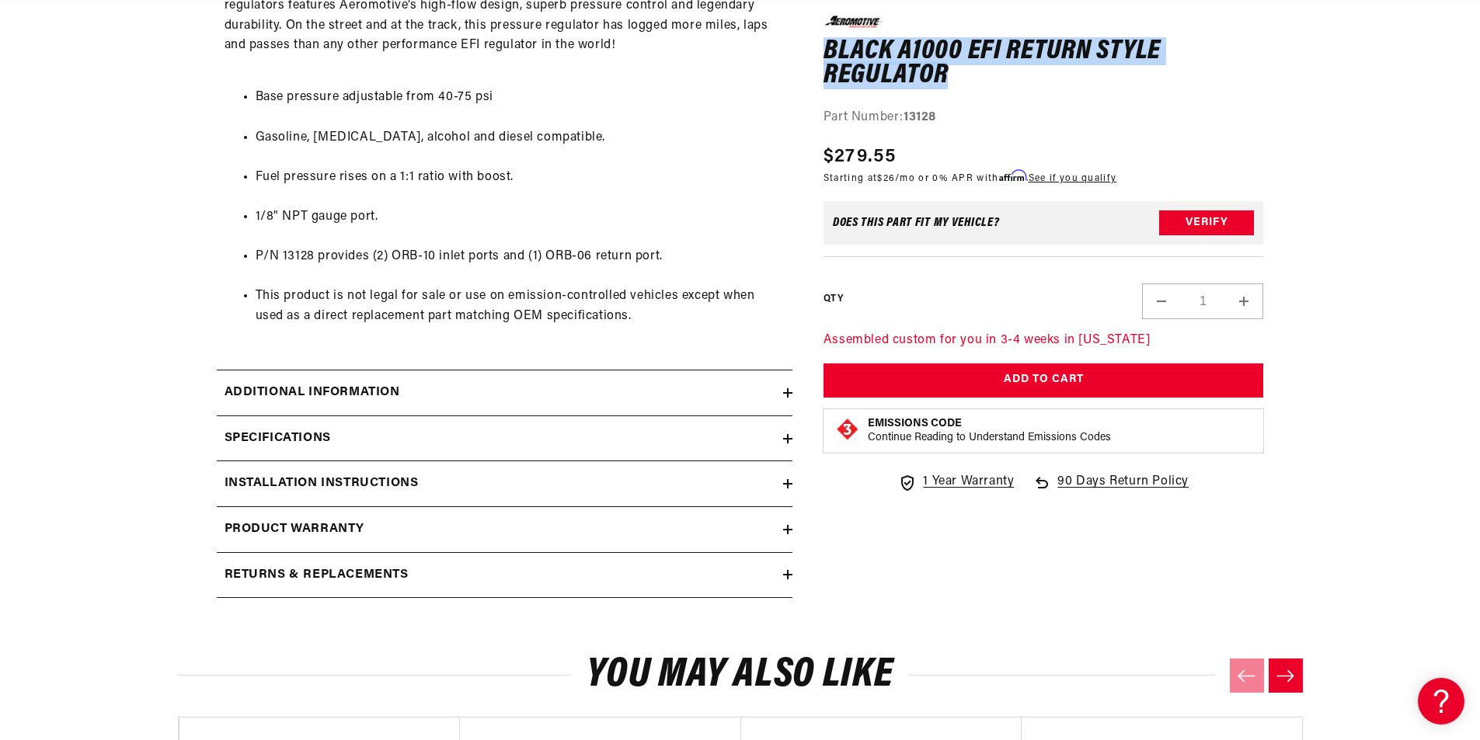
scroll to position [893, 0]
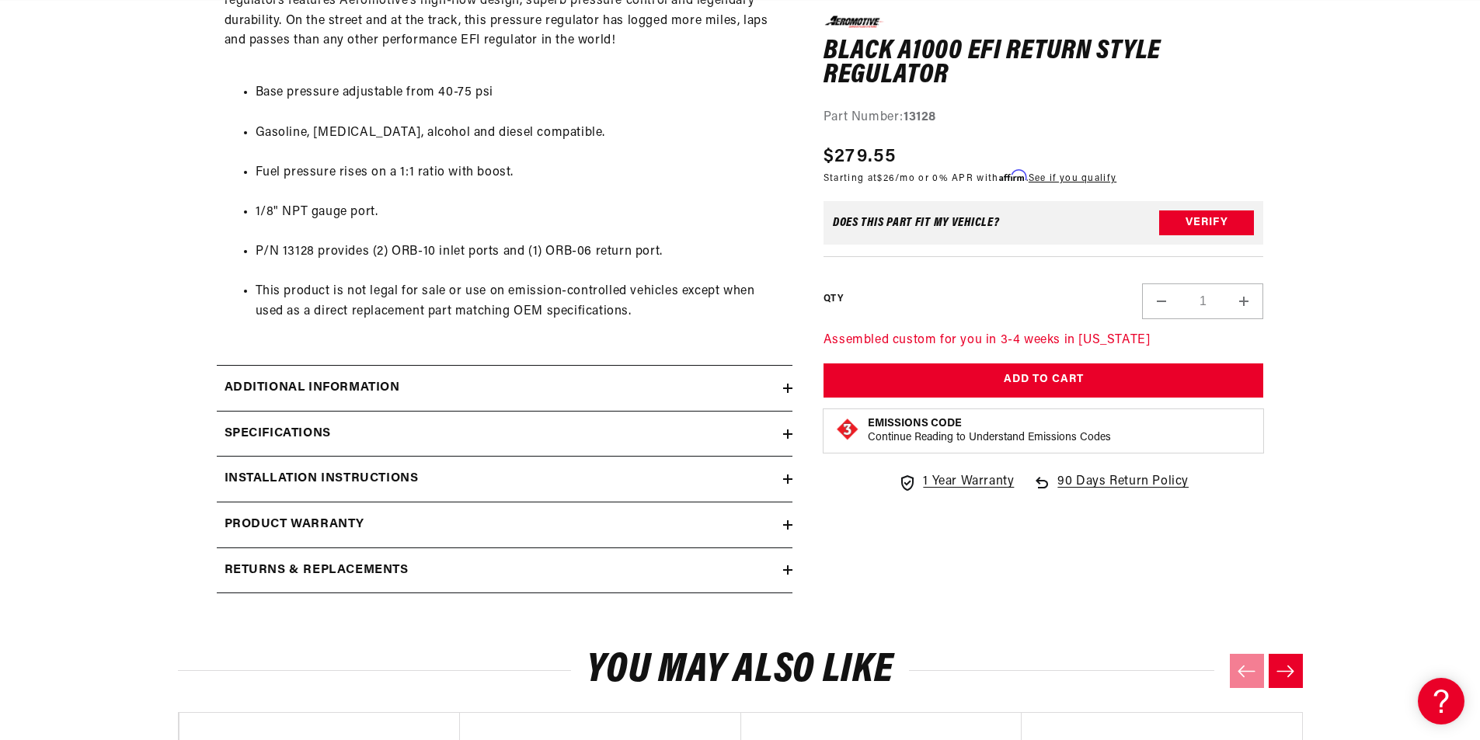
click at [583, 388] on div "Additional information" at bounding box center [500, 388] width 566 height 20
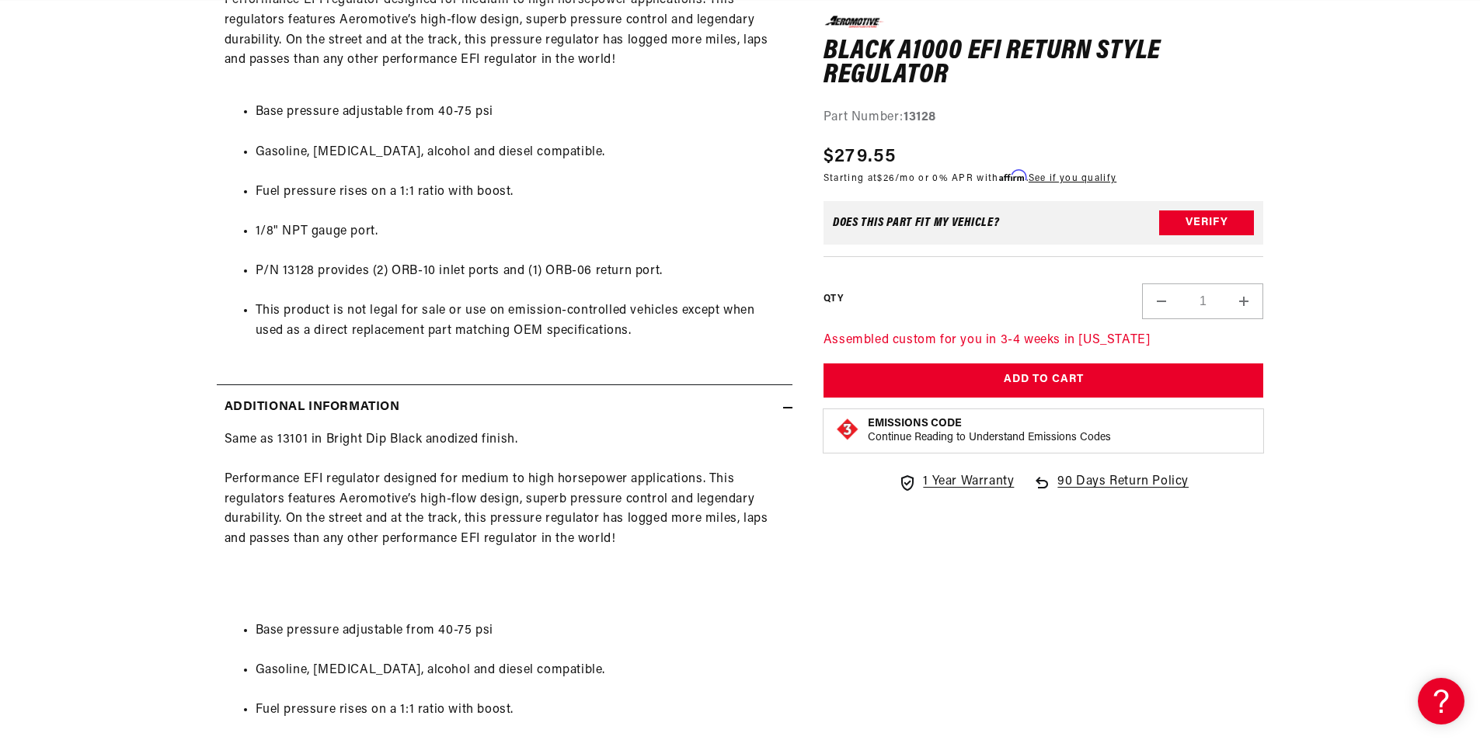
scroll to position [0, 157]
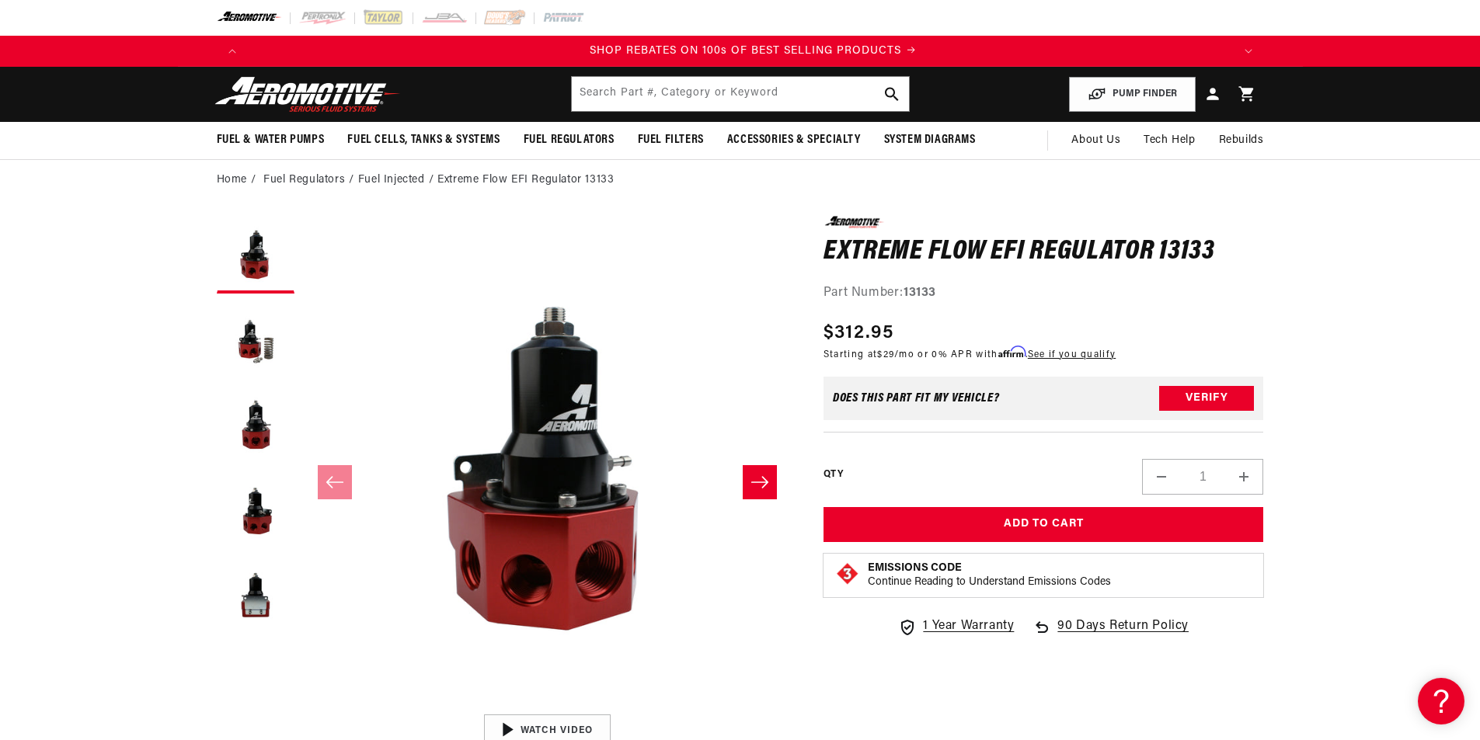
scroll to position [0, 1970]
click at [851, 251] on h1 "Extreme Flow EFI Regulator 13133" at bounding box center [1043, 252] width 440 height 25
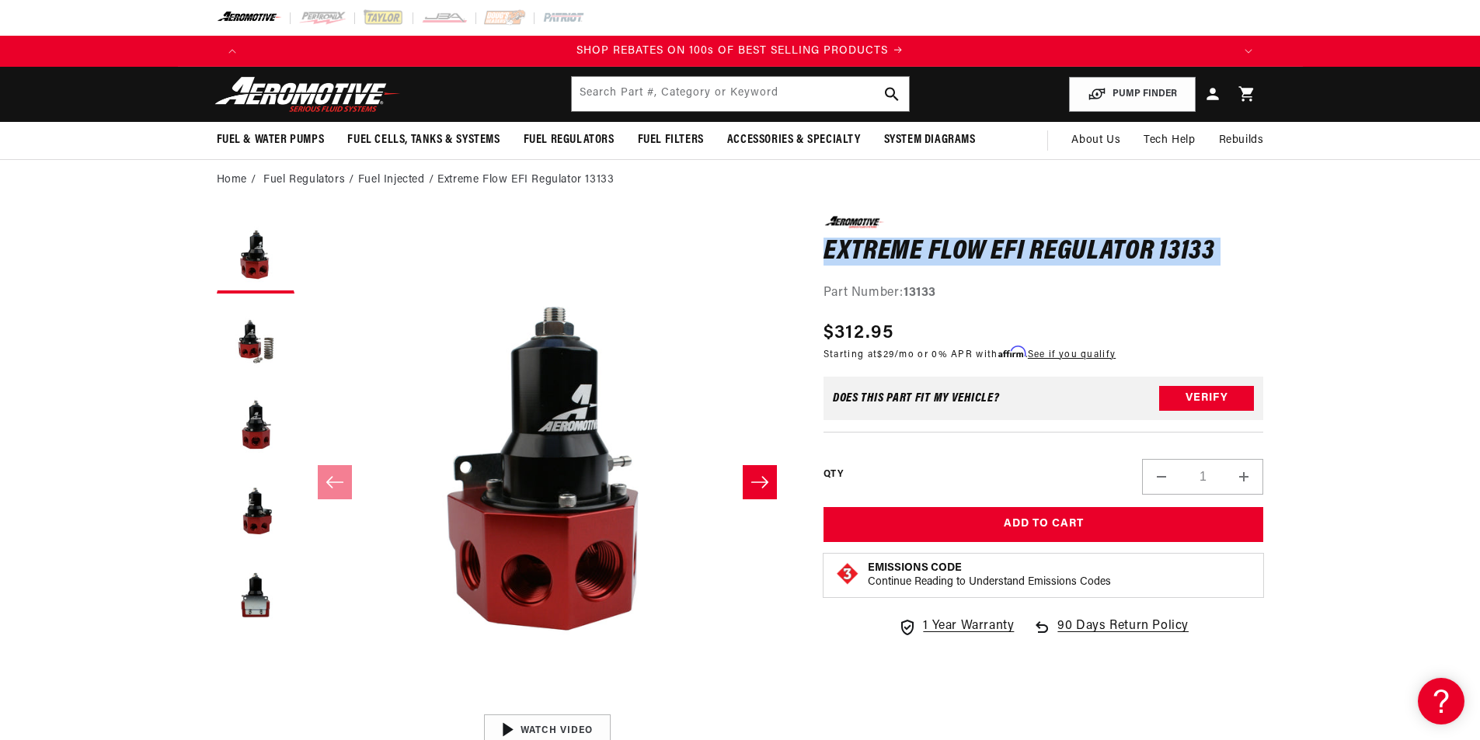
click at [851, 251] on h1 "Extreme Flow EFI Regulator 13133" at bounding box center [1043, 252] width 440 height 25
copy div "Extreme Flow EFI Regulator 13133 Extreme Flow EFI Regulator 13133 0.0 star rati…"
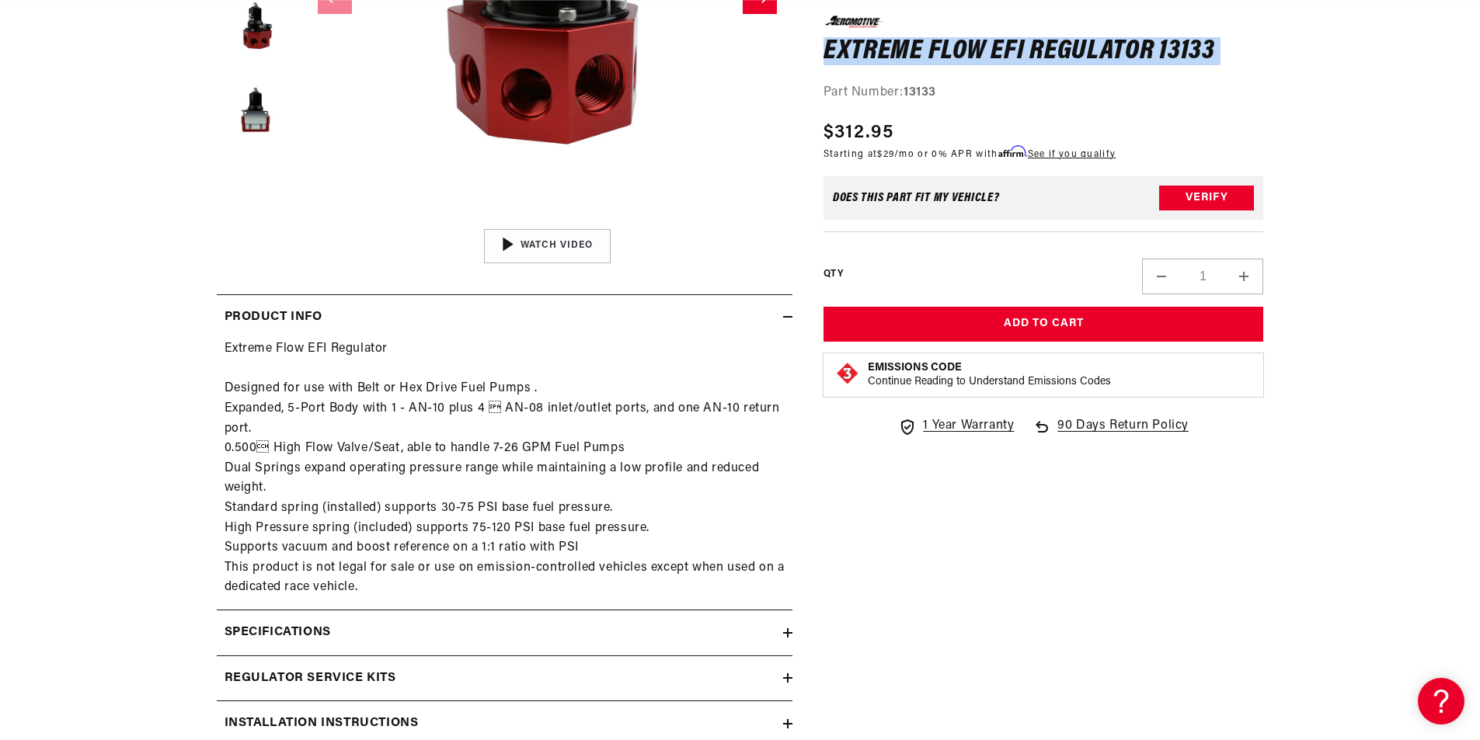
scroll to position [0, 2955]
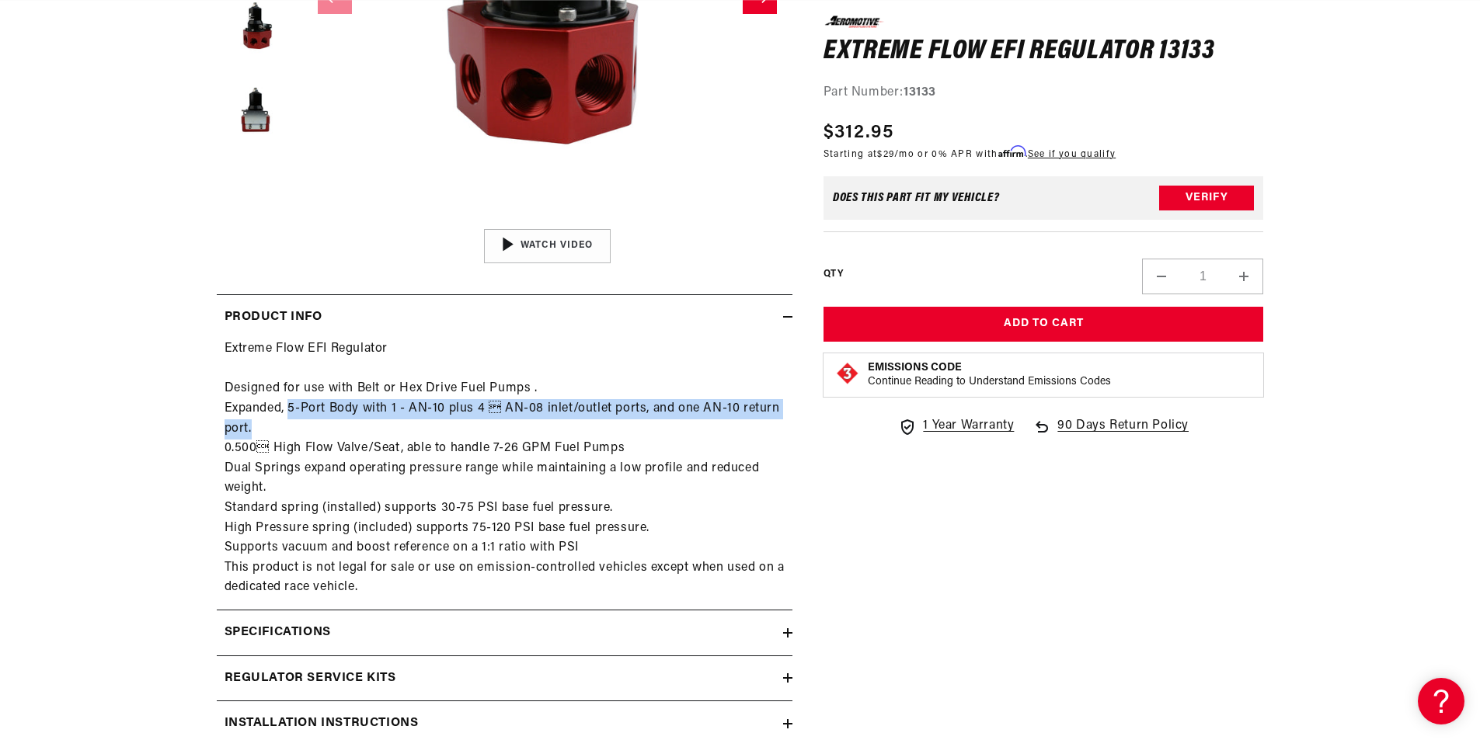
drag, startPoint x: 292, startPoint y: 406, endPoint x: 259, endPoint y: 423, distance: 36.5
click at [259, 423] on div "Extreme Flow EFI Regulator Designed for use with Belt or Hex Drive Fuel Pumps .…" at bounding box center [505, 468] width 576 height 259
copy div "5-Port Body with 1 - AN-10 plus 4  AN-08 inlet/outlet ports, and one AN-10 ret…"
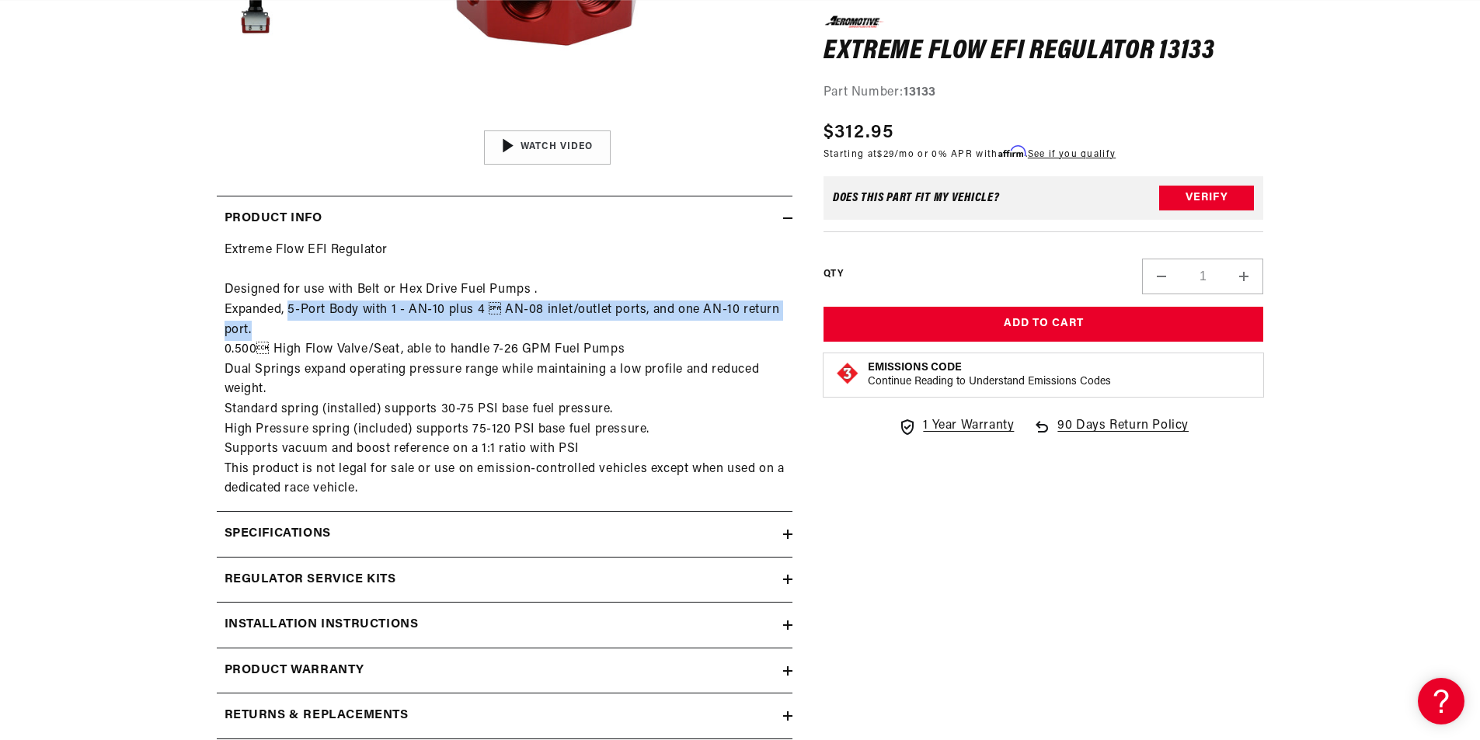
scroll to position [602, 0]
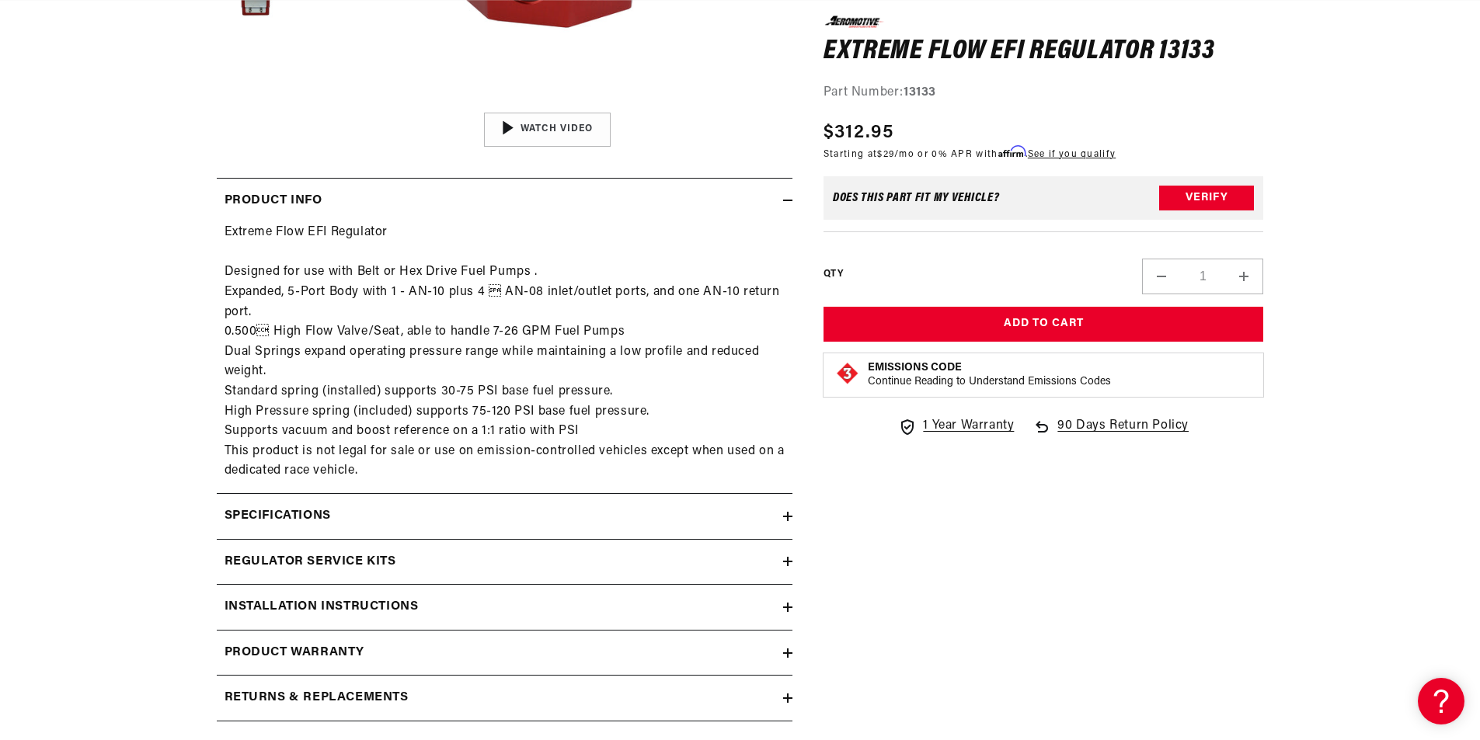
click at [726, 521] on div "Specifications" at bounding box center [500, 516] width 566 height 20
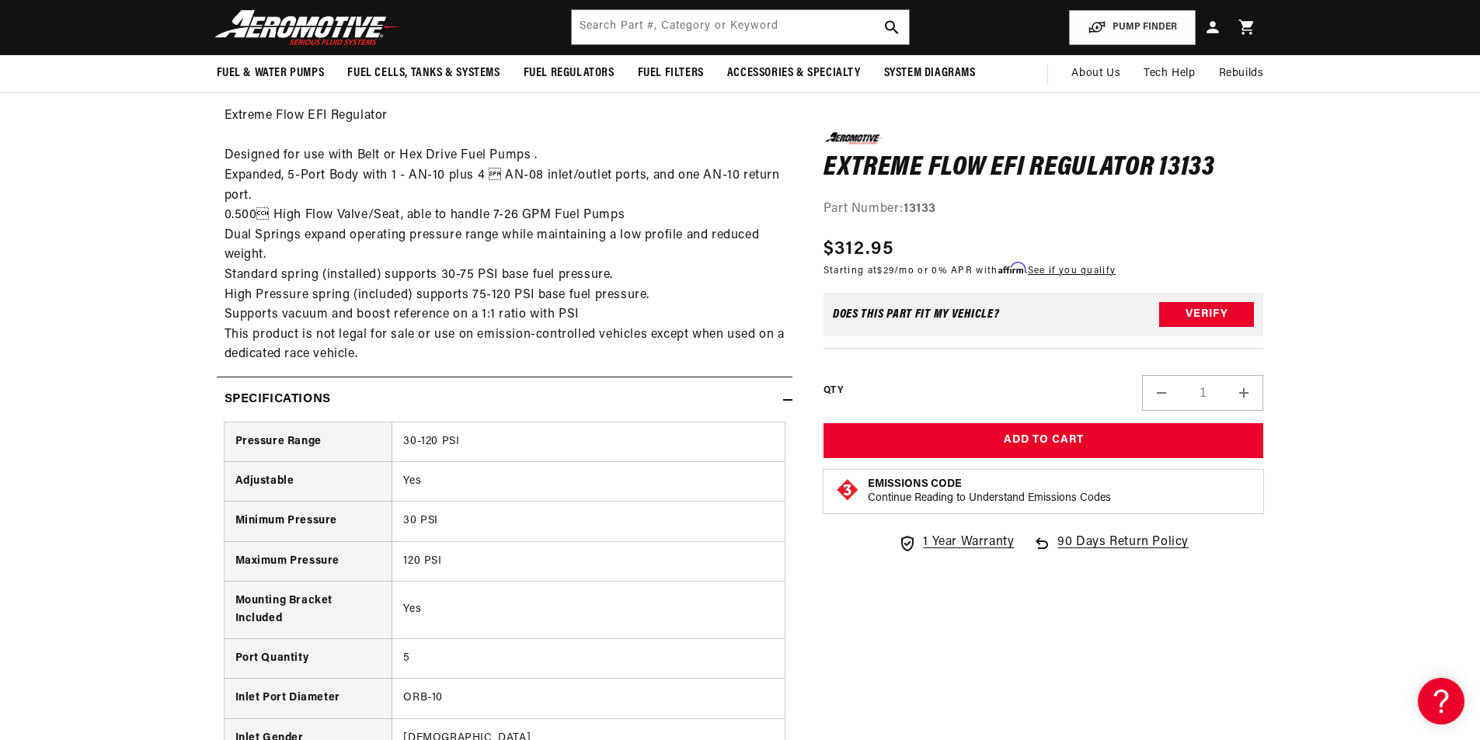
scroll to position [0, 985]
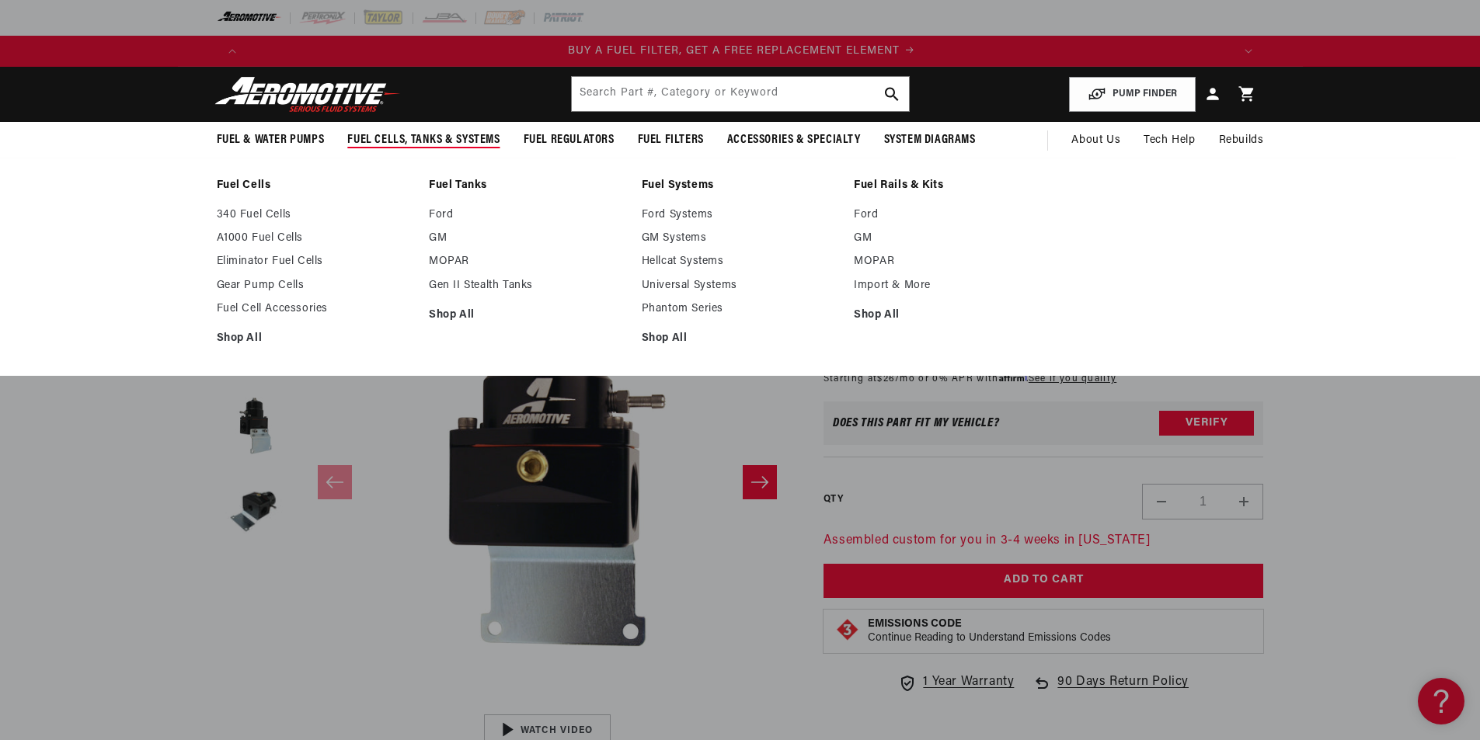
scroll to position [0, 985]
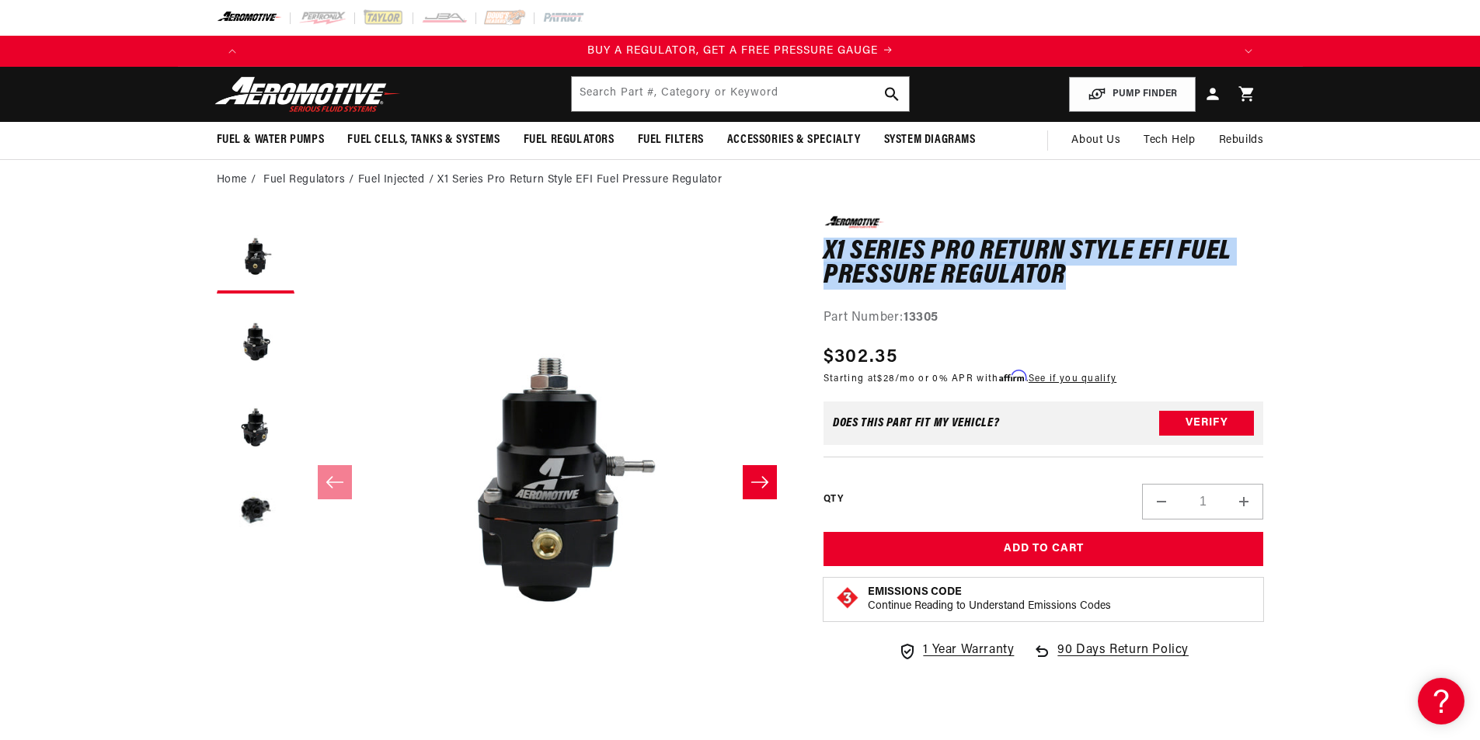
drag, startPoint x: 826, startPoint y: 250, endPoint x: 1097, endPoint y: 280, distance: 271.9
click at [1097, 280] on h1 "X1 Series Pro Return Style EFI Fuel Pressure Regulator" at bounding box center [1043, 264] width 440 height 49
copy h1 "X1 Series Pro Return Style EFI Fuel Pressure Regulator"
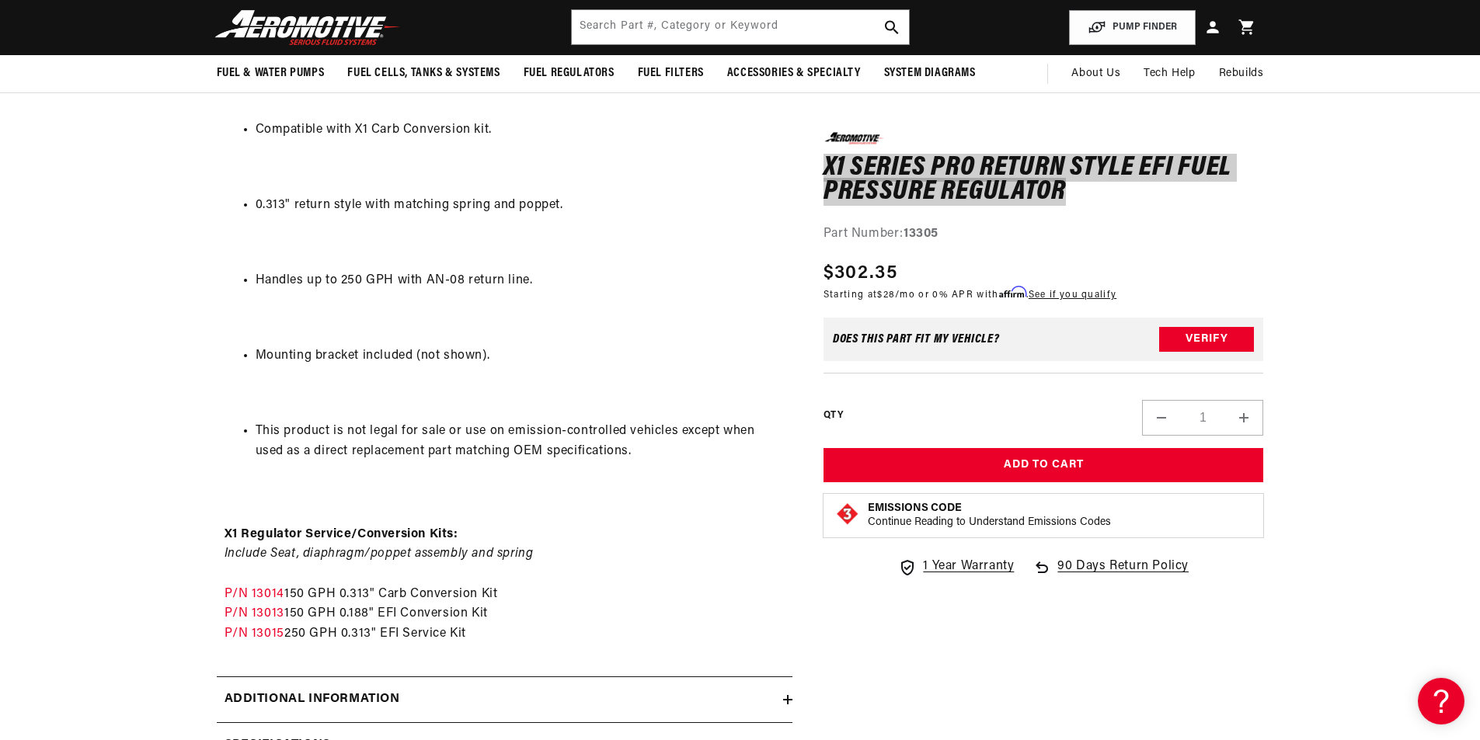
scroll to position [0, 1970]
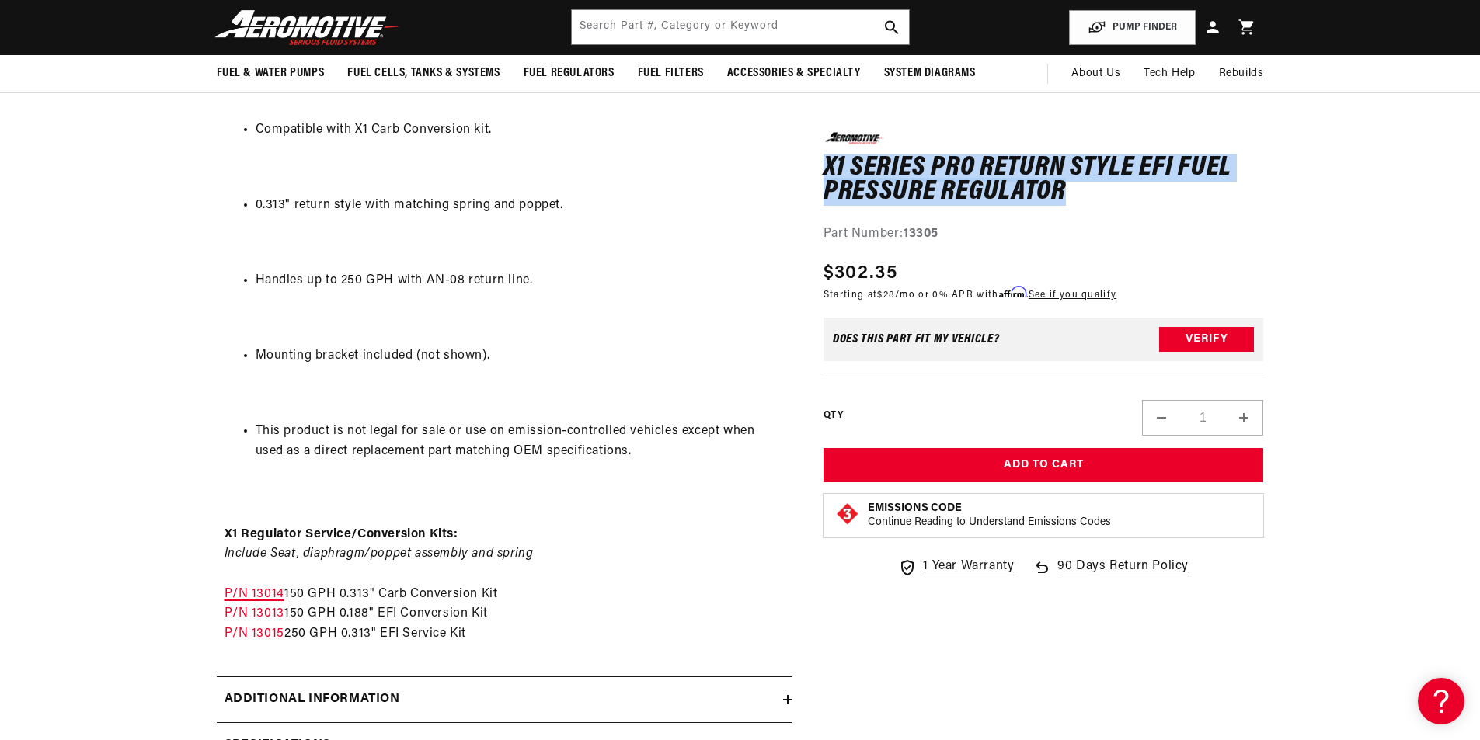
click at [254, 593] on link "P/N 13014" at bounding box center [254, 594] width 60 height 12
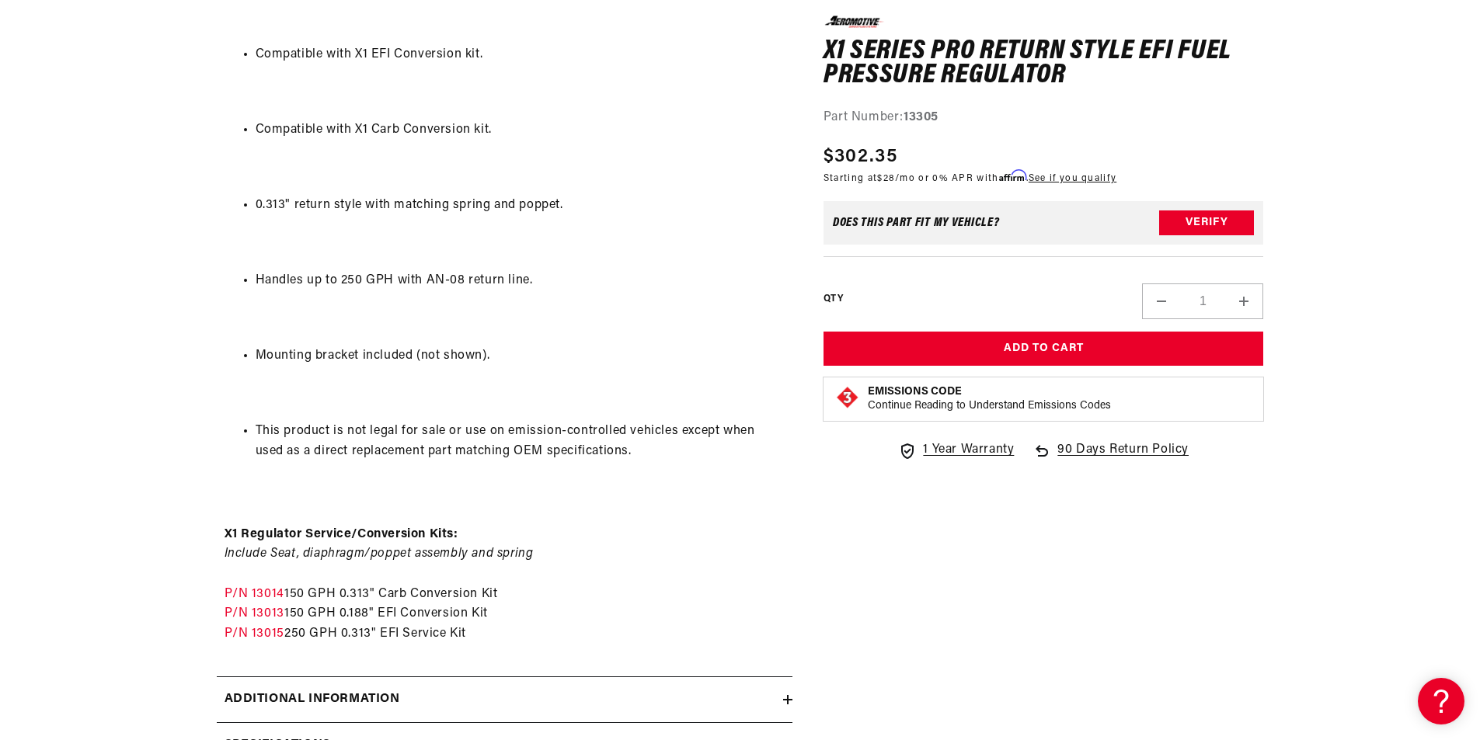
scroll to position [0, 2955]
click at [270, 597] on link "P/N 13014" at bounding box center [254, 594] width 60 height 12
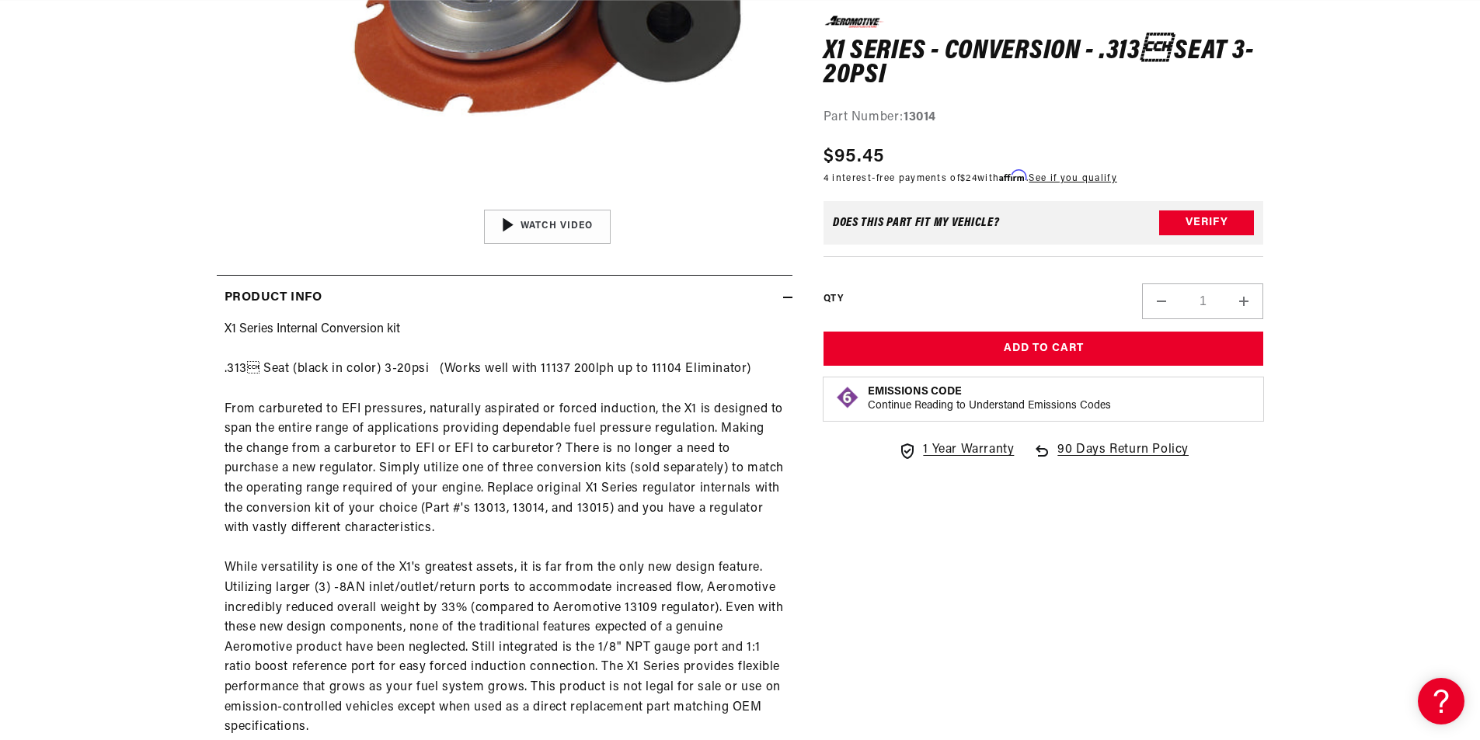
scroll to position [0, 2864]
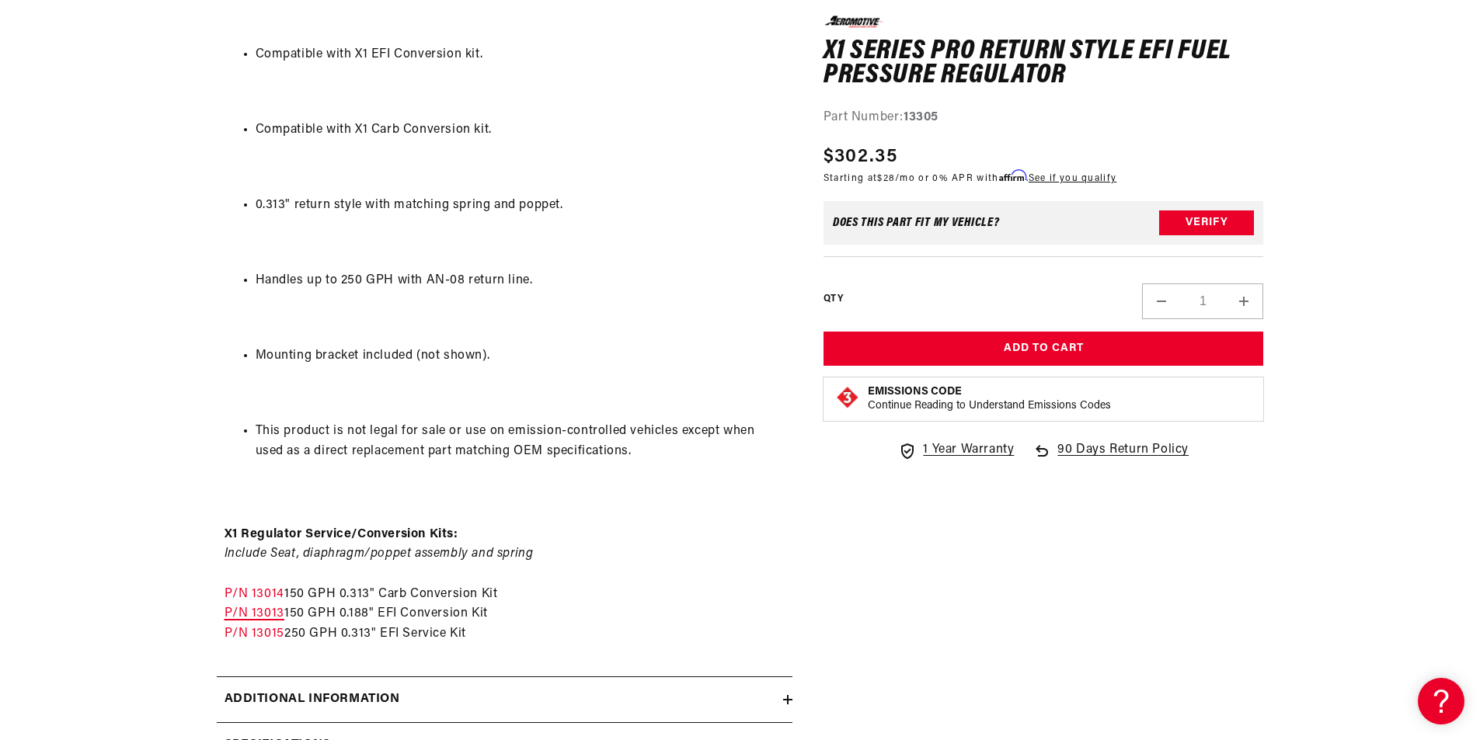
click at [276, 613] on link "P/N 13013" at bounding box center [254, 613] width 60 height 12
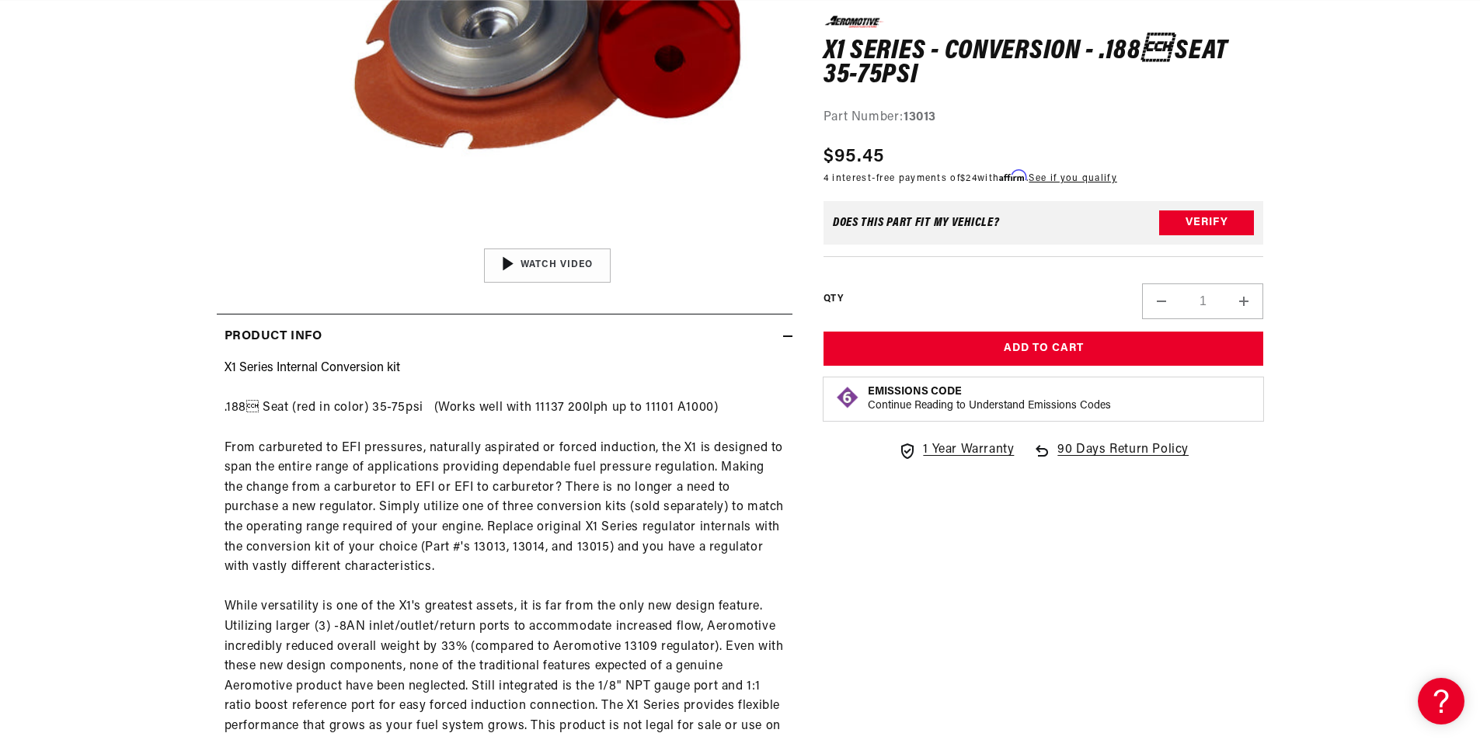
scroll to position [0, 985]
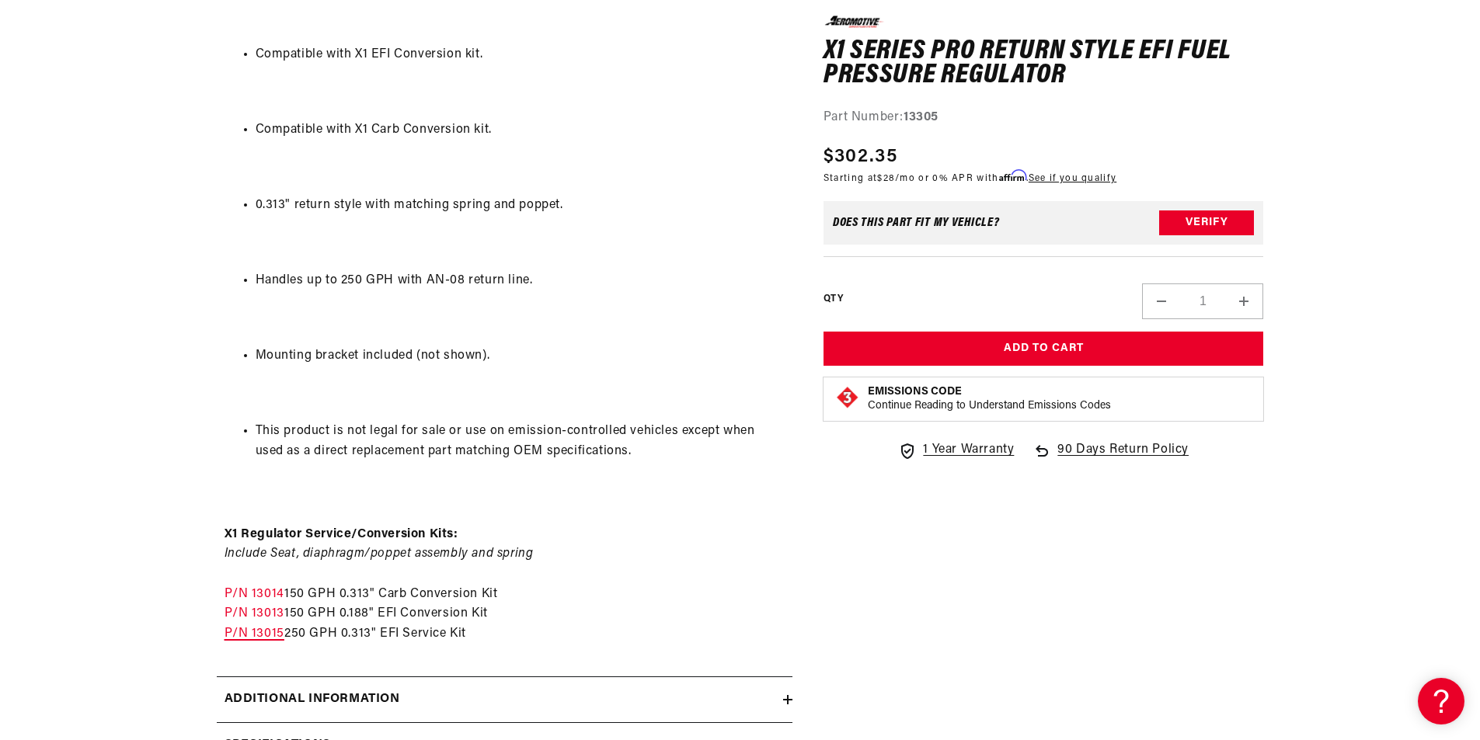
click at [273, 635] on link "P/N 13015" at bounding box center [254, 634] width 60 height 12
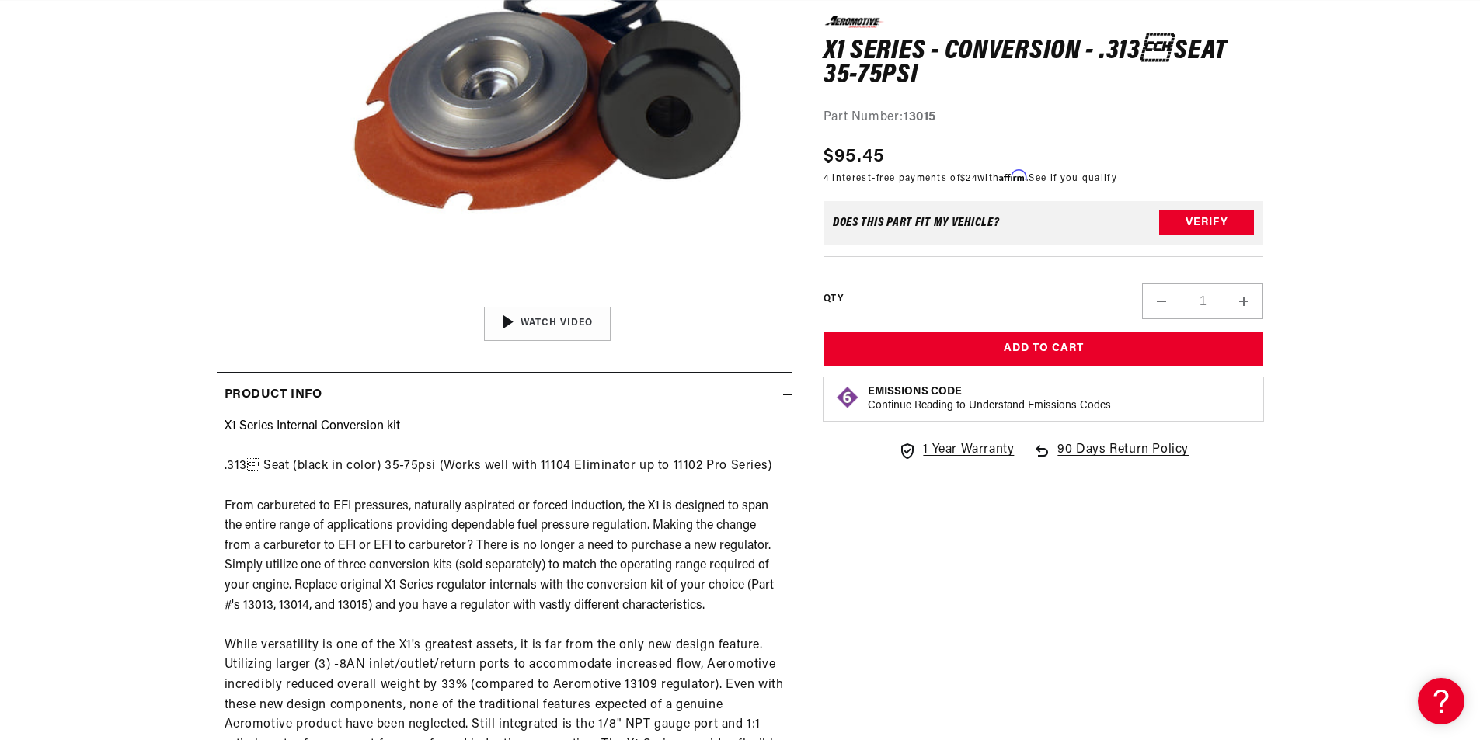
scroll to position [0, 1970]
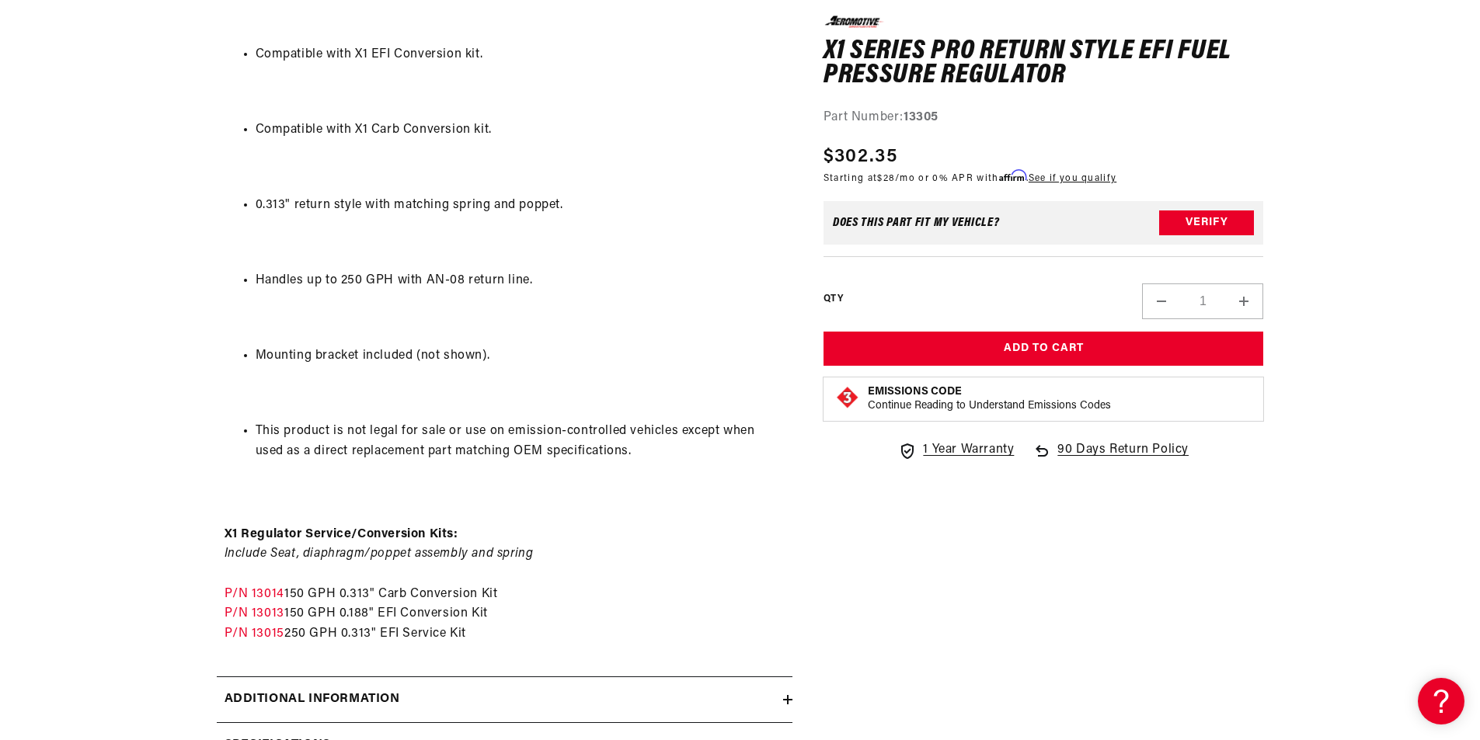
scroll to position [0, 985]
